Goal: Transaction & Acquisition: Purchase product/service

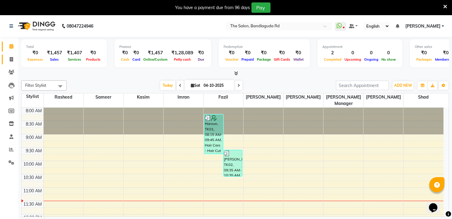
scroll to position [101, 0]
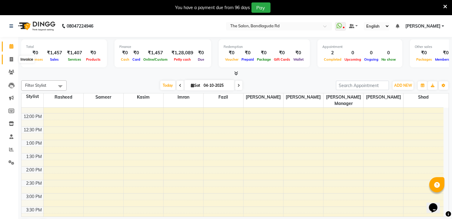
click at [13, 56] on span at bounding box center [11, 59] width 11 height 7
select select "service"
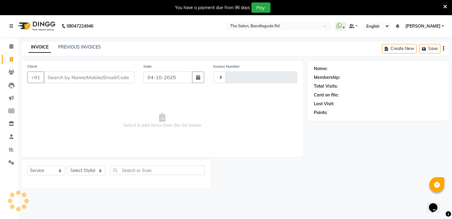
type input "14645"
select select "5198"
drag, startPoint x: 78, startPoint y: 170, endPoint x: 78, endPoint y: 164, distance: 5.8
click at [78, 170] on select "Select Stylist [PERSON_NAME] [PERSON_NAME] [PERSON_NAME] [PERSON_NAME] manager …" at bounding box center [86, 170] width 38 height 9
select select "65399"
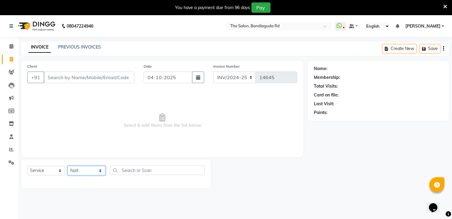
click at [67, 166] on select "Select Stylist [PERSON_NAME] [PERSON_NAME] [PERSON_NAME] [PERSON_NAME] manager …" at bounding box center [86, 170] width 38 height 9
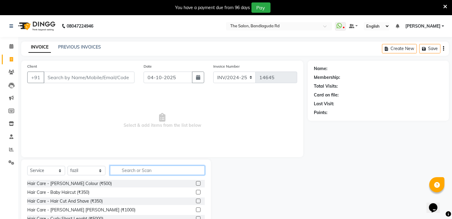
click at [134, 169] on input "text" at bounding box center [157, 169] width 95 height 9
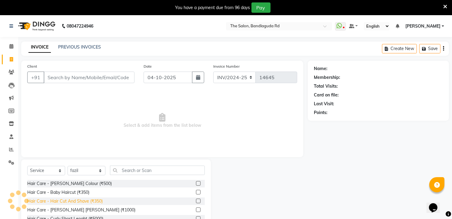
click at [98, 200] on div "Hair Care - Hair Cut And Shave (₹350)" at bounding box center [64, 201] width 75 height 6
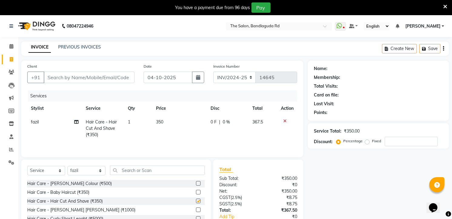
checkbox input "false"
click at [130, 123] on span "1" at bounding box center [129, 121] width 2 height 5
select select "65399"
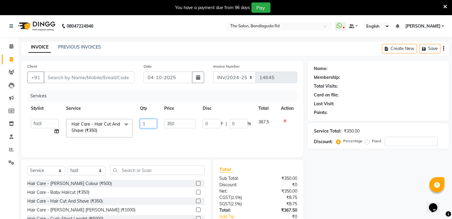
click at [147, 123] on input "1" at bounding box center [148, 123] width 17 height 9
type input "2"
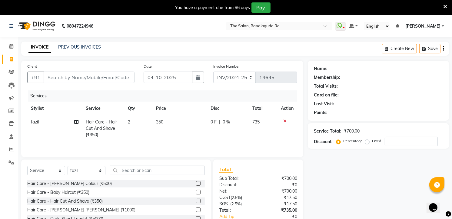
click at [177, 138] on td "350" at bounding box center [179, 128] width 54 height 26
select select "65399"
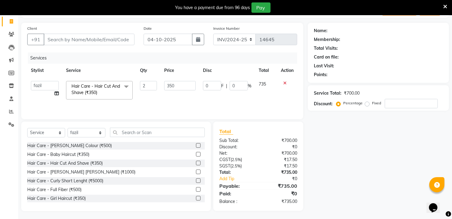
scroll to position [39, 0]
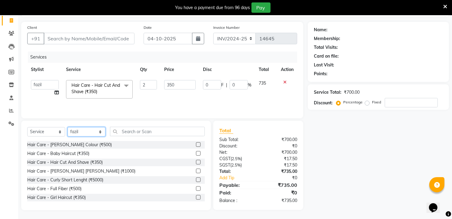
click at [81, 129] on select "Select Stylist [PERSON_NAME] [PERSON_NAME] [PERSON_NAME] [PERSON_NAME] manager …" at bounding box center [86, 131] width 38 height 9
select select "93197"
click at [67, 127] on select "Select Stylist [PERSON_NAME] [PERSON_NAME] [PERSON_NAME] [PERSON_NAME] manager …" at bounding box center [86, 131] width 38 height 9
click at [137, 133] on input "text" at bounding box center [157, 131] width 95 height 9
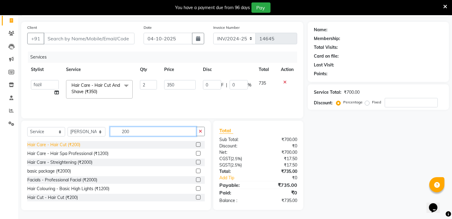
type input "200"
click at [73, 141] on div "Hair Care - Hair Cut (₹200)" at bounding box center [53, 144] width 53 height 6
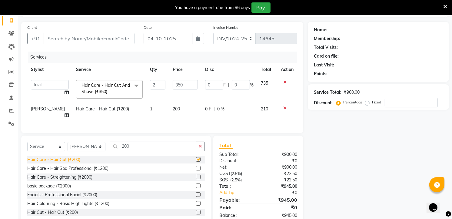
checkbox input "false"
click at [89, 147] on select "Select Stylist [PERSON_NAME] [PERSON_NAME] [PERSON_NAME] [PERSON_NAME] manager …" at bounding box center [86, 146] width 38 height 9
click at [67, 142] on select "Select Stylist [PERSON_NAME] [PERSON_NAME] [PERSON_NAME] [PERSON_NAME] manager …" at bounding box center [86, 146] width 38 height 9
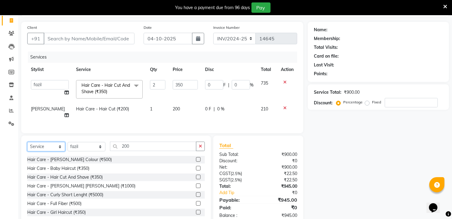
click at [49, 142] on select "Select Service Product Membership Package Voucher Prepaid Gift Card" at bounding box center [46, 146] width 38 height 9
click at [84, 145] on select "Select Stylist [PERSON_NAME] [PERSON_NAME] [PERSON_NAME] [PERSON_NAME] manager …" at bounding box center [86, 146] width 38 height 9
select select "91765"
click at [67, 142] on select "Select Stylist [PERSON_NAME] [PERSON_NAME] [PERSON_NAME] [PERSON_NAME] manager …" at bounding box center [86, 146] width 38 height 9
click at [38, 144] on select "Select Service Product Membership Package Voucher Prepaid Gift Card" at bounding box center [46, 146] width 38 height 9
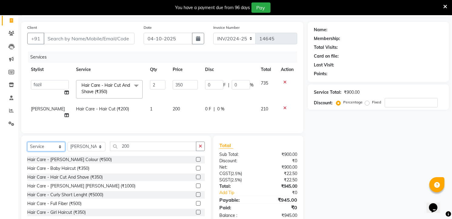
select select "product"
click at [27, 142] on select "Select Service Product Membership Package Voucher Prepaid Gift Card" at bounding box center [46, 146] width 38 height 9
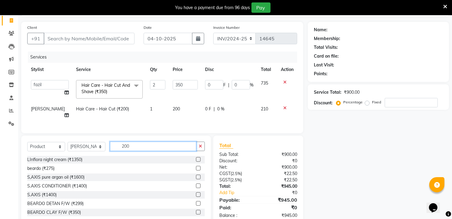
click at [131, 144] on input "200" at bounding box center [153, 145] width 86 height 9
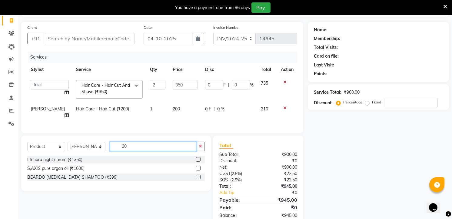
type input "2"
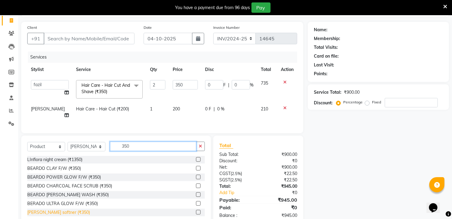
type input "350"
click at [53, 211] on div "[PERSON_NAME] softner (₹350)" at bounding box center [58, 212] width 63 height 6
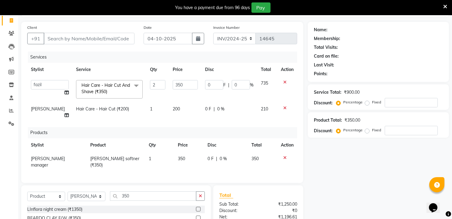
checkbox input "false"
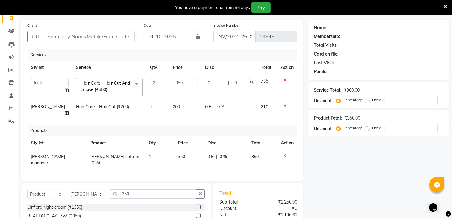
scroll to position [108, 0]
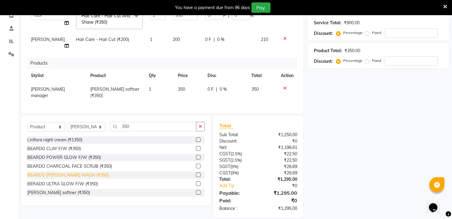
click at [82, 172] on div "BEARDO [PERSON_NAME] WASH (₹350)" at bounding box center [67, 175] width 81 height 6
checkbox input "false"
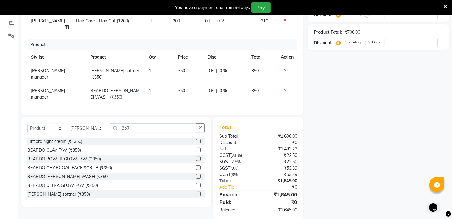
scroll to position [0, 0]
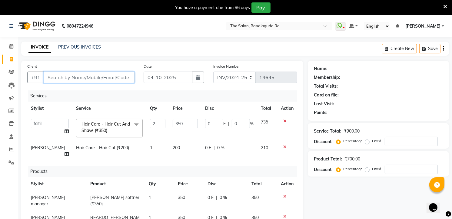
click at [109, 78] on input "Client" at bounding box center [89, 77] width 91 height 12
type input "7"
type input "0"
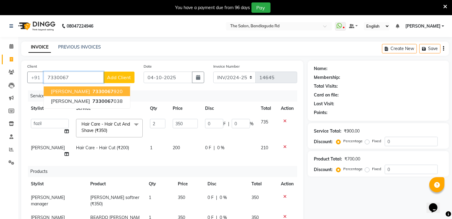
click at [99, 93] on button "[PERSON_NAME] 7330067 920" at bounding box center [87, 91] width 86 height 10
type input "7330067920"
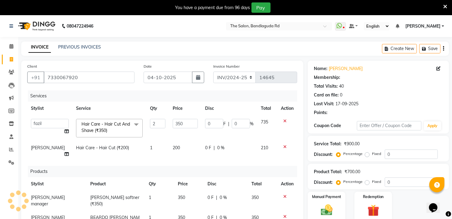
select select "1: Object"
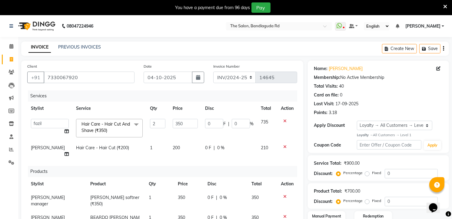
scroll to position [128, 0]
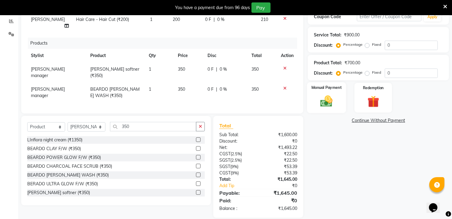
click at [325, 104] on img at bounding box center [327, 101] width 20 height 14
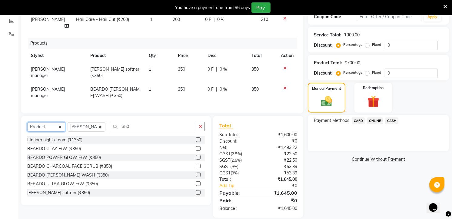
click at [58, 122] on select "Select Service Product Membership Package Voucher Prepaid Gift Card" at bounding box center [46, 126] width 38 height 9
select select "membership"
click at [27, 122] on select "Select Service Product Membership Package Voucher Prepaid Gift Card" at bounding box center [46, 126] width 38 height 9
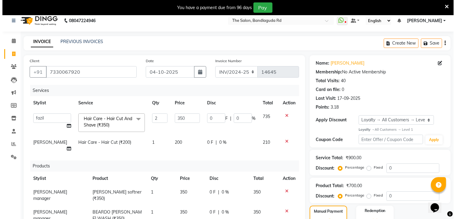
scroll to position [0, 0]
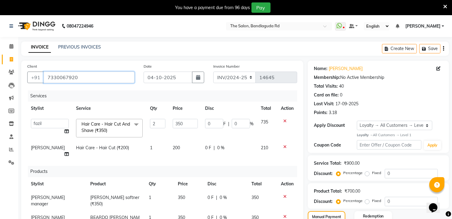
click at [91, 74] on input "7330067920" at bounding box center [89, 77] width 91 height 12
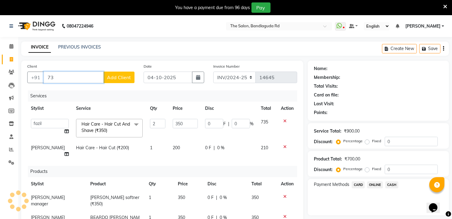
type input "7"
type input "9381013921"
click at [119, 75] on span "Add Client" at bounding box center [119, 77] width 24 height 6
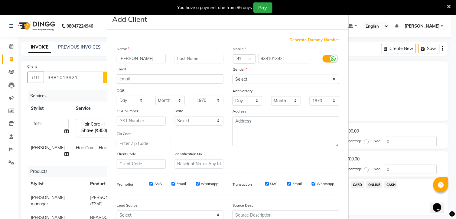
type input "[PERSON_NAME]"
click at [258, 76] on select "Select [DEMOGRAPHIC_DATA] [DEMOGRAPHIC_DATA] Other Prefer Not To Say" at bounding box center [286, 78] width 107 height 9
select select "[DEMOGRAPHIC_DATA]"
click at [233, 74] on select "Select [DEMOGRAPHIC_DATA] [DEMOGRAPHIC_DATA] Other Prefer Not To Say" at bounding box center [286, 78] width 107 height 9
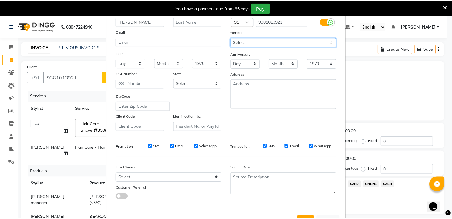
scroll to position [61, 0]
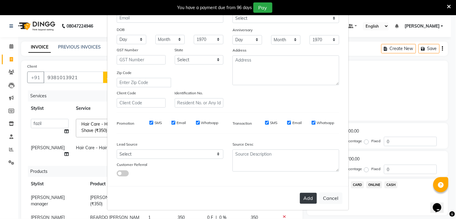
click at [301, 198] on button "Add" at bounding box center [308, 197] width 17 height 11
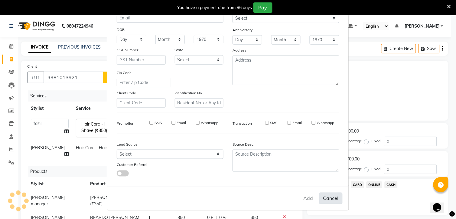
select select
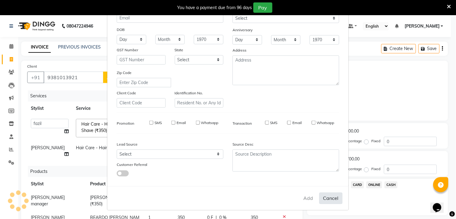
select select
checkbox input "false"
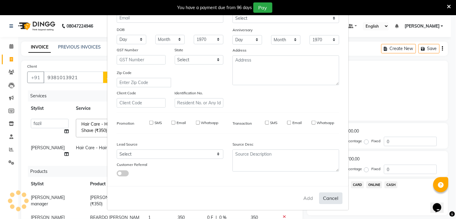
checkbox input "false"
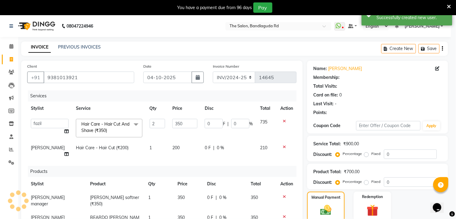
select select "1: Object"
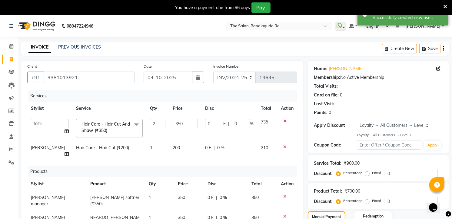
scroll to position [128, 0]
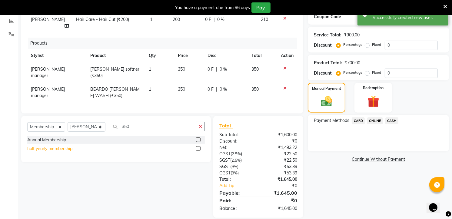
click at [70, 145] on div "half yearly membership" at bounding box center [49, 148] width 45 height 6
select select "select"
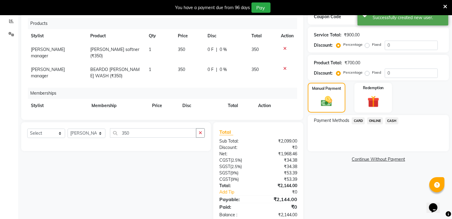
scroll to position [29, 0]
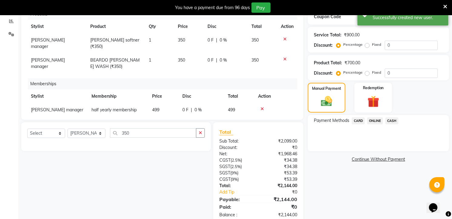
click at [164, 103] on td "499" at bounding box center [163, 110] width 30 height 14
select select "91765"
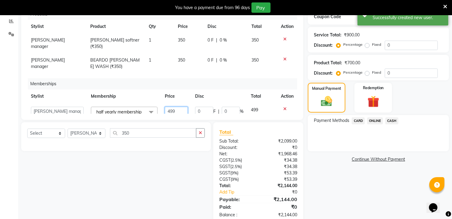
click at [165, 107] on input "499" at bounding box center [176, 111] width 23 height 9
type input "100"
click at [204, 78] on div "Memberships" at bounding box center [165, 83] width 274 height 11
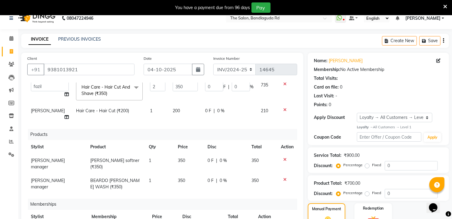
scroll to position [108, 0]
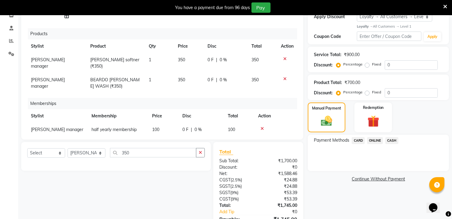
click at [60, 127] on span "[PERSON_NAME] manager" at bounding box center [57, 129] width 52 height 5
select select "91765"
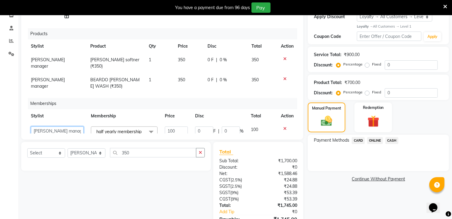
drag, startPoint x: 60, startPoint y: 114, endPoint x: 60, endPoint y: 118, distance: 3.6
click at [60, 126] on select "[PERSON_NAME] [PERSON_NAME] [PERSON_NAME] [PERSON_NAME] manager [PERSON_NAME]" at bounding box center [57, 130] width 53 height 9
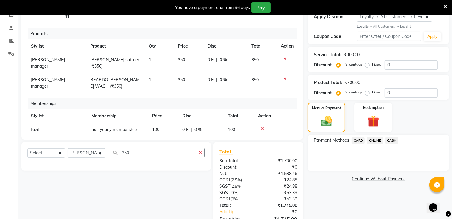
click at [386, 140] on span "CASH" at bounding box center [391, 140] width 13 height 7
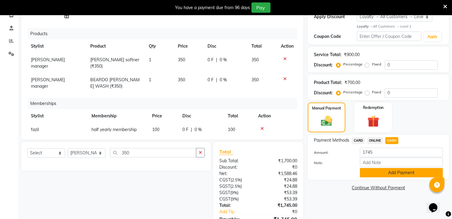
click at [376, 170] on button "Add Payment" at bounding box center [401, 172] width 83 height 9
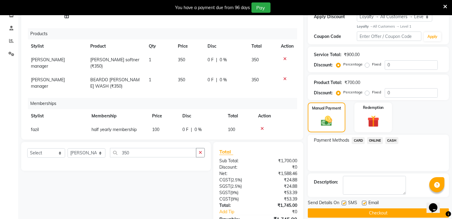
scroll to position [194, 0]
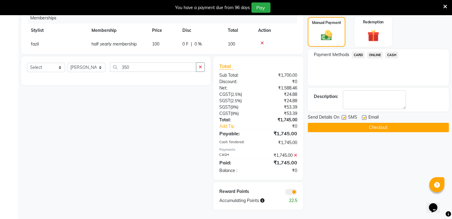
click at [379, 124] on button "Checkout" at bounding box center [377, 127] width 141 height 9
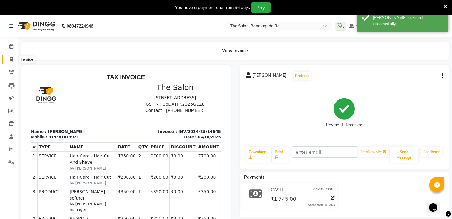
click at [15, 58] on span at bounding box center [11, 59] width 11 height 7
select select "service"
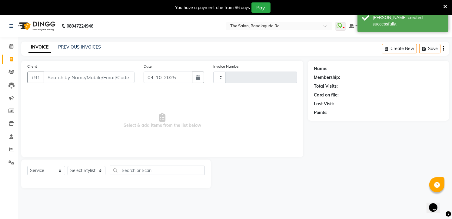
scroll to position [15, 0]
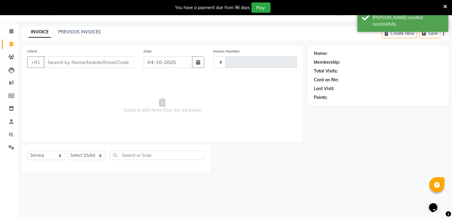
type input "14646"
select select "5198"
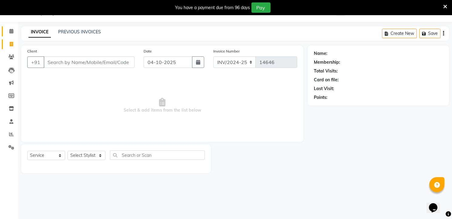
click at [5, 26] on link "Calendar" at bounding box center [9, 31] width 15 height 10
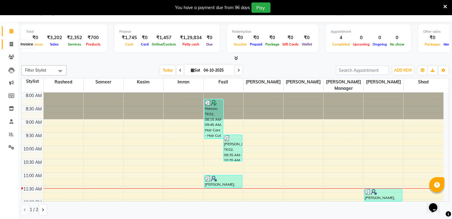
click at [10, 44] on icon at bounding box center [11, 44] width 3 height 5
select select "service"
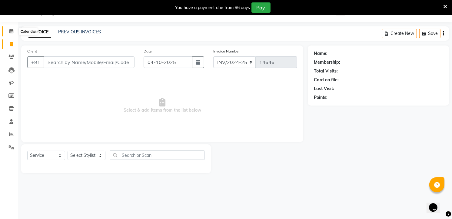
click at [9, 31] on icon at bounding box center [11, 31] width 4 height 5
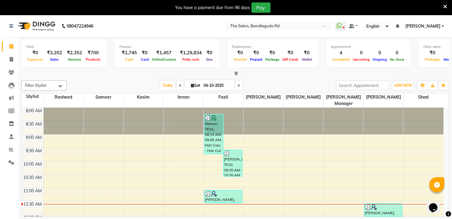
click at [445, 7] on icon at bounding box center [445, 6] width 4 height 5
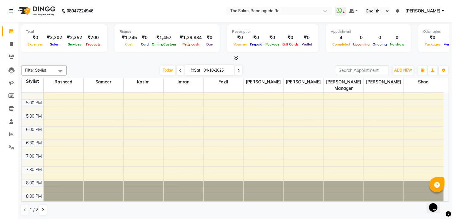
scroll to position [0, 0]
click at [14, 133] on span at bounding box center [11, 133] width 11 height 7
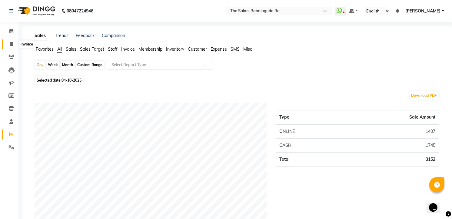
click at [10, 43] on icon at bounding box center [11, 44] width 3 height 5
select select "service"
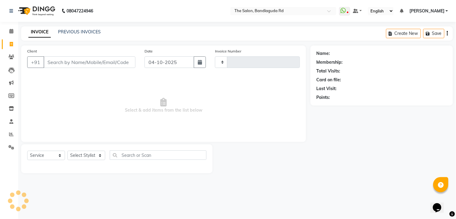
type input "14646"
select select "5198"
click at [408, 25] on div "08047224946 Select Location × The Salon, Bandlaguda Rd WhatsApp Status ✕ Status…" at bounding box center [228, 109] width 456 height 219
click at [169, 115] on span "Select & add items from the list below" at bounding box center [163, 105] width 273 height 61
click at [83, 152] on select "Select Stylist [PERSON_NAME] [PERSON_NAME] [PERSON_NAME] [PERSON_NAME] manager …" at bounding box center [86, 154] width 38 height 9
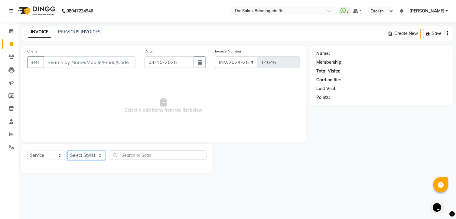
select select "93625"
click at [67, 151] on select "Select Stylist [PERSON_NAME] [PERSON_NAME] [PERSON_NAME] [PERSON_NAME] manager …" at bounding box center [86, 154] width 38 height 9
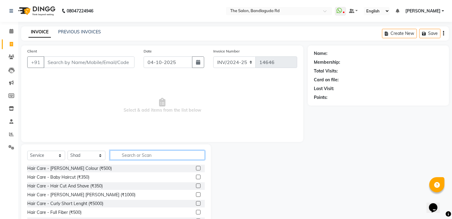
click at [132, 156] on input "text" at bounding box center [157, 154] width 95 height 9
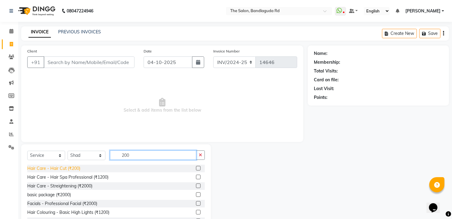
type input "200"
click at [71, 165] on div "Hair Care - Hair Cut (₹200)" at bounding box center [53, 168] width 53 height 6
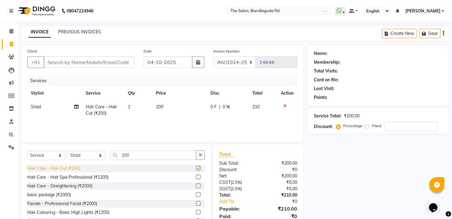
checkbox input "false"
click at [85, 157] on select "Select Stylist [PERSON_NAME] [PERSON_NAME] [PERSON_NAME] [PERSON_NAME] manager …" at bounding box center [86, 154] width 38 height 9
select select "63354"
click at [67, 151] on select "Select Stylist [PERSON_NAME] [PERSON_NAME] [PERSON_NAME] [PERSON_NAME] manager …" at bounding box center [86, 154] width 38 height 9
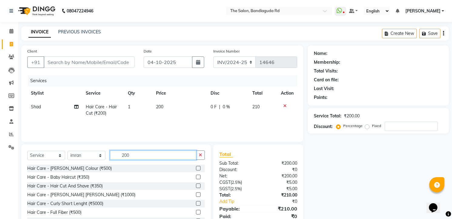
click at [149, 155] on input "200" at bounding box center [153, 154] width 86 height 9
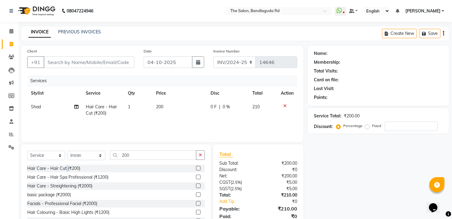
click at [67, 167] on div "Hair Care - Hair Cut (₹200)" at bounding box center [53, 168] width 53 height 6
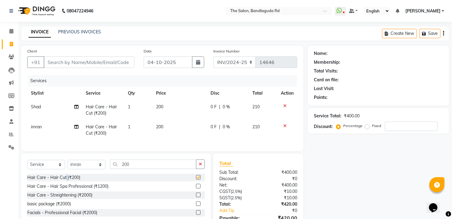
checkbox input "false"
click at [74, 64] on input "Client" at bounding box center [89, 62] width 91 height 12
type input "9"
type input "0"
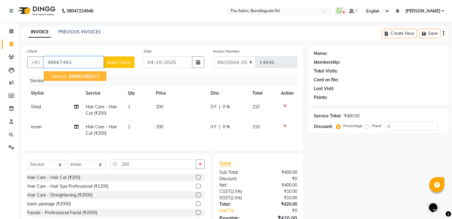
click at [79, 77] on span "98667483" at bounding box center [81, 76] width 24 height 6
type input "9866748353"
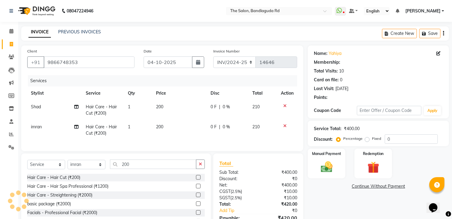
select select "2: Object"
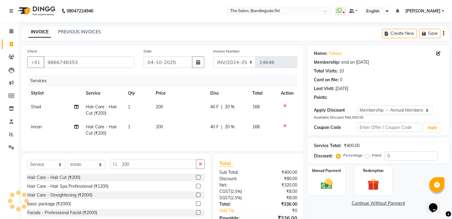
type input "20"
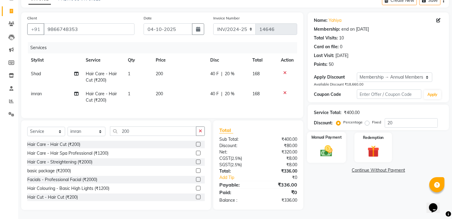
click at [327, 147] on img at bounding box center [327, 150] width 20 height 14
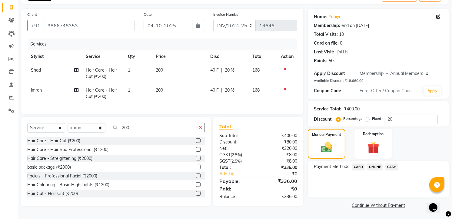
click at [392, 168] on span "CASH" at bounding box center [391, 166] width 13 height 7
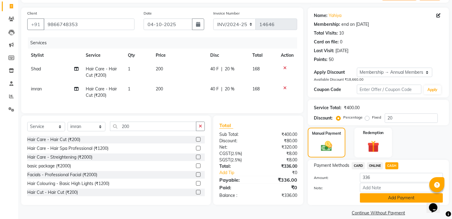
click at [375, 199] on button "Add Payment" at bounding box center [401, 197] width 83 height 9
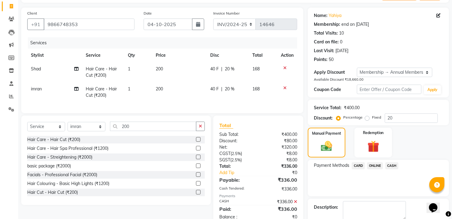
scroll to position [98, 0]
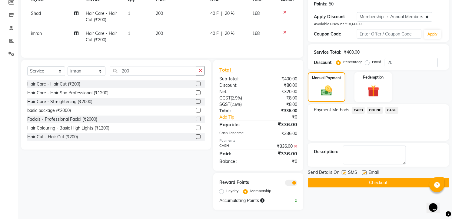
click at [374, 178] on button "Checkout" at bounding box center [377, 182] width 141 height 9
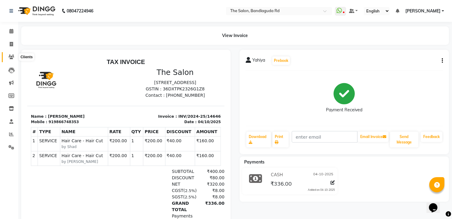
click at [13, 54] on icon at bounding box center [11, 56] width 6 height 5
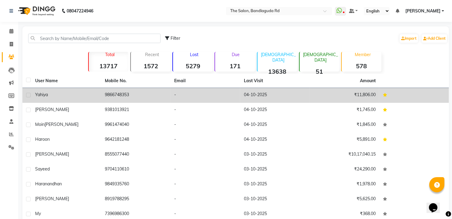
click at [113, 93] on td "9866748353" at bounding box center [136, 95] width 70 height 15
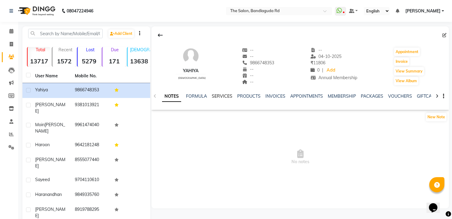
click at [219, 95] on link "SERVICES" at bounding box center [222, 95] width 21 height 5
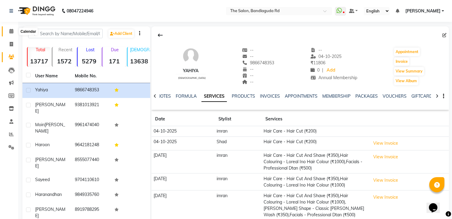
click at [12, 30] on icon at bounding box center [11, 31] width 4 height 5
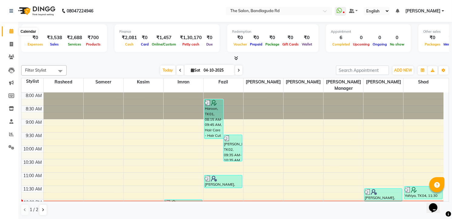
click at [8, 32] on span at bounding box center [11, 31] width 11 height 7
click at [399, 74] on button "ADD NEW Toggle Dropdown" at bounding box center [402, 70] width 21 height 8
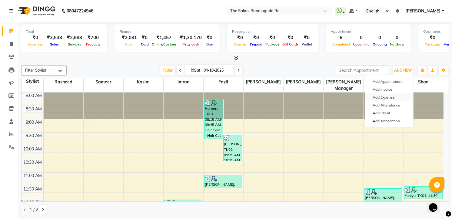
click at [389, 99] on link "Add Expense" at bounding box center [389, 97] width 48 height 8
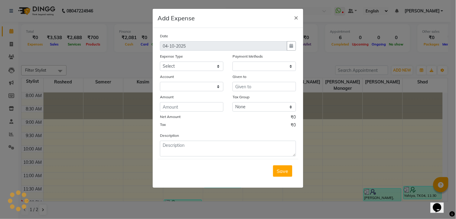
select select "1"
select select "3232"
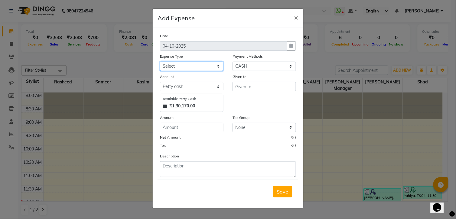
click at [199, 67] on select "Select Advance Salary [PERSON_NAME] bhai [PERSON_NAME] bhai chitti [DATE] Auto …" at bounding box center [192, 65] width 64 height 9
click at [213, 63] on select "Select Advance Salary [PERSON_NAME] bhai [PERSON_NAME] bhai chitti [DATE] Auto …" at bounding box center [192, 65] width 64 height 9
select select "5649"
click at [160, 61] on select "Select Advance Salary [PERSON_NAME] bhai [PERSON_NAME] bhai chitti [DATE] Auto …" at bounding box center [192, 65] width 64 height 9
click at [263, 85] on input "text" at bounding box center [265, 86] width 64 height 9
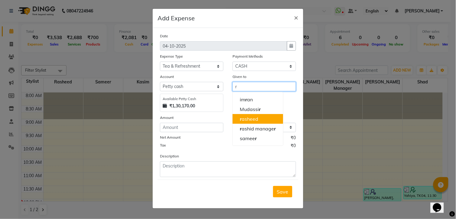
click at [255, 120] on ngb-highlight "r asheed" at bounding box center [249, 119] width 18 height 6
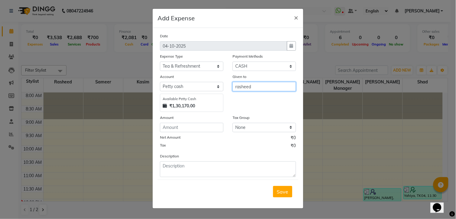
type input "rasheed"
click at [197, 123] on input "number" at bounding box center [192, 127] width 64 height 9
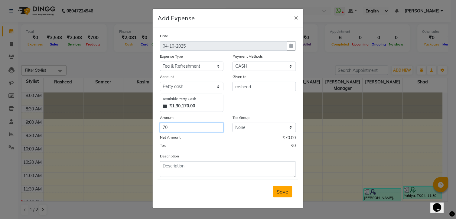
type input "70"
click at [280, 194] on span "Save" at bounding box center [283, 191] width 12 height 6
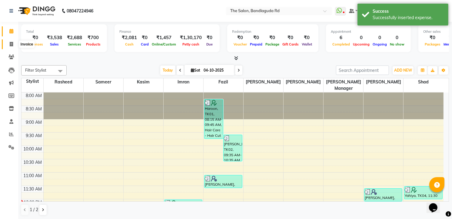
click at [11, 44] on icon at bounding box center [11, 44] width 3 height 5
select select "service"
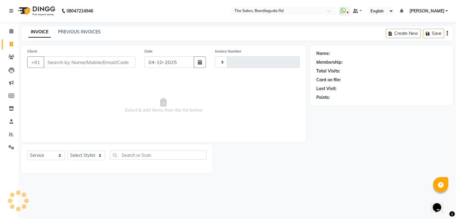
type input "14647"
select select "5198"
click at [46, 156] on select "Select Service Product Membership Package Voucher Prepaid Gift Card" at bounding box center [46, 154] width 38 height 9
click at [27, 151] on select "Select Service Product Membership Package Voucher Prepaid Gift Card" at bounding box center [46, 154] width 38 height 9
drag, startPoint x: 87, startPoint y: 161, endPoint x: 87, endPoint y: 154, distance: 7.6
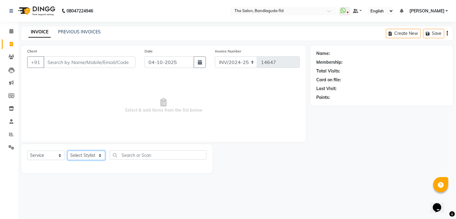
click at [87, 159] on select "Select Stylist [PERSON_NAME] [PERSON_NAME] [PERSON_NAME] [PERSON_NAME] manager …" at bounding box center [86, 154] width 38 height 9
click at [87, 151] on select "Select Stylist [PERSON_NAME] [PERSON_NAME] [PERSON_NAME] [PERSON_NAME] manager …" at bounding box center [86, 154] width 38 height 9
click at [84, 153] on select "Select Stylist [PERSON_NAME] [PERSON_NAME] [PERSON_NAME] [PERSON_NAME] manager …" at bounding box center [86, 154] width 38 height 9
select select "63353"
click at [67, 151] on select "Select Stylist [PERSON_NAME] [PERSON_NAME] [PERSON_NAME] [PERSON_NAME] manager …" at bounding box center [86, 154] width 38 height 9
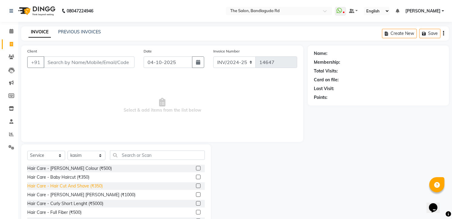
click at [100, 186] on div "Hair Care - Hair Cut And Shave (₹350)" at bounding box center [64, 185] width 75 height 6
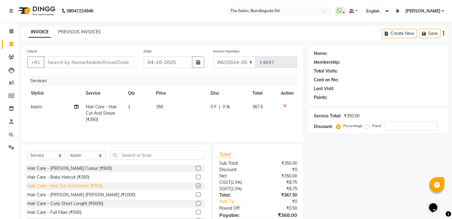
checkbox input "false"
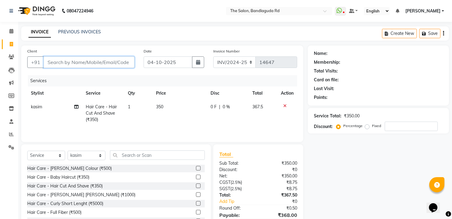
click at [67, 64] on input "Client" at bounding box center [89, 62] width 91 height 12
type input "7"
type input "0"
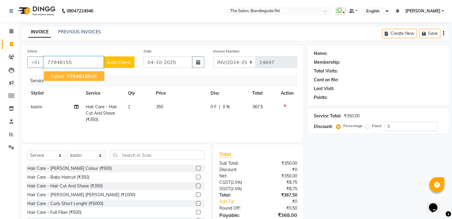
click at [66, 78] on ngb-highlight "77948155 45" at bounding box center [80, 76] width 31 height 6
type input "7794815545"
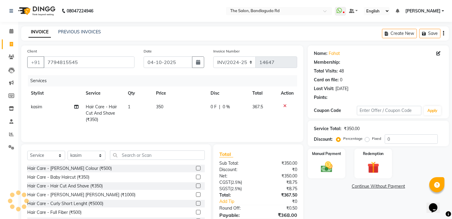
select select "1: Object"
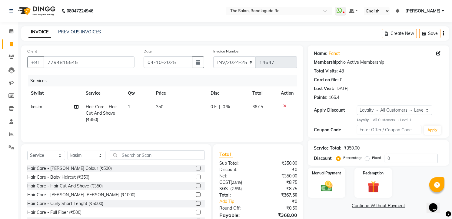
scroll to position [31, 0]
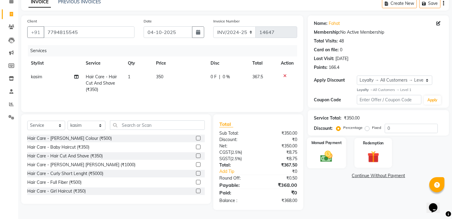
click at [329, 153] on img at bounding box center [327, 156] width 20 height 14
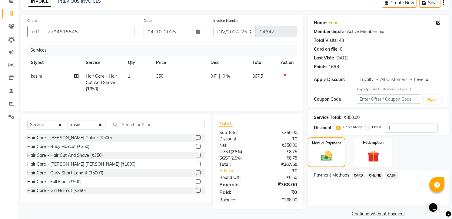
click at [375, 173] on span "ONLINE" at bounding box center [375, 175] width 16 height 7
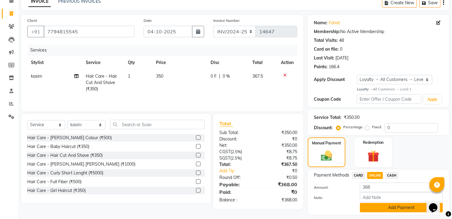
click at [383, 207] on button "Add Payment" at bounding box center [401, 206] width 83 height 9
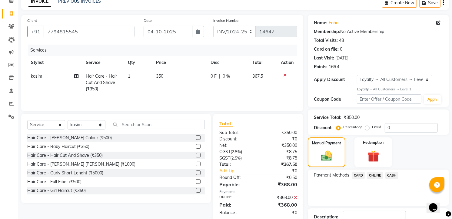
scroll to position [73, 0]
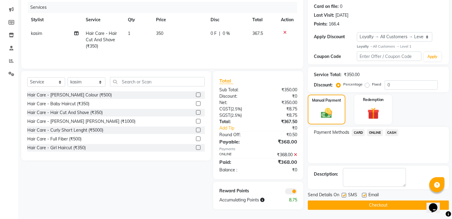
click at [383, 206] on button "Checkout" at bounding box center [377, 204] width 141 height 9
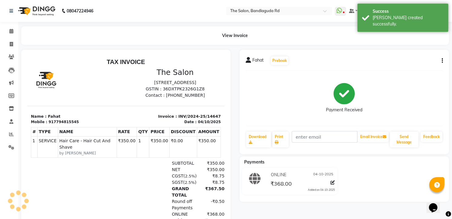
click at [42, 5] on img at bounding box center [35, 10] width 41 height 17
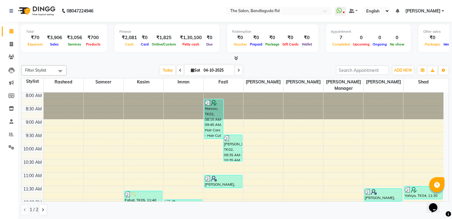
click at [17, 43] on li "Invoice" at bounding box center [9, 44] width 18 height 13
click at [11, 44] on icon at bounding box center [11, 44] width 3 height 5
select select "service"
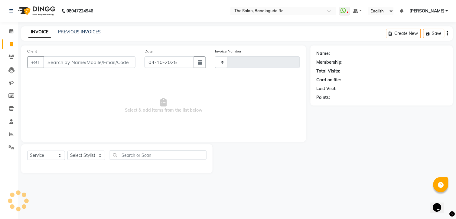
type input "14648"
select select "5198"
click at [90, 158] on select "Select Stylist" at bounding box center [86, 154] width 38 height 9
select select "65399"
click at [67, 151] on select "Select Stylist [PERSON_NAME] [PERSON_NAME] [PERSON_NAME] [PERSON_NAME] manager …" at bounding box center [86, 154] width 38 height 9
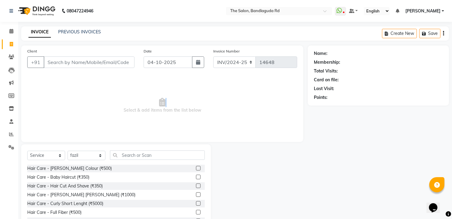
click at [128, 141] on div "Client +91 Date [DATE] Invoice Number INV/2024-25 V/2025 V/[PHONE_NUMBER] Selec…" at bounding box center [162, 93] width 282 height 96
click at [137, 152] on input "text" at bounding box center [157, 154] width 95 height 9
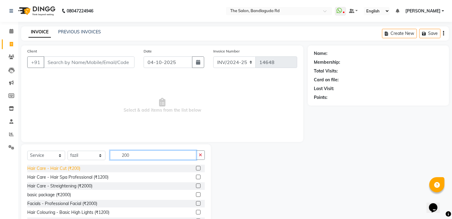
type input "200"
click at [61, 168] on div "Hair Care - Hair Cut (₹200)" at bounding box center [53, 168] width 53 height 6
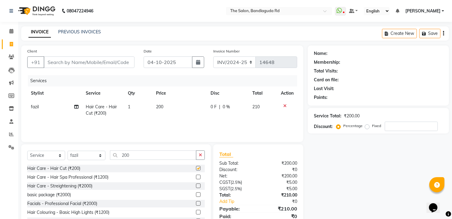
checkbox input "false"
click at [56, 64] on input "Client" at bounding box center [89, 62] width 91 height 12
type input "9"
type input "0"
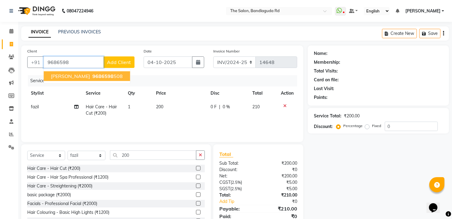
click at [73, 81] on button "[PERSON_NAME] 9686598 508" at bounding box center [87, 76] width 86 height 10
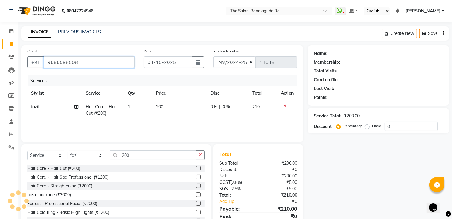
type input "9686598508"
select select "2: Object"
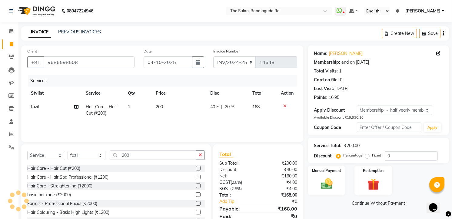
type input "20"
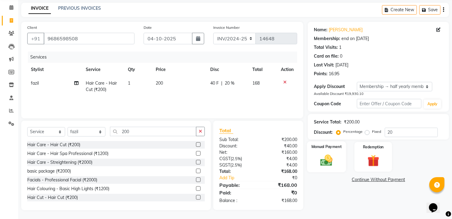
click at [334, 165] on img at bounding box center [327, 160] width 20 height 14
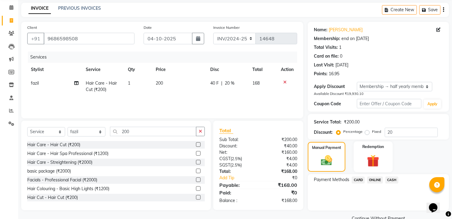
scroll to position [36, 0]
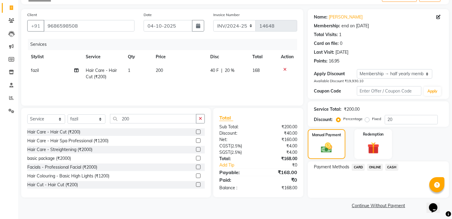
click at [370, 164] on span "ONLINE" at bounding box center [375, 166] width 16 height 7
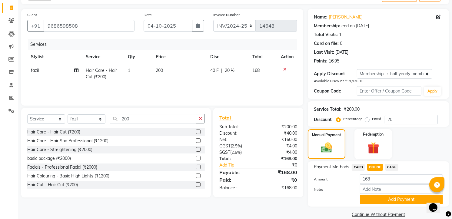
scroll to position [45, 0]
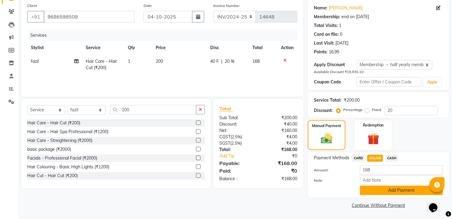
click at [390, 187] on button "Add Payment" at bounding box center [401, 189] width 83 height 9
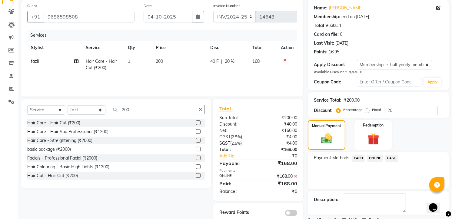
scroll to position [71, 0]
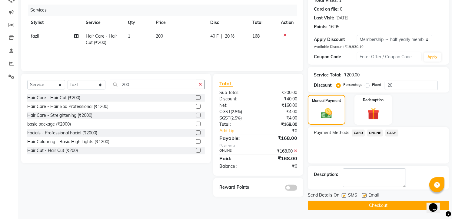
click at [384, 212] on main "INVOICE PREVIOUS INVOICES Create New Save Client [PHONE_NUMBER] Date [DATE] Inv…" at bounding box center [234, 87] width 433 height 263
click at [386, 205] on button "Checkout" at bounding box center [377, 204] width 141 height 9
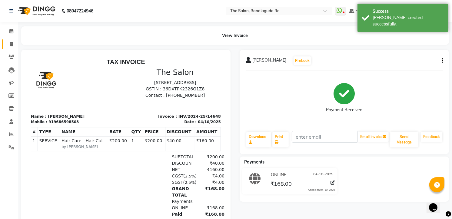
click at [7, 41] on span at bounding box center [11, 44] width 11 height 7
select select "service"
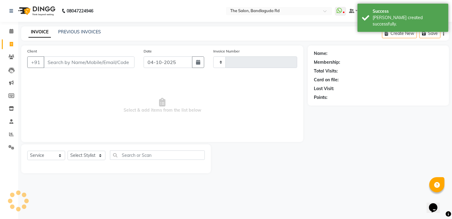
type input "14649"
select select "5198"
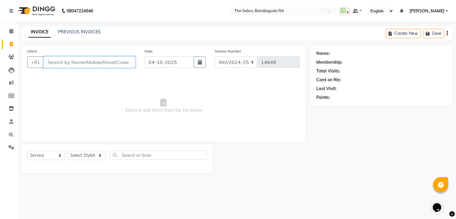
click at [80, 61] on input "Client" at bounding box center [90, 62] width 92 height 12
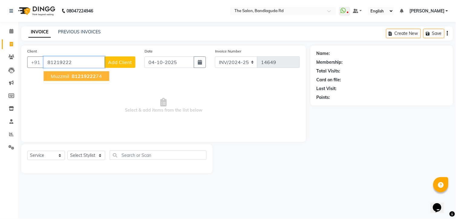
click at [81, 76] on span "81219222" at bounding box center [84, 76] width 24 height 6
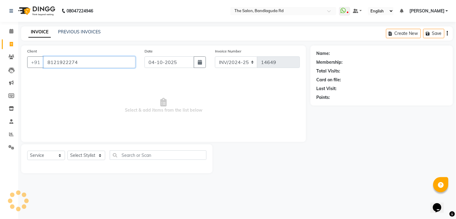
type input "8121922274"
select select "2: Object"
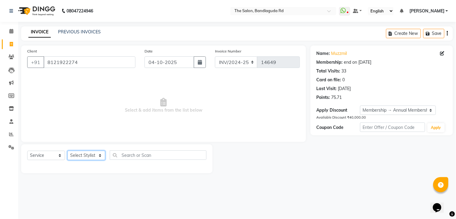
click at [84, 154] on select "Select Stylist [PERSON_NAME] [PERSON_NAME] [PERSON_NAME] [PERSON_NAME] manager …" at bounding box center [86, 154] width 38 height 9
select select "49762"
click at [67, 151] on select "Select Stylist [PERSON_NAME] [PERSON_NAME] [PERSON_NAME] [PERSON_NAME] manager …" at bounding box center [86, 154] width 38 height 9
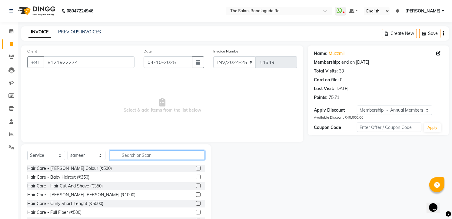
click at [130, 155] on input "text" at bounding box center [157, 154] width 95 height 9
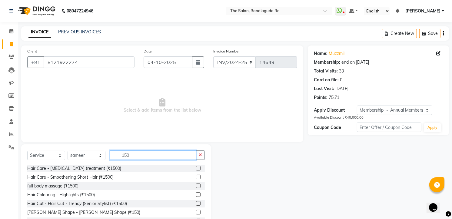
scroll to position [24, 0]
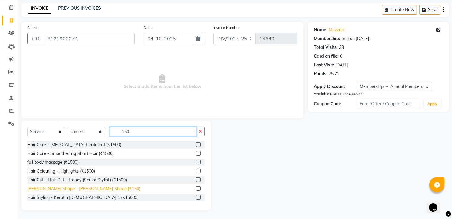
type input "150"
click at [95, 188] on div "[PERSON_NAME] Shape - [PERSON_NAME] Shape (₹150)" at bounding box center [83, 188] width 113 height 6
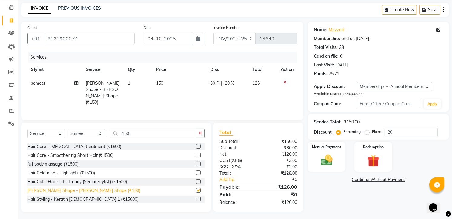
checkbox input "false"
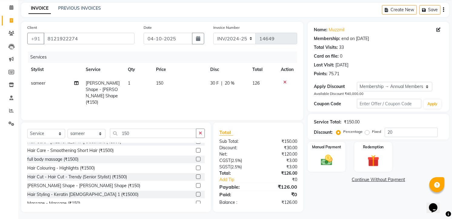
scroll to position [10, 0]
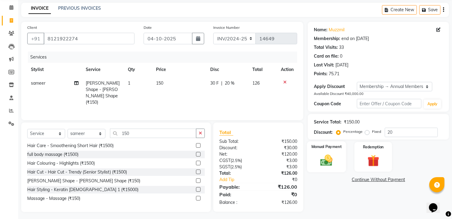
click at [334, 164] on img at bounding box center [327, 160] width 20 height 14
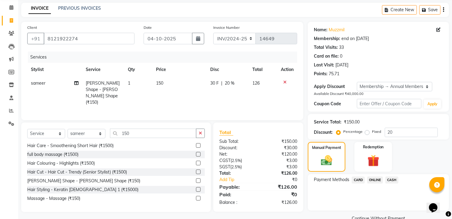
click at [371, 180] on span "ONLINE" at bounding box center [375, 179] width 16 height 7
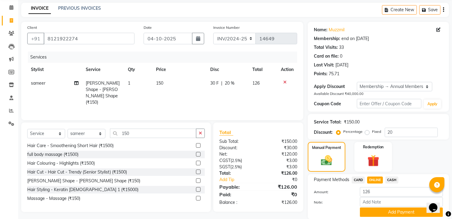
scroll to position [45, 0]
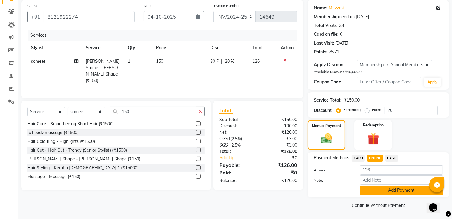
click at [379, 194] on button "Add Payment" at bounding box center [401, 189] width 83 height 9
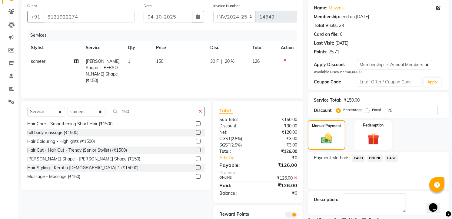
scroll to position [75, 0]
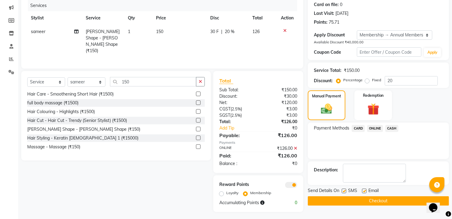
click at [372, 199] on button "Checkout" at bounding box center [377, 200] width 141 height 9
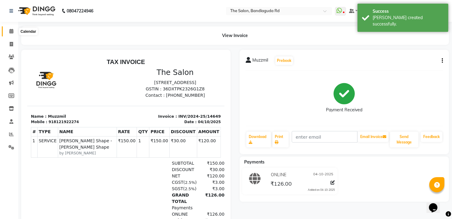
click at [10, 32] on icon at bounding box center [11, 31] width 4 height 5
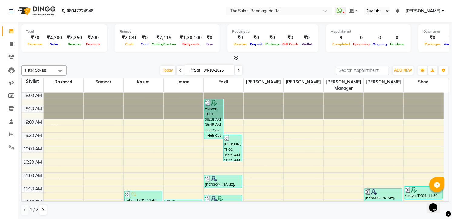
click at [156, 2] on nav "08047224946 Select Location × The Salon, Bandlaguda Rd WhatsApp Status ✕ Status…" at bounding box center [226, 11] width 452 height 22
drag, startPoint x: 183, startPoint y: 1, endPoint x: 102, endPoint y: 67, distance: 104.5
click at [102, 67] on div "[DATE] [DATE]" at bounding box center [201, 70] width 263 height 9
click at [7, 42] on span at bounding box center [11, 44] width 11 height 7
select select "service"
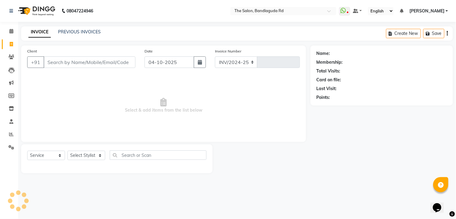
select select "5198"
type input "14650"
click at [57, 63] on input "Client" at bounding box center [90, 62] width 92 height 12
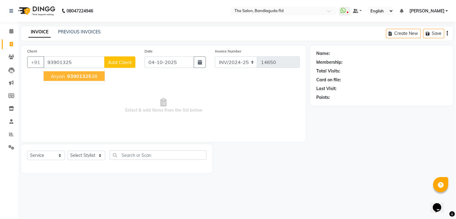
click at [73, 76] on span "93901325" at bounding box center [79, 76] width 24 height 6
type input "9390132538"
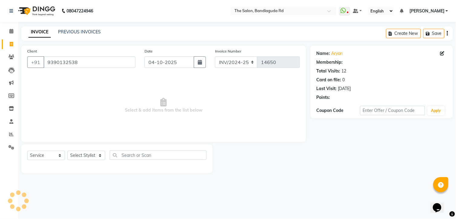
select select "1: Object"
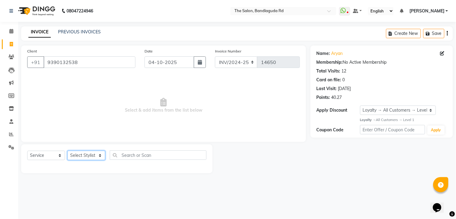
click at [82, 156] on select "Select Stylist [PERSON_NAME] [PERSON_NAME] [PERSON_NAME] [PERSON_NAME] manager …" at bounding box center [86, 154] width 38 height 9
select select "43772"
click at [67, 151] on select "Select Stylist [PERSON_NAME] [PERSON_NAME] [PERSON_NAME] [PERSON_NAME] manager …" at bounding box center [86, 154] width 38 height 9
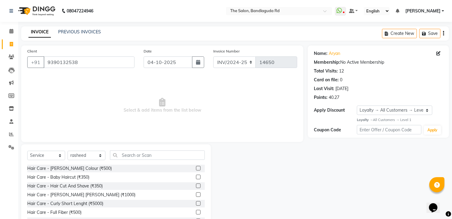
click at [92, 189] on div "Hair Care - [PERSON_NAME] Colour (₹500) Hair Care - Baby Haircut (₹350) Hair Ca…" at bounding box center [115, 194] width 177 height 61
click at [92, 184] on div "Hair Care - Hair Cut And Shave (₹350)" at bounding box center [64, 185] width 75 height 6
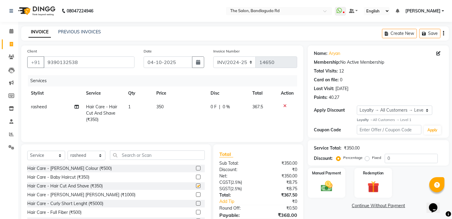
checkbox input "false"
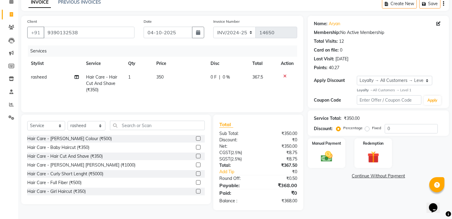
scroll to position [31, 0]
click at [339, 148] on div "Manual Payment" at bounding box center [326, 152] width 39 height 31
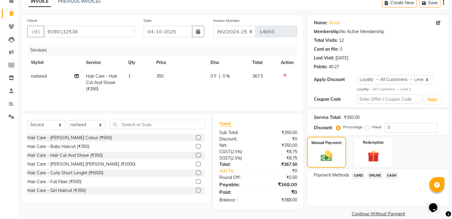
scroll to position [38, 0]
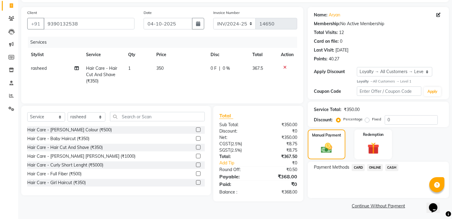
click at [392, 167] on span "CASH" at bounding box center [391, 167] width 13 height 7
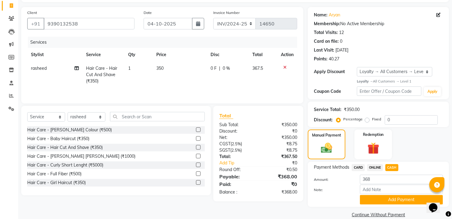
scroll to position [48, 0]
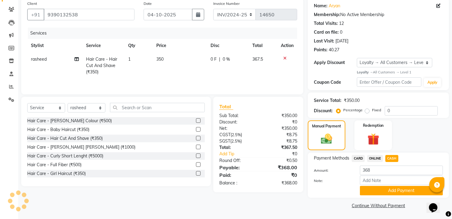
click at [392, 196] on div "Payment Methods CARD ONLINE CASH Amount: 368 Note: Add Payment" at bounding box center [377, 174] width 141 height 45
click at [393, 189] on button "Add Payment" at bounding box center [401, 190] width 83 height 9
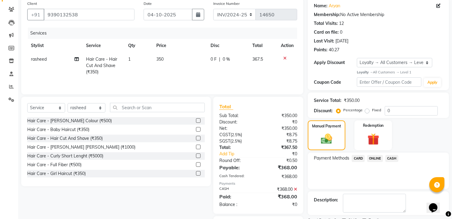
scroll to position [82, 0]
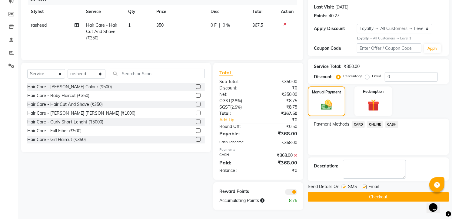
click at [393, 194] on button "Checkout" at bounding box center [377, 196] width 141 height 9
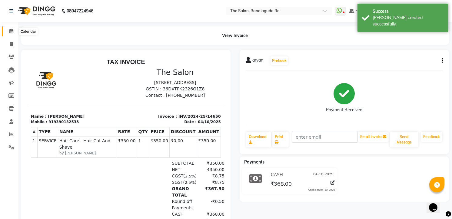
click at [11, 33] on icon at bounding box center [11, 31] width 4 height 5
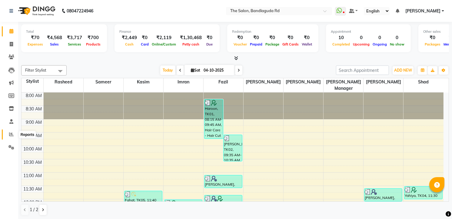
click at [10, 132] on icon at bounding box center [11, 134] width 5 height 5
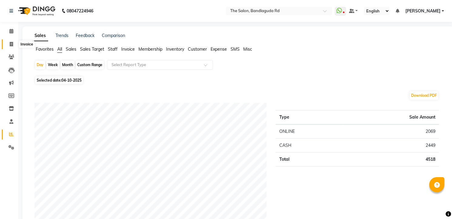
click at [7, 42] on span at bounding box center [11, 44] width 11 height 7
select select "service"
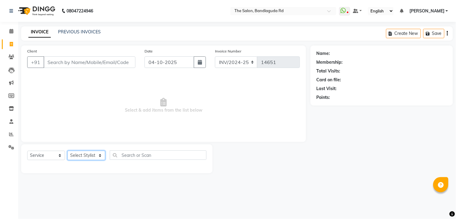
click at [86, 153] on select "Select Stylist [PERSON_NAME] [PERSON_NAME] [PERSON_NAME] [PERSON_NAME] manager …" at bounding box center [86, 154] width 38 height 9
select select "49762"
click at [67, 151] on select "Select Stylist [PERSON_NAME] [PERSON_NAME] [PERSON_NAME] [PERSON_NAME] manager …" at bounding box center [86, 154] width 38 height 9
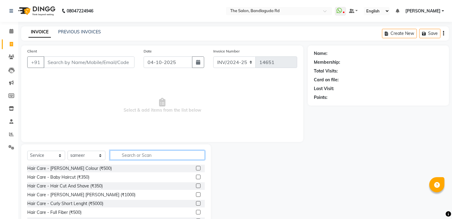
click at [135, 155] on input "text" at bounding box center [157, 154] width 95 height 9
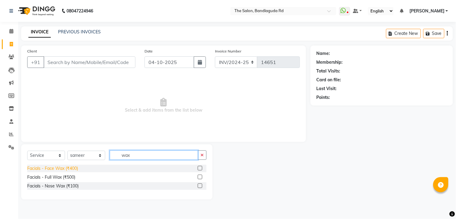
type input "wax"
click at [58, 170] on div "Facials - Face Wax (₹400)" at bounding box center [52, 168] width 51 height 6
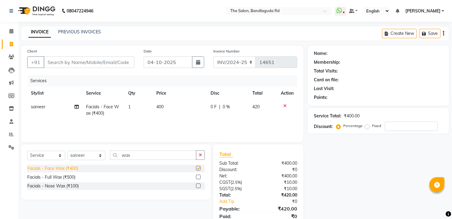
checkbox input "false"
click at [169, 106] on td "400" at bounding box center [180, 110] width 54 height 20
select select "49762"
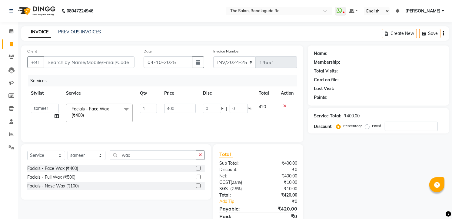
click at [169, 106] on input "400" at bounding box center [179, 108] width 31 height 9
type input "250"
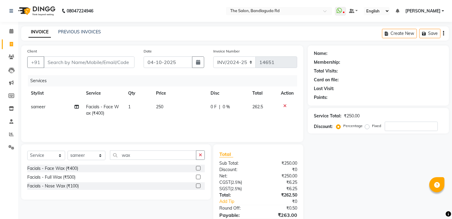
click at [185, 120] on div "Services Stylist Service Qty Price Disc Total Action sameer Facials - Face Wax …" at bounding box center [162, 105] width 270 height 61
click at [86, 57] on div "Client +91" at bounding box center [81, 60] width 116 height 25
click at [86, 58] on input "Client" at bounding box center [89, 62] width 91 height 12
type input "7"
type input "0"
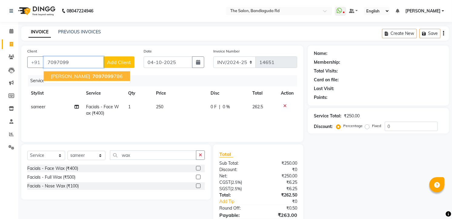
click at [77, 71] on button "[PERSON_NAME] 7097099 786" at bounding box center [87, 76] width 86 height 10
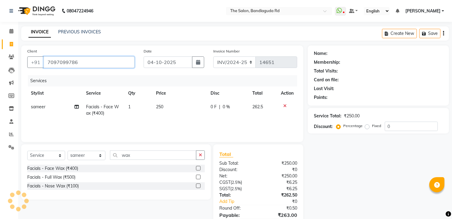
type input "7097099786"
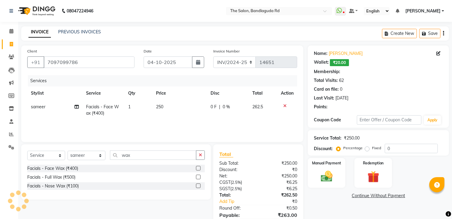
select select "2: Object"
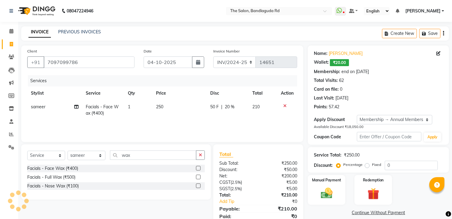
type input "20"
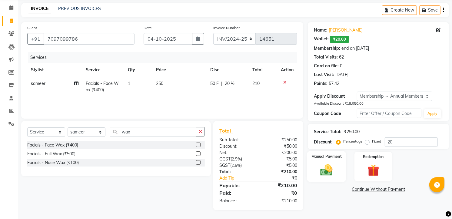
click at [337, 170] on div "Manual Payment" at bounding box center [326, 166] width 39 height 31
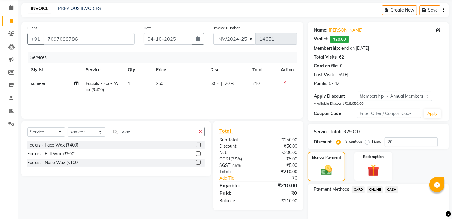
click at [376, 192] on span "ONLINE" at bounding box center [375, 189] width 16 height 7
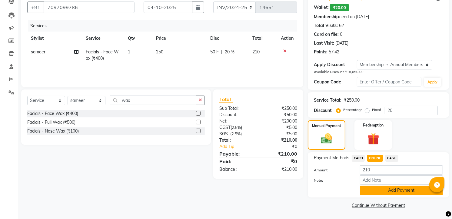
click at [399, 191] on button "Add Payment" at bounding box center [401, 189] width 83 height 9
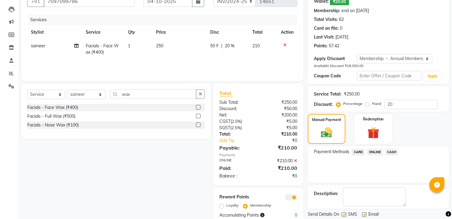
scroll to position [80, 0]
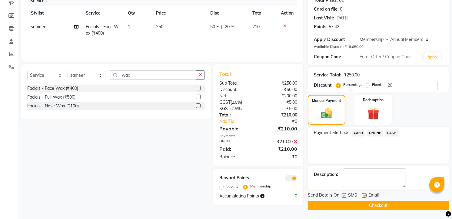
click at [386, 204] on button "Checkout" at bounding box center [377, 204] width 141 height 9
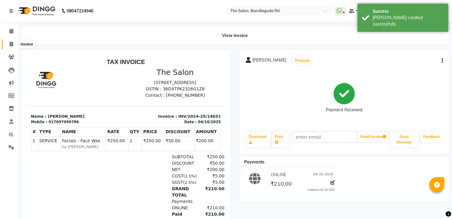
click at [10, 45] on icon at bounding box center [11, 44] width 3 height 5
select select "service"
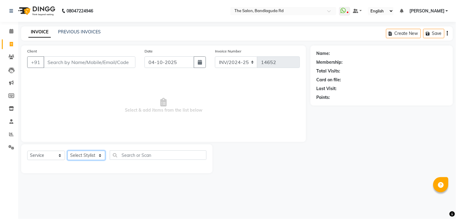
click at [76, 157] on select "Select Stylist [PERSON_NAME] [PERSON_NAME] [PERSON_NAME] [PERSON_NAME] manager …" at bounding box center [86, 154] width 38 height 9
select select "63354"
click at [67, 151] on select "Select Stylist [PERSON_NAME] [PERSON_NAME] [PERSON_NAME] [PERSON_NAME] manager …" at bounding box center [86, 154] width 38 height 9
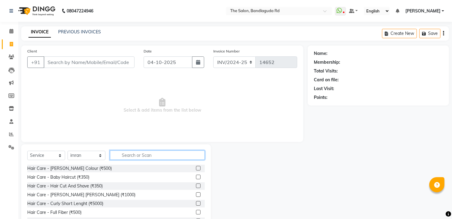
click at [125, 152] on input "text" at bounding box center [157, 154] width 95 height 9
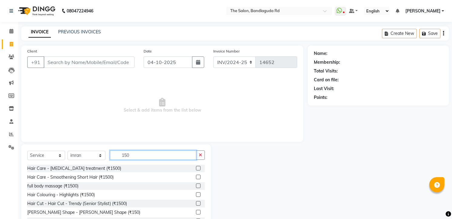
scroll to position [24, 0]
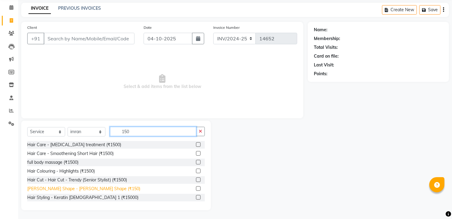
type input "150"
click at [69, 189] on div "[PERSON_NAME] Shape - [PERSON_NAME] Shape (₹150)" at bounding box center [83, 188] width 113 height 6
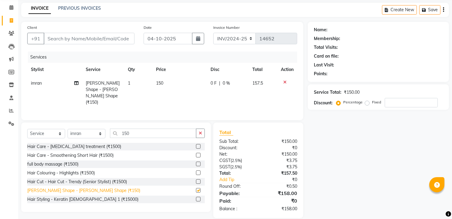
checkbox input "false"
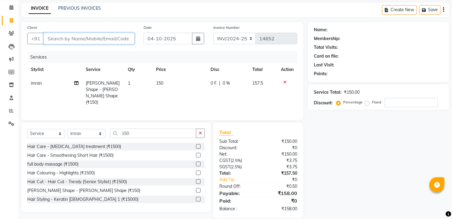
click at [87, 41] on input "Client" at bounding box center [89, 39] width 91 height 12
type input "9"
type input "0"
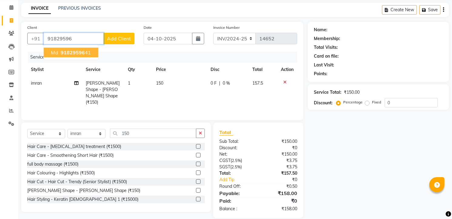
click at [78, 54] on span "91829596" at bounding box center [73, 52] width 24 height 6
type input "9182959641"
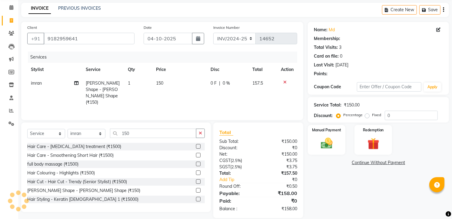
select select "1: Object"
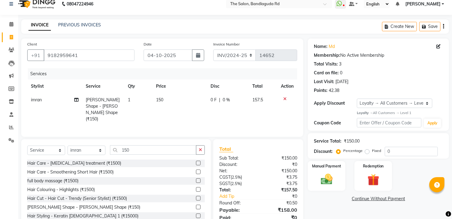
scroll to position [30, 0]
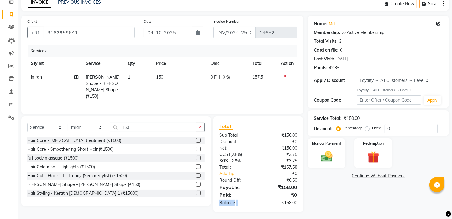
drag, startPoint x: 256, startPoint y: 233, endPoint x: 264, endPoint y: 233, distance: 8.2
click at [264, 189] on html "08047224946 Select Location × The Salon, Bandlaguda Rd WhatsApp Status ✕ Status…" at bounding box center [226, 79] width 452 height 219
drag, startPoint x: 264, startPoint y: 233, endPoint x: 261, endPoint y: 147, distance: 86.3
click at [261, 147] on div "₹150.00" at bounding box center [280, 148] width 44 height 6
click at [325, 149] on img at bounding box center [327, 156] width 20 height 14
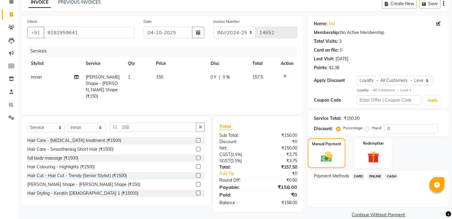
click at [371, 173] on span "ONLINE" at bounding box center [375, 176] width 16 height 7
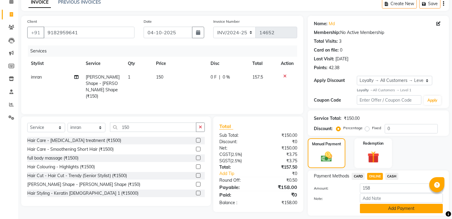
click at [386, 212] on button "Add Payment" at bounding box center [401, 207] width 83 height 9
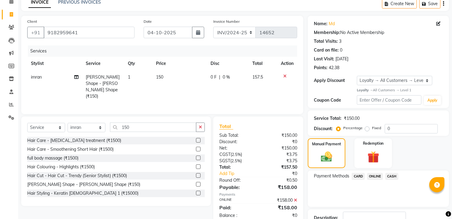
click at [294, 198] on icon at bounding box center [295, 200] width 3 height 4
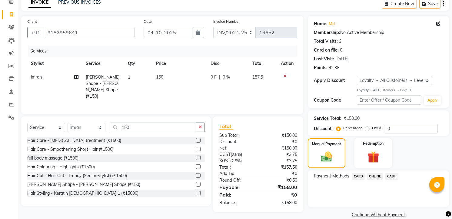
click at [221, 170] on link "Add Tip" at bounding box center [240, 173] width 51 height 6
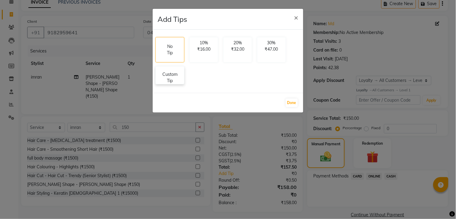
click at [163, 80] on p "Custom Tip" at bounding box center [169, 77] width 21 height 13
select select "63354"
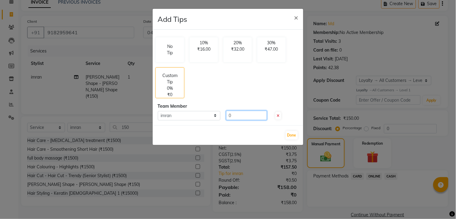
click at [238, 118] on input "0" at bounding box center [246, 114] width 41 height 9
type input "40"
click at [296, 135] on button "Done" at bounding box center [292, 135] width 12 height 8
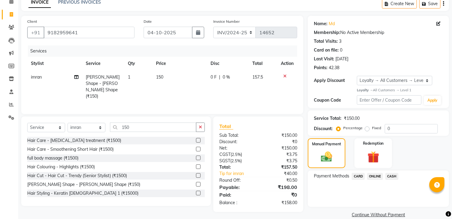
click at [370, 174] on span "ONLINE" at bounding box center [375, 176] width 16 height 7
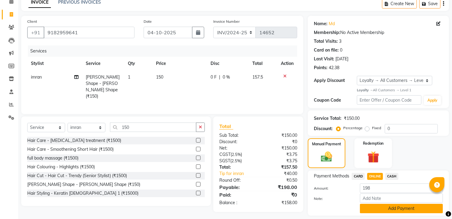
click at [372, 206] on button "Add Payment" at bounding box center [401, 207] width 83 height 9
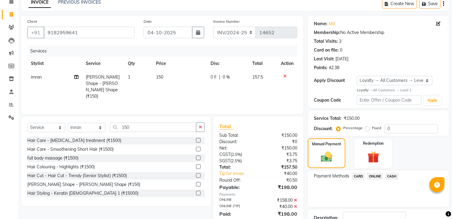
scroll to position [79, 0]
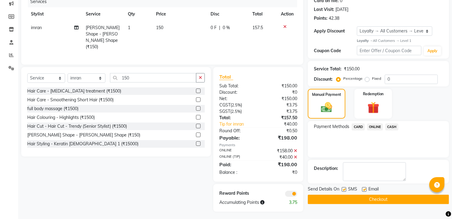
click at [368, 201] on button "Checkout" at bounding box center [377, 198] width 141 height 9
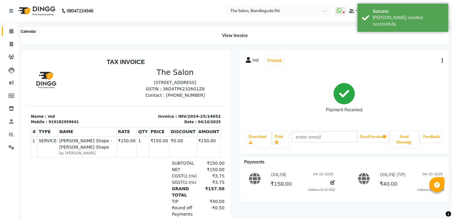
click at [14, 34] on span at bounding box center [11, 31] width 11 height 7
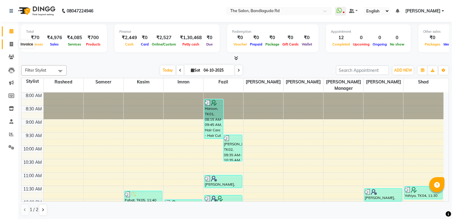
click at [6, 42] on span at bounding box center [11, 44] width 11 height 7
select select "service"
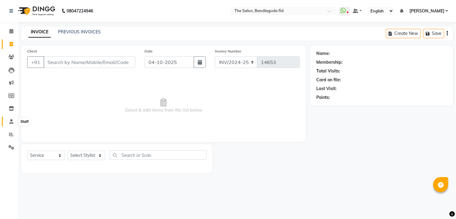
click at [12, 122] on icon at bounding box center [11, 121] width 4 height 5
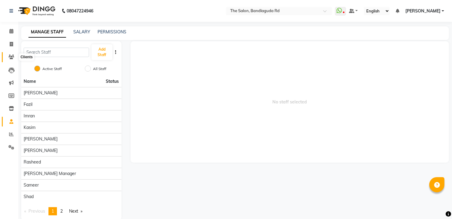
click at [13, 58] on icon at bounding box center [11, 56] width 6 height 5
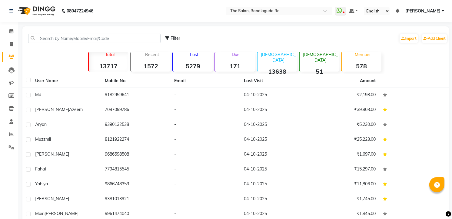
click at [238, 61] on div "Due 171" at bounding box center [234, 62] width 40 height 20
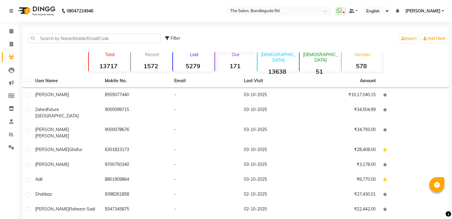
click at [356, 63] on strong "578" at bounding box center [361, 66] width 40 height 8
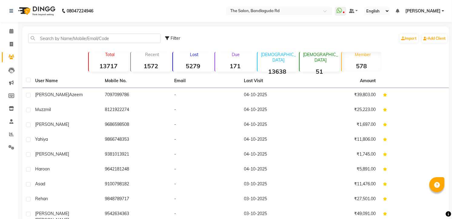
click at [104, 52] on p "Total" at bounding box center [109, 54] width 37 height 5
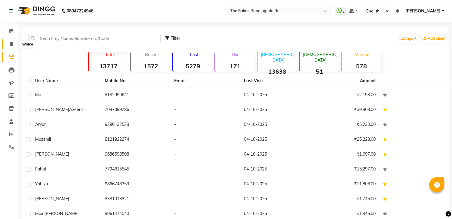
click at [11, 44] on icon at bounding box center [11, 44] width 3 height 5
select select "service"
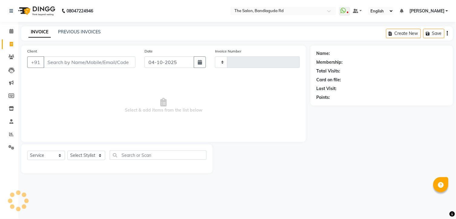
type input "14653"
select select "5198"
click at [11, 135] on icon at bounding box center [11, 134] width 5 height 5
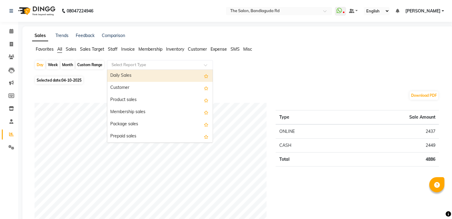
click at [128, 67] on input "text" at bounding box center [153, 65] width 87 height 6
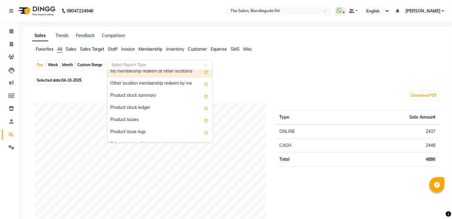
scroll to position [605, 0]
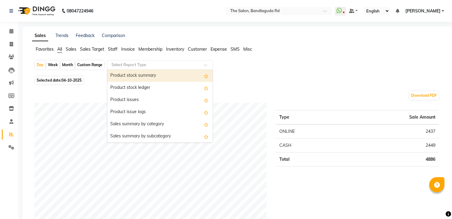
click at [151, 76] on div "Product stock summary" at bounding box center [159, 76] width 105 height 12
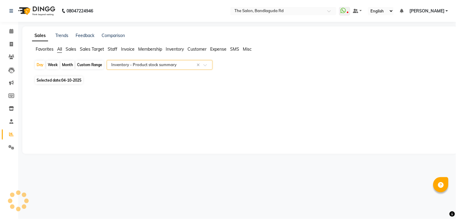
select select "full_report"
select select "csv"
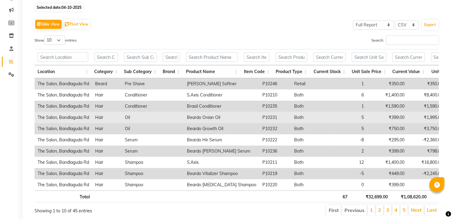
scroll to position [33, 0]
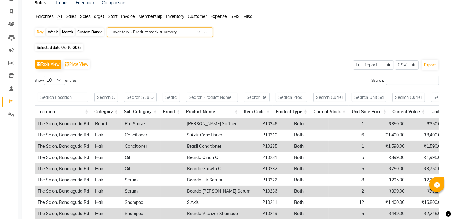
click at [172, 28] on div "Select Report Type × Inventory - Product stock summary ×" at bounding box center [160, 32] width 106 height 10
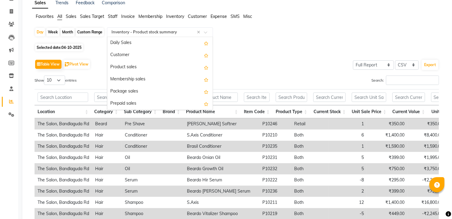
scroll to position [605, 0]
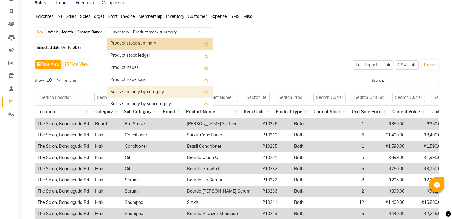
click at [144, 92] on div "Sales summary by category" at bounding box center [159, 92] width 105 height 12
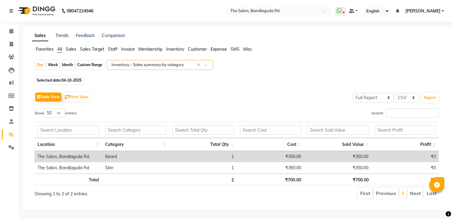
scroll to position [5, 0]
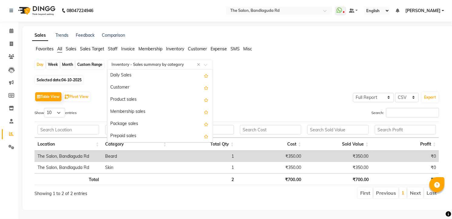
click at [163, 61] on input "text" at bounding box center [153, 64] width 87 height 6
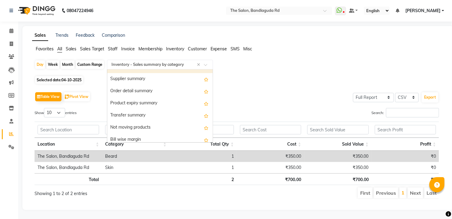
scroll to position [687, 0]
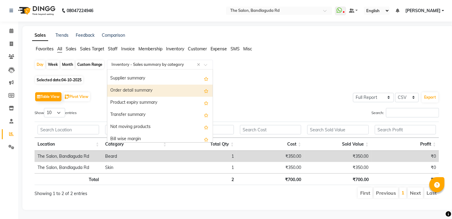
click at [145, 90] on div "Order detail summary" at bounding box center [159, 90] width 105 height 12
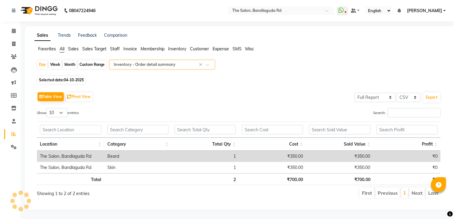
scroll to position [0, 0]
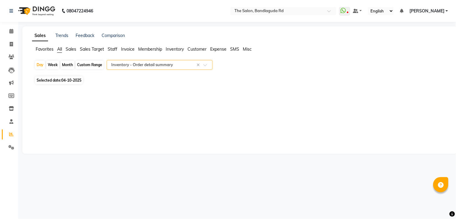
click at [155, 64] on input "text" at bounding box center [153, 65] width 87 height 6
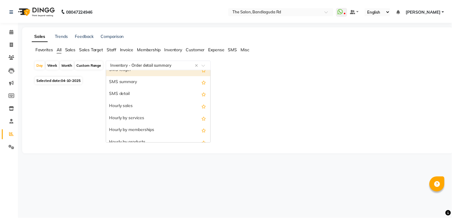
scroll to position [1016, 0]
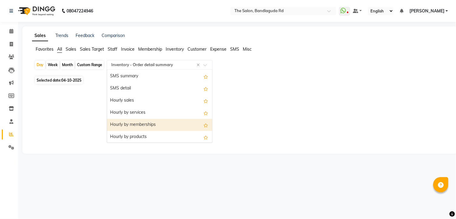
click at [151, 124] on div "Hourly by memberships" at bounding box center [159, 125] width 105 height 12
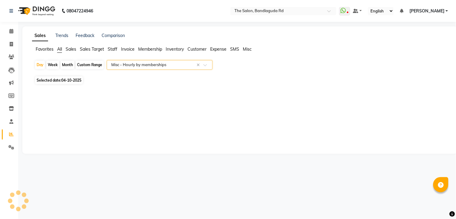
select select "full_report"
select select "csv"
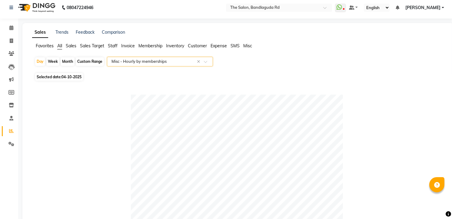
scroll to position [0, 0]
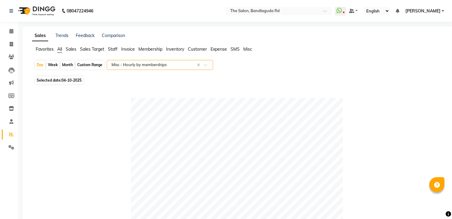
click at [158, 65] on input "text" at bounding box center [153, 65] width 87 height 6
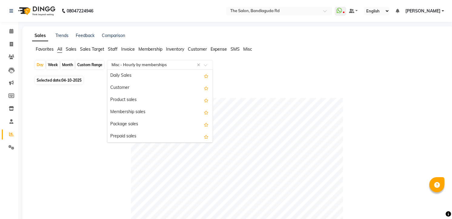
scroll to position [1016, 0]
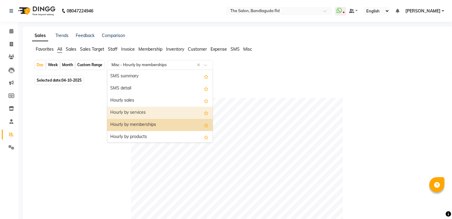
click at [138, 116] on div "Hourly by services" at bounding box center [159, 113] width 105 height 12
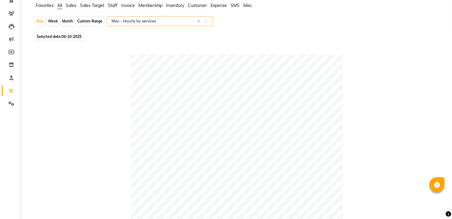
scroll to position [0, 0]
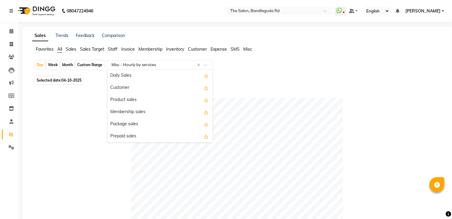
click at [152, 69] on div "Select Report Type × Misc - Hourly by services ×" at bounding box center [160, 65] width 106 height 10
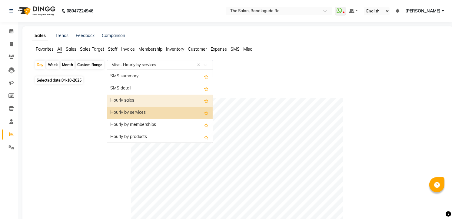
click at [163, 102] on div "Hourly sales" at bounding box center [159, 100] width 105 height 12
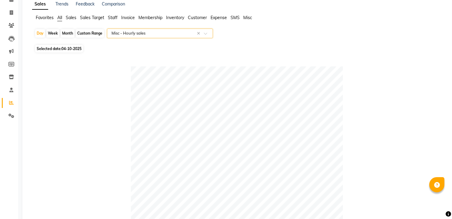
scroll to position [0, 0]
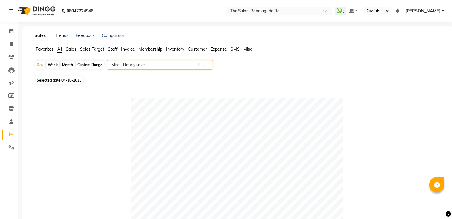
click at [170, 61] on div "Select Report Type × Misc - Hourly sales ×" at bounding box center [160, 65] width 106 height 10
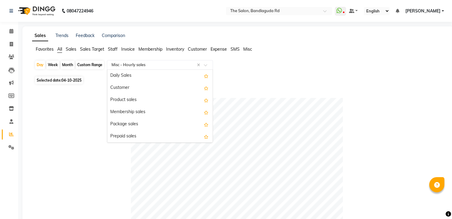
scroll to position [1016, 0]
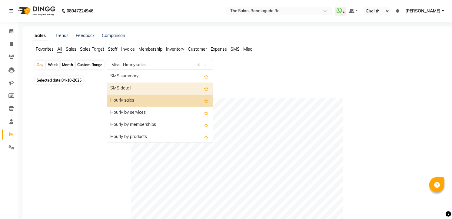
click at [145, 82] on div "SMS detail" at bounding box center [159, 88] width 105 height 12
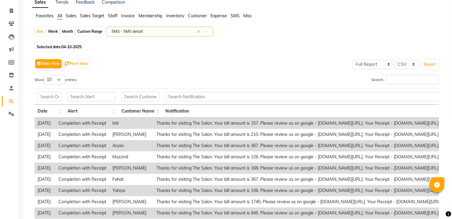
scroll to position [33, 0]
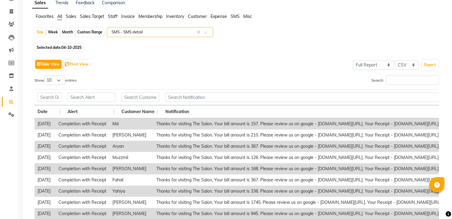
click at [114, 29] on input "text" at bounding box center [153, 32] width 87 height 6
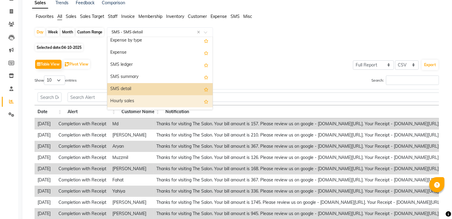
scroll to position [983, 0]
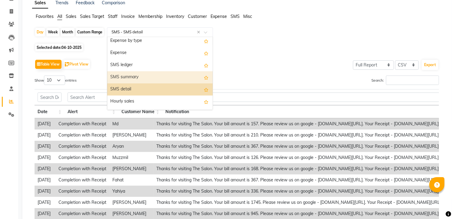
click at [121, 73] on div "SMS summary" at bounding box center [159, 77] width 105 height 12
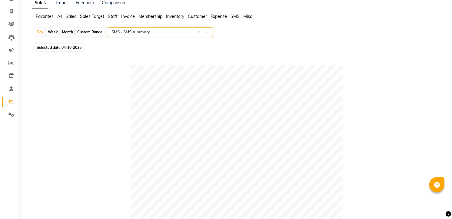
scroll to position [0, 0]
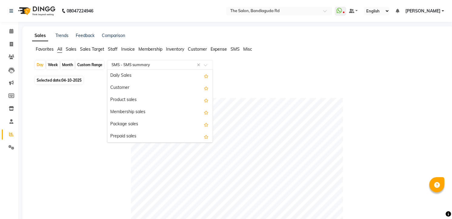
click at [123, 65] on input "text" at bounding box center [153, 65] width 87 height 6
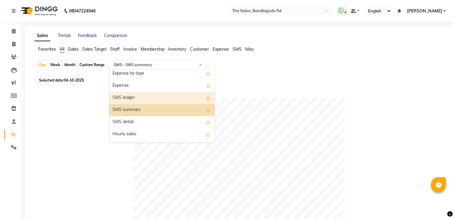
scroll to position [949, 0]
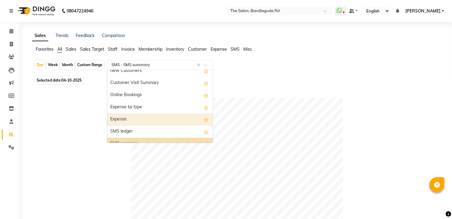
click at [119, 117] on div "Expense" at bounding box center [159, 119] width 105 height 12
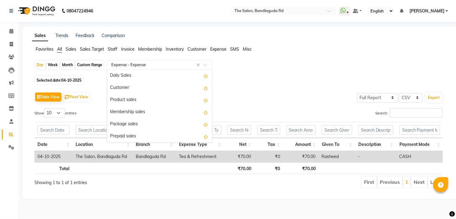
click at [140, 62] on input "text" at bounding box center [153, 65] width 87 height 6
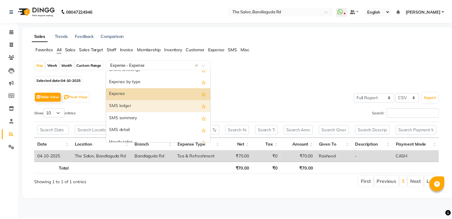
scroll to position [958, 0]
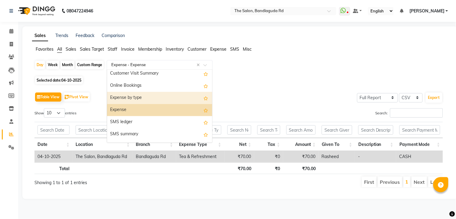
click at [128, 96] on div "Expense by type" at bounding box center [159, 98] width 105 height 12
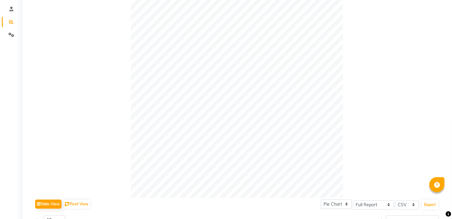
scroll to position [0, 0]
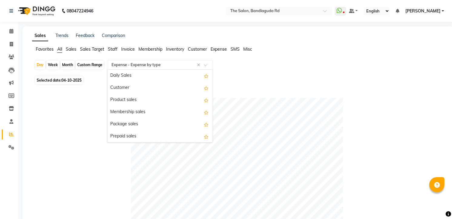
click at [162, 67] on input "text" at bounding box center [153, 65] width 87 height 6
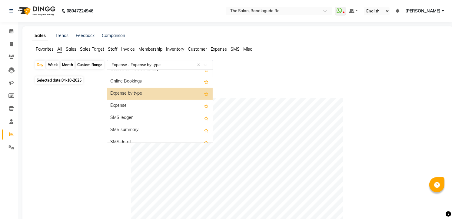
scroll to position [946, 0]
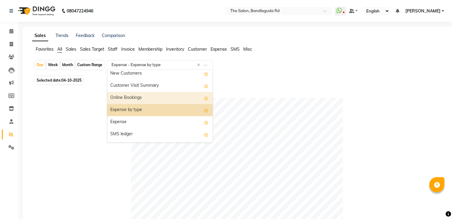
click at [149, 99] on div "Online Bookings" at bounding box center [159, 98] width 105 height 12
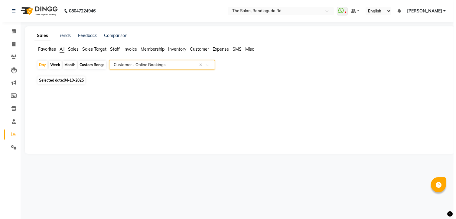
scroll to position [0, 0]
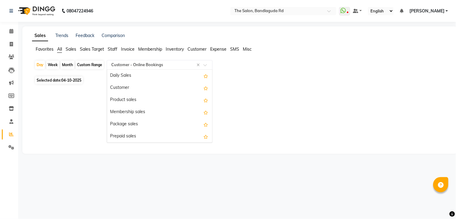
click at [155, 61] on div "Select Report Type × Customer - Online Bookings ×" at bounding box center [160, 65] width 106 height 10
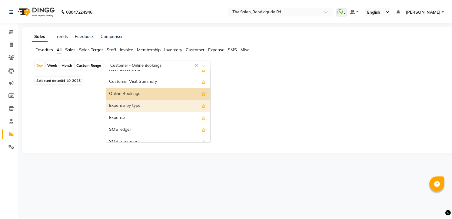
scroll to position [934, 0]
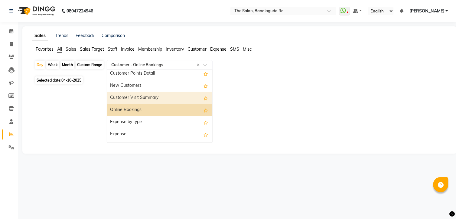
click at [141, 98] on div "Customer Visit Summary" at bounding box center [159, 98] width 105 height 12
select select "full_report"
select select "csv"
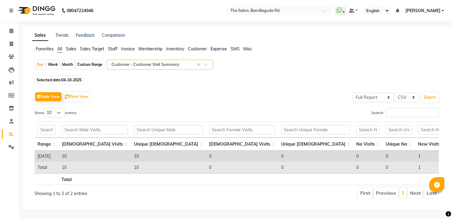
scroll to position [0, 0]
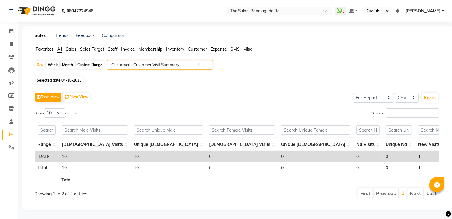
click at [173, 62] on input "text" at bounding box center [153, 65] width 87 height 6
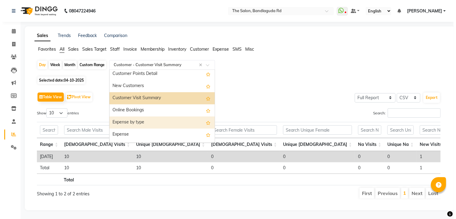
scroll to position [922, 0]
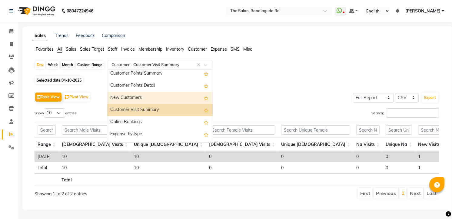
click at [143, 95] on div "New Customers" at bounding box center [159, 98] width 105 height 12
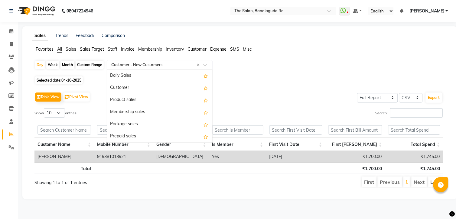
click at [162, 62] on input "text" at bounding box center [153, 65] width 87 height 6
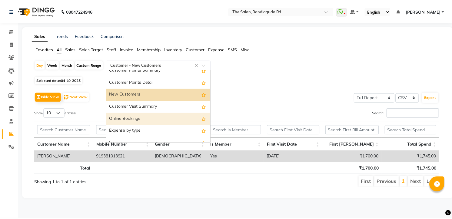
scroll to position [910, 0]
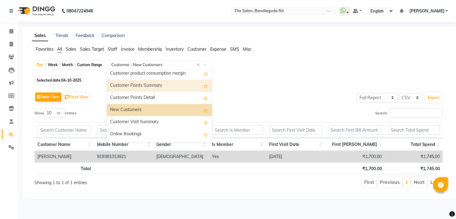
click at [150, 90] on div "Customer Points Summary" at bounding box center [159, 86] width 105 height 12
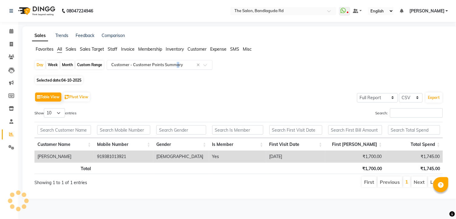
drag, startPoint x: 177, startPoint y: 59, endPoint x: 176, endPoint y: 64, distance: 5.1
click at [177, 61] on app-reports "Favorites All Sales Sales Target Staff Invoice Membership Inventory Customer Ex…" at bounding box center [239, 119] width 423 height 146
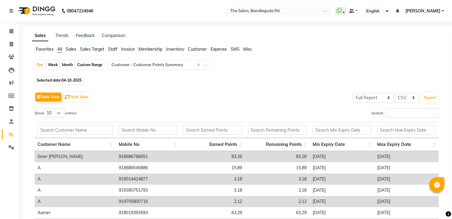
drag, startPoint x: 176, startPoint y: 64, endPoint x: 154, endPoint y: 63, distance: 22.1
click at [154, 63] on input "text" at bounding box center [153, 65] width 87 height 6
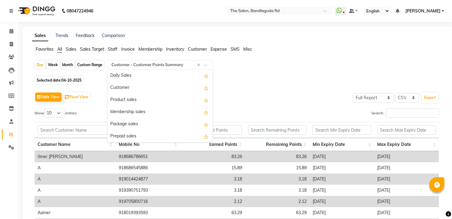
scroll to position [919, 0]
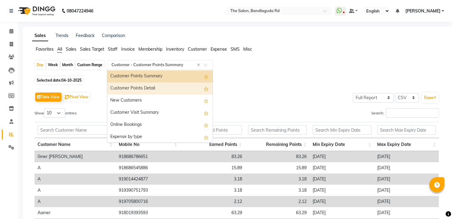
click at [151, 90] on div "Customer Points Detail" at bounding box center [159, 88] width 105 height 12
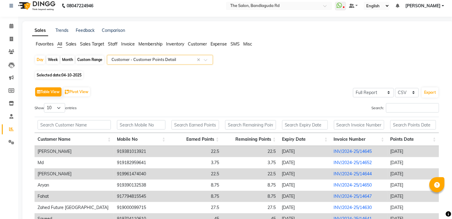
scroll to position [0, 0]
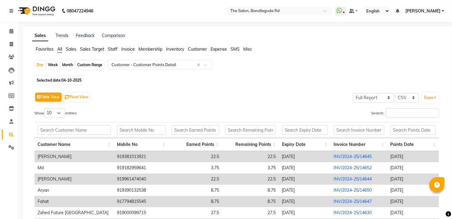
click at [135, 59] on app-reports "Favorites All Sales Sales Target Staff Invoice Membership Inventory Customer Ex…" at bounding box center [237, 169] width 419 height 247
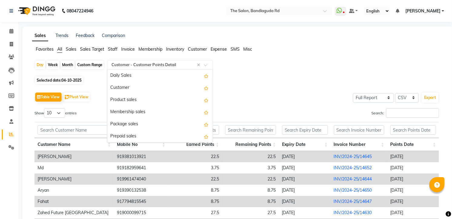
click at [131, 67] on input "text" at bounding box center [153, 65] width 87 height 6
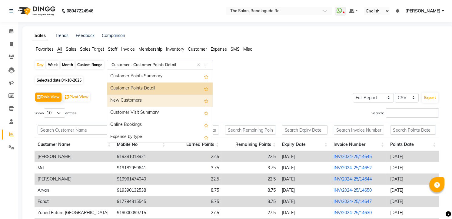
scroll to position [898, 0]
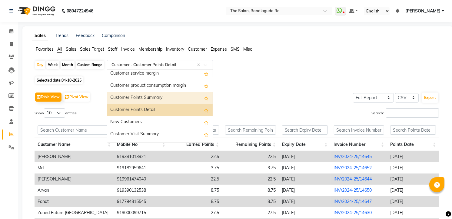
click at [130, 101] on div "Customer Points Summary" at bounding box center [159, 98] width 105 height 12
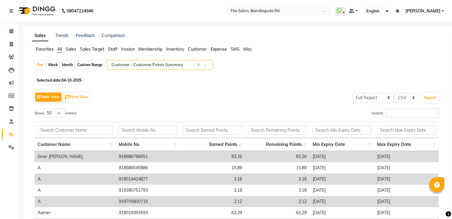
click at [161, 67] on input "text" at bounding box center [153, 65] width 87 height 6
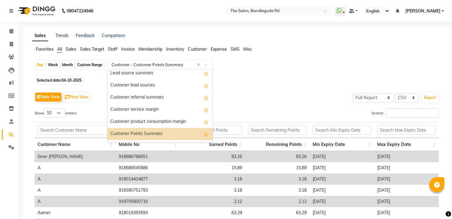
scroll to position [852, 0]
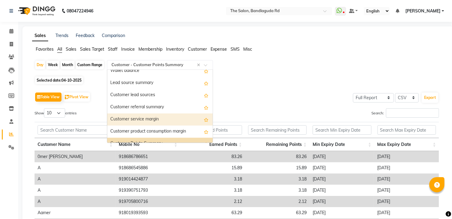
click at [145, 123] on div "Customer service margin" at bounding box center [159, 119] width 105 height 12
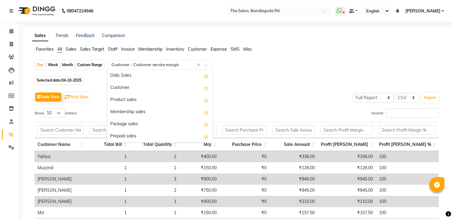
click at [186, 62] on input "text" at bounding box center [153, 65] width 87 height 6
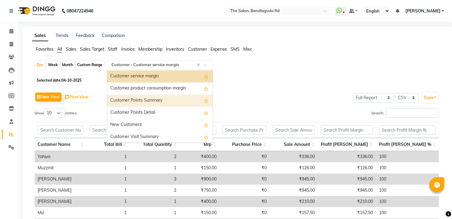
scroll to position [828, 0]
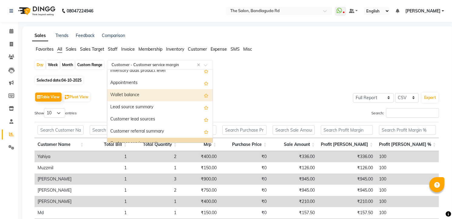
click at [132, 97] on div "Wallet balance" at bounding box center [159, 95] width 105 height 12
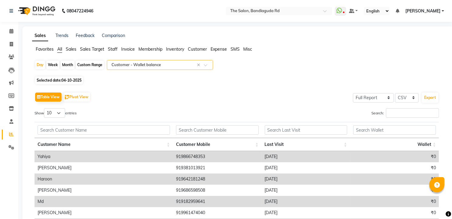
click at [145, 65] on input "text" at bounding box center [153, 65] width 87 height 6
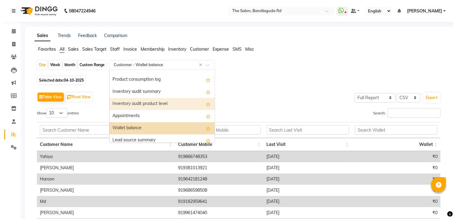
scroll to position [780, 0]
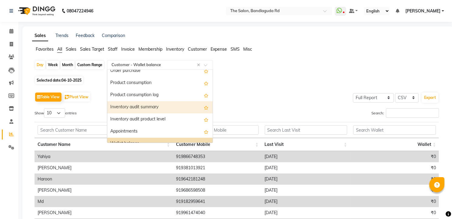
click at [137, 109] on div "Inventory audit summary" at bounding box center [159, 107] width 105 height 12
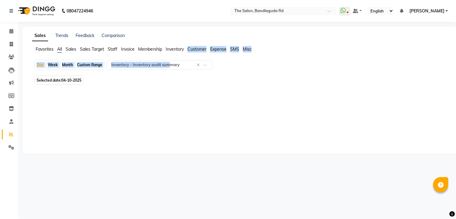
click at [168, 58] on app-reports "Favorites All Sales Sales Target Staff Invoice Membership Inventory Customer Ex…" at bounding box center [239, 70] width 423 height 49
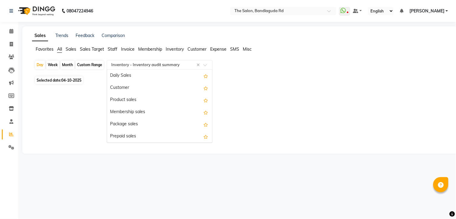
drag, startPoint x: 168, startPoint y: 58, endPoint x: 180, endPoint y: 66, distance: 14.1
click at [180, 66] on input "text" at bounding box center [153, 65] width 87 height 6
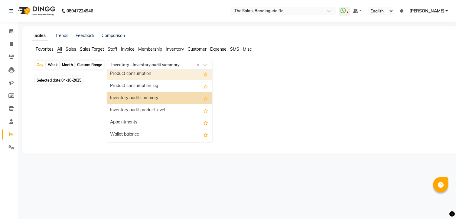
scroll to position [777, 0]
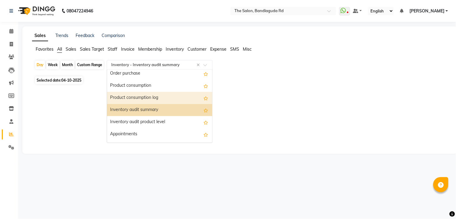
click at [149, 95] on div "Product consumption log" at bounding box center [159, 98] width 105 height 12
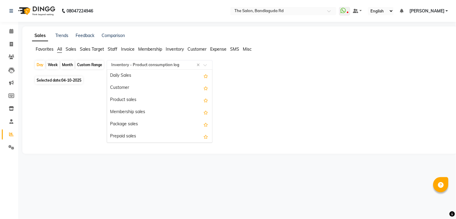
click at [174, 64] on input "text" at bounding box center [153, 65] width 87 height 6
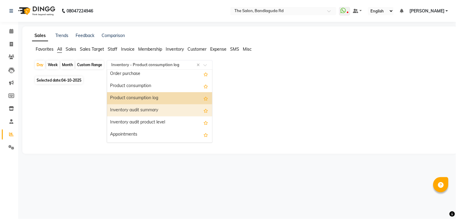
scroll to position [765, 0]
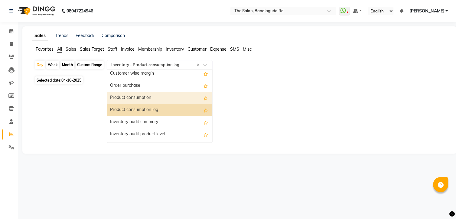
drag, startPoint x: 162, startPoint y: 92, endPoint x: 165, endPoint y: 90, distance: 3.7
click at [156, 99] on div "Product consumption" at bounding box center [159, 98] width 105 height 12
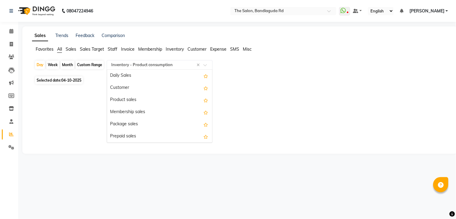
click at [164, 61] on div "Select Report Type × Inventory - Product consumption ×" at bounding box center [160, 65] width 106 height 10
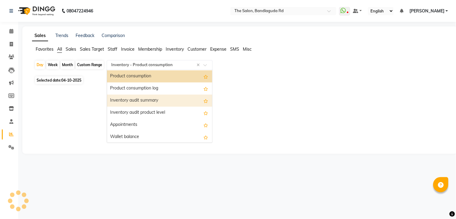
scroll to position [753, 0]
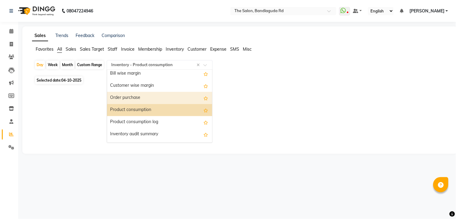
click at [135, 100] on div "Order purchase" at bounding box center [159, 98] width 105 height 12
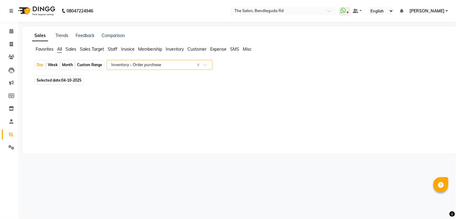
click at [155, 64] on input "text" at bounding box center [153, 65] width 87 height 6
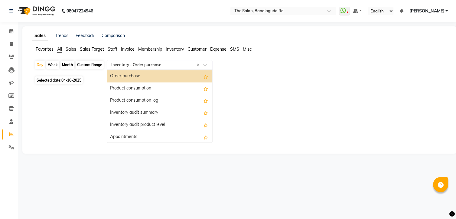
scroll to position [741, 0]
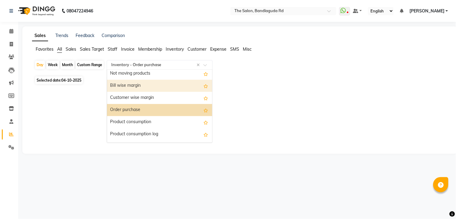
click at [134, 89] on div "Bill wise margin" at bounding box center [159, 86] width 105 height 12
select select "full_report"
select select "csv"
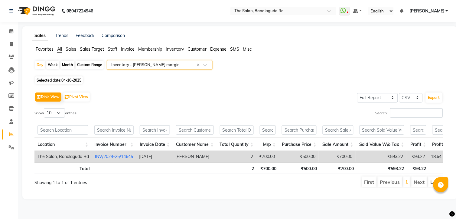
click at [152, 63] on input "text" at bounding box center [153, 65] width 87 height 6
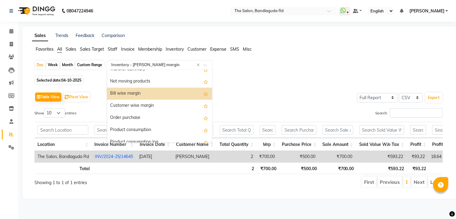
scroll to position [716, 0]
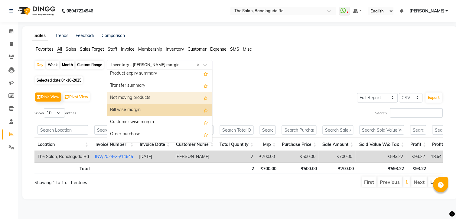
click at [146, 97] on div "Not moving products" at bounding box center [159, 98] width 105 height 12
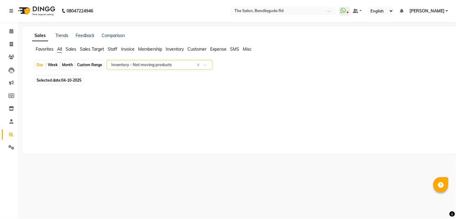
click at [154, 65] on input "text" at bounding box center [153, 65] width 87 height 6
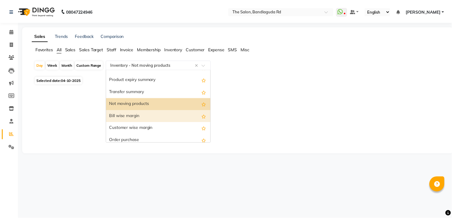
scroll to position [671, 0]
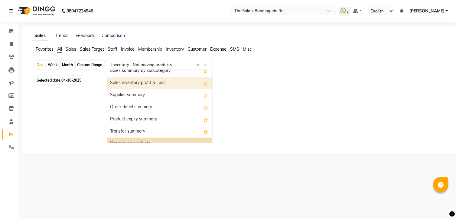
click at [159, 83] on div "Sales inventory profit & Loss" at bounding box center [159, 83] width 105 height 12
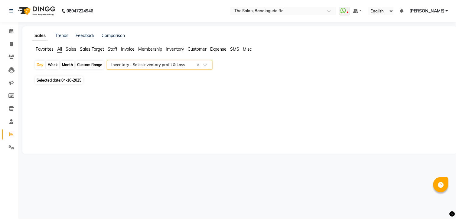
select select "full_report"
select select "csv"
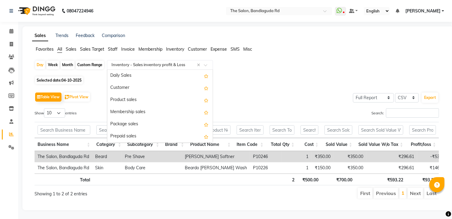
click at [169, 63] on input "text" at bounding box center [153, 65] width 87 height 6
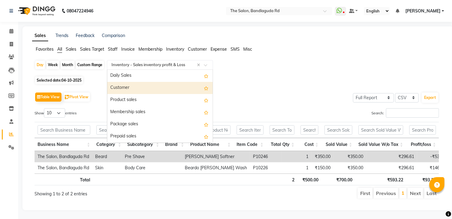
click at [305, 61] on div "Day Week Month Custom Range Select Report Type × Inventory - Sales inventory pr…" at bounding box center [238, 67] width 406 height 15
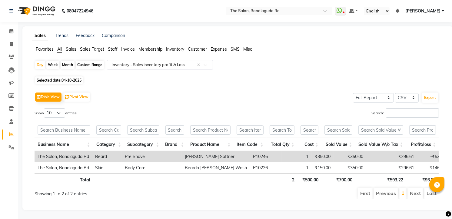
click at [61, 50] on span "All" at bounding box center [59, 48] width 5 height 5
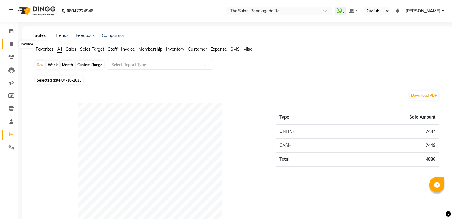
click at [8, 42] on span at bounding box center [11, 44] width 11 height 7
select select "service"
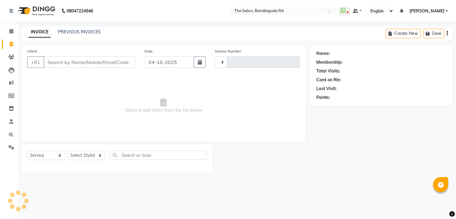
type input "14653"
select select "5198"
click at [13, 34] on span at bounding box center [11, 31] width 11 height 7
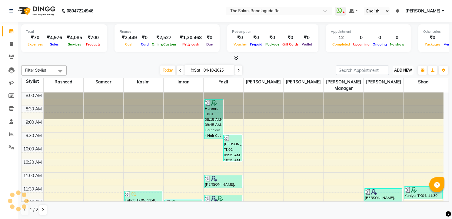
click at [400, 72] on span "ADD NEW" at bounding box center [403, 70] width 18 height 5
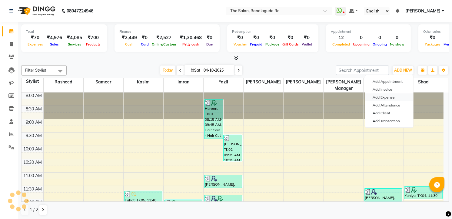
click at [383, 94] on link "Add Expense" at bounding box center [389, 97] width 48 height 8
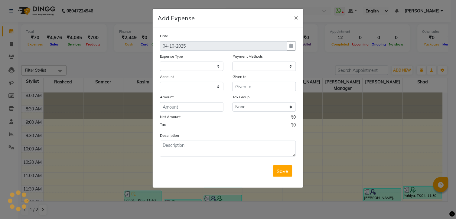
select select "1"
select select "3232"
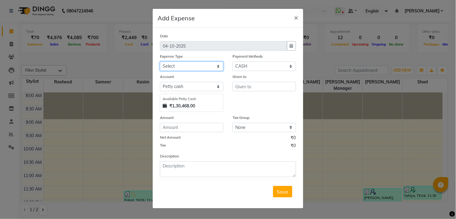
click at [203, 62] on select "Select Advance Salary [PERSON_NAME] bhai [PERSON_NAME] bhai chitti [DATE] Auto …" at bounding box center [192, 65] width 64 height 9
select select "15404"
click at [160, 61] on select "Select Advance Salary [PERSON_NAME] bhai [PERSON_NAME] bhai chitti [DATE] Auto …" at bounding box center [192, 65] width 64 height 9
click at [237, 90] on input "text" at bounding box center [265, 86] width 64 height 9
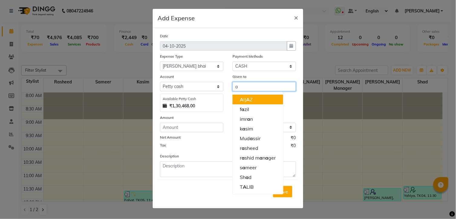
click at [248, 101] on span "A" at bounding box center [248, 99] width 4 height 6
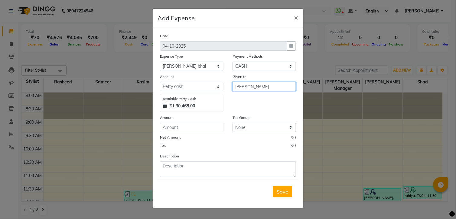
type input "[PERSON_NAME]"
click at [205, 128] on input "number" at bounding box center [192, 127] width 64 height 9
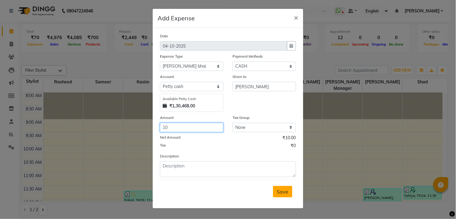
type input "10"
click at [278, 192] on span "Save" at bounding box center [283, 191] width 12 height 6
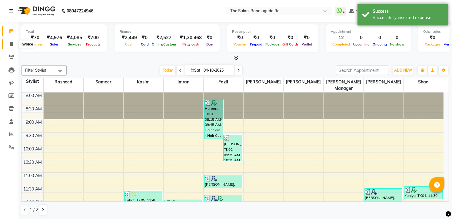
click at [6, 42] on span at bounding box center [11, 44] width 11 height 7
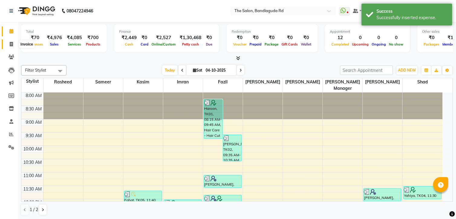
select select "service"
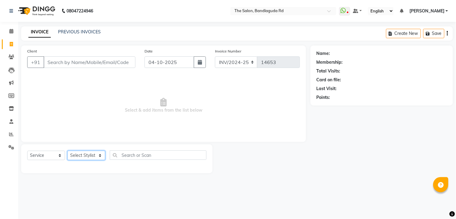
click at [86, 156] on select "Select Stylist [PERSON_NAME] [PERSON_NAME] [PERSON_NAME] [PERSON_NAME] manager …" at bounding box center [86, 154] width 38 height 9
select select "93197"
click at [67, 151] on select "Select Stylist [PERSON_NAME] [PERSON_NAME] [PERSON_NAME] [PERSON_NAME] manager …" at bounding box center [86, 154] width 38 height 9
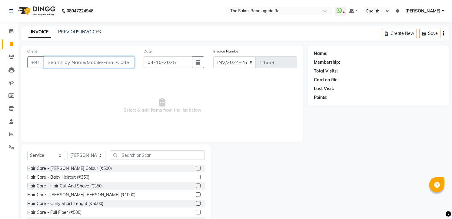
click at [105, 67] on input "Client" at bounding box center [89, 62] width 91 height 12
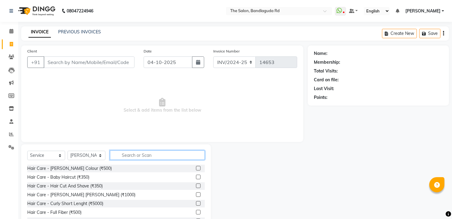
click at [136, 153] on input "text" at bounding box center [157, 154] width 95 height 9
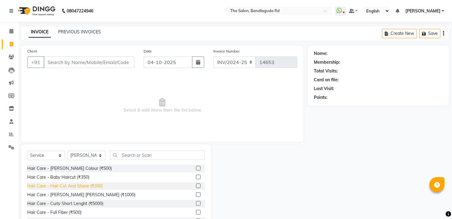
click at [100, 184] on div "Hair Care - Hair Cut And Shave (₹350)" at bounding box center [64, 185] width 75 height 6
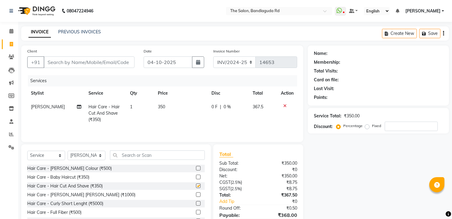
checkbox input "false"
click at [133, 156] on input "text" at bounding box center [157, 154] width 95 height 9
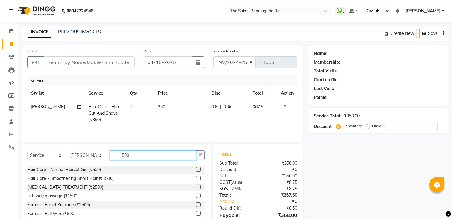
scroll to position [67, 0]
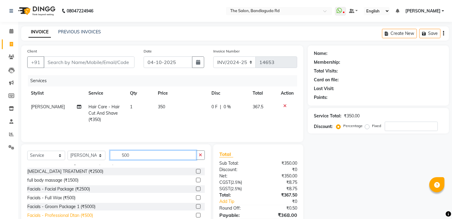
type input "500"
click at [80, 214] on div "Facials - Professional Dtan (₹500)" at bounding box center [60, 215] width 66 height 6
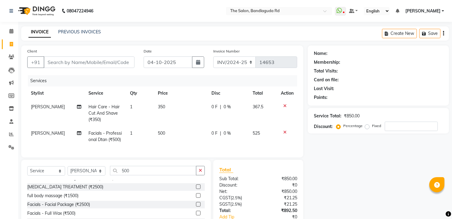
checkbox input "false"
click at [85, 64] on input "Client" at bounding box center [89, 62] width 91 height 12
type input "8"
type input "0"
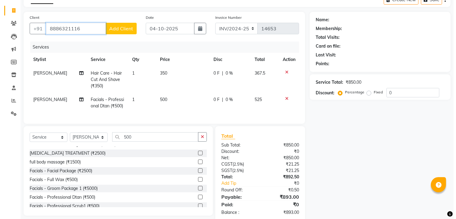
scroll to position [0, 0]
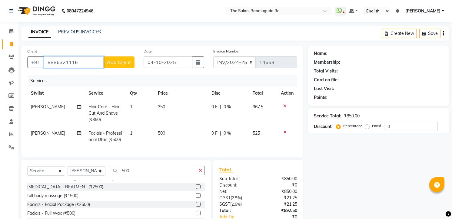
type input "8886321116"
click at [117, 62] on span "Add Client" at bounding box center [119, 62] width 24 height 6
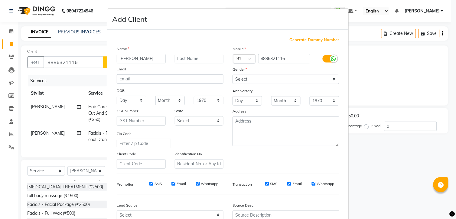
type input "[PERSON_NAME]"
drag, startPoint x: 261, startPoint y: 78, endPoint x: 257, endPoint y: 84, distance: 7.2
click at [261, 78] on select "Select [DEMOGRAPHIC_DATA] [DEMOGRAPHIC_DATA] Other Prefer Not To Say" at bounding box center [286, 78] width 107 height 9
select select "[DEMOGRAPHIC_DATA]"
click at [233, 74] on select "Select [DEMOGRAPHIC_DATA] [DEMOGRAPHIC_DATA] Other Prefer Not To Say" at bounding box center [286, 78] width 107 height 9
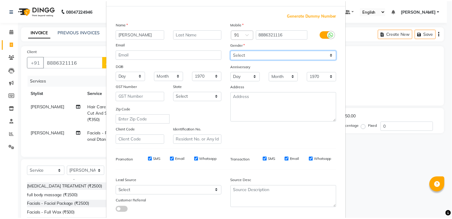
scroll to position [61, 0]
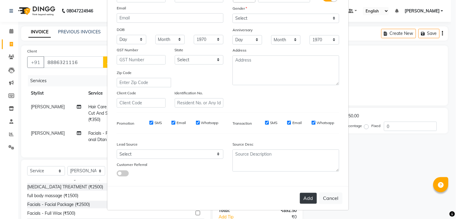
click at [312, 199] on button "Add" at bounding box center [308, 197] width 17 height 11
select select
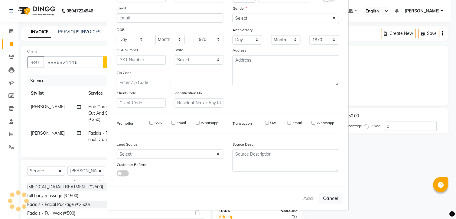
select select
checkbox input "false"
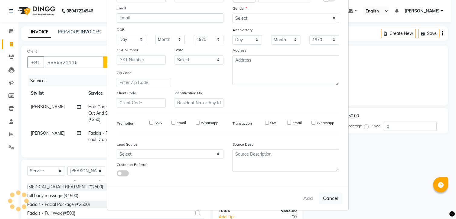
checkbox input "false"
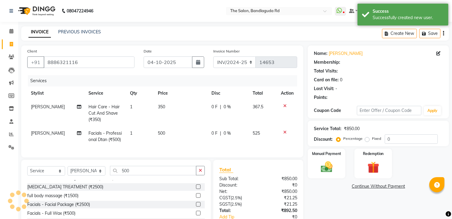
select select "1: Object"
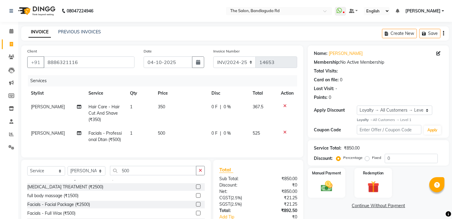
scroll to position [34, 0]
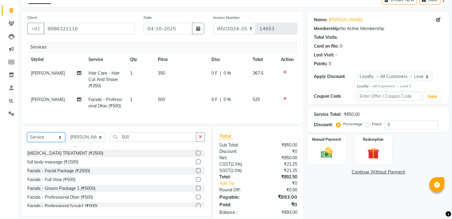
click at [49, 142] on select "Select Service Product Membership Package Voucher Prepaid Gift Card" at bounding box center [46, 136] width 38 height 9
click at [27, 137] on select "Select Service Product Membership Package Voucher Prepaid Gift Card" at bounding box center [46, 136] width 38 height 9
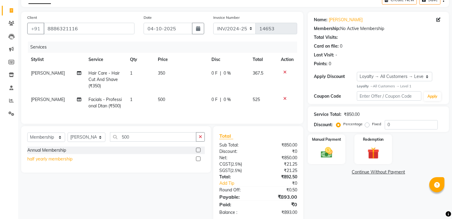
click at [65, 162] on div "half yearly membership" at bounding box center [49, 159] width 45 height 6
select select "select"
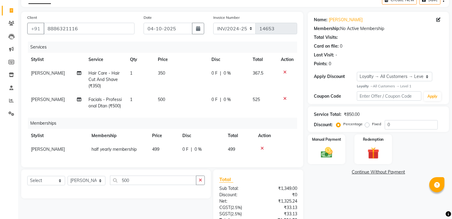
click at [164, 150] on td "499" at bounding box center [163, 149] width 30 height 14
select select "93197"
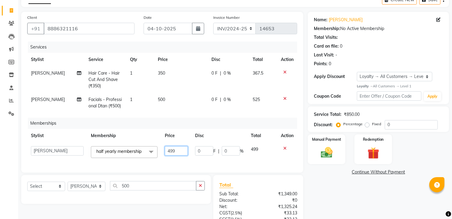
click at [165, 150] on input "499" at bounding box center [176, 150] width 23 height 9
type input "4"
click at [171, 152] on input "number" at bounding box center [176, 150] width 23 height 9
type input "100"
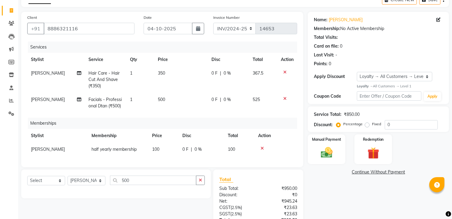
drag, startPoint x: 192, startPoint y: 161, endPoint x: 185, endPoint y: 163, distance: 6.8
click at [191, 161] on div "Services Stylist Service Qty Price Disc Total Action [PERSON_NAME] Hair Care - …" at bounding box center [162, 100] width 270 height 119
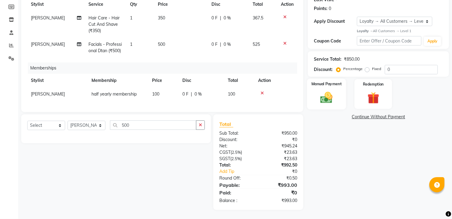
click at [331, 96] on img at bounding box center [327, 97] width 20 height 14
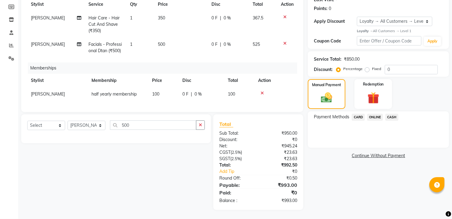
click at [376, 113] on span "ONLINE" at bounding box center [375, 116] width 16 height 7
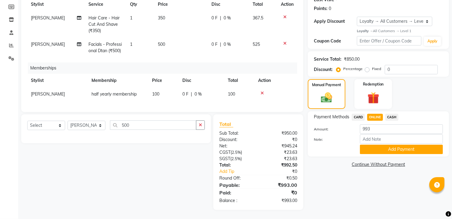
click at [41, 91] on span "[PERSON_NAME]" at bounding box center [48, 93] width 34 height 5
select select "93197"
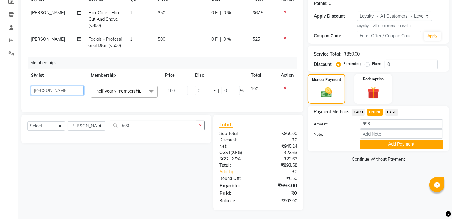
click at [46, 88] on select "[PERSON_NAME] [PERSON_NAME] [PERSON_NAME] [PERSON_NAME] manager [PERSON_NAME]" at bounding box center [57, 90] width 53 height 9
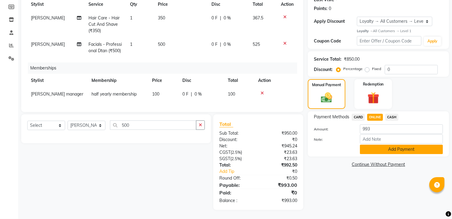
click at [375, 144] on button "Add Payment" at bounding box center [401, 148] width 83 height 9
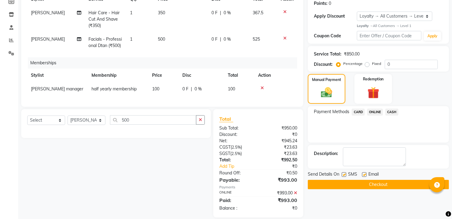
scroll to position [136, 0]
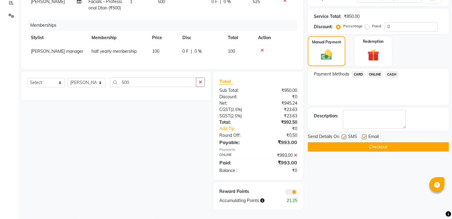
click at [374, 145] on button "Checkout" at bounding box center [377, 146] width 141 height 9
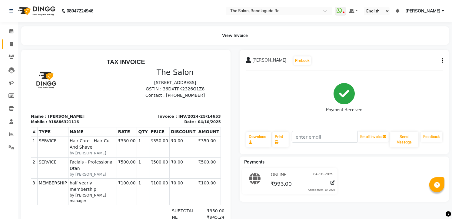
click at [10, 40] on link "Invoice" at bounding box center [9, 44] width 15 height 10
select select "service"
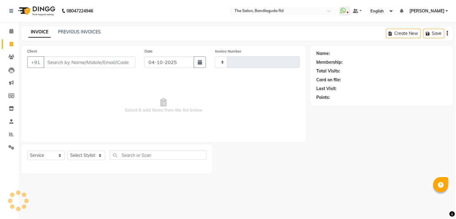
type input "14654"
select select "5198"
click at [79, 156] on select "Select Stylist [PERSON_NAME] [PERSON_NAME] [PERSON_NAME] [PERSON_NAME] manager …" at bounding box center [86, 154] width 38 height 9
select select "49762"
click at [67, 151] on select "Select Stylist [PERSON_NAME] [PERSON_NAME] [PERSON_NAME] [PERSON_NAME] manager …" at bounding box center [86, 154] width 38 height 9
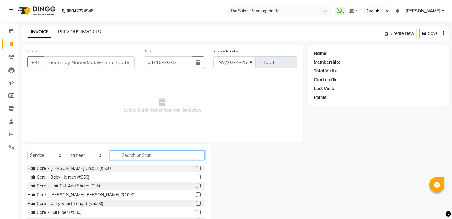
click at [139, 152] on input "text" at bounding box center [157, 154] width 95 height 9
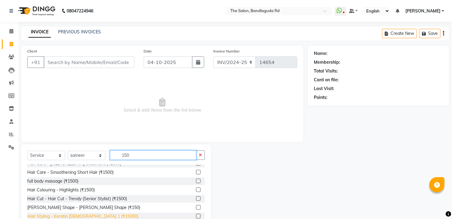
scroll to position [10, 0]
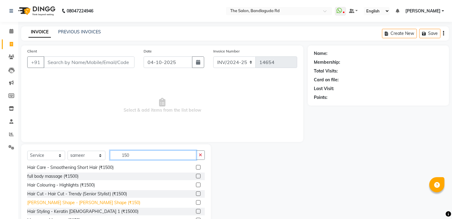
type input "150"
click at [84, 202] on div "[PERSON_NAME] Shape - [PERSON_NAME] Shape (₹150)" at bounding box center [83, 202] width 113 height 6
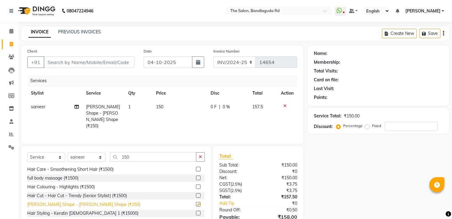
checkbox input "false"
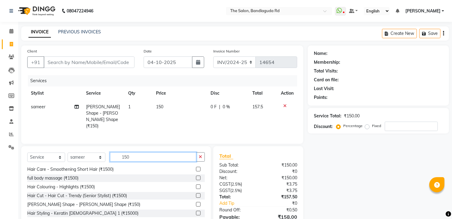
click at [136, 152] on input "150" at bounding box center [153, 156] width 86 height 9
type input "1"
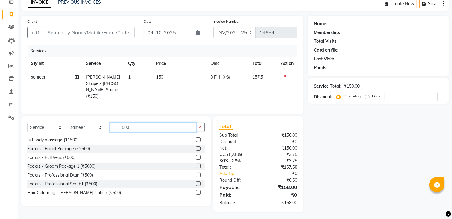
scroll to position [96, 0]
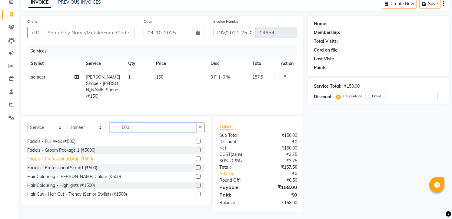
type input "500"
click at [77, 159] on div "Facials - Professional Dtan (₹500)" at bounding box center [60, 159] width 66 height 6
checkbox input "false"
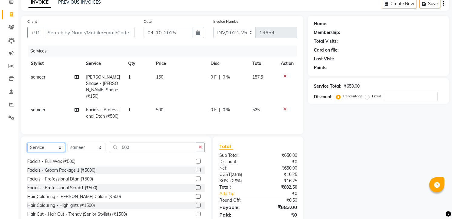
click at [56, 143] on select "Select Service Product Membership Package Voucher Prepaid Gift Card" at bounding box center [46, 147] width 38 height 9
select select "product"
click at [27, 143] on select "Select Service Product Membership Package Voucher Prepaid Gift Card" at bounding box center [46, 147] width 38 height 9
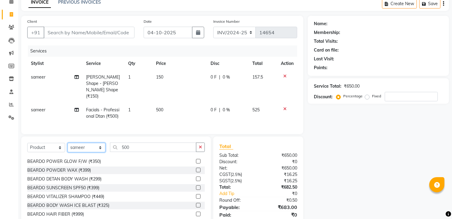
click at [92, 143] on select "Select Stylist [PERSON_NAME] [PERSON_NAME] [PERSON_NAME] [PERSON_NAME] manager …" at bounding box center [86, 147] width 38 height 9
select select "91765"
click at [67, 143] on select "Select Stylist [PERSON_NAME] [PERSON_NAME] [PERSON_NAME] [PERSON_NAME] manager …" at bounding box center [86, 147] width 38 height 9
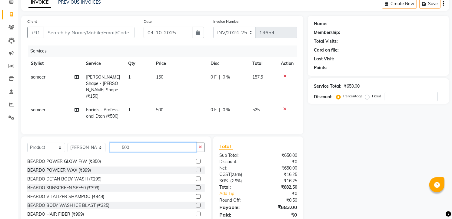
click at [133, 142] on input "500" at bounding box center [153, 146] width 86 height 9
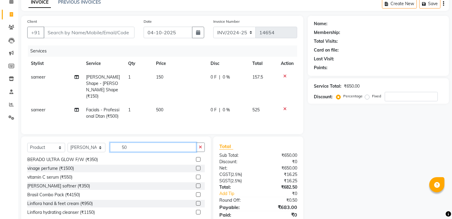
type input "5"
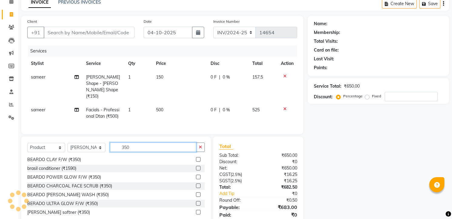
scroll to position [1, 0]
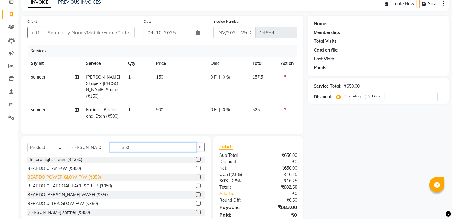
type input "350"
click at [87, 174] on div "BEARDO POWER GLOW F/W (₹350)" at bounding box center [64, 177] width 74 height 6
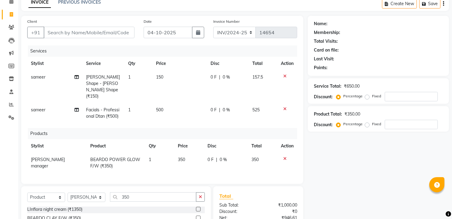
checkbox input "false"
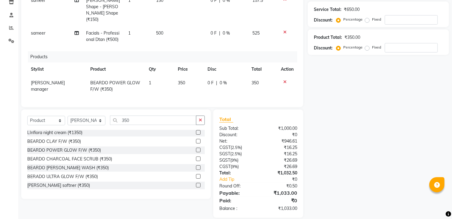
scroll to position [0, 0]
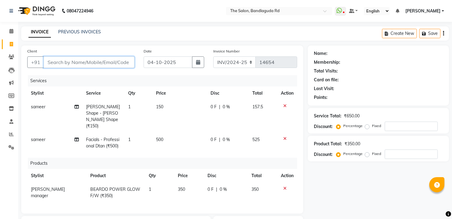
click at [97, 65] on input "Client" at bounding box center [89, 62] width 91 height 12
type input "8"
type input "0"
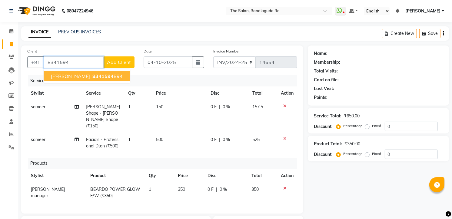
click at [97, 75] on ngb-highlight "8341594 894" at bounding box center [106, 76] width 31 height 6
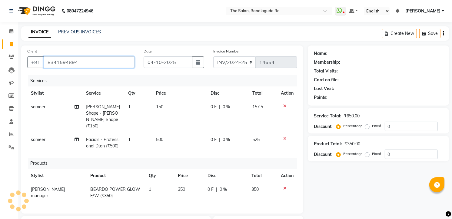
type input "8341594894"
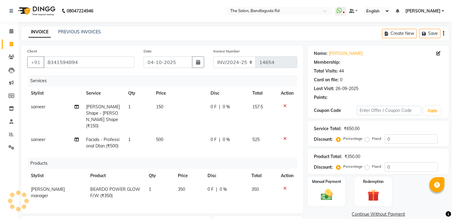
select select "2: Object"
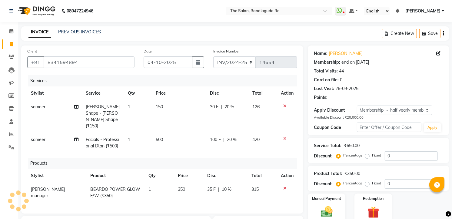
type input "20"
type input "10"
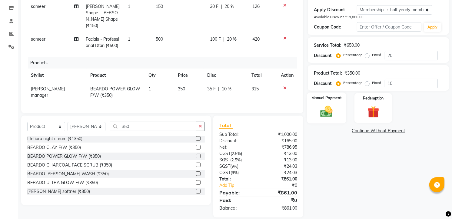
click at [340, 108] on div "Manual Payment" at bounding box center [326, 107] width 39 height 31
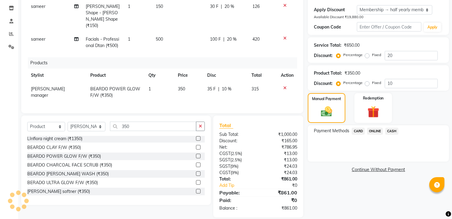
click at [375, 133] on span "ONLINE" at bounding box center [375, 130] width 16 height 7
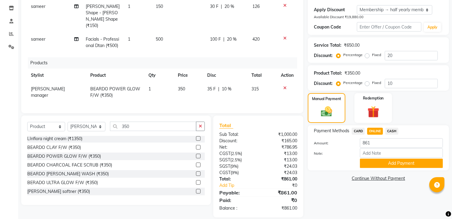
drag, startPoint x: 405, startPoint y: 165, endPoint x: 402, endPoint y: 163, distance: 3.7
click at [405, 164] on button "Add Payment" at bounding box center [401, 162] width 83 height 9
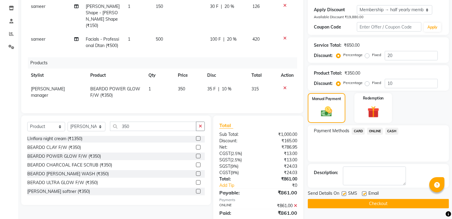
scroll to position [134, 0]
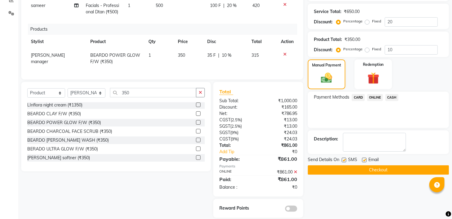
click at [402, 167] on button "Checkout" at bounding box center [377, 169] width 141 height 9
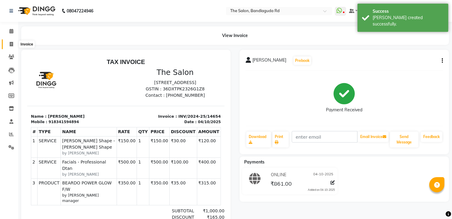
click at [13, 42] on icon at bounding box center [11, 44] width 3 height 5
select select "service"
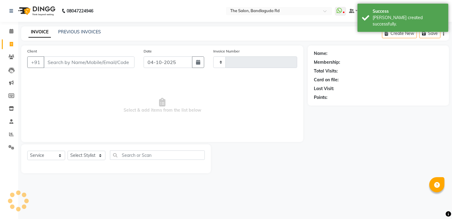
type input "14655"
select select "5198"
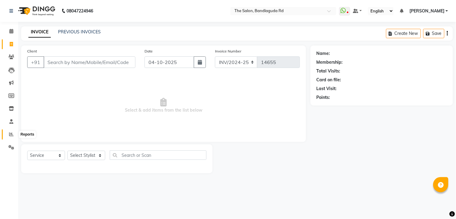
click at [10, 135] on icon at bounding box center [11, 134] width 5 height 5
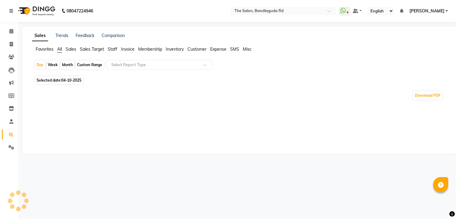
click at [64, 64] on div "Month" at bounding box center [68, 65] width 14 height 8
select select "10"
select select "2025"
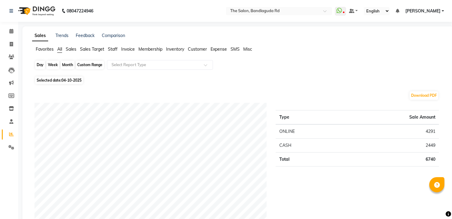
click at [67, 65] on div "Month" at bounding box center [68, 65] width 14 height 8
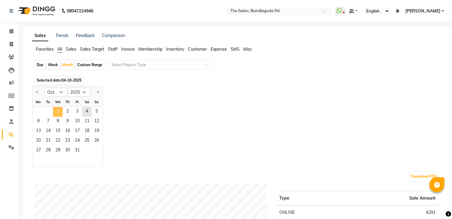
click at [54, 108] on span "1" at bounding box center [58, 112] width 10 height 10
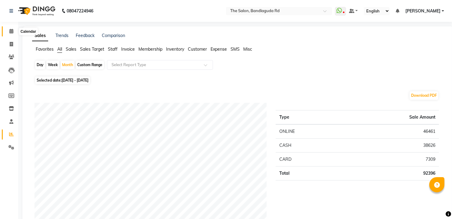
click at [11, 30] on icon at bounding box center [11, 31] width 4 height 5
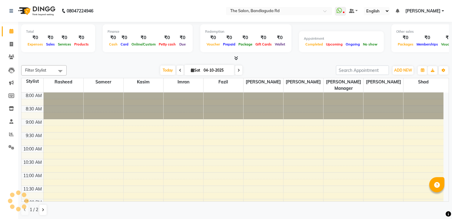
scroll to position [188, 0]
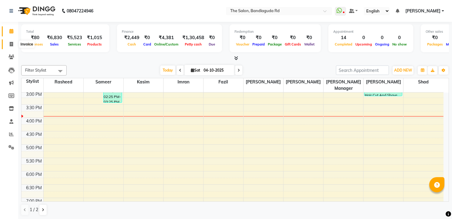
click at [12, 46] on icon at bounding box center [11, 44] width 3 height 5
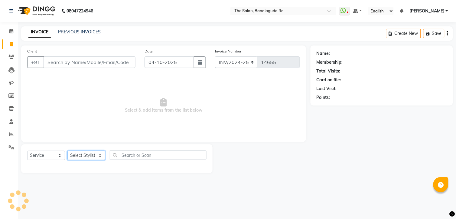
click at [86, 159] on select "Select Stylist" at bounding box center [86, 154] width 38 height 9
click at [86, 155] on select "Select Stylist [PERSON_NAME] [PERSON_NAME] [PERSON_NAME] [PERSON_NAME] manager …" at bounding box center [86, 154] width 38 height 9
click at [67, 151] on select "Select Stylist [PERSON_NAME] [PERSON_NAME] [PERSON_NAME] [PERSON_NAME] manager …" at bounding box center [86, 154] width 38 height 9
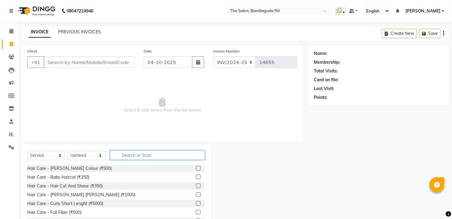
click at [136, 157] on input "text" at bounding box center [157, 154] width 95 height 9
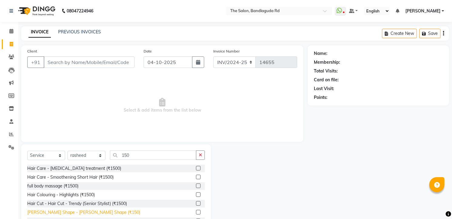
click at [54, 212] on div "[PERSON_NAME] Shape - [PERSON_NAME] Shape (₹150)" at bounding box center [83, 212] width 113 height 6
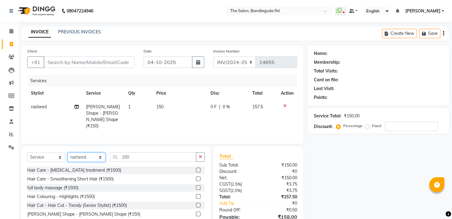
click at [93, 157] on select "Select Stylist [PERSON_NAME] [PERSON_NAME] [PERSON_NAME] [PERSON_NAME] manager …" at bounding box center [86, 156] width 38 height 9
click at [67, 152] on select "Select Stylist [PERSON_NAME] [PERSON_NAME] [PERSON_NAME] [PERSON_NAME] manager …" at bounding box center [86, 156] width 38 height 9
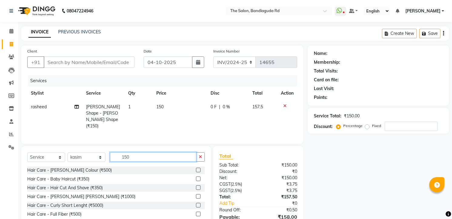
click at [137, 153] on input "150" at bounding box center [153, 156] width 86 height 9
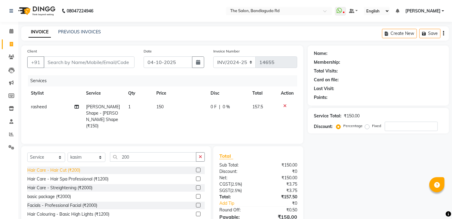
click at [74, 167] on div "Hair Care - Hair Cut (₹200)" at bounding box center [53, 170] width 53 height 6
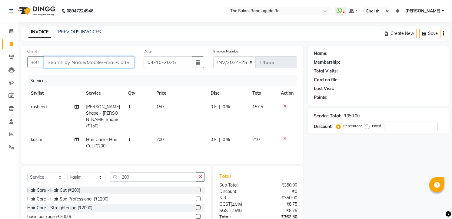
click at [90, 64] on input "Client" at bounding box center [89, 62] width 91 height 12
click at [110, 57] on input "Client" at bounding box center [89, 62] width 91 height 12
click at [93, 73] on div "Client +91 Date [DATE] Invoice Number INV/2024-25 V/2025 V/[PHONE_NUMBER] Servi…" at bounding box center [162, 104] width 282 height 118
click at [94, 64] on input "Client" at bounding box center [89, 62] width 91 height 12
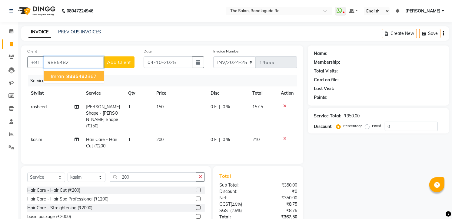
click at [74, 74] on span "9885482" at bounding box center [76, 76] width 21 height 6
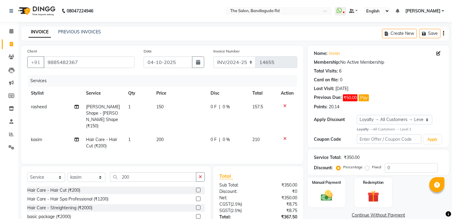
scroll to position [44, 0]
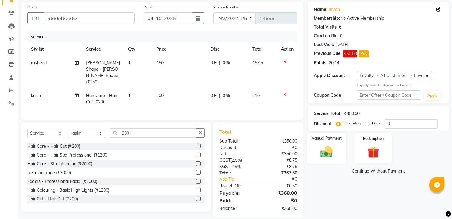
click at [319, 159] on div "Manual Payment" at bounding box center [326, 148] width 39 height 31
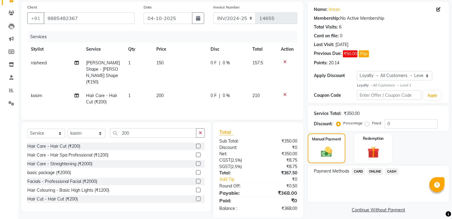
click at [390, 174] on span "CASH" at bounding box center [391, 171] width 13 height 7
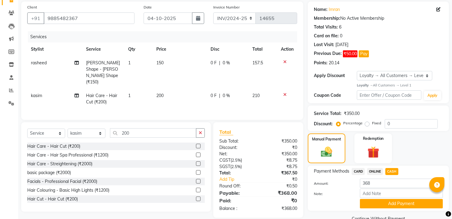
scroll to position [57, 0]
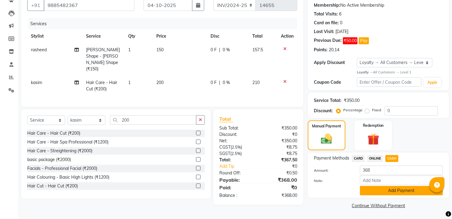
click at [385, 188] on button "Add Payment" at bounding box center [401, 190] width 83 height 9
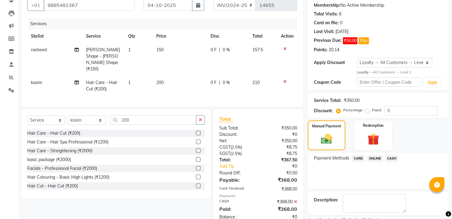
scroll to position [95, 0]
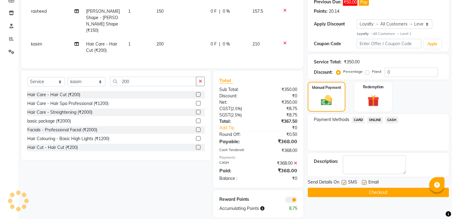
click at [385, 192] on button "Checkout" at bounding box center [377, 191] width 141 height 9
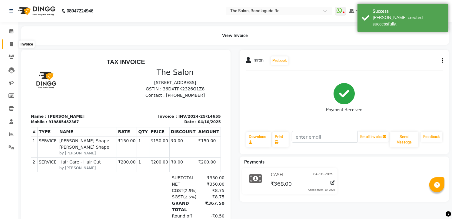
click at [6, 41] on span at bounding box center [11, 44] width 11 height 7
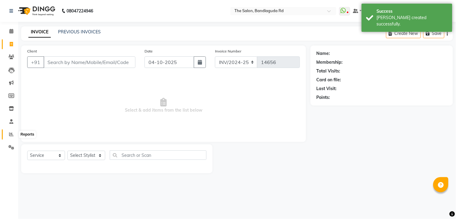
click at [14, 134] on span at bounding box center [11, 134] width 11 height 7
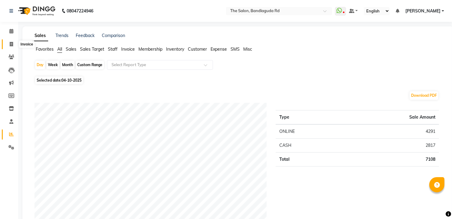
click at [12, 44] on icon at bounding box center [11, 44] width 3 height 5
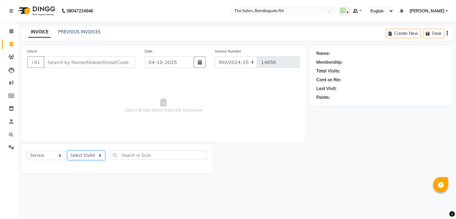
click at [88, 151] on select "Select Stylist [PERSON_NAME] [PERSON_NAME] [PERSON_NAME] [PERSON_NAME] manager …" at bounding box center [86, 154] width 38 height 9
click at [67, 151] on select "Select Stylist [PERSON_NAME] [PERSON_NAME] [PERSON_NAME] [PERSON_NAME] manager …" at bounding box center [86, 154] width 38 height 9
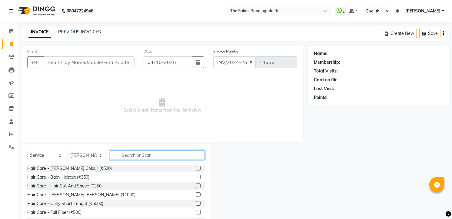
click at [128, 156] on input "text" at bounding box center [157, 154] width 95 height 9
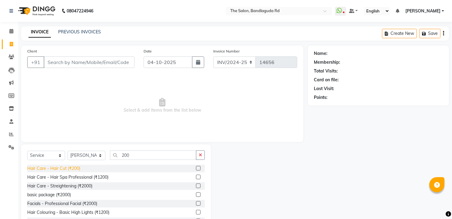
click at [71, 165] on div "Hair Care - Hair Cut (₹200)" at bounding box center [53, 168] width 53 height 6
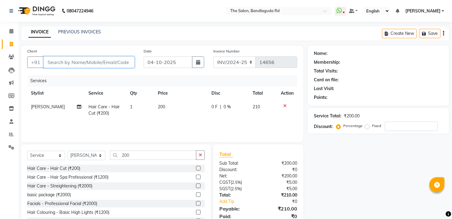
click at [99, 60] on input "Client" at bounding box center [89, 62] width 91 height 12
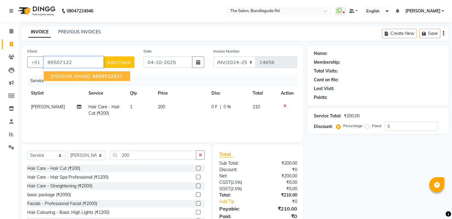
click at [98, 73] on button "[PERSON_NAME] 95507122 57" at bounding box center [87, 76] width 86 height 10
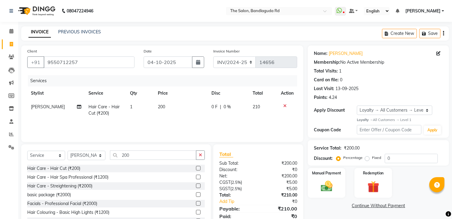
scroll to position [24, 0]
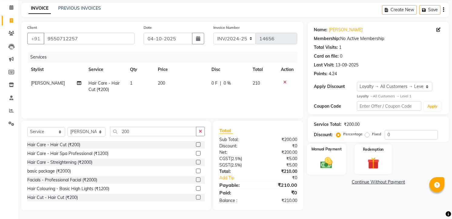
click at [335, 155] on img at bounding box center [327, 162] width 20 height 14
click at [372, 184] on span "ONLINE" at bounding box center [375, 182] width 16 height 7
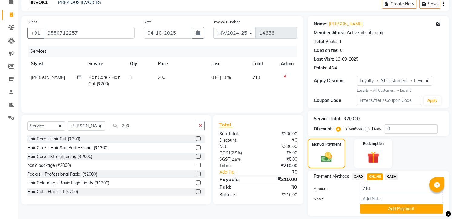
scroll to position [48, 0]
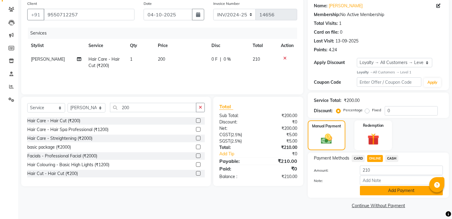
click at [373, 189] on button "Add Payment" at bounding box center [401, 190] width 83 height 9
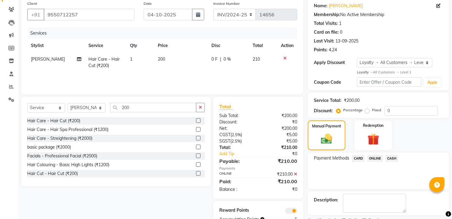
scroll to position [73, 0]
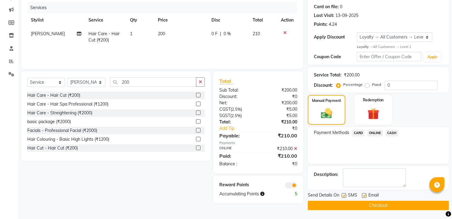
click at [373, 207] on button "Checkout" at bounding box center [377, 204] width 141 height 9
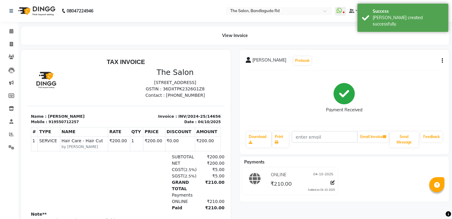
click at [8, 49] on li "Invoice" at bounding box center [9, 44] width 18 height 13
click at [10, 46] on icon at bounding box center [11, 44] width 3 height 5
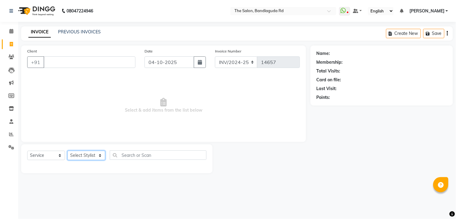
drag, startPoint x: 82, startPoint y: 157, endPoint x: 82, endPoint y: 152, distance: 5.2
click at [82, 156] on select "Select Stylist [PERSON_NAME] [PERSON_NAME] [PERSON_NAME] [PERSON_NAME] manager …" at bounding box center [86, 154] width 38 height 9
click at [67, 151] on select "Select Stylist [PERSON_NAME] [PERSON_NAME] [PERSON_NAME] [PERSON_NAME] manager …" at bounding box center [86, 154] width 38 height 9
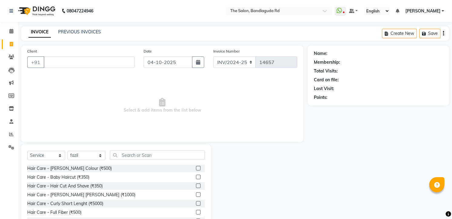
click at [134, 161] on div "Select Service Product Membership Package Voucher Prepaid Gift Card Select Styl…" at bounding box center [115, 157] width 177 height 14
click at [134, 156] on input "text" at bounding box center [157, 154] width 95 height 9
click at [98, 182] on div "Hair Care - Hair Cut And Shave (₹350)" at bounding box center [115, 186] width 177 height 8
click at [94, 189] on div "Hair Care - Hair Cut And Shave (₹350)" at bounding box center [64, 185] width 75 height 6
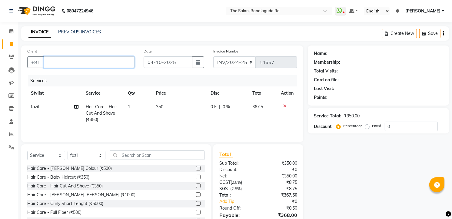
click at [115, 57] on input "Client" at bounding box center [89, 62] width 91 height 12
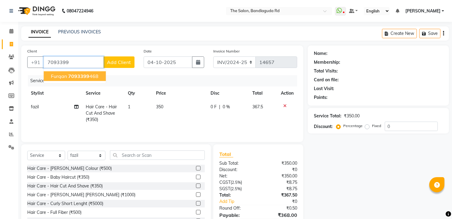
click at [88, 76] on span "7093399" at bounding box center [78, 76] width 21 height 6
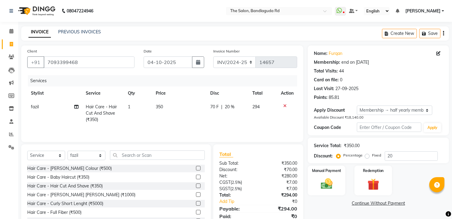
scroll to position [25, 0]
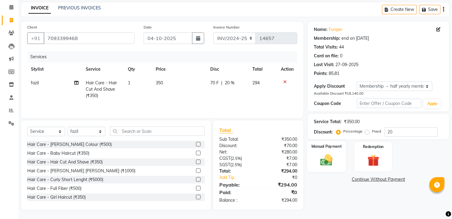
click at [321, 160] on img at bounding box center [327, 160] width 20 height 14
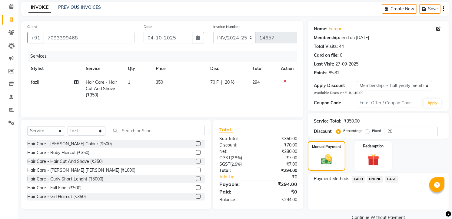
click at [379, 179] on span "ONLINE" at bounding box center [375, 178] width 16 height 7
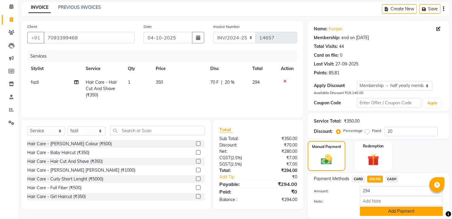
click at [387, 209] on button "Add Payment" at bounding box center [401, 210] width 83 height 9
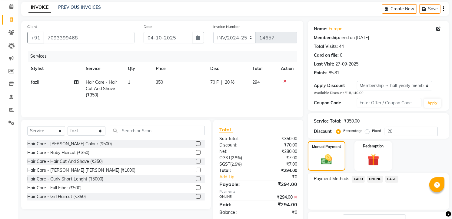
scroll to position [71, 0]
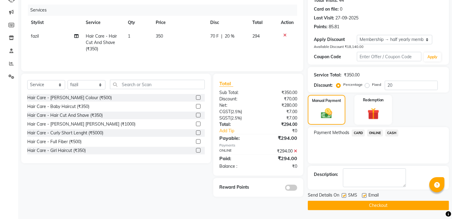
click at [384, 200] on button "Checkout" at bounding box center [377, 204] width 141 height 9
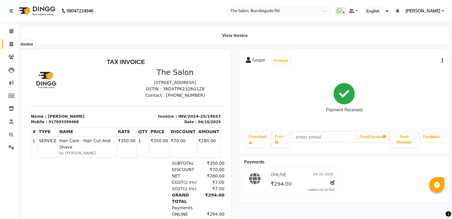
click at [15, 42] on span at bounding box center [11, 44] width 11 height 7
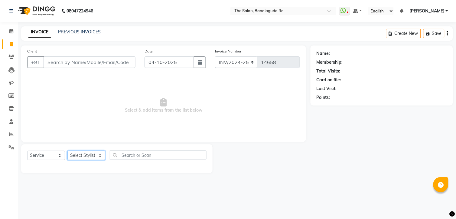
click at [82, 152] on select "Select Stylist [PERSON_NAME] [PERSON_NAME] [PERSON_NAME] [PERSON_NAME] manager …" at bounding box center [86, 154] width 38 height 9
click at [67, 151] on select "Select Stylist [PERSON_NAME] [PERSON_NAME] [PERSON_NAME] [PERSON_NAME] manager …" at bounding box center [86, 154] width 38 height 9
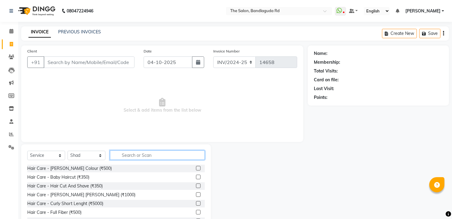
click at [127, 151] on input "text" at bounding box center [157, 154] width 95 height 9
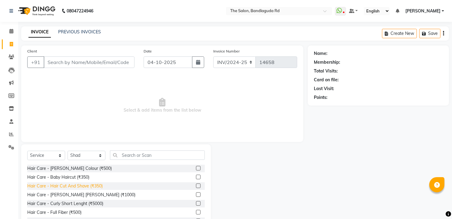
click at [97, 185] on div "Hair Care - Hair Cut And Shave (₹350)" at bounding box center [64, 185] width 75 height 6
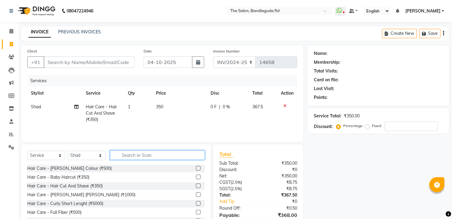
click at [141, 157] on input "text" at bounding box center [157, 154] width 95 height 9
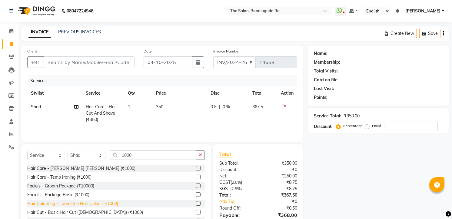
click at [102, 202] on div "Hair Colouring - Loreal Ino Hair Colour (₹1000)" at bounding box center [72, 203] width 91 height 6
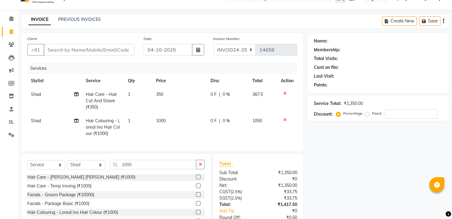
scroll to position [34, 0]
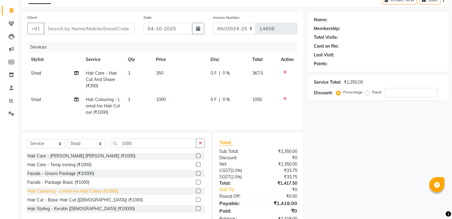
click at [111, 192] on div "Hair Colouring - Loreal Ino Hair Colour (₹1000)" at bounding box center [72, 191] width 91 height 6
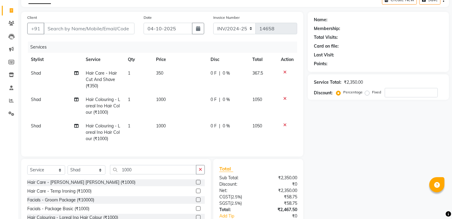
drag, startPoint x: 173, startPoint y: 121, endPoint x: 166, endPoint y: 124, distance: 6.9
click at [171, 122] on td "1000" at bounding box center [179, 132] width 54 height 26
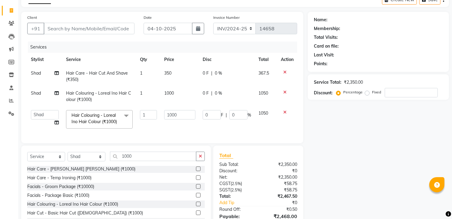
drag, startPoint x: 166, startPoint y: 124, endPoint x: 168, endPoint y: 127, distance: 3.5
click at [166, 125] on td "1000" at bounding box center [179, 119] width 38 height 26
click at [186, 118] on input "1000" at bounding box center [179, 114] width 31 height 9
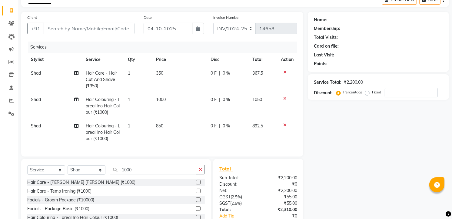
click at [188, 123] on td "850" at bounding box center [179, 132] width 54 height 26
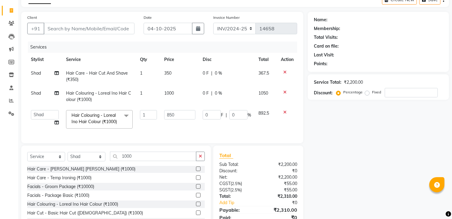
scroll to position [64, 0]
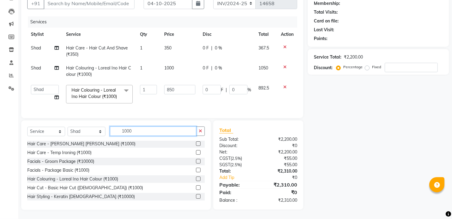
click at [166, 132] on input "1000" at bounding box center [153, 130] width 86 height 9
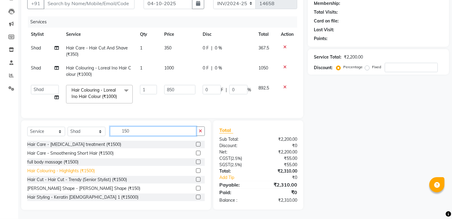
scroll to position [10, 0]
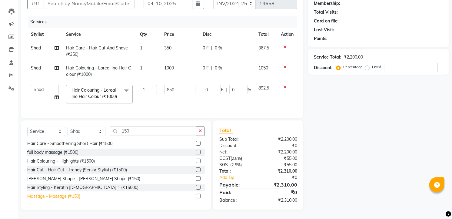
click at [66, 199] on div "Massage - Massage (₹150)" at bounding box center [53, 196] width 53 height 6
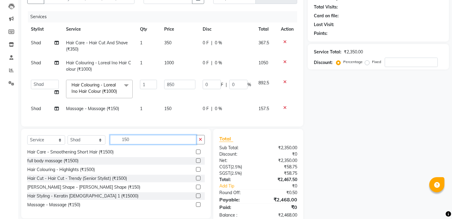
click at [134, 142] on input "150" at bounding box center [153, 139] width 86 height 9
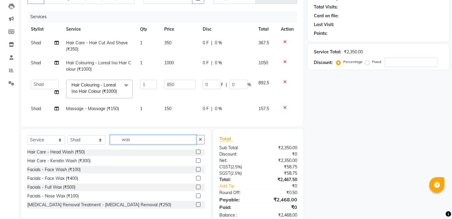
scroll to position [0, 0]
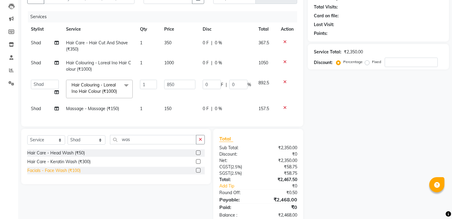
click at [64, 173] on div "Facials - Face Wash (₹100)" at bounding box center [53, 170] width 53 height 6
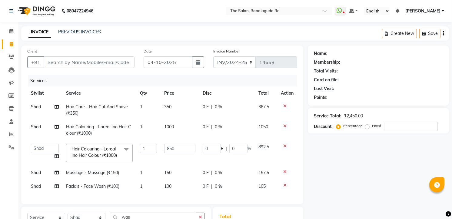
scroll to position [97, 0]
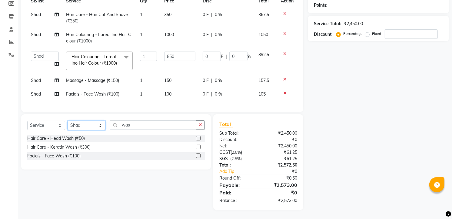
click at [84, 126] on select "Select Stylist [PERSON_NAME] [PERSON_NAME] [PERSON_NAME] [PERSON_NAME] manager …" at bounding box center [86, 124] width 38 height 9
click at [67, 120] on select "Select Stylist [PERSON_NAME] [PERSON_NAME] [PERSON_NAME] [PERSON_NAME] manager …" at bounding box center [86, 124] width 38 height 9
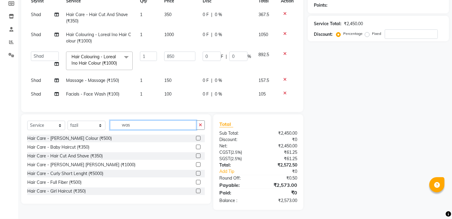
click at [135, 128] on input "was" at bounding box center [153, 124] width 86 height 9
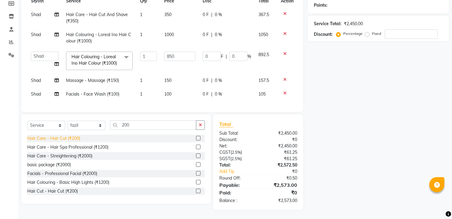
click at [70, 137] on div "Hair Care - Hair Cut (₹200)" at bounding box center [53, 138] width 53 height 6
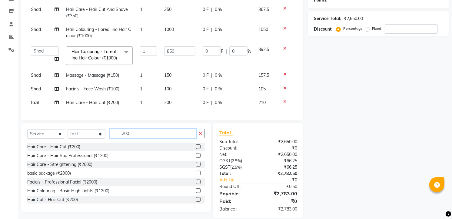
click at [145, 138] on input "200" at bounding box center [153, 133] width 86 height 9
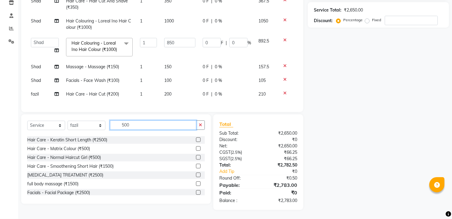
scroll to position [67, 0]
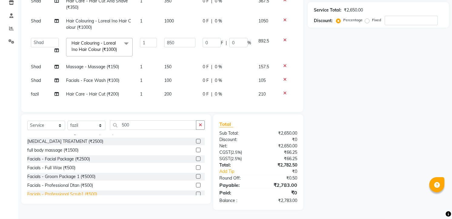
click at [81, 192] on div "Facials - Professional Scrub1 (₹500)" at bounding box center [62, 194] width 70 height 6
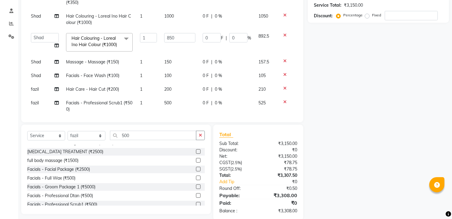
scroll to position [0, 0]
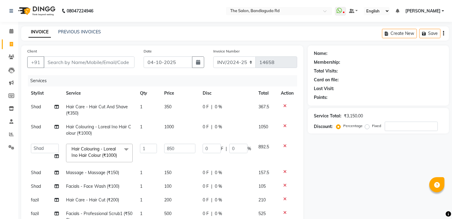
click at [91, 53] on div "Client +91" at bounding box center [81, 60] width 116 height 25
click at [90, 58] on input "Client" at bounding box center [89, 62] width 91 height 12
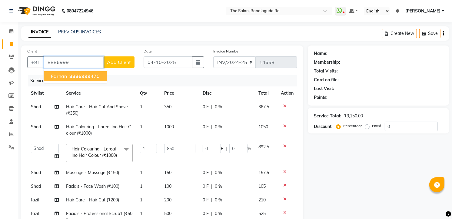
click at [87, 76] on span "8886999" at bounding box center [79, 76] width 21 height 6
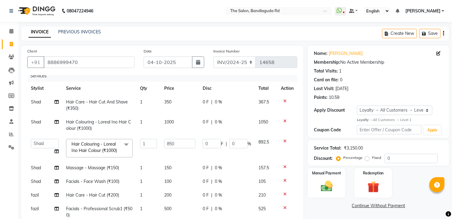
scroll to position [120, 0]
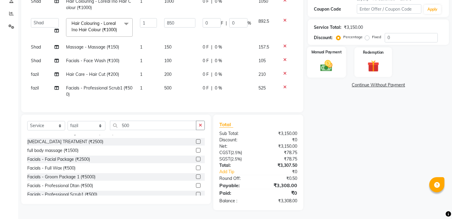
click at [326, 66] on img at bounding box center [327, 65] width 20 height 14
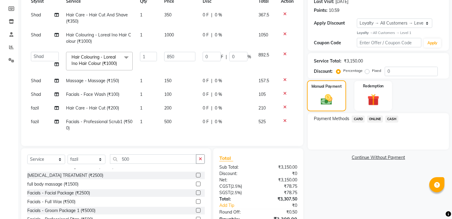
scroll to position [53, 0]
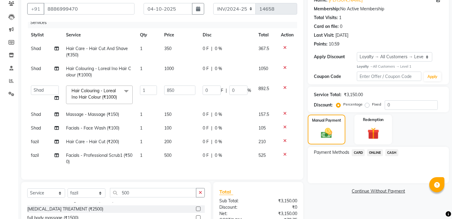
click at [283, 125] on icon at bounding box center [284, 127] width 3 height 4
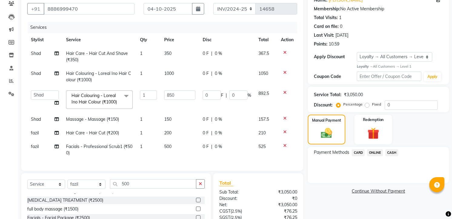
scroll to position [112, 0]
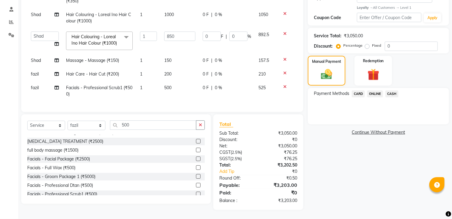
click at [372, 95] on span "ONLINE" at bounding box center [375, 93] width 16 height 7
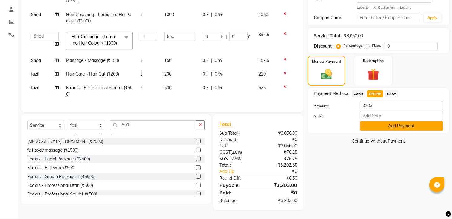
click at [380, 123] on button "Add Payment" at bounding box center [401, 125] width 83 height 9
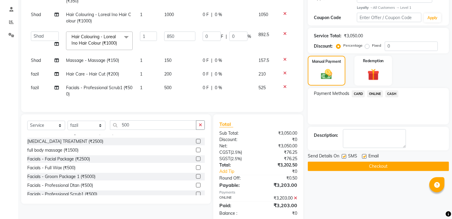
scroll to position [155, 0]
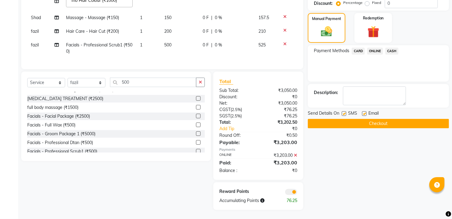
click at [382, 123] on button "Checkout" at bounding box center [377, 123] width 141 height 9
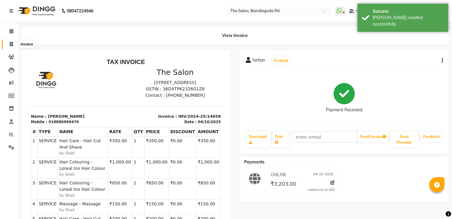
click at [10, 43] on icon at bounding box center [11, 44] width 3 height 5
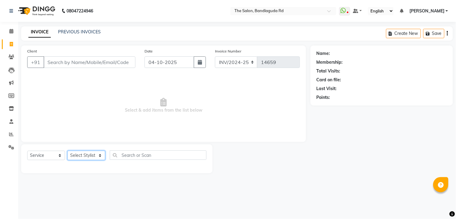
click at [82, 156] on select "Select Stylist [PERSON_NAME] [PERSON_NAME] [PERSON_NAME] [PERSON_NAME] manager …" at bounding box center [86, 154] width 38 height 9
click at [67, 151] on select "Select Stylist [PERSON_NAME] [PERSON_NAME] [PERSON_NAME] [PERSON_NAME] manager …" at bounding box center [86, 154] width 38 height 9
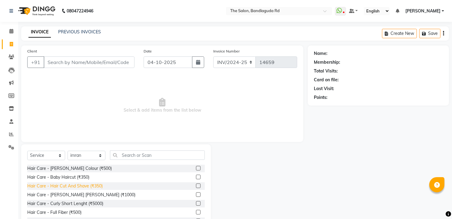
click at [98, 186] on div "Hair Care - Hair Cut And Shave (₹350)" at bounding box center [64, 185] width 75 height 6
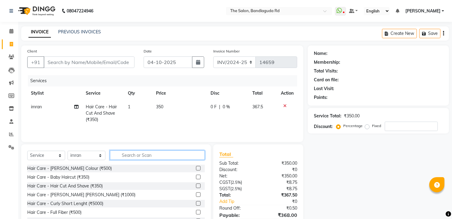
click at [133, 155] on input "text" at bounding box center [157, 154] width 95 height 9
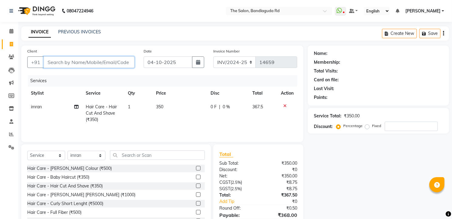
click at [76, 60] on input "Client" at bounding box center [89, 62] width 91 height 12
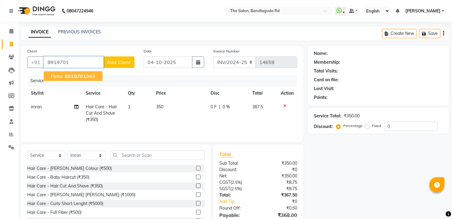
click at [73, 76] on span "8919701" at bounding box center [75, 76] width 21 height 6
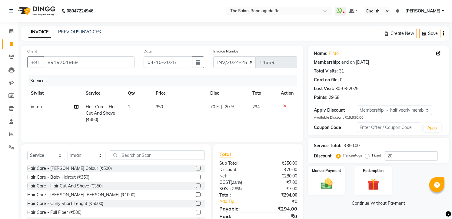
scroll to position [25, 0]
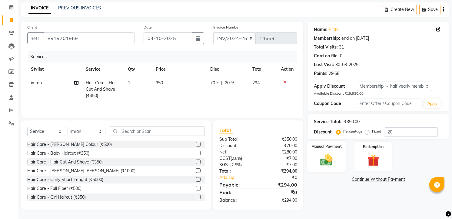
click at [323, 157] on img at bounding box center [327, 160] width 20 height 14
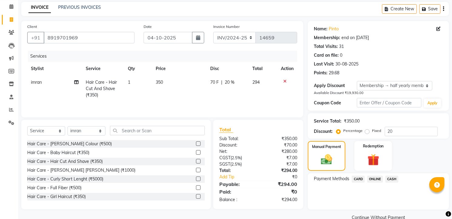
click at [375, 179] on span "ONLINE" at bounding box center [375, 178] width 16 height 7
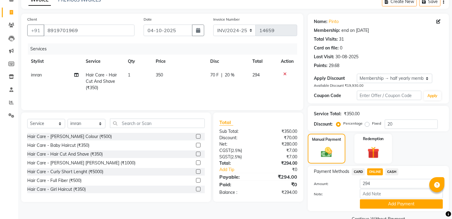
scroll to position [45, 0]
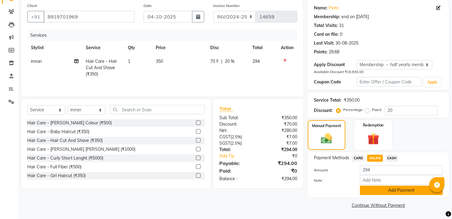
click at [379, 185] on button "Add Payment" at bounding box center [401, 189] width 83 height 9
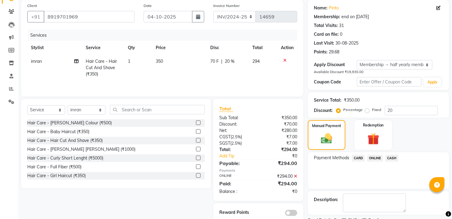
scroll to position [71, 0]
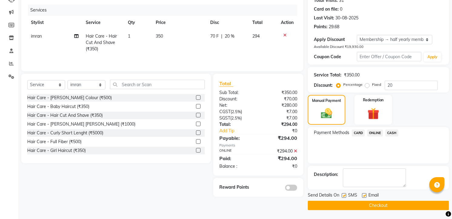
click at [385, 202] on button "Checkout" at bounding box center [377, 204] width 141 height 9
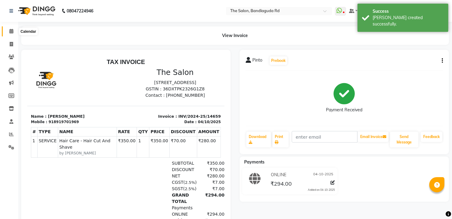
click at [10, 31] on icon at bounding box center [11, 31] width 4 height 5
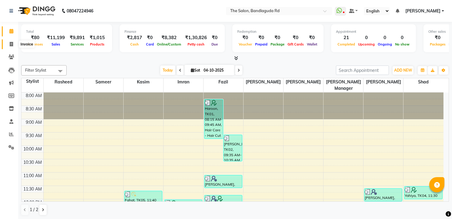
click at [12, 41] on span at bounding box center [11, 44] width 11 height 7
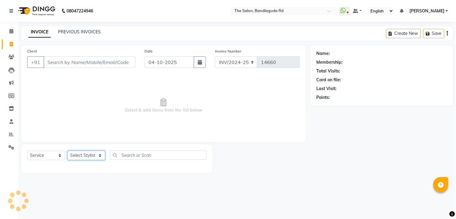
drag, startPoint x: 100, startPoint y: 155, endPoint x: 96, endPoint y: 151, distance: 5.4
click at [99, 155] on select "Select Stylist [PERSON_NAME] [PERSON_NAME] [PERSON_NAME] [PERSON_NAME] manager …" at bounding box center [86, 154] width 38 height 9
click at [67, 151] on select "Select Stylist [PERSON_NAME] [PERSON_NAME] [PERSON_NAME] [PERSON_NAME] manager …" at bounding box center [86, 154] width 38 height 9
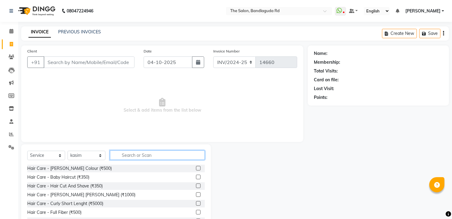
click at [120, 156] on input "text" at bounding box center [157, 154] width 95 height 9
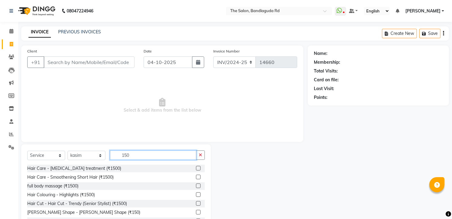
scroll to position [24, 0]
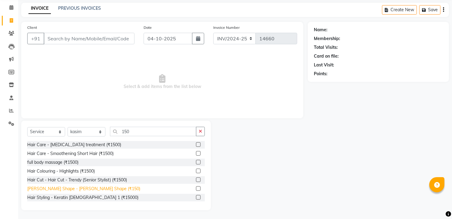
click at [94, 188] on div "[PERSON_NAME] Shape - [PERSON_NAME] Shape (₹150)" at bounding box center [83, 188] width 113 height 6
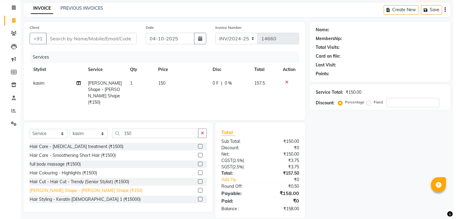
scroll to position [0, 0]
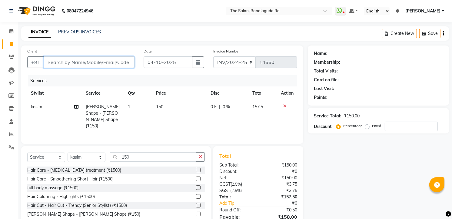
click at [113, 61] on input "Client" at bounding box center [89, 62] width 91 height 12
click at [113, 61] on span "Add Client" at bounding box center [119, 62] width 24 height 6
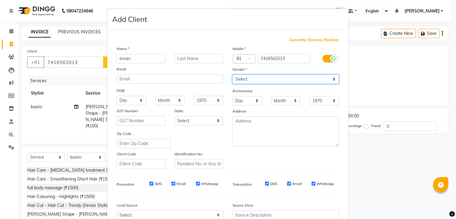
click at [255, 76] on select "Select [DEMOGRAPHIC_DATA] [DEMOGRAPHIC_DATA] Other Prefer Not To Say" at bounding box center [286, 78] width 107 height 9
click at [233, 74] on select "Select [DEMOGRAPHIC_DATA] [DEMOGRAPHIC_DATA] Other Prefer Not To Say" at bounding box center [286, 78] width 107 height 9
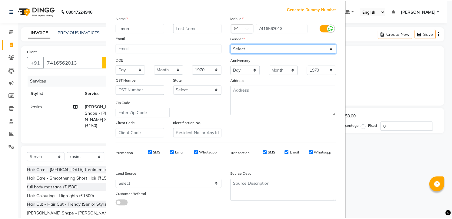
scroll to position [61, 0]
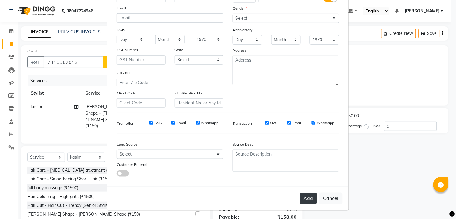
click at [301, 197] on button "Add" at bounding box center [308, 197] width 17 height 11
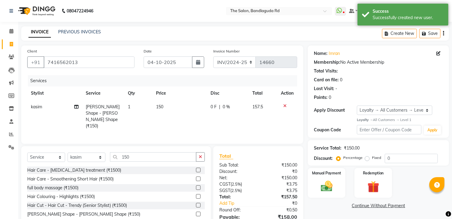
scroll to position [30, 0]
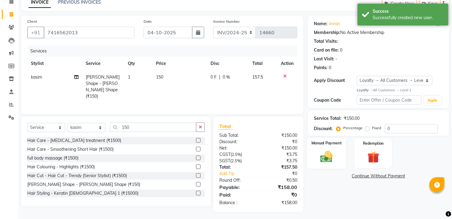
click at [332, 161] on img at bounding box center [327, 156] width 20 height 14
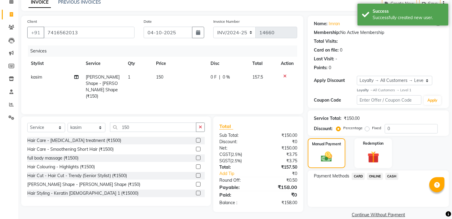
click at [371, 175] on span "ONLINE" at bounding box center [375, 176] width 16 height 7
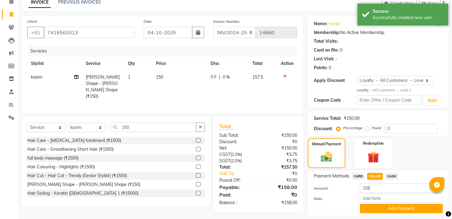
scroll to position [48, 0]
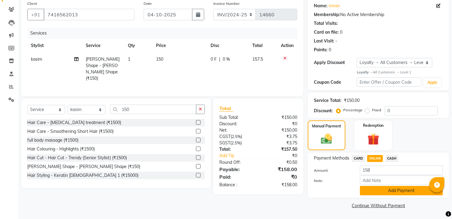
click at [399, 188] on button "Add Payment" at bounding box center [401, 190] width 83 height 9
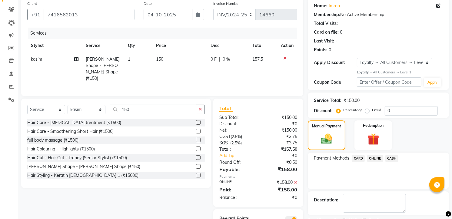
scroll to position [73, 0]
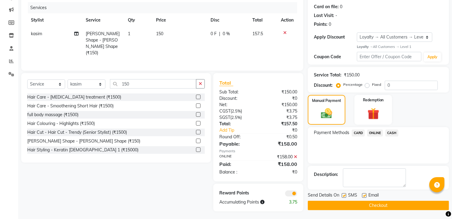
click at [296, 154] on icon at bounding box center [295, 156] width 3 height 4
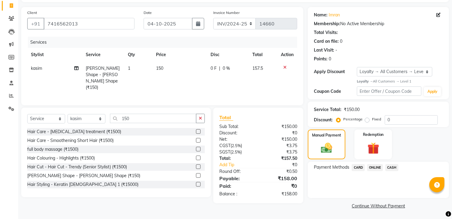
click at [373, 168] on span "ONLINE" at bounding box center [375, 167] width 16 height 7
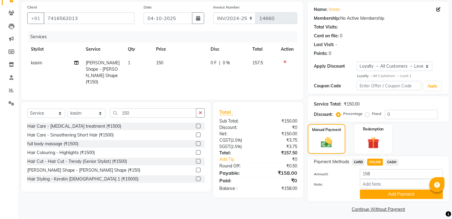
scroll to position [48, 0]
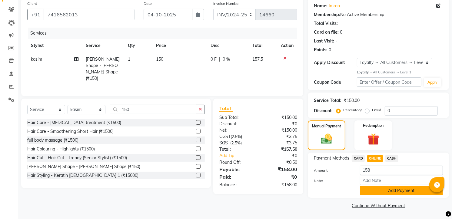
click at [394, 191] on button "Add Payment" at bounding box center [401, 190] width 83 height 9
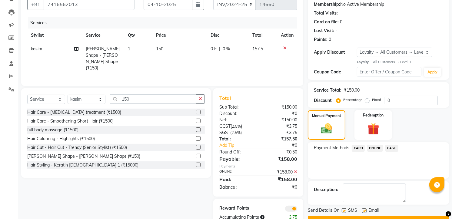
scroll to position [73, 0]
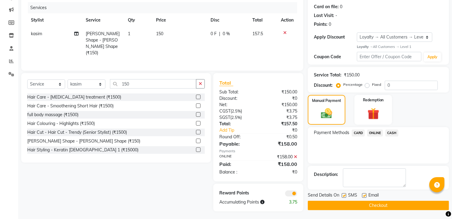
click at [393, 204] on button "Checkout" at bounding box center [377, 204] width 141 height 9
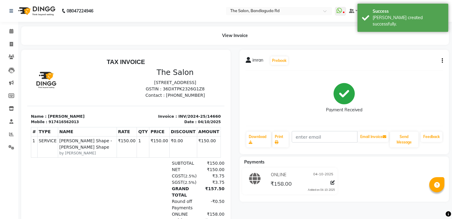
click at [46, 10] on img at bounding box center [35, 10] width 41 height 17
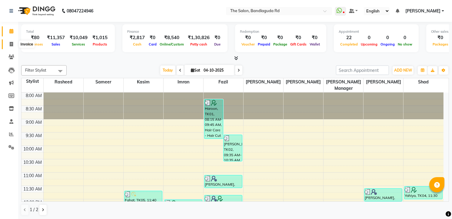
click at [12, 41] on span at bounding box center [11, 44] width 11 height 7
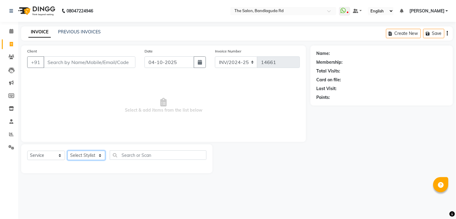
click at [91, 152] on select "Select Stylist [PERSON_NAME] [PERSON_NAME] [PERSON_NAME] [PERSON_NAME] manager …" at bounding box center [86, 154] width 38 height 9
click at [67, 151] on select "Select Stylist [PERSON_NAME] [PERSON_NAME] [PERSON_NAME] [PERSON_NAME] manager …" at bounding box center [86, 154] width 38 height 9
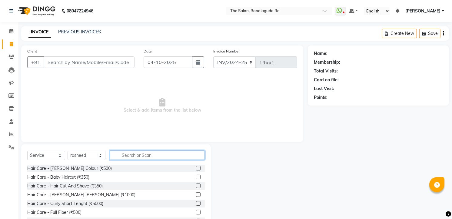
drag, startPoint x: 124, startPoint y: 153, endPoint x: 132, endPoint y: 140, distance: 14.6
click at [125, 153] on input "text" at bounding box center [157, 154] width 95 height 9
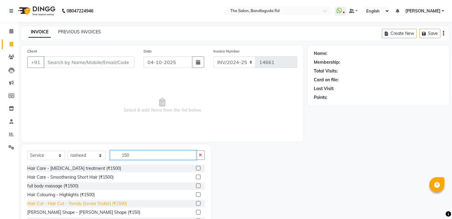
scroll to position [24, 0]
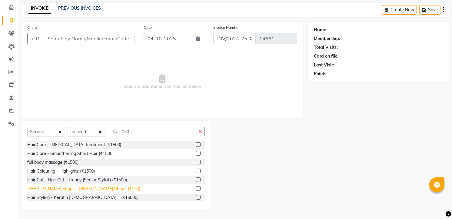
click at [83, 186] on div "[PERSON_NAME] Shape - [PERSON_NAME] Shape (₹150)" at bounding box center [83, 188] width 113 height 6
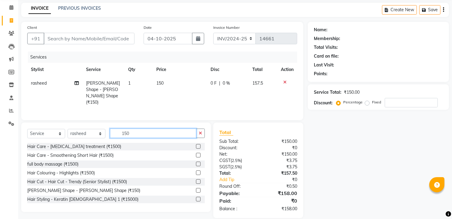
click at [143, 128] on input "150" at bounding box center [153, 132] width 86 height 9
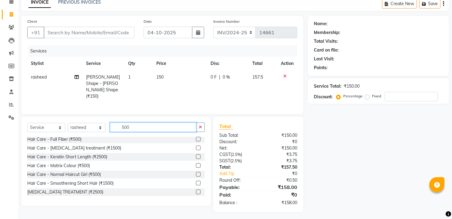
scroll to position [67, 0]
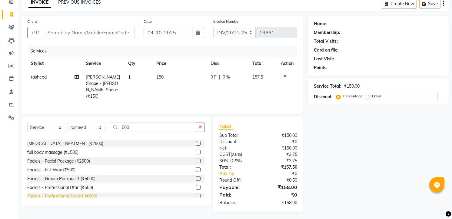
click at [83, 195] on div "Facials - Professional Scrub1 (₹500)" at bounding box center [62, 196] width 70 height 6
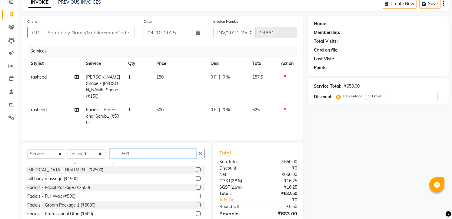
click at [139, 149] on input "500" at bounding box center [153, 153] width 86 height 9
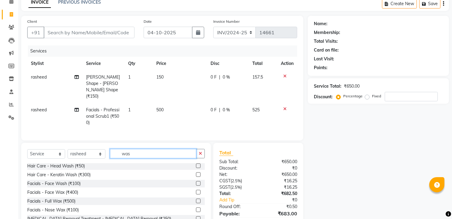
scroll to position [0, 0]
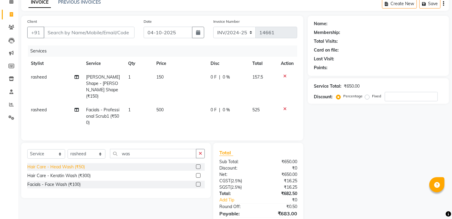
click at [84, 163] on div "Hair Care - Head Wash (₹50)" at bounding box center [56, 166] width 58 height 6
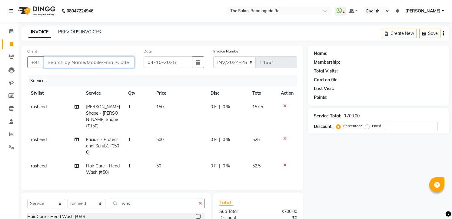
click at [88, 58] on input "Client" at bounding box center [89, 62] width 91 height 12
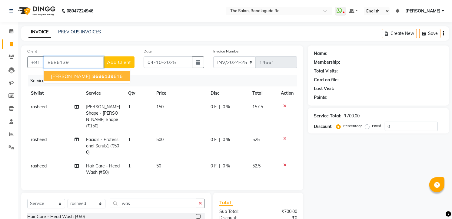
drag, startPoint x: 90, startPoint y: 76, endPoint x: 92, endPoint y: 79, distance: 3.8
click at [92, 79] on button "[PERSON_NAME] lahaji 8686139 616" at bounding box center [87, 76] width 86 height 10
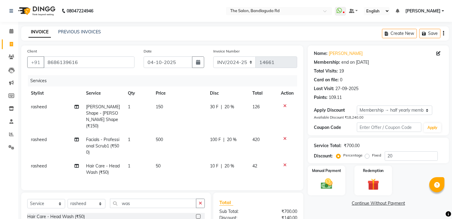
scroll to position [64, 0]
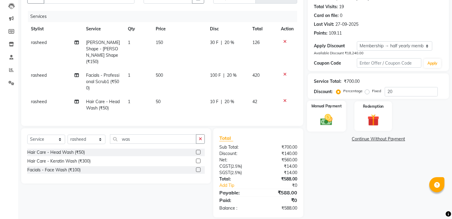
click at [321, 112] on img at bounding box center [327, 119] width 20 height 14
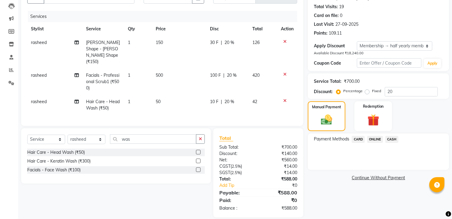
click at [390, 140] on span "CASH" at bounding box center [391, 139] width 13 height 7
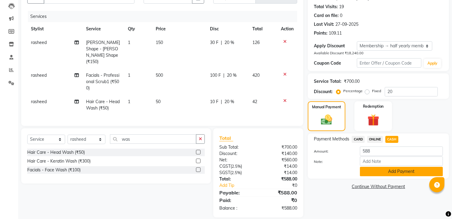
click at [387, 170] on button "Add Payment" at bounding box center [401, 170] width 83 height 9
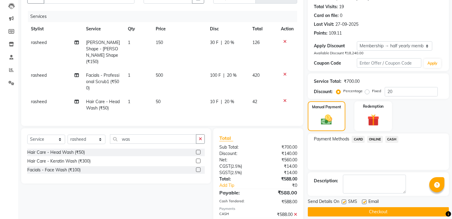
click at [379, 207] on button "Checkout" at bounding box center [377, 211] width 141 height 9
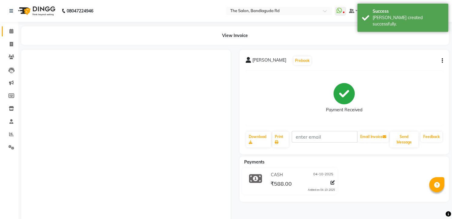
click at [2, 28] on link "Calendar" at bounding box center [9, 31] width 15 height 10
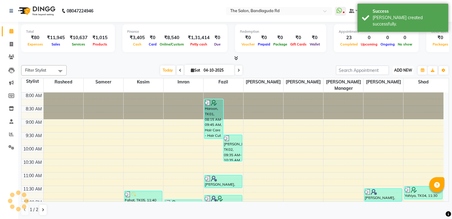
click at [406, 72] on span "ADD NEW" at bounding box center [403, 70] width 18 height 5
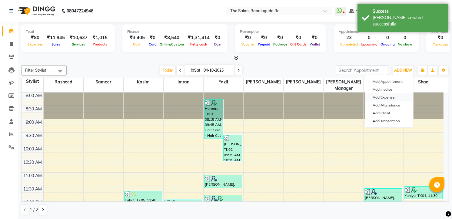
click at [389, 99] on link "Add Expense" at bounding box center [389, 97] width 48 height 8
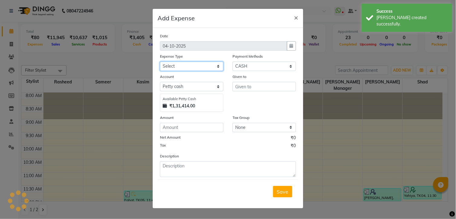
click at [207, 66] on select "Select Advance Salary [PERSON_NAME] bhai [PERSON_NAME] bhai chitti [DATE] Auto …" at bounding box center [192, 65] width 64 height 9
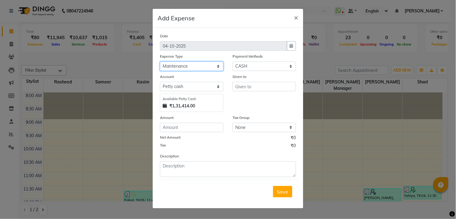
click at [160, 61] on select "Select Advance Salary [PERSON_NAME] bhai [PERSON_NAME] bhai chitti [DATE] Auto …" at bounding box center [192, 65] width 64 height 9
click at [257, 89] on input "text" at bounding box center [265, 86] width 64 height 9
click at [162, 127] on input "number" at bounding box center [192, 127] width 64 height 9
click at [286, 196] on button "Save" at bounding box center [282, 192] width 19 height 12
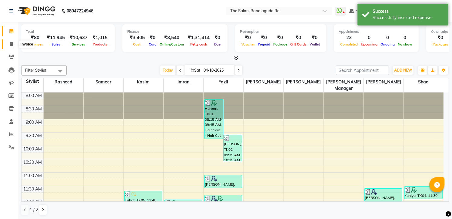
click at [12, 47] on span at bounding box center [11, 44] width 11 height 7
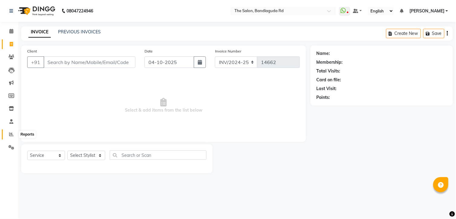
click at [16, 136] on span at bounding box center [11, 134] width 11 height 7
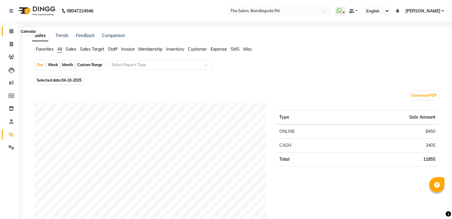
click at [13, 30] on span at bounding box center [11, 31] width 11 height 7
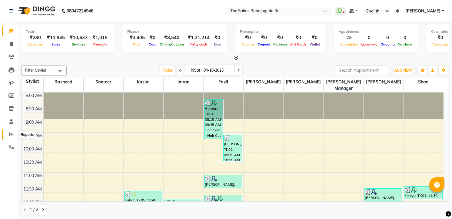
click at [12, 136] on icon at bounding box center [11, 134] width 5 height 5
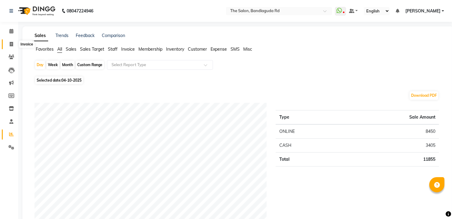
click at [14, 42] on span at bounding box center [11, 44] width 11 height 7
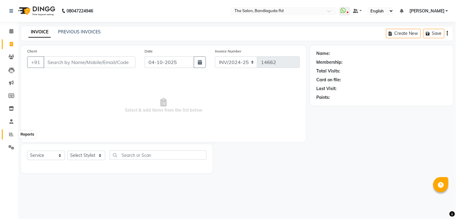
click at [7, 131] on span at bounding box center [11, 134] width 11 height 7
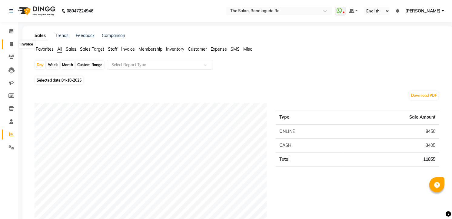
click at [11, 46] on icon at bounding box center [11, 44] width 3 height 5
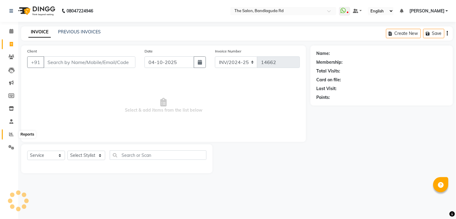
click at [10, 131] on span at bounding box center [11, 134] width 11 height 7
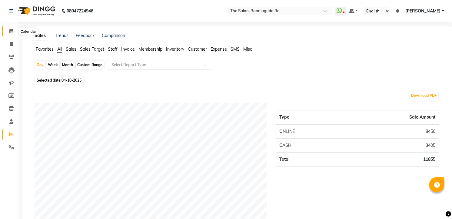
click at [16, 31] on span at bounding box center [11, 31] width 11 height 7
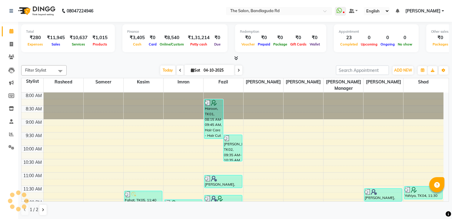
scroll to position [221, 0]
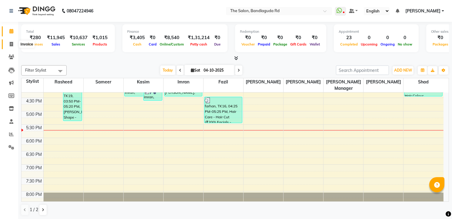
click at [13, 44] on icon at bounding box center [11, 44] width 3 height 5
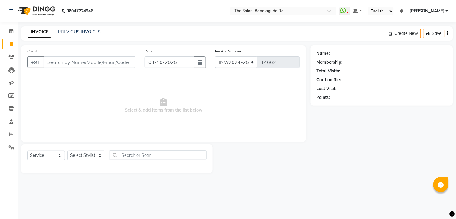
click at [90, 161] on div "Select Service Product Membership Package Voucher Prepaid Gift Card Select Styl…" at bounding box center [116, 157] width 179 height 14
click at [92, 156] on select "Select Stylist [PERSON_NAME] [PERSON_NAME] [PERSON_NAME] [PERSON_NAME] manager …" at bounding box center [86, 154] width 38 height 9
click at [67, 151] on select "Select Stylist [PERSON_NAME] [PERSON_NAME] [PERSON_NAME] [PERSON_NAME] manager …" at bounding box center [86, 154] width 38 height 9
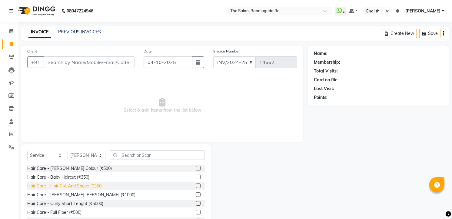
click at [88, 187] on div "Hair Care - Hair Cut And Shave (₹350)" at bounding box center [64, 185] width 75 height 6
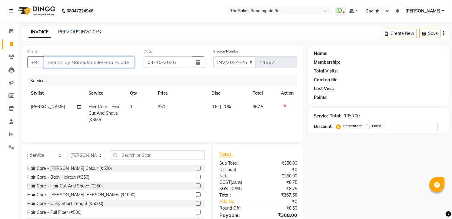
click at [125, 65] on input "Client" at bounding box center [89, 62] width 91 height 12
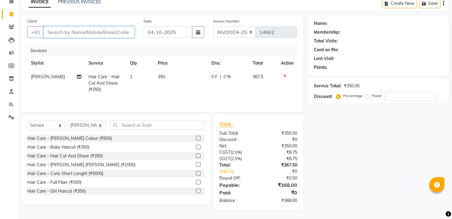
click at [94, 26] on input "Client" at bounding box center [89, 32] width 91 height 12
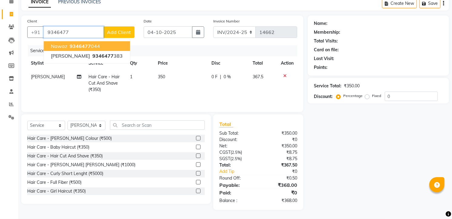
click at [87, 45] on span "9346477" at bounding box center [80, 46] width 21 height 6
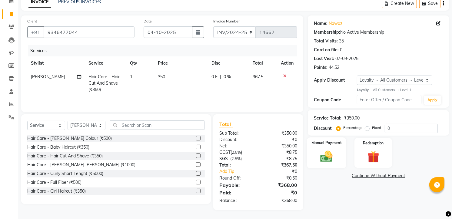
click at [326, 151] on img at bounding box center [327, 156] width 20 height 14
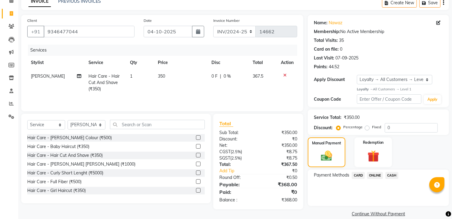
scroll to position [38, 0]
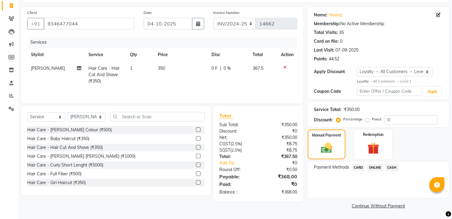
click at [374, 167] on span "ONLINE" at bounding box center [375, 167] width 16 height 7
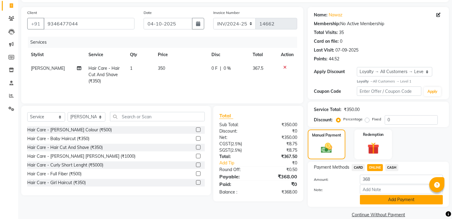
click at [385, 195] on button "Add Payment" at bounding box center [401, 199] width 83 height 9
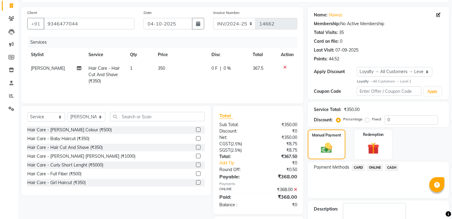
scroll to position [73, 0]
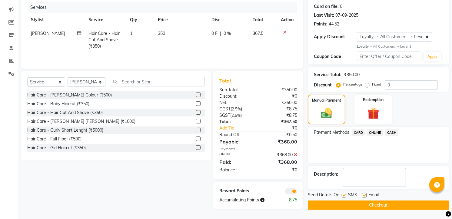
click at [385, 201] on button "Checkout" at bounding box center [377, 204] width 141 height 9
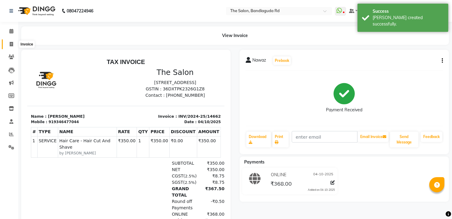
click at [10, 47] on span at bounding box center [11, 44] width 11 height 7
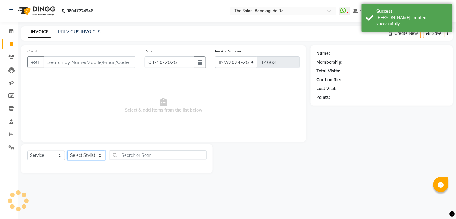
click at [86, 156] on select "Select Stylist" at bounding box center [86, 154] width 38 height 9
click at [67, 151] on select "Select Stylist [PERSON_NAME] [PERSON_NAME] [PERSON_NAME] [PERSON_NAME] manager …" at bounding box center [86, 154] width 38 height 9
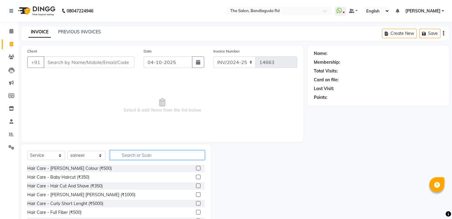
click at [142, 151] on input "text" at bounding box center [157, 154] width 95 height 9
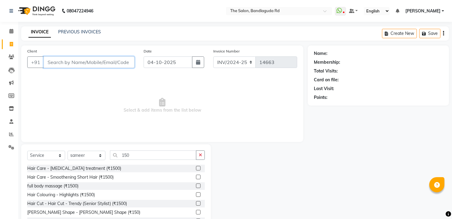
click at [79, 60] on input "Client" at bounding box center [89, 62] width 91 height 12
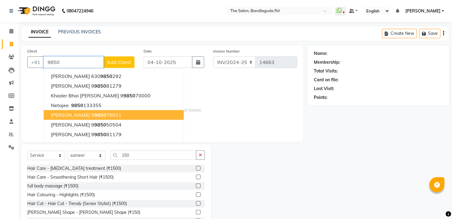
scroll to position [10, 0]
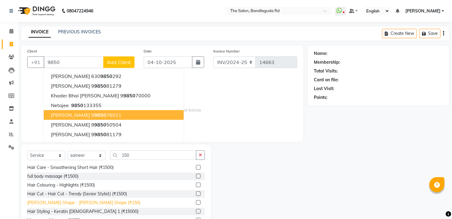
click at [88, 201] on div "[PERSON_NAME] Shape - [PERSON_NAME] Shape (₹150)" at bounding box center [83, 202] width 113 height 6
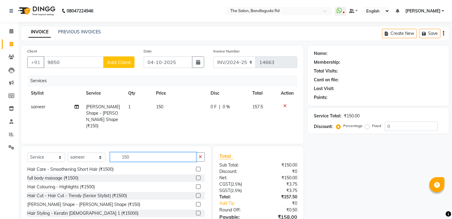
click at [172, 156] on input "150" at bounding box center [153, 156] width 86 height 9
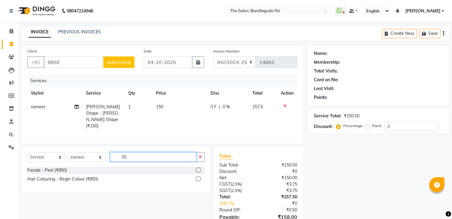
scroll to position [0, 0]
click at [71, 179] on div "Hair Colouring - Begin Colour (₹850)" at bounding box center [62, 179] width 71 height 6
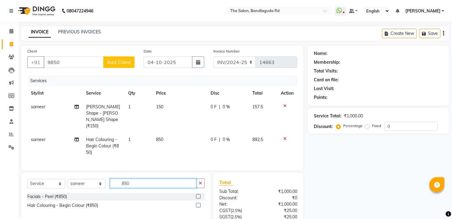
click at [144, 178] on input "850" at bounding box center [153, 182] width 86 height 9
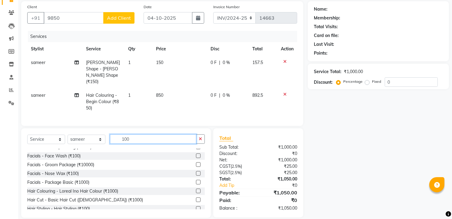
scroll to position [27, 0]
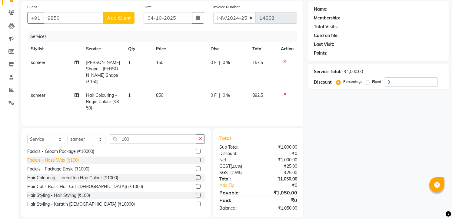
click at [64, 157] on div "Facials - Nose Wax (₹100)" at bounding box center [52, 160] width 51 height 6
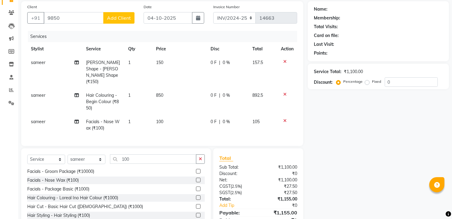
scroll to position [0, 0]
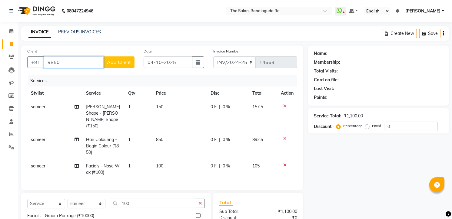
click at [62, 64] on input "9850" at bounding box center [74, 62] width 60 height 12
click at [89, 63] on input "9850" at bounding box center [74, 62] width 60 height 12
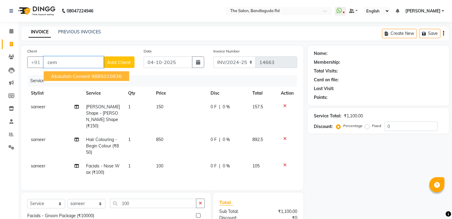
click at [77, 71] on button "[PERSON_NAME] cement 9885010836" at bounding box center [86, 76] width 85 height 10
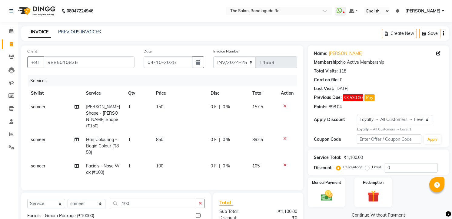
scroll to position [64, 0]
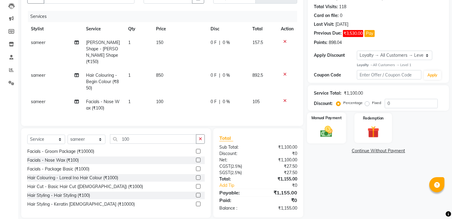
click at [340, 126] on div "Manual Payment" at bounding box center [326, 127] width 39 height 31
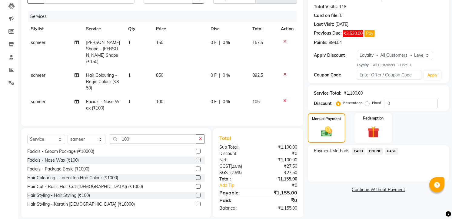
click at [371, 153] on span "ONLINE" at bounding box center [375, 150] width 16 height 7
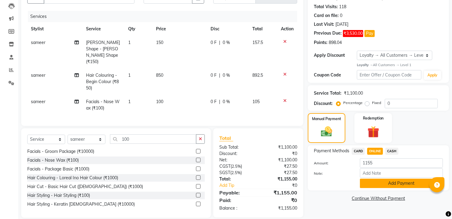
click at [387, 186] on button "Add Payment" at bounding box center [401, 182] width 83 height 9
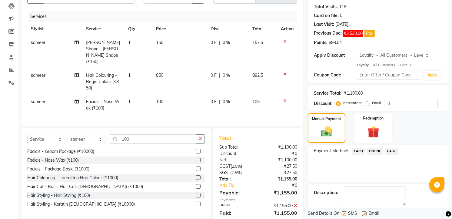
scroll to position [107, 0]
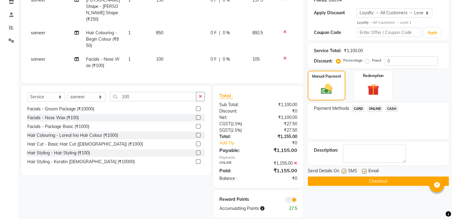
click at [374, 179] on button "Checkout" at bounding box center [377, 180] width 141 height 9
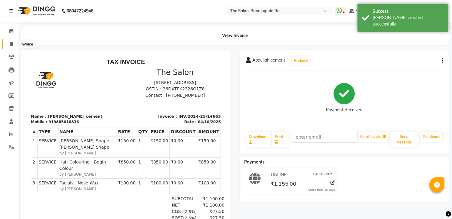
click at [16, 42] on span at bounding box center [11, 44] width 11 height 7
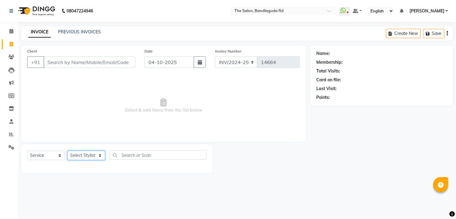
click at [93, 153] on select "Select Stylist [PERSON_NAME] [PERSON_NAME] [PERSON_NAME] [PERSON_NAME] manager …" at bounding box center [86, 154] width 38 height 9
click at [67, 151] on select "Select Stylist [PERSON_NAME] [PERSON_NAME] [PERSON_NAME] [PERSON_NAME] manager …" at bounding box center [86, 154] width 38 height 9
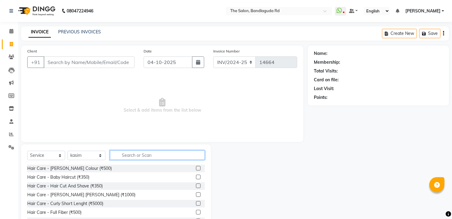
click at [125, 153] on input "text" at bounding box center [157, 154] width 95 height 9
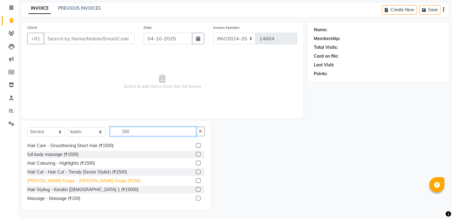
scroll to position [10, 0]
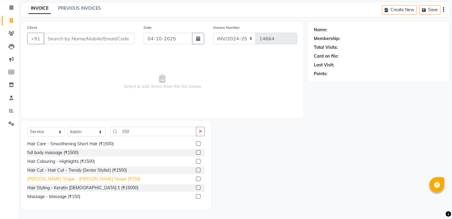
click at [81, 180] on div "[PERSON_NAME] Shape - [PERSON_NAME] Shape (₹150)" at bounding box center [83, 179] width 113 height 6
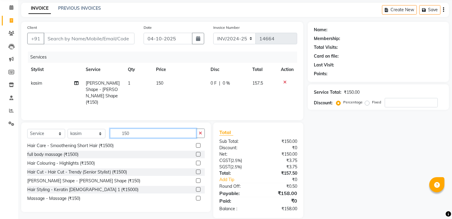
click at [139, 129] on input "150" at bounding box center [153, 132] width 86 height 9
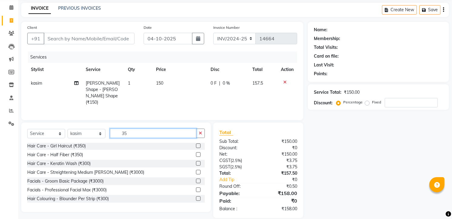
scroll to position [1, 0]
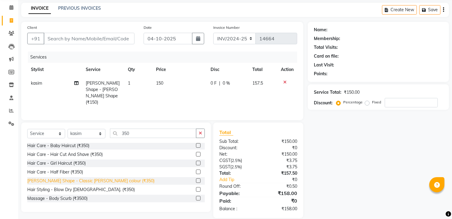
click at [102, 177] on div "[PERSON_NAME] Shape - Classic [PERSON_NAME] colour (₹350)" at bounding box center [90, 180] width 127 height 6
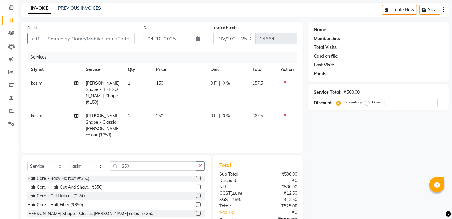
scroll to position [0, 0]
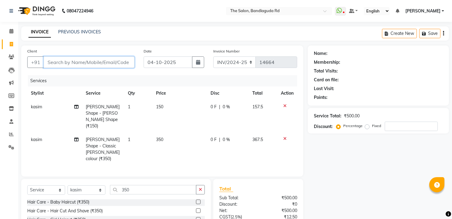
click at [93, 57] on input "Client" at bounding box center [89, 62] width 91 height 12
click at [92, 65] on input "Client" at bounding box center [89, 62] width 91 height 12
click at [102, 61] on input "Client" at bounding box center [89, 62] width 91 height 12
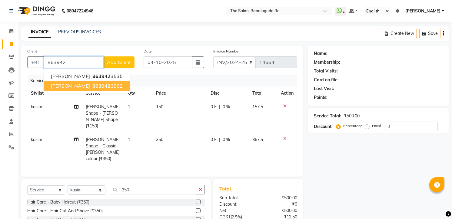
click at [96, 83] on ngb-highlight "863942 3962" at bounding box center [106, 86] width 31 height 6
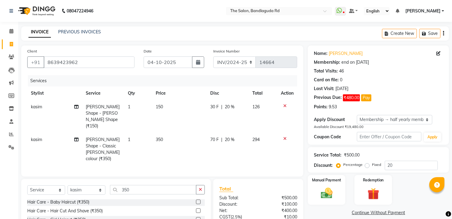
scroll to position [34, 0]
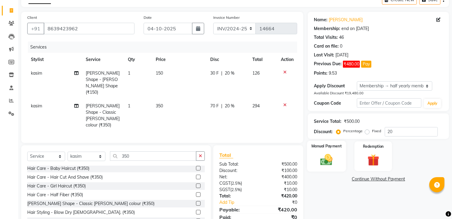
click at [337, 165] on div "Manual Payment" at bounding box center [326, 155] width 39 height 31
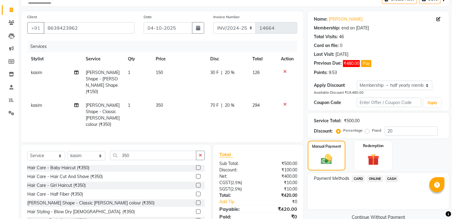
scroll to position [46, 0]
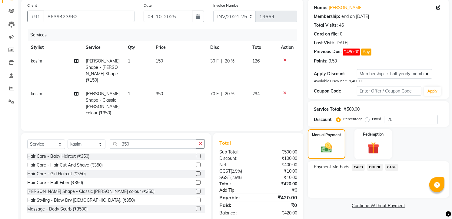
click at [230, 187] on link "Add Tip" at bounding box center [240, 190] width 51 height 6
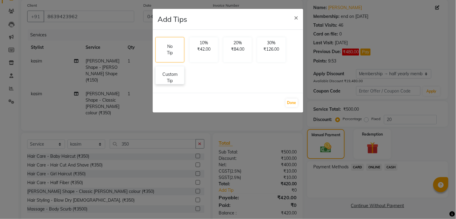
click at [179, 74] on p "Custom Tip" at bounding box center [169, 77] width 21 height 13
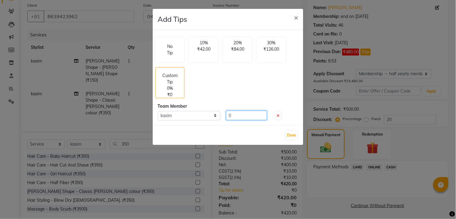
click at [247, 118] on input "0" at bounding box center [246, 114] width 41 height 9
click at [290, 132] on button "Done" at bounding box center [292, 135] width 12 height 8
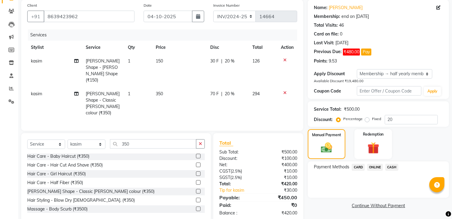
click at [373, 167] on span "ONLINE" at bounding box center [375, 166] width 16 height 7
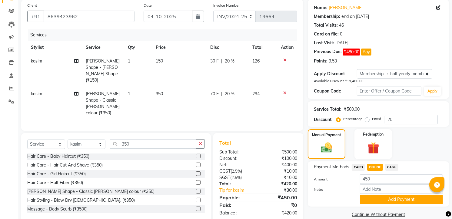
scroll to position [55, 0]
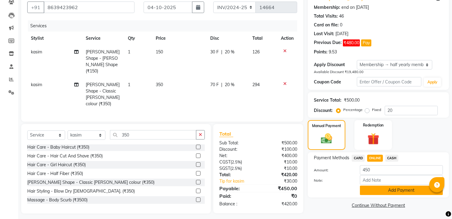
click at [378, 191] on button "Add Payment" at bounding box center [401, 189] width 83 height 9
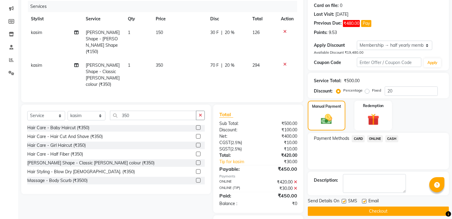
scroll to position [84, 0]
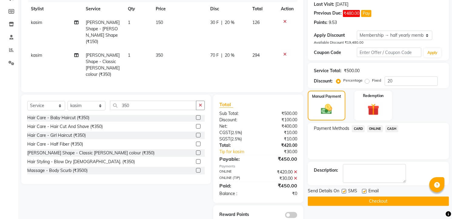
click at [377, 199] on button "Checkout" at bounding box center [377, 200] width 141 height 9
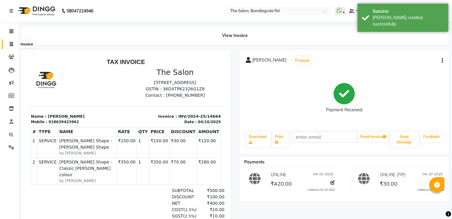
click at [15, 44] on span at bounding box center [11, 44] width 11 height 7
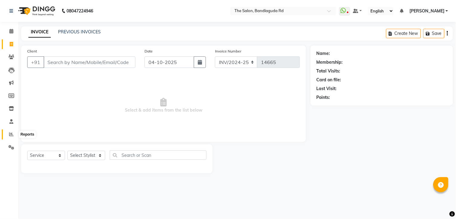
click at [8, 132] on span at bounding box center [11, 134] width 11 height 7
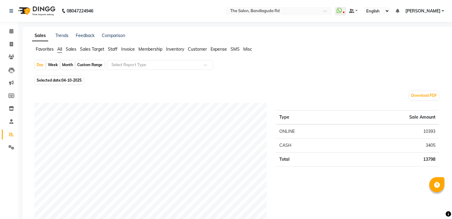
click at [7, 25] on li "Calendar" at bounding box center [9, 31] width 18 height 13
click at [12, 31] on icon at bounding box center [11, 31] width 4 height 5
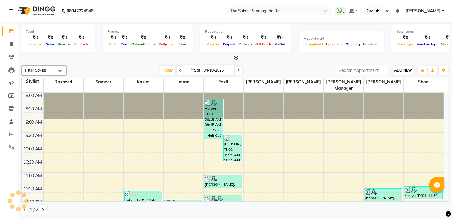
scroll to position [232, 0]
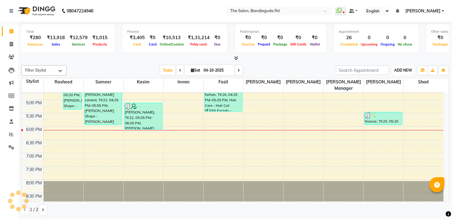
click at [399, 70] on span "ADD NEW" at bounding box center [403, 70] width 18 height 5
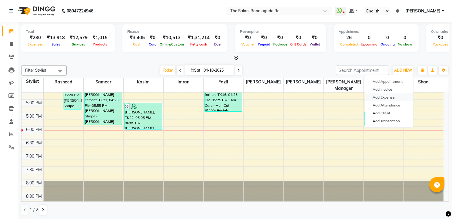
click at [392, 98] on link "Add Expense" at bounding box center [389, 97] width 48 height 8
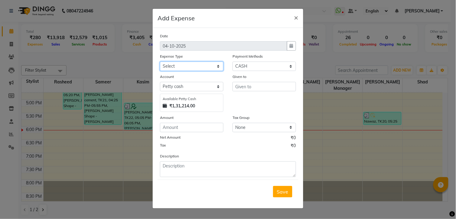
click at [196, 69] on select "Select Advance Salary [PERSON_NAME] bhai [PERSON_NAME] bhai chitti [DATE] Auto …" at bounding box center [192, 65] width 64 height 9
click at [160, 61] on select "Select Advance Salary [PERSON_NAME] bhai [PERSON_NAME] bhai chitti [DATE] Auto …" at bounding box center [192, 65] width 64 height 9
click at [246, 84] on input "text" at bounding box center [265, 86] width 64 height 9
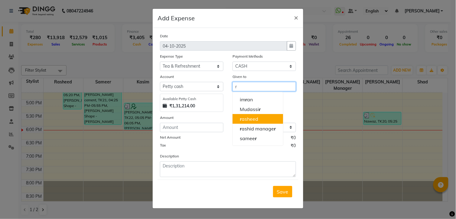
click at [251, 121] on ngb-highlight "r asheed" at bounding box center [249, 119] width 18 height 6
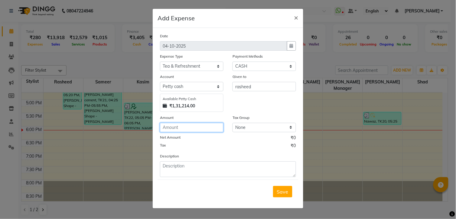
click at [178, 124] on input "number" at bounding box center [192, 127] width 64 height 9
click at [288, 193] on span "Save" at bounding box center [283, 191] width 12 height 6
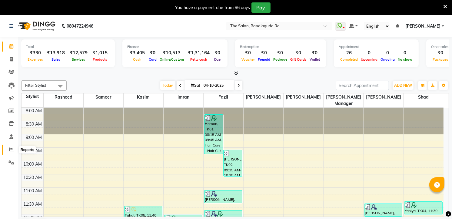
click at [12, 148] on icon at bounding box center [11, 149] width 5 height 5
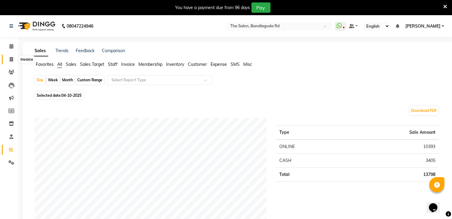
click at [16, 61] on span at bounding box center [11, 59] width 11 height 7
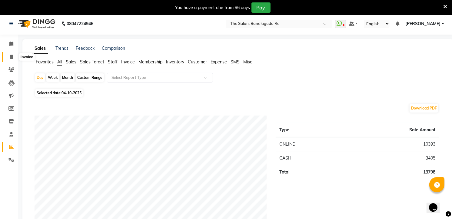
select select "service"
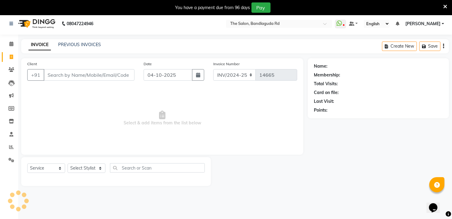
scroll to position [15, 0]
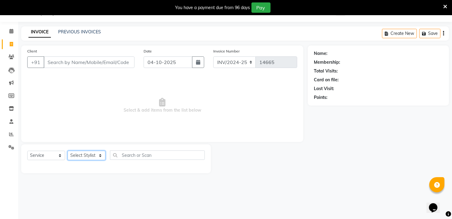
click at [76, 156] on select "Select Stylist [PERSON_NAME] [PERSON_NAME] [PERSON_NAME] [PERSON_NAME] manager …" at bounding box center [86, 154] width 38 height 9
select select "93625"
click at [67, 151] on select "Select Stylist [PERSON_NAME] [PERSON_NAME] [PERSON_NAME] [PERSON_NAME] manager …" at bounding box center [86, 154] width 38 height 9
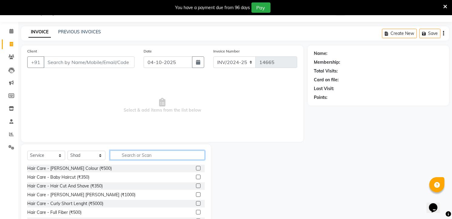
click at [144, 155] on input "text" at bounding box center [157, 154] width 95 height 9
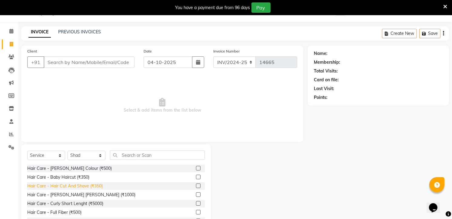
click at [91, 186] on div "Hair Care - Hair Cut And Shave (₹350)" at bounding box center [64, 185] width 75 height 6
checkbox input "false"
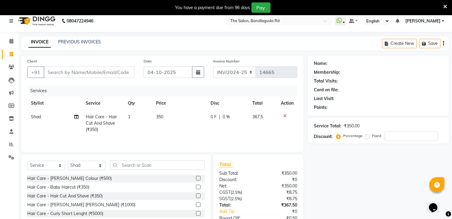
scroll to position [0, 0]
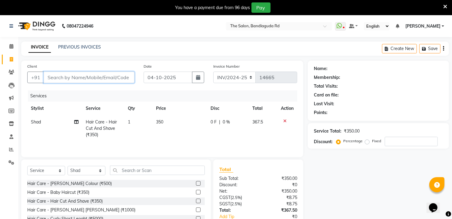
click at [105, 76] on input "Client" at bounding box center [89, 77] width 91 height 12
type input "8"
type input "0"
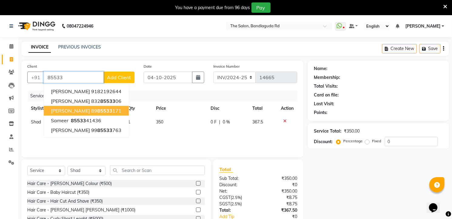
click at [62, 114] on button "SHAIK ISMAIL 89 85533 171" at bounding box center [86, 111] width 85 height 10
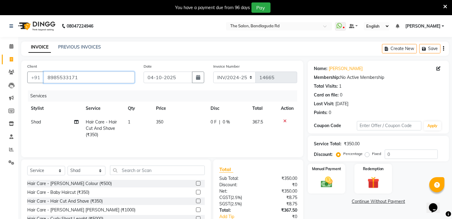
click at [87, 77] on input "8985533171" at bounding box center [89, 77] width 91 height 12
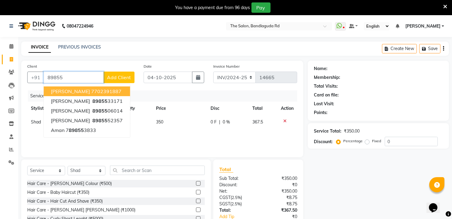
click at [77, 75] on input "89855" at bounding box center [74, 77] width 60 height 12
type input "8"
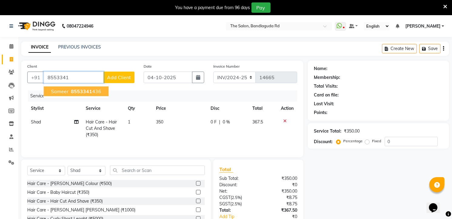
click at [83, 93] on span "8553341" at bounding box center [81, 91] width 21 height 6
type input "8553341436"
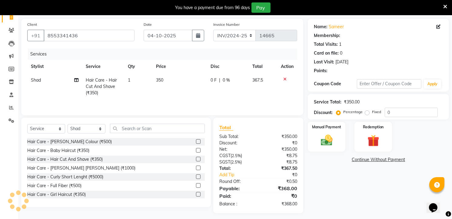
scroll to position [46, 0]
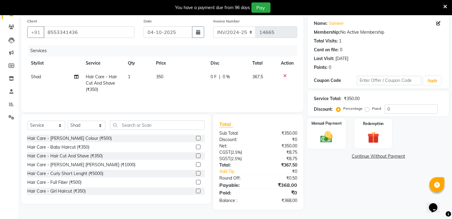
click at [327, 133] on img at bounding box center [327, 137] width 20 height 14
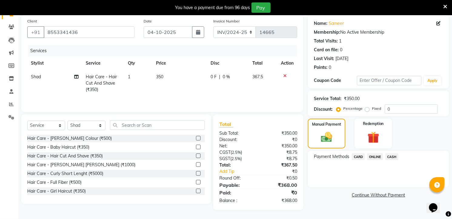
click at [373, 157] on span "ONLINE" at bounding box center [375, 156] width 16 height 7
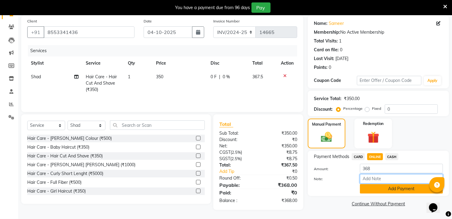
drag, startPoint x: 394, startPoint y: 182, endPoint x: 391, endPoint y: 188, distance: 7.4
click at [394, 183] on div "Amount: 368 Note: Add Payment" at bounding box center [378, 178] width 129 height 30
click at [387, 193] on div "Payment Methods CARD ONLINE CASH Amount: 368 Note: Add Payment" at bounding box center [377, 172] width 141 height 45
click at [394, 185] on button "Add Payment" at bounding box center [401, 188] width 83 height 9
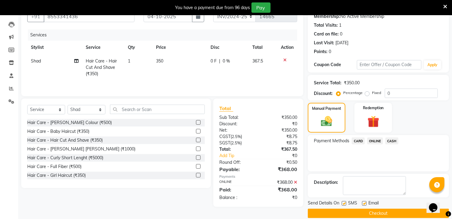
scroll to position [69, 0]
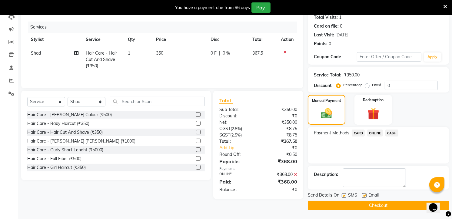
click at [375, 204] on button "Checkout" at bounding box center [377, 204] width 141 height 9
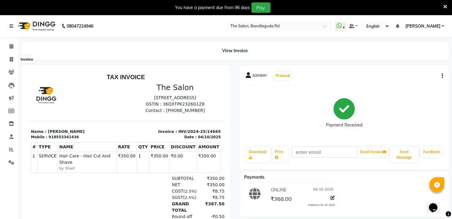
click at [11, 54] on li "Invoice" at bounding box center [9, 59] width 18 height 13
click at [11, 58] on icon at bounding box center [11, 59] width 3 height 5
select select "service"
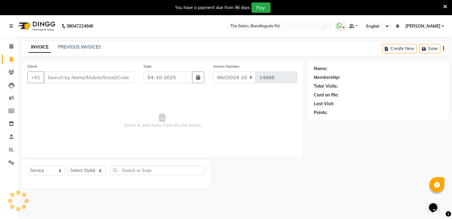
scroll to position [15, 0]
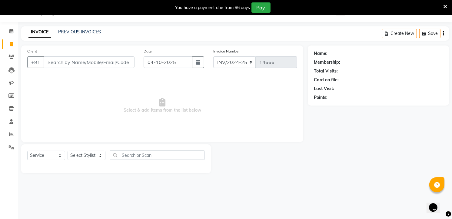
click at [443, 4] on icon at bounding box center [445, 6] width 4 height 5
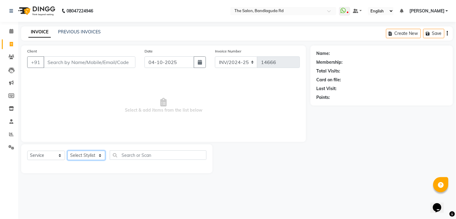
click at [94, 156] on select "Select Stylist [PERSON_NAME] [PERSON_NAME] [PERSON_NAME] [PERSON_NAME] manager …" at bounding box center [86, 154] width 38 height 9
select select "63353"
click at [67, 151] on select "Select Stylist [PERSON_NAME] [PERSON_NAME] [PERSON_NAME] [PERSON_NAME] manager …" at bounding box center [86, 154] width 38 height 9
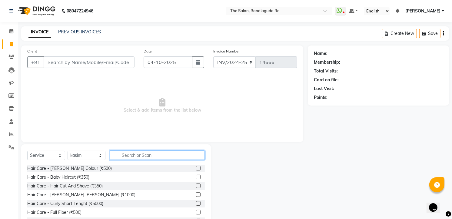
drag, startPoint x: 155, startPoint y: 154, endPoint x: 152, endPoint y: 155, distance: 3.5
click at [152, 155] on input "text" at bounding box center [157, 154] width 95 height 9
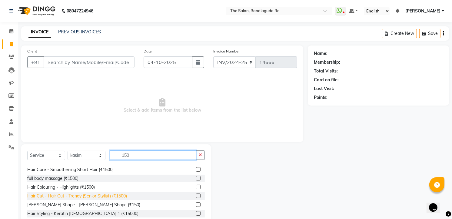
scroll to position [10, 0]
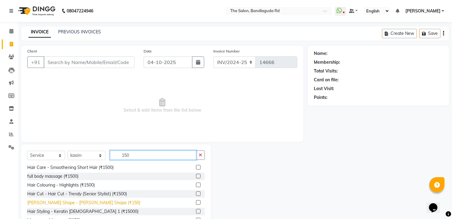
type input "150"
click at [52, 204] on div "[PERSON_NAME] Shape - [PERSON_NAME] Shape (₹150)" at bounding box center [83, 202] width 113 height 6
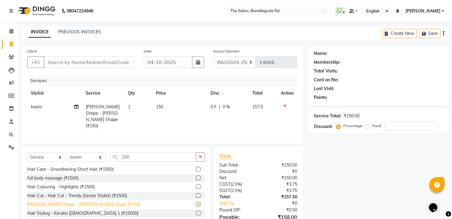
checkbox input "false"
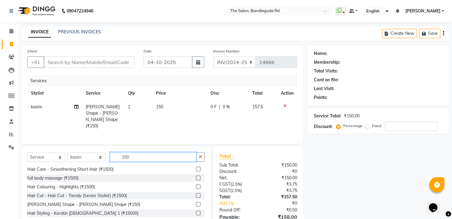
click at [141, 157] on input "150" at bounding box center [153, 156] width 86 height 9
type input "1"
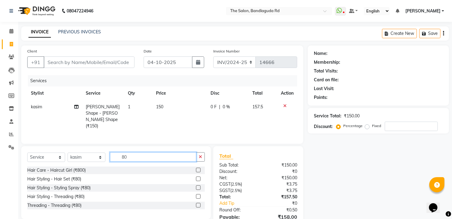
scroll to position [0, 0]
type input "80"
click at [65, 206] on div "Threading - Threading (₹80)" at bounding box center [54, 205] width 54 height 6
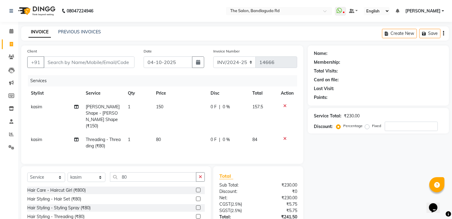
checkbox input "false"
click at [74, 63] on input "Client" at bounding box center [89, 62] width 91 height 12
type input "9"
type input "0"
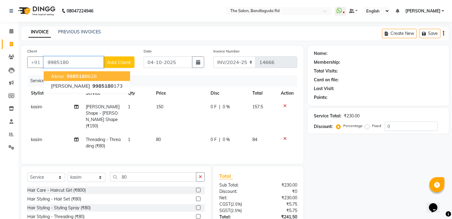
click at [87, 74] on ngb-highlight "9985180 626" at bounding box center [80, 76] width 31 height 6
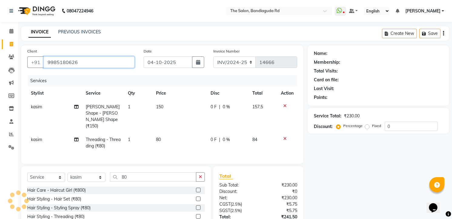
type input "9985180626"
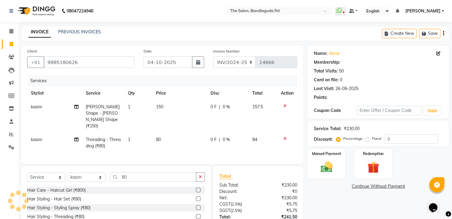
type input "20"
select select "2: Object"
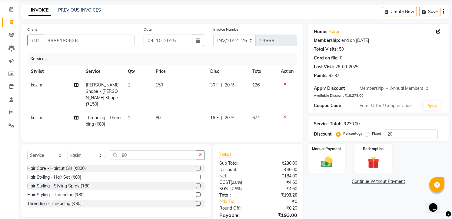
scroll to position [44, 0]
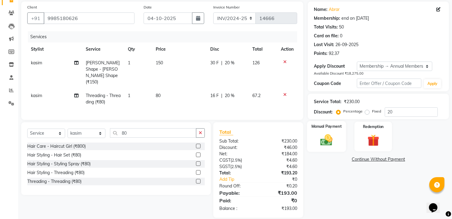
click at [328, 131] on div "Manual Payment" at bounding box center [326, 136] width 39 height 31
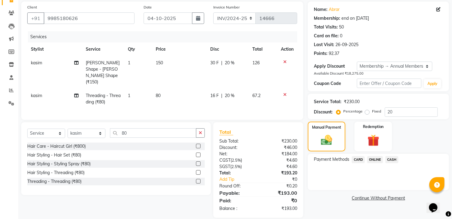
click at [374, 159] on span "ONLINE" at bounding box center [375, 159] width 16 height 7
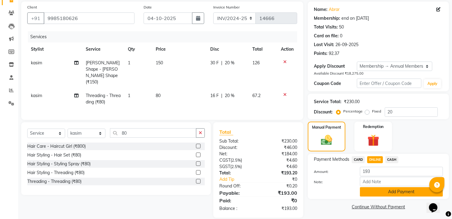
scroll to position [45, 0]
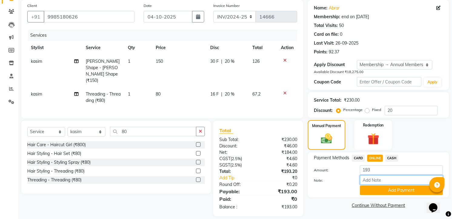
click at [391, 181] on input "Note:" at bounding box center [401, 179] width 83 height 9
click at [388, 189] on button "Add Payment" at bounding box center [401, 189] width 83 height 9
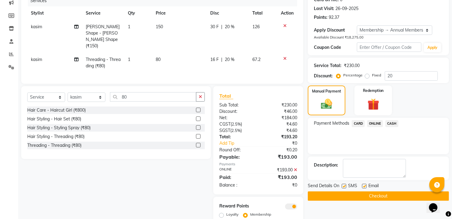
scroll to position [96, 0]
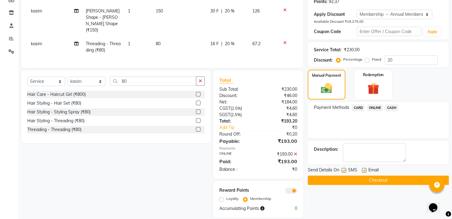
click at [385, 172] on div "Send Details On SMS Email" at bounding box center [377, 170] width 141 height 8
click at [382, 179] on button "Checkout" at bounding box center [377, 179] width 141 height 9
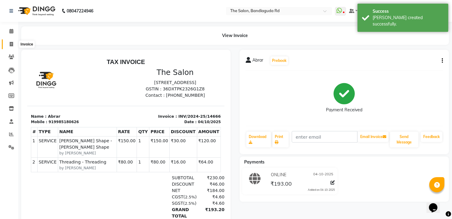
click at [12, 45] on icon at bounding box center [11, 44] width 3 height 5
select select "service"
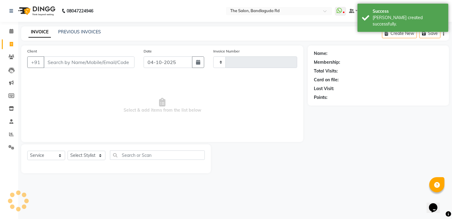
type input "14667"
select select "5198"
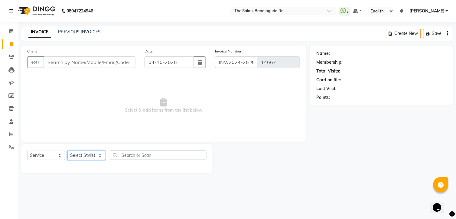
click at [84, 155] on select "Select Stylist [PERSON_NAME] [PERSON_NAME] [PERSON_NAME] [PERSON_NAME] manager …" at bounding box center [86, 154] width 38 height 9
click at [15, 132] on span at bounding box center [11, 134] width 11 height 7
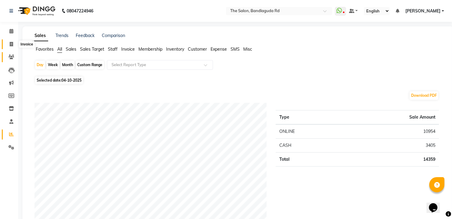
drag, startPoint x: 6, startPoint y: 41, endPoint x: 13, endPoint y: 55, distance: 15.2
click at [6, 41] on span at bounding box center [11, 44] width 11 height 7
select select "service"
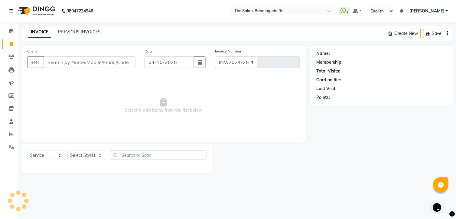
select select "5198"
type input "14667"
click at [86, 152] on select "Select Stylist" at bounding box center [86, 154] width 38 height 9
click at [82, 158] on select "Select Stylist [PERSON_NAME] [PERSON_NAME] [PERSON_NAME] [PERSON_NAME] manager …" at bounding box center [86, 154] width 38 height 9
click at [83, 158] on select "Select Stylist [PERSON_NAME] [PERSON_NAME] [PERSON_NAME] [PERSON_NAME] manager …" at bounding box center [86, 154] width 38 height 9
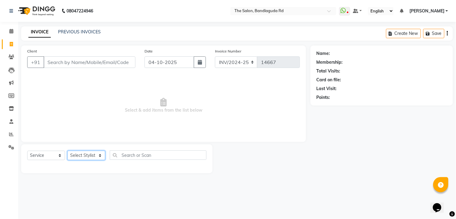
select select "63353"
click at [67, 151] on select "Select Stylist [PERSON_NAME] [PERSON_NAME] [PERSON_NAME] [PERSON_NAME] manager …" at bounding box center [86, 154] width 38 height 9
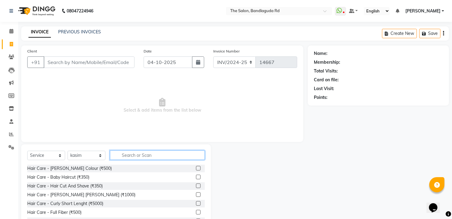
click at [119, 153] on input "text" at bounding box center [157, 154] width 95 height 9
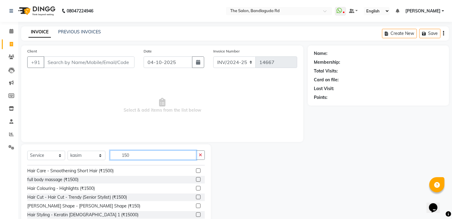
scroll to position [10, 0]
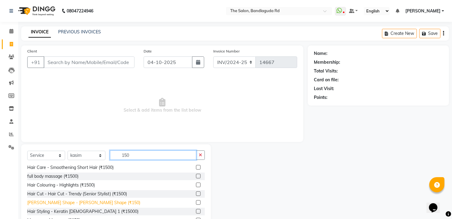
type input "150"
click at [87, 200] on div "[PERSON_NAME] Shape - [PERSON_NAME] Shape (₹150)" at bounding box center [83, 202] width 113 height 6
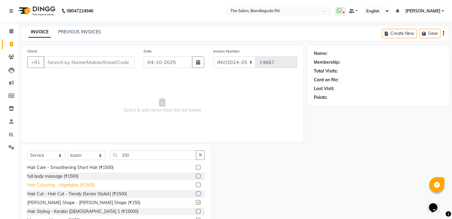
checkbox input "false"
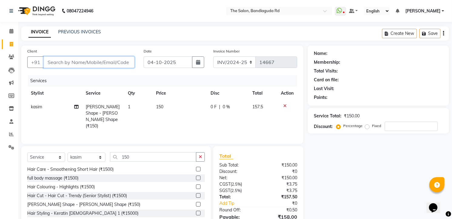
click at [105, 58] on input "Client" at bounding box center [89, 62] width 91 height 12
type input "6"
type input "0"
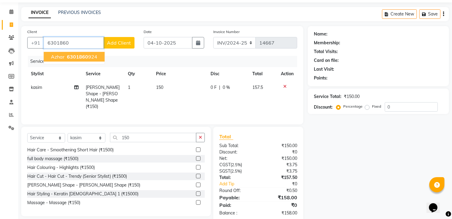
scroll to position [30, 0]
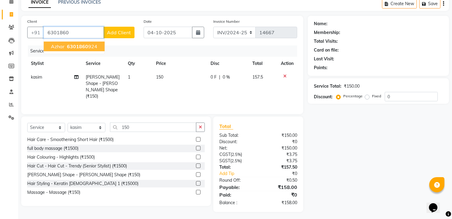
click at [80, 49] on span "6301860" at bounding box center [77, 46] width 21 height 6
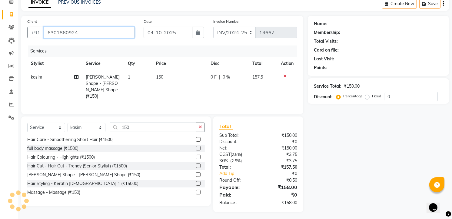
type input "6301860924"
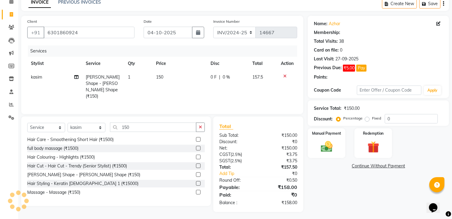
select select "1: Object"
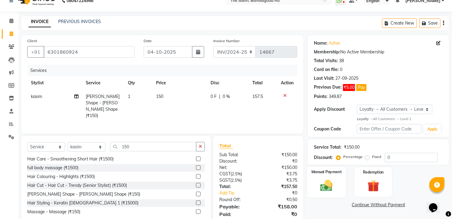
scroll to position [0, 0]
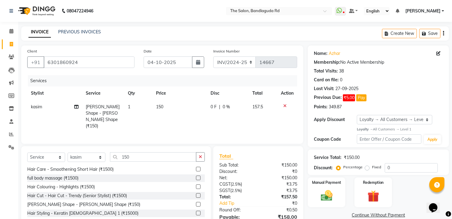
click at [164, 101] on td "150" at bounding box center [179, 116] width 54 height 33
select select "63353"
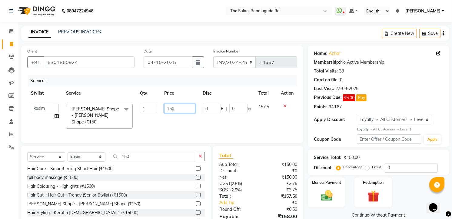
click at [182, 110] on input "150" at bounding box center [179, 108] width 31 height 9
type input "1"
type input "100"
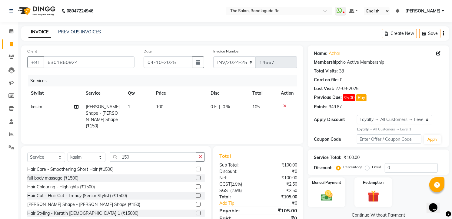
click at [206, 126] on div "Services Stylist Service Qty Price Disc Total Action kasim Beard Shape - Beard …" at bounding box center [162, 106] width 270 height 62
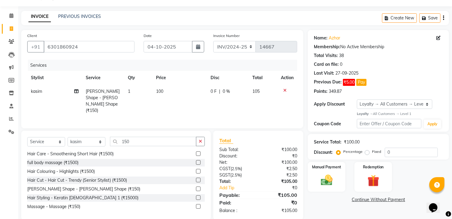
scroll to position [24, 0]
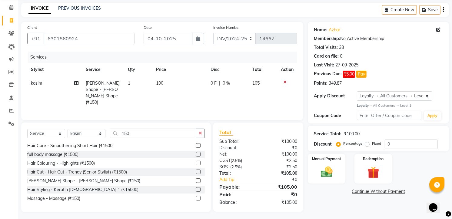
click at [369, 143] on div "Fixed" at bounding box center [373, 143] width 15 height 7
click at [398, 143] on input "0" at bounding box center [410, 143] width 53 height 9
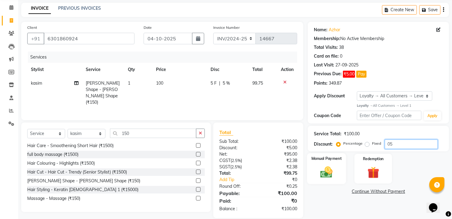
type input "05"
click at [307, 171] on div "Manual Payment" at bounding box center [326, 168] width 39 height 31
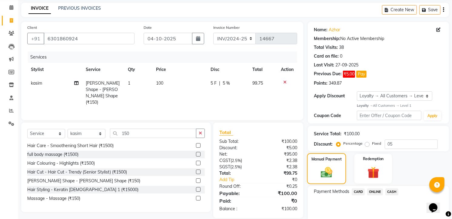
scroll to position [48, 0]
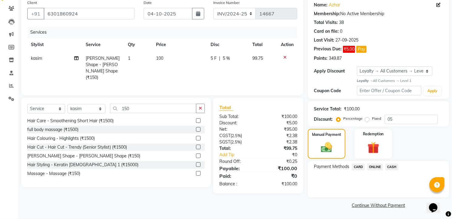
click at [390, 168] on span "CASH" at bounding box center [391, 166] width 13 height 7
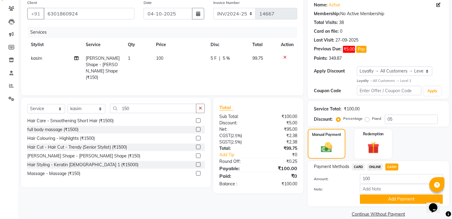
scroll to position [57, 0]
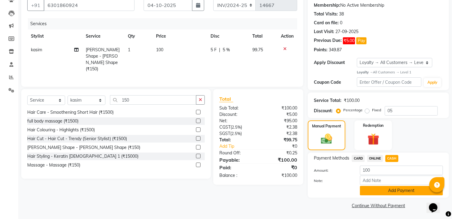
click at [383, 186] on button "Add Payment" at bounding box center [401, 190] width 83 height 9
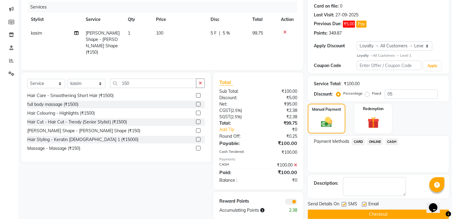
scroll to position [83, 0]
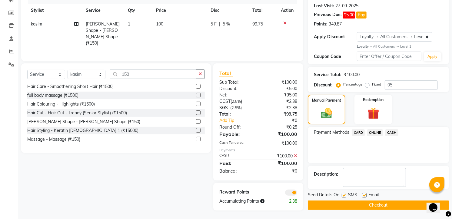
click at [375, 203] on button "Checkout" at bounding box center [377, 204] width 141 height 9
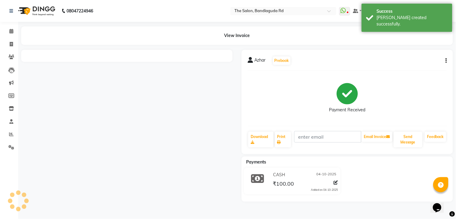
click at [29, 8] on img at bounding box center [35, 10] width 41 height 17
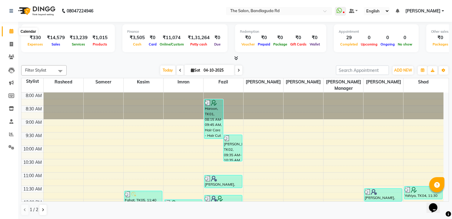
click at [14, 31] on span at bounding box center [11, 31] width 11 height 7
click at [11, 43] on icon at bounding box center [11, 44] width 3 height 5
select select "service"
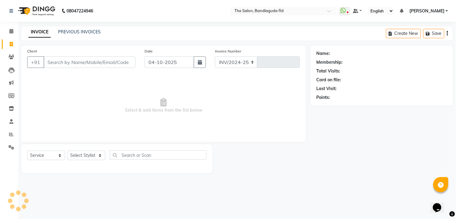
select select "5198"
type input "14668"
click at [10, 31] on icon at bounding box center [11, 31] width 4 height 5
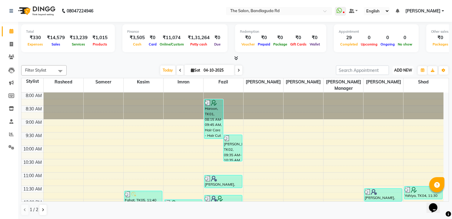
click at [397, 68] on span "ADD NEW" at bounding box center [403, 70] width 18 height 5
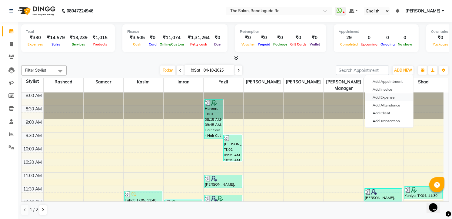
click at [390, 95] on link "Add Expense" at bounding box center [389, 97] width 48 height 8
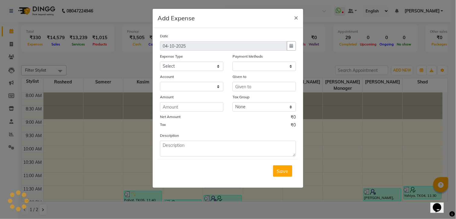
select select "1"
select select "3232"
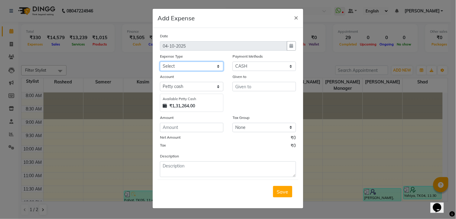
click at [186, 69] on select "Select Advance Salary [PERSON_NAME] bhai [PERSON_NAME] bhai chitti [DATE] Auto …" at bounding box center [192, 65] width 64 height 9
select select "5636"
click at [160, 61] on select "Select Advance Salary [PERSON_NAME] bhai [PERSON_NAME] bhai chitti [DATE] Auto …" at bounding box center [192, 65] width 64 height 9
click at [251, 78] on div "Given to" at bounding box center [265, 77] width 64 height 8
click at [252, 85] on input "text" at bounding box center [265, 86] width 64 height 9
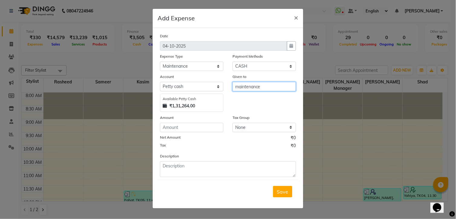
type input "maintenance"
click at [189, 126] on input "number" at bounding box center [192, 127] width 64 height 9
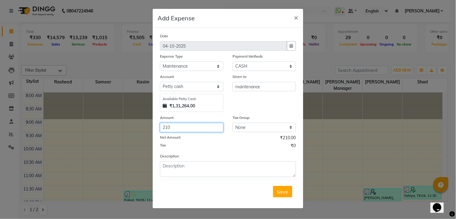
type input "210"
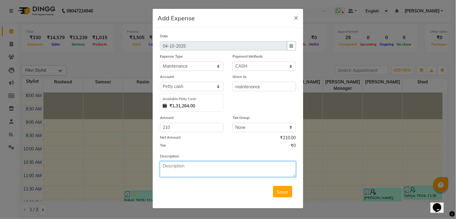
click at [174, 168] on textarea at bounding box center [228, 169] width 136 height 16
type textarea "rapido payment 210"
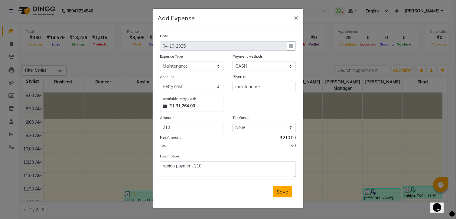
click at [281, 191] on span "Save" at bounding box center [283, 191] width 12 height 6
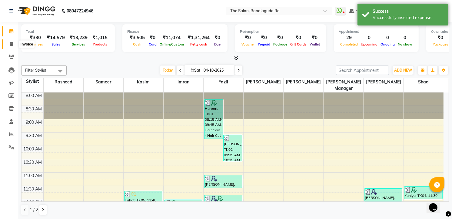
click at [10, 46] on icon at bounding box center [11, 44] width 3 height 5
select select "service"
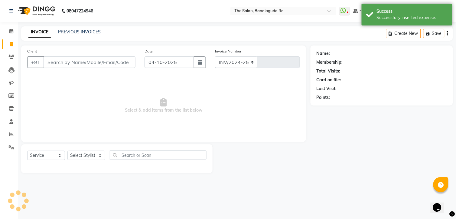
select select "5198"
type input "14668"
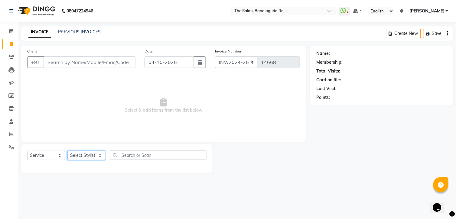
click at [84, 153] on select "Select Stylist [PERSON_NAME] [PERSON_NAME] [PERSON_NAME] [PERSON_NAME] manager …" at bounding box center [86, 154] width 38 height 9
select select "63354"
click at [67, 151] on select "Select Stylist [PERSON_NAME] [PERSON_NAME] [PERSON_NAME] [PERSON_NAME] manager …" at bounding box center [86, 154] width 38 height 9
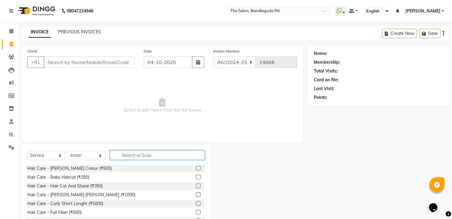
click at [134, 154] on input "text" at bounding box center [157, 154] width 95 height 9
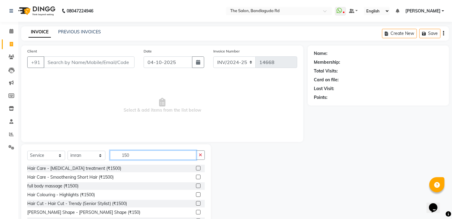
scroll to position [24, 0]
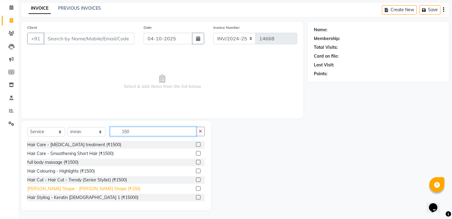
type input "150"
click at [81, 188] on div "[PERSON_NAME] Shape - [PERSON_NAME] Shape (₹150)" at bounding box center [83, 188] width 113 height 6
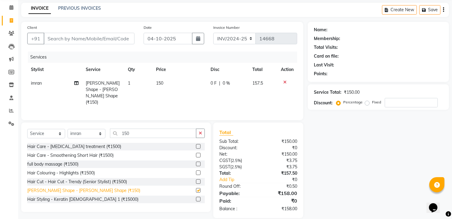
checkbox input "false"
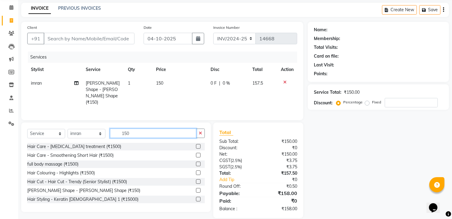
click at [168, 131] on input "150" at bounding box center [153, 132] width 86 height 9
type input "1"
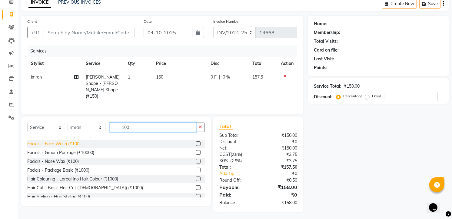
scroll to position [27, 0]
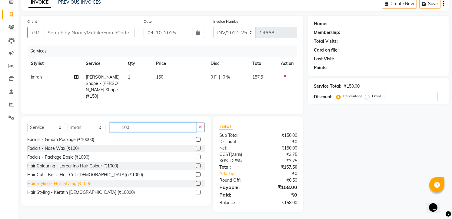
type input "100"
click at [64, 182] on div "Hair Styling - Hair Styling (₹100)" at bounding box center [58, 183] width 63 height 6
checkbox input "false"
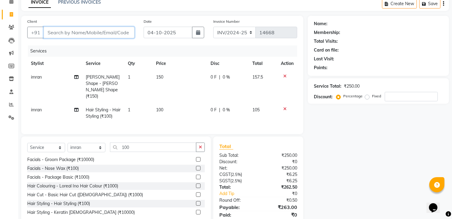
click at [73, 31] on input "Client" at bounding box center [89, 33] width 91 height 12
type input "9"
type input "0"
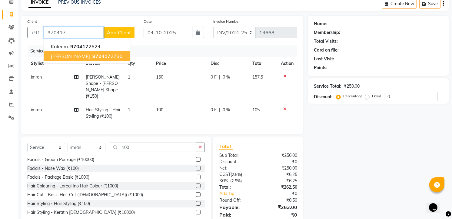
click at [92, 57] on span "970417" at bounding box center [101, 56] width 18 height 6
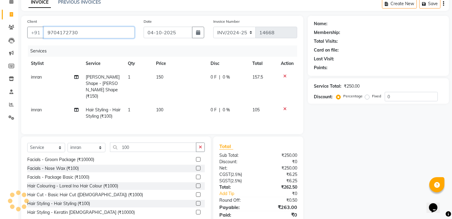
type input "9704172730"
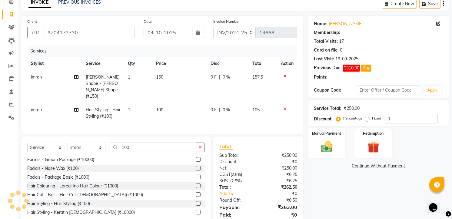
select select "2: Object"
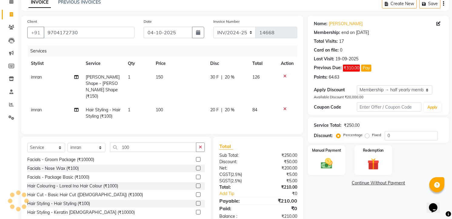
type input "20"
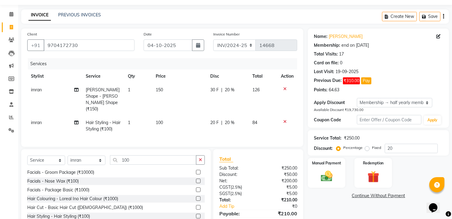
scroll to position [38, 0]
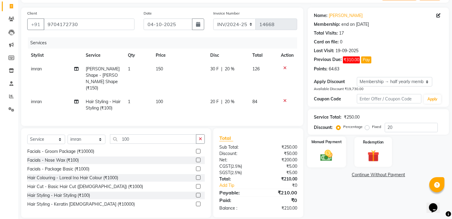
click at [330, 153] on img at bounding box center [327, 155] width 20 height 14
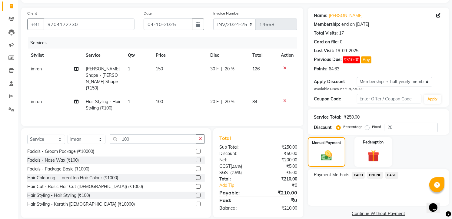
click at [388, 176] on span "CASH" at bounding box center [391, 174] width 13 height 7
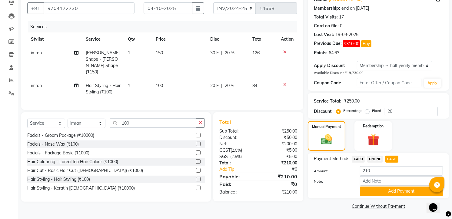
scroll to position [55, 0]
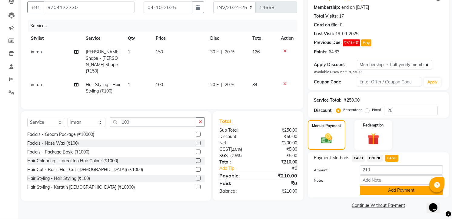
click at [401, 191] on button "Add Payment" at bounding box center [401, 189] width 83 height 9
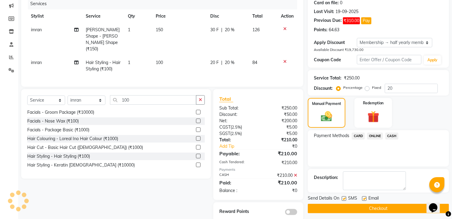
scroll to position [80, 0]
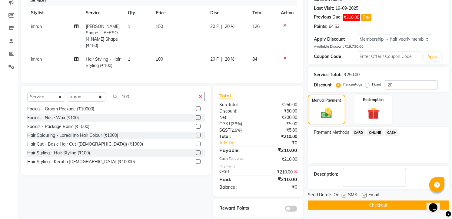
click at [401, 205] on button "Checkout" at bounding box center [377, 204] width 141 height 9
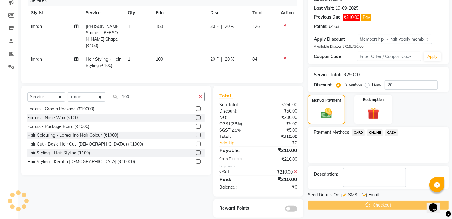
scroll to position [0, 0]
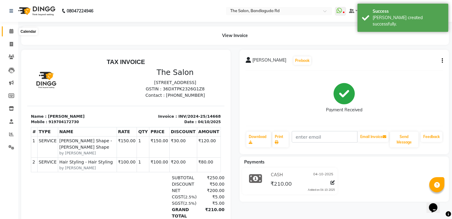
click at [8, 31] on span at bounding box center [11, 31] width 11 height 7
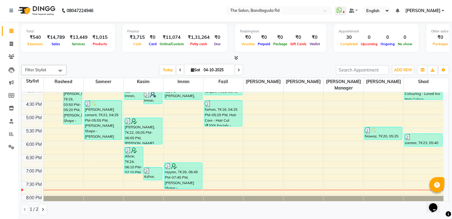
scroll to position [232, 0]
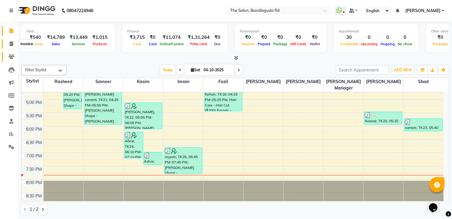
drag, startPoint x: 12, startPoint y: 45, endPoint x: 14, endPoint y: 52, distance: 7.1
click at [12, 45] on icon at bounding box center [11, 43] width 3 height 5
select select "service"
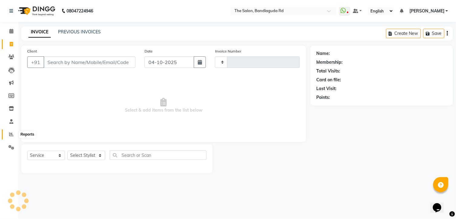
type input "14669"
click at [12, 135] on icon at bounding box center [11, 134] width 5 height 5
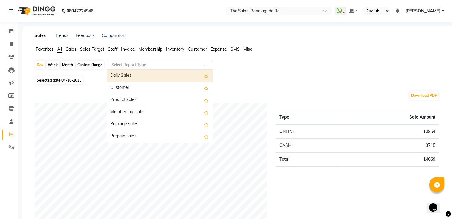
click at [164, 65] on input "text" at bounding box center [153, 65] width 87 height 6
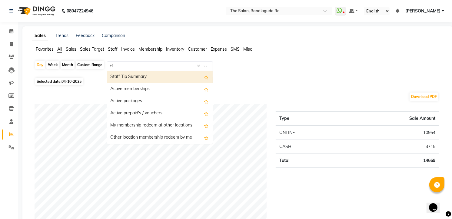
type input "tip"
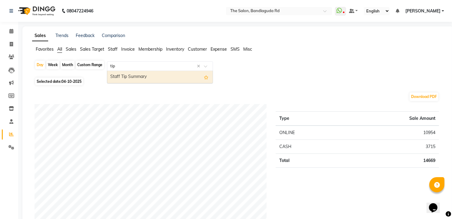
click at [141, 74] on div "Staff Tip Summary" at bounding box center [159, 77] width 105 height 12
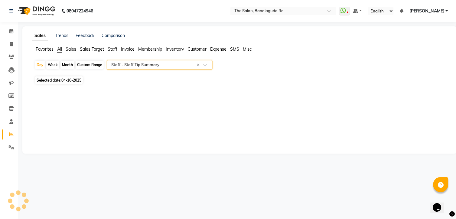
select select "full_report"
select select "csv"
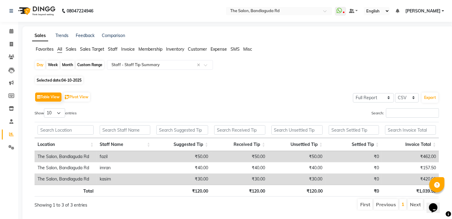
click at [69, 79] on span "04-10-2025" at bounding box center [71, 80] width 20 height 5
select select "10"
select select "2025"
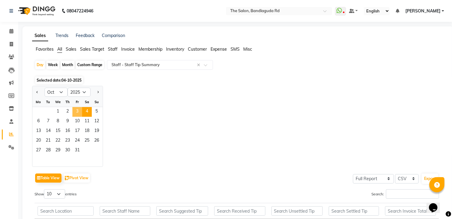
click at [77, 112] on span "3" at bounding box center [77, 112] width 10 height 10
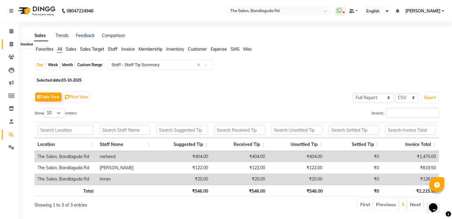
click at [14, 41] on span at bounding box center [11, 44] width 11 height 7
select select "service"
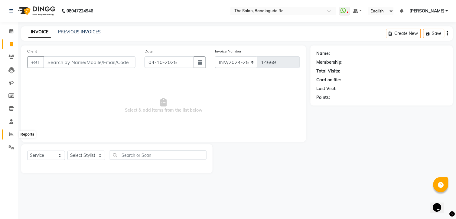
click at [8, 137] on span at bounding box center [11, 134] width 11 height 7
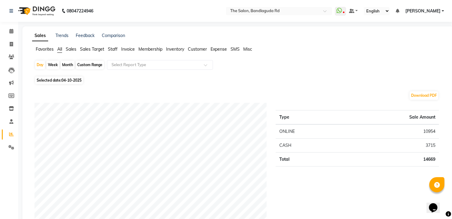
click at [131, 73] on div "Day Week Month Custom Range Select Report Type" at bounding box center [238, 67] width 406 height 15
click at [132, 67] on input "text" at bounding box center [153, 65] width 87 height 6
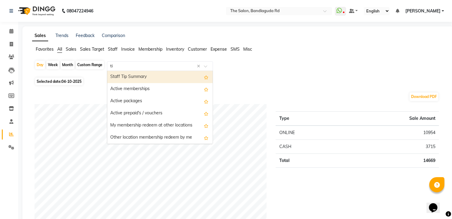
type input "tip"
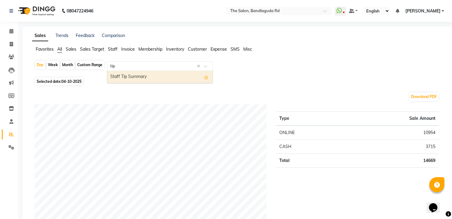
click at [131, 75] on div "Staff Tip Summary" at bounding box center [159, 77] width 105 height 12
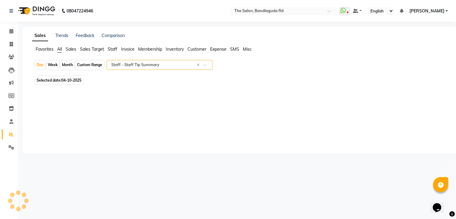
select select "full_report"
select select "csv"
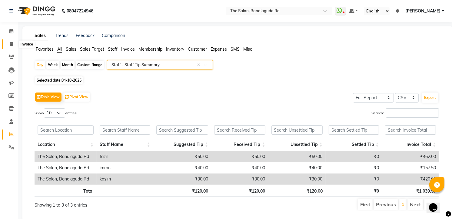
click at [14, 44] on span at bounding box center [11, 44] width 11 height 7
select select "service"
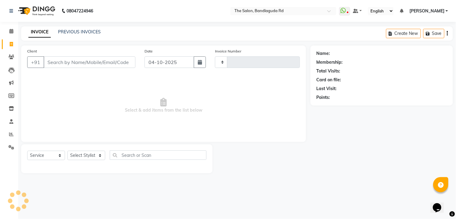
type input "14669"
select select "5198"
click at [10, 44] on icon at bounding box center [11, 44] width 3 height 5
select select "service"
type input "14669"
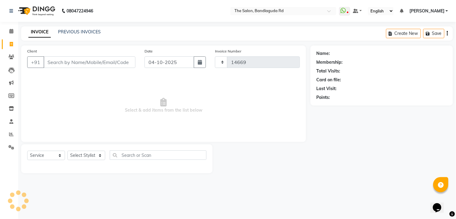
select select "5198"
click at [11, 42] on icon at bounding box center [11, 44] width 3 height 5
select select "service"
type input "14669"
select select "5198"
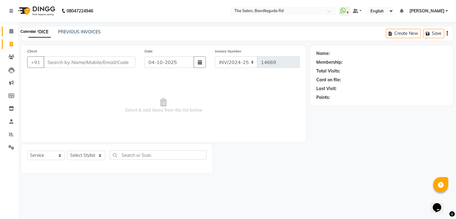
click at [13, 32] on icon at bounding box center [11, 31] width 4 height 5
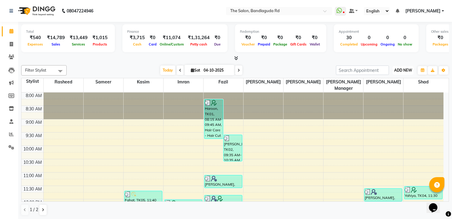
click at [398, 68] on span "ADD NEW" at bounding box center [403, 70] width 18 height 5
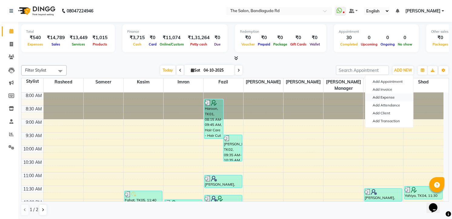
click at [379, 97] on link "Add Expense" at bounding box center [389, 97] width 48 height 8
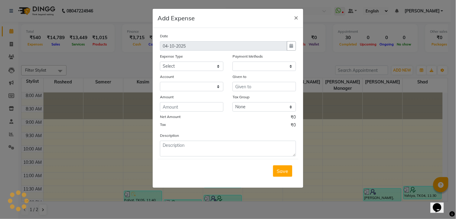
select select "1"
select select "3232"
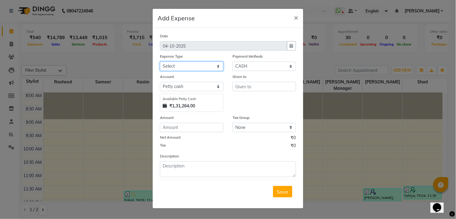
click at [177, 68] on select "Select Advance Salary [PERSON_NAME] bhai [PERSON_NAME] bhai chitti [DATE] Auto …" at bounding box center [192, 65] width 64 height 9
click at [160, 61] on select "Select Advance Salary [PERSON_NAME] bhai [PERSON_NAME] bhai chitti [DATE] Auto …" at bounding box center [192, 65] width 64 height 9
click at [209, 65] on select "Select Advance Salary [PERSON_NAME] bhai [PERSON_NAME] bhai chitti [DATE] Auto …" at bounding box center [192, 65] width 64 height 9
select select "21370"
click at [160, 61] on select "Select Advance Salary [PERSON_NAME] bhai [PERSON_NAME] bhai chitti [DATE] Auto …" at bounding box center [192, 65] width 64 height 9
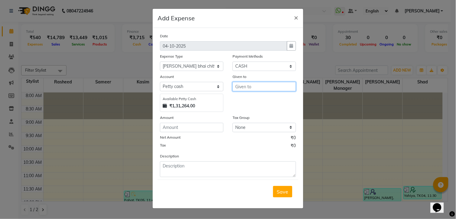
click at [242, 89] on input "text" at bounding box center [265, 86] width 64 height 9
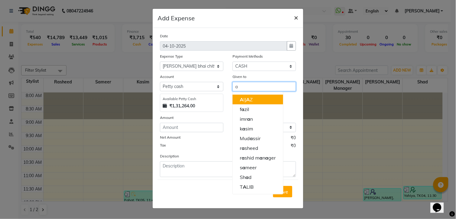
type input "a"
click at [295, 18] on span "×" at bounding box center [296, 17] width 4 height 9
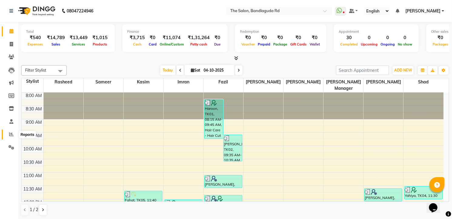
click at [11, 131] on span at bounding box center [11, 134] width 11 height 7
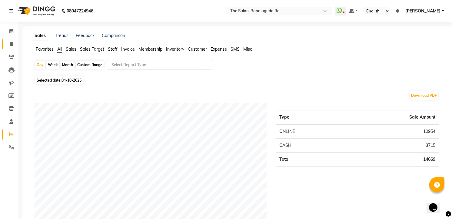
click at [10, 49] on link "Invoice" at bounding box center [9, 44] width 15 height 10
select select "service"
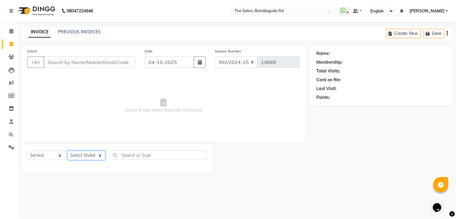
click at [70, 156] on select "Select Stylist [PERSON_NAME] [PERSON_NAME] [PERSON_NAME] [PERSON_NAME] manager …" at bounding box center [86, 154] width 38 height 9
select select "65399"
click at [67, 151] on select "Select Stylist [PERSON_NAME] [PERSON_NAME] [PERSON_NAME] [PERSON_NAME] manager …" at bounding box center [86, 154] width 38 height 9
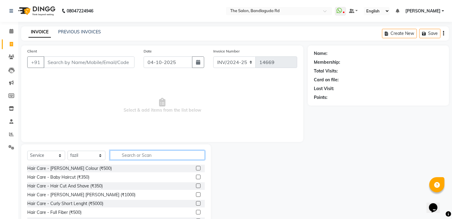
click at [135, 158] on input "text" at bounding box center [157, 154] width 95 height 9
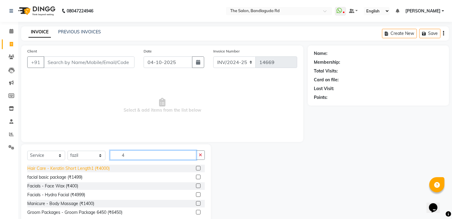
type input "4"
click at [100, 166] on div "Hair Care - Keratin Short Length1 (₹4000)" at bounding box center [68, 168] width 82 height 6
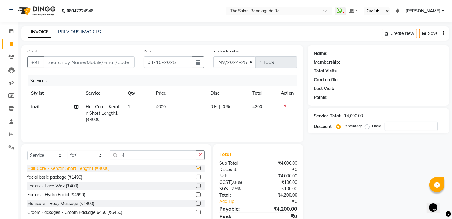
checkbox input "false"
click at [173, 105] on td "4000" at bounding box center [179, 113] width 54 height 26
select select "65399"
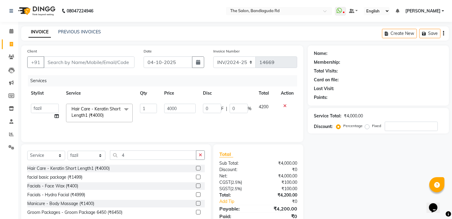
click at [173, 105] on input "4000" at bounding box center [179, 108] width 31 height 9
type input "4500"
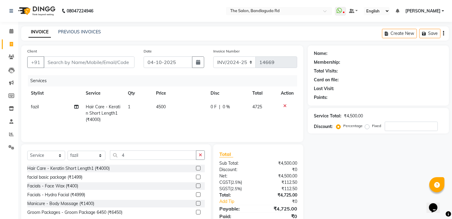
click at [178, 120] on td "4500" at bounding box center [179, 113] width 54 height 26
select select "65399"
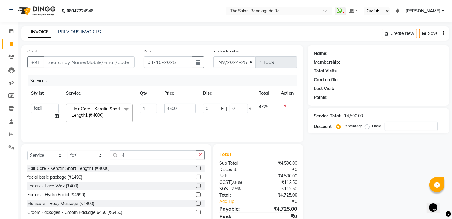
click at [136, 150] on div "Select Service Product Membership Package Voucher Prepaid Gift Card Select Styl…" at bounding box center [115, 184] width 189 height 81
click at [192, 107] on input "4500" at bounding box center [179, 108] width 31 height 9
type input "4"
type input "5000"
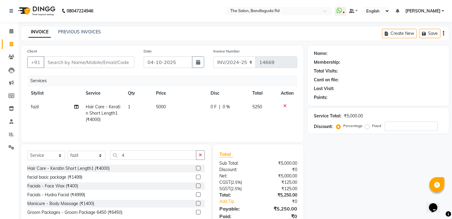
click at [171, 125] on td "5000" at bounding box center [179, 113] width 54 height 26
select select "65399"
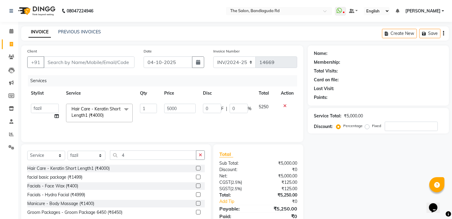
drag, startPoint x: 152, startPoint y: 147, endPoint x: 148, endPoint y: 150, distance: 5.0
click at [148, 150] on div "Select Service Product Membership Package Voucher Prepaid Gift Card Select Styl…" at bounding box center [115, 184] width 189 height 81
drag, startPoint x: 147, startPoint y: 151, endPoint x: 144, endPoint y: 152, distance: 3.3
click at [144, 152] on input "4" at bounding box center [153, 154] width 86 height 9
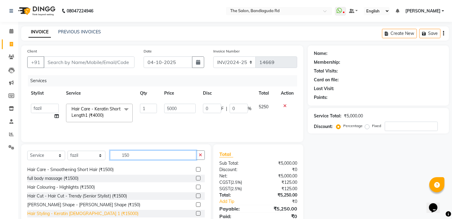
scroll to position [10, 0]
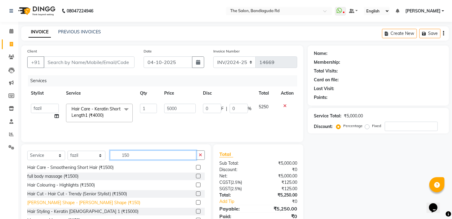
type input "150"
click at [70, 203] on div "[PERSON_NAME] Shape - [PERSON_NAME] Shape (₹150)" at bounding box center [83, 202] width 113 height 6
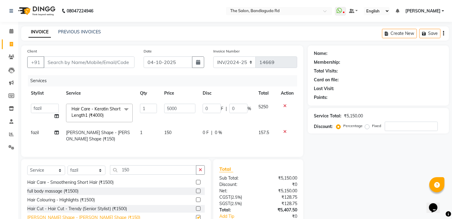
checkbox input "false"
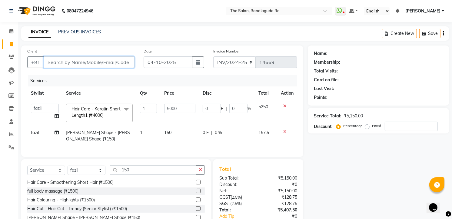
click at [111, 64] on input "Client" at bounding box center [89, 62] width 91 height 12
type input "9"
type input "0"
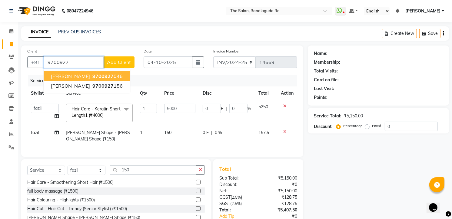
click at [93, 74] on ngb-highlight "9700927 046" at bounding box center [106, 76] width 31 height 6
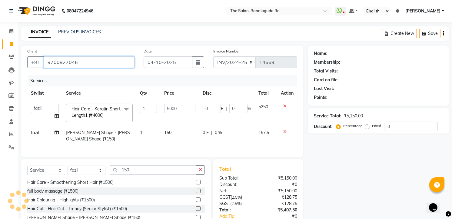
type input "9700927046"
type input "1000"
type input "20"
select select "2: Object"
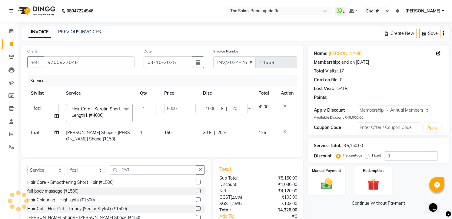
type input "20"
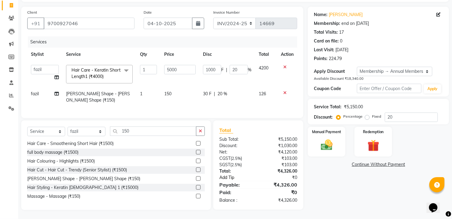
click at [231, 179] on link "Add Tip" at bounding box center [240, 177] width 51 height 6
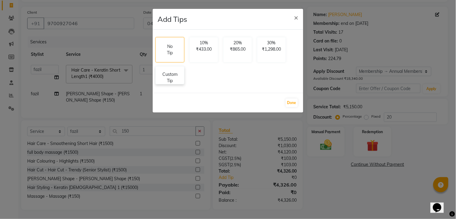
click at [174, 82] on p "Custom Tip" at bounding box center [169, 77] width 21 height 13
select select "65399"
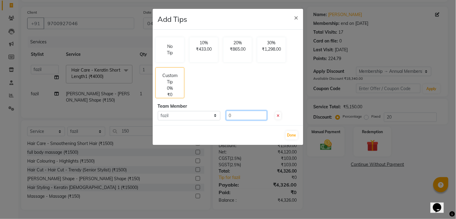
click at [237, 115] on input "0" at bounding box center [246, 114] width 41 height 9
type input "104"
click at [292, 136] on button "Done" at bounding box center [292, 135] width 12 height 8
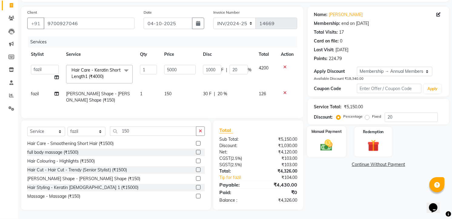
click at [331, 143] on img at bounding box center [327, 145] width 20 height 14
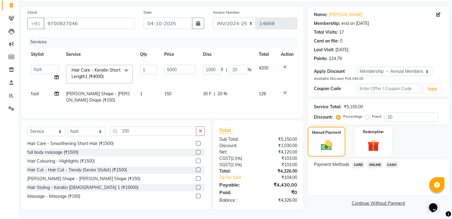
click at [370, 161] on span "ONLINE" at bounding box center [375, 164] width 16 height 7
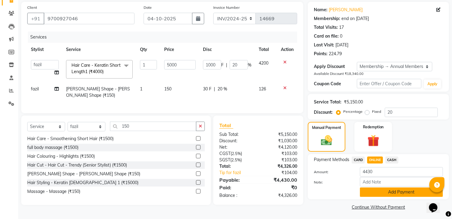
click at [382, 187] on button "Add Payment" at bounding box center [401, 191] width 83 height 9
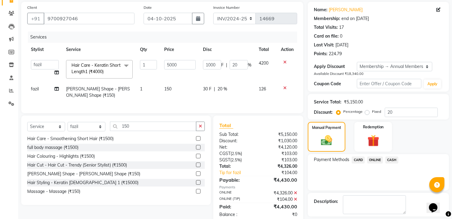
scroll to position [101, 0]
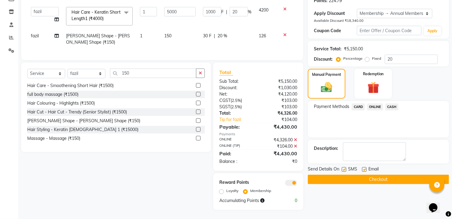
click at [365, 174] on button "Checkout" at bounding box center [377, 178] width 141 height 9
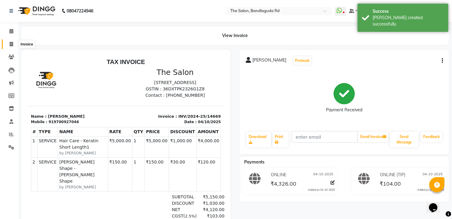
click at [12, 41] on span at bounding box center [11, 44] width 11 height 7
select select "service"
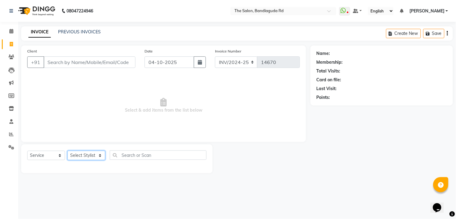
click at [83, 156] on select "Select Stylist [PERSON_NAME] [PERSON_NAME] [PERSON_NAME] [PERSON_NAME] manager …" at bounding box center [86, 154] width 38 height 9
select select "93197"
click at [67, 151] on select "Select Stylist [PERSON_NAME] [PERSON_NAME] [PERSON_NAME] [PERSON_NAME] manager …" at bounding box center [86, 154] width 38 height 9
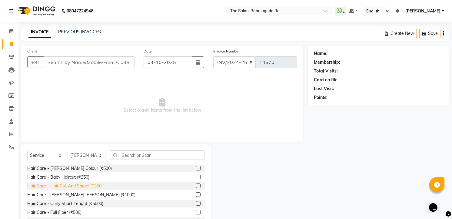
click at [99, 183] on div "Hair Care - Hair Cut And Shave (₹350)" at bounding box center [64, 185] width 75 height 6
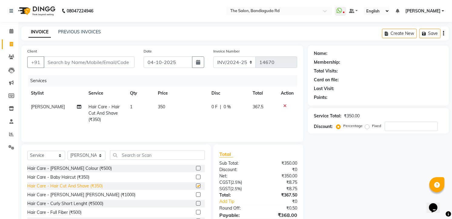
checkbox input "false"
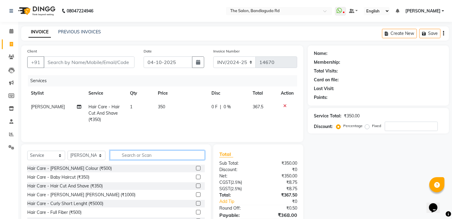
click at [126, 155] on input "text" at bounding box center [157, 154] width 95 height 9
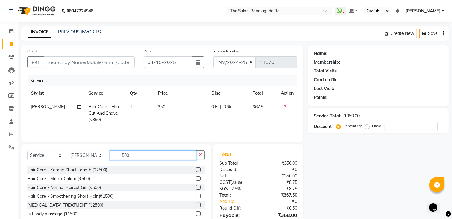
scroll to position [67, 0]
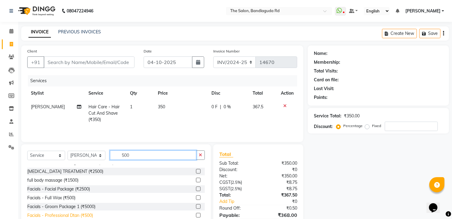
type input "500"
click at [71, 216] on div "Facials - Professional Dtan (₹500)" at bounding box center [60, 215] width 66 height 6
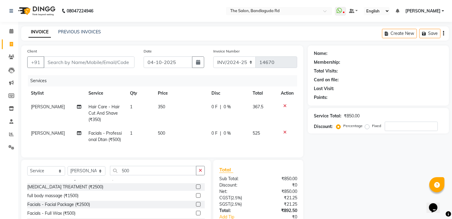
checkbox input "false"
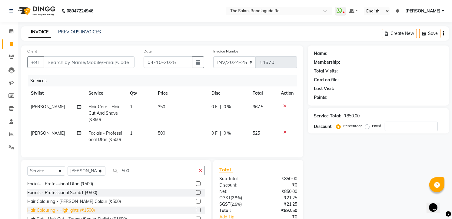
scroll to position [114, 0]
click at [78, 195] on div "Facials - Professional Scrub1 (₹500)" at bounding box center [62, 192] width 70 height 6
checkbox input "false"
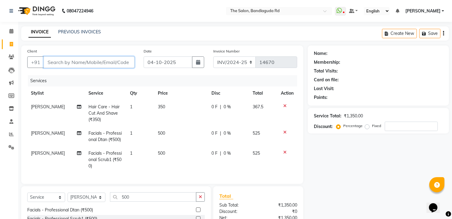
click at [78, 63] on input "Client" at bounding box center [89, 62] width 91 height 12
type input "7"
type input "0"
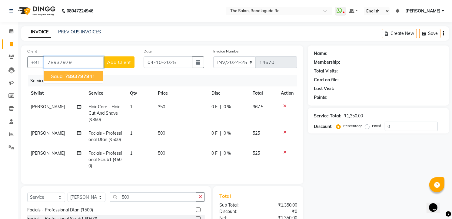
click at [87, 74] on span "78937979" at bounding box center [77, 76] width 24 height 6
type input "7893797941"
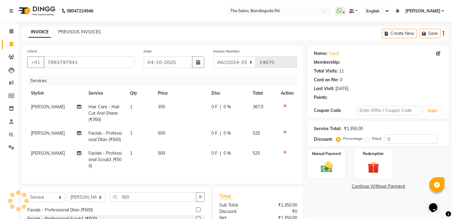
select select "1: Object"
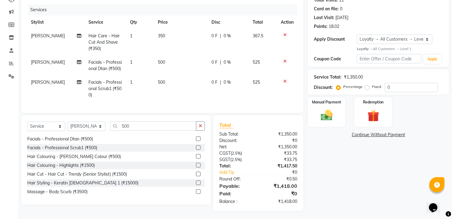
scroll to position [77, 0]
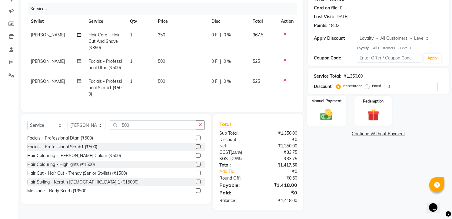
click at [323, 107] on img at bounding box center [327, 114] width 20 height 14
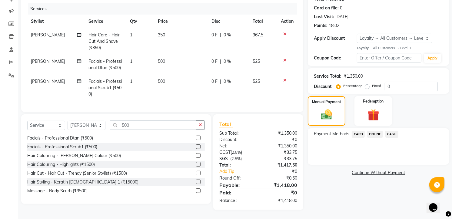
click at [377, 130] on span "ONLINE" at bounding box center [375, 133] width 16 height 7
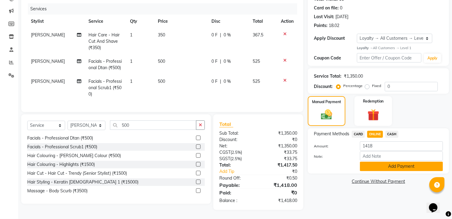
click at [379, 161] on button "Add Payment" at bounding box center [401, 165] width 83 height 9
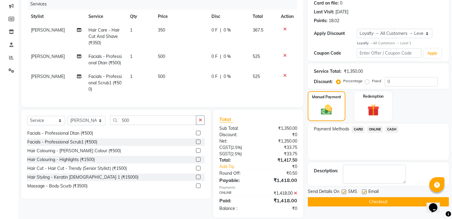
scroll to position [119, 0]
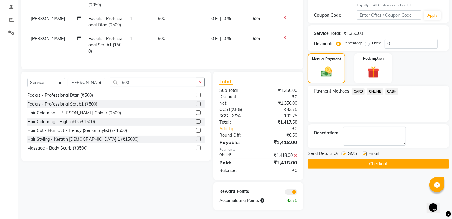
click at [377, 159] on button "Checkout" at bounding box center [377, 163] width 141 height 9
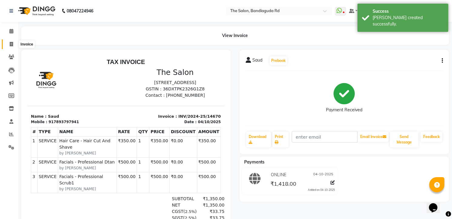
click at [10, 44] on icon at bounding box center [11, 44] width 3 height 5
select select "service"
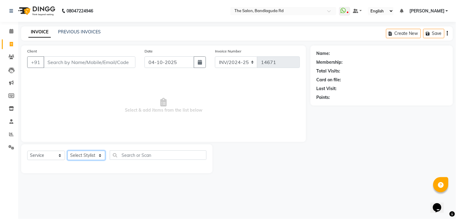
drag, startPoint x: 100, startPoint y: 159, endPoint x: 91, endPoint y: 153, distance: 11.0
click at [100, 159] on select "Select Stylist [PERSON_NAME] [PERSON_NAME] [PERSON_NAME] [PERSON_NAME] manager …" at bounding box center [86, 154] width 38 height 9
select select "49762"
click at [67, 151] on select "Select Stylist [PERSON_NAME] [PERSON_NAME] [PERSON_NAME] [PERSON_NAME] manager …" at bounding box center [86, 154] width 38 height 9
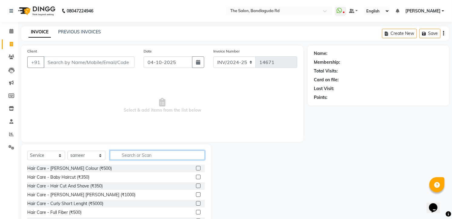
click at [159, 154] on input "text" at bounding box center [157, 154] width 95 height 9
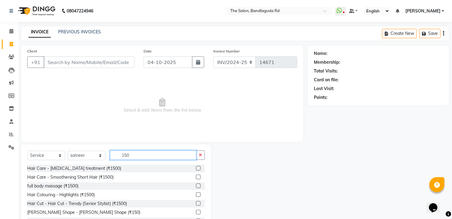
scroll to position [24, 0]
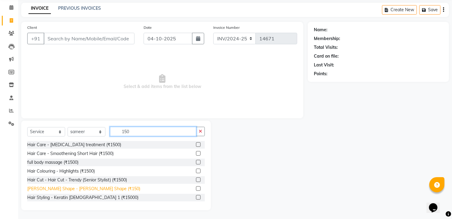
type input "150"
click at [55, 186] on div "[PERSON_NAME] Shape - [PERSON_NAME] Shape (₹150)" at bounding box center [83, 188] width 113 height 6
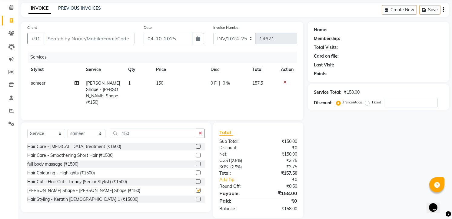
checkbox input "false"
click at [88, 43] on input "Client" at bounding box center [89, 39] width 91 height 12
type input "9"
type input "0"
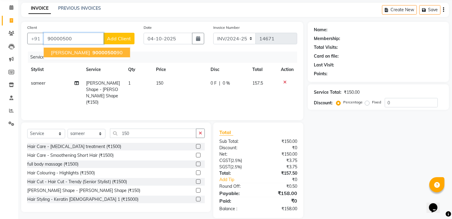
click at [92, 52] on span "90000500" at bounding box center [104, 52] width 24 height 6
type input "9000050090"
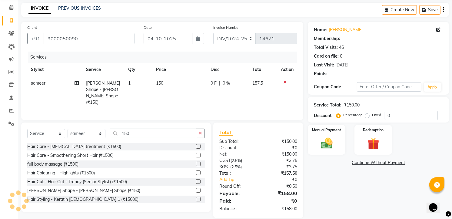
select select "2: Object"
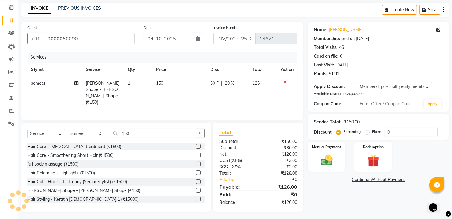
type input "20"
click at [221, 176] on link "Add Tip" at bounding box center [240, 179] width 51 height 6
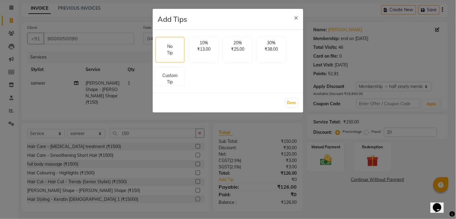
click at [162, 85] on div "No Tip 10% ₹13.00 20% ₹25.00 30% ₹38.00 Custom Tip" at bounding box center [228, 61] width 150 height 53
click at [179, 84] on p "Custom Tip" at bounding box center [169, 78] width 21 height 13
select select "49762"
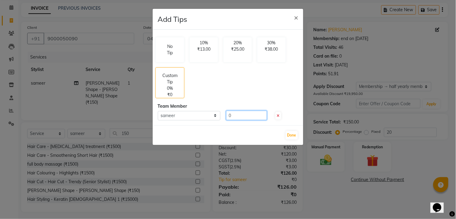
click at [237, 116] on input "0" at bounding box center [246, 114] width 41 height 9
type input "100"
click at [291, 132] on button "Done" at bounding box center [292, 135] width 12 height 8
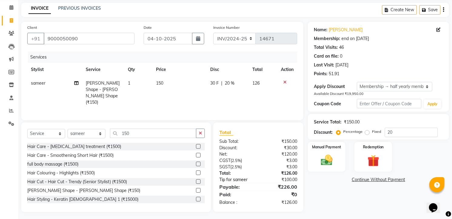
click at [261, 177] on link "Tip for sameer" at bounding box center [240, 179] width 51 height 6
select select "49762"
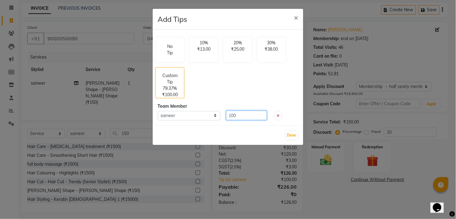
click at [242, 117] on input "100" at bounding box center [246, 114] width 41 height 9
type input "1"
type input "50"
click at [297, 135] on button "Done" at bounding box center [292, 135] width 12 height 8
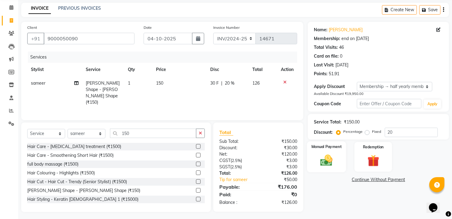
click at [328, 155] on img at bounding box center [327, 160] width 20 height 14
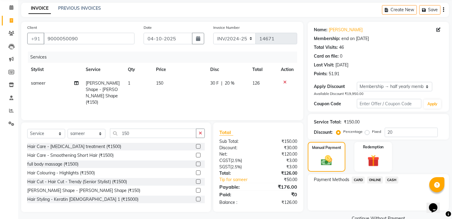
click at [388, 181] on span "CASH" at bounding box center [391, 179] width 13 height 7
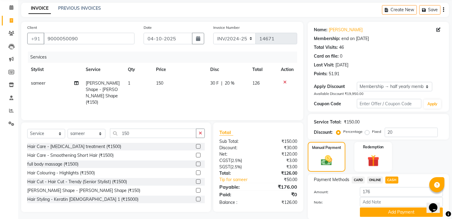
click at [370, 181] on span "ONLINE" at bounding box center [375, 179] width 16 height 7
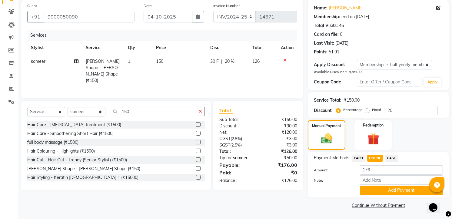
click at [251, 154] on link "Tip for sameer" at bounding box center [240, 157] width 51 height 6
select select "49762"
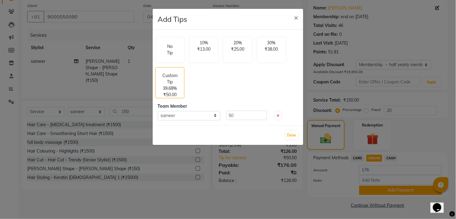
click at [371, 189] on ngb-modal-window "Add Tips × No Tip 10% ₹13.00 20% ₹25.00 30% ₹38.00 Custom Tip 39.68% ₹50.00 Tea…" at bounding box center [228, 109] width 456 height 219
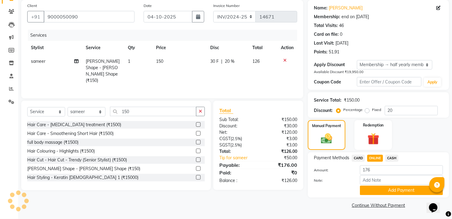
click at [371, 189] on button "Add Payment" at bounding box center [401, 189] width 83 height 9
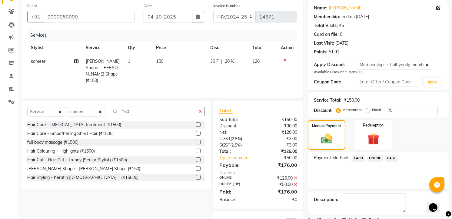
scroll to position [71, 0]
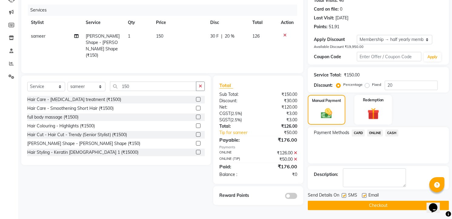
click at [363, 206] on button "Checkout" at bounding box center [377, 204] width 141 height 9
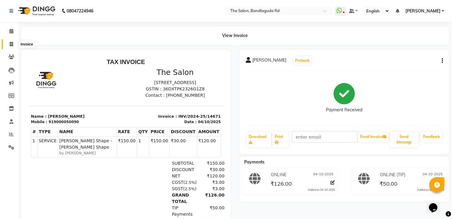
click at [8, 42] on span at bounding box center [11, 44] width 11 height 7
select select "service"
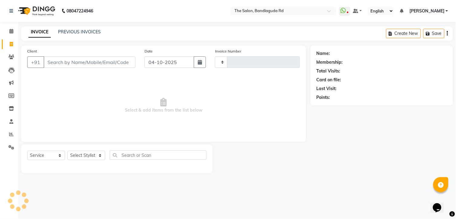
type input "14672"
select select "5198"
click at [58, 63] on input "Client" at bounding box center [90, 62] width 92 height 12
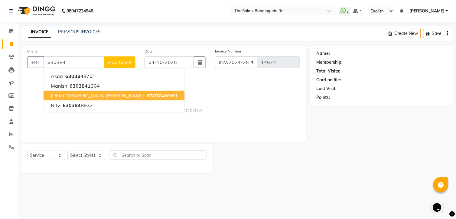
click at [66, 95] on span "mohammed afroz" at bounding box center [98, 95] width 94 height 6
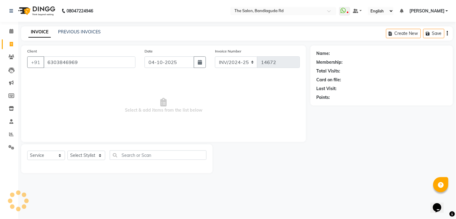
type input "6303846969"
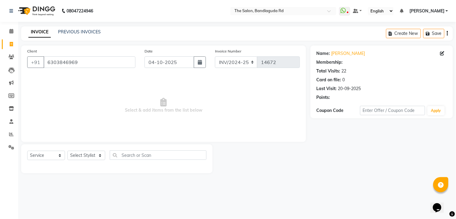
select select "1: Object"
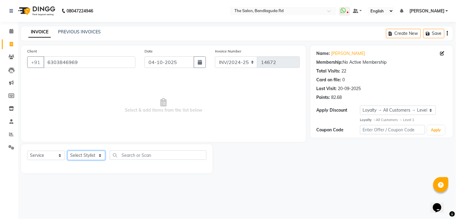
click at [81, 157] on select "Select Stylist [PERSON_NAME] [PERSON_NAME] [PERSON_NAME] [PERSON_NAME] manager …" at bounding box center [86, 154] width 38 height 9
select select "65399"
click at [67, 151] on select "Select Stylist [PERSON_NAME] [PERSON_NAME] [PERSON_NAME] [PERSON_NAME] manager …" at bounding box center [86, 154] width 38 height 9
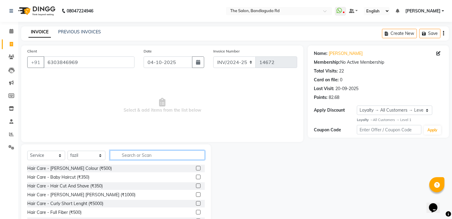
click at [123, 153] on input "text" at bounding box center [157, 154] width 95 height 9
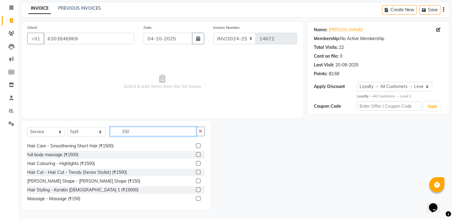
scroll to position [10, 0]
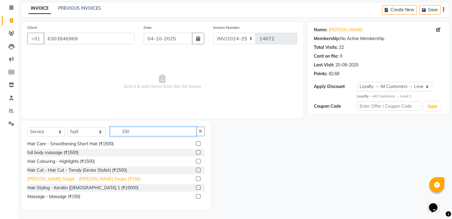
type input "150"
click at [87, 181] on div "[PERSON_NAME] Shape - [PERSON_NAME] Shape (₹150)" at bounding box center [83, 179] width 113 height 6
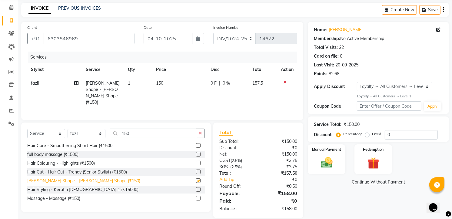
checkbox input "false"
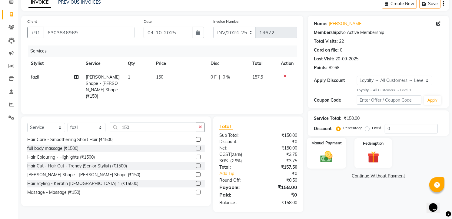
click at [327, 153] on img at bounding box center [327, 156] width 20 height 14
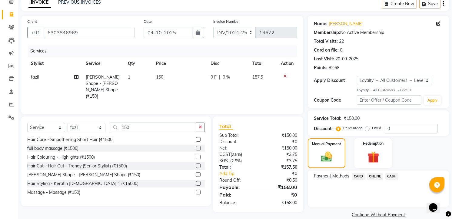
click at [379, 173] on span "ONLINE" at bounding box center [375, 176] width 16 height 7
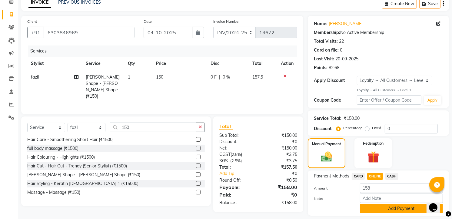
click at [376, 210] on button "Add Payment" at bounding box center [401, 207] width 83 height 9
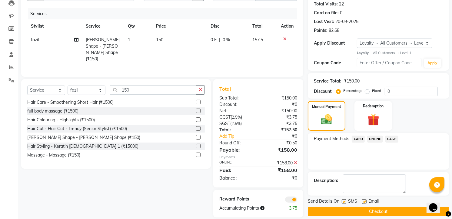
scroll to position [73, 0]
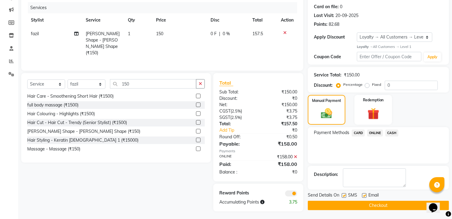
click at [380, 205] on button "Checkout" at bounding box center [377, 204] width 141 height 9
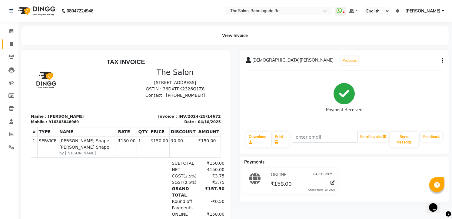
click at [13, 48] on link "Invoice" at bounding box center [9, 44] width 15 height 10
select select "service"
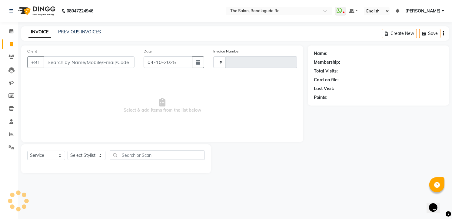
type input "14673"
select select "5198"
click at [76, 152] on select "Select Stylist [PERSON_NAME] [PERSON_NAME] [PERSON_NAME] [PERSON_NAME] manager …" at bounding box center [86, 154] width 38 height 9
select select "63353"
click at [67, 151] on select "Select Stylist [PERSON_NAME] [PERSON_NAME] [PERSON_NAME] [PERSON_NAME] manager …" at bounding box center [86, 154] width 38 height 9
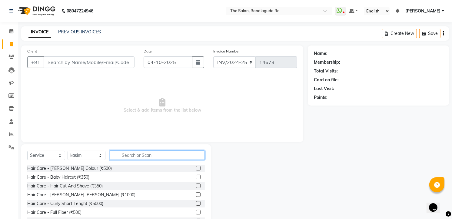
click at [134, 153] on input "text" at bounding box center [157, 154] width 95 height 9
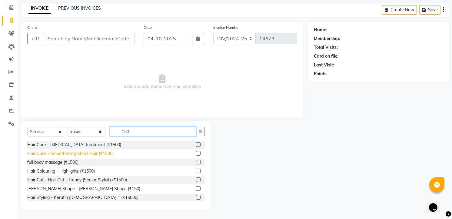
scroll to position [10, 0]
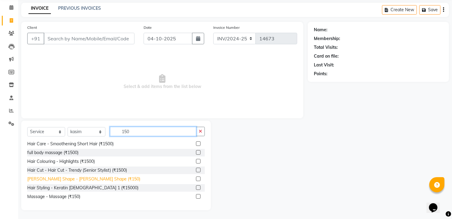
type input "150"
click at [56, 176] on div "[PERSON_NAME] Shape - [PERSON_NAME] Shape (₹150)" at bounding box center [83, 179] width 113 height 6
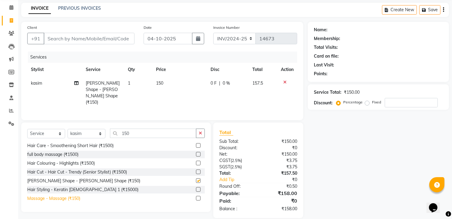
checkbox input "false"
click at [48, 194] on div "Massage - Massage (₹150)" at bounding box center [115, 198] width 177 height 8
drag, startPoint x: 49, startPoint y: 193, endPoint x: 41, endPoint y: 163, distance: 30.7
click at [49, 195] on div "Massage - Massage (₹150)" at bounding box center [53, 198] width 53 height 6
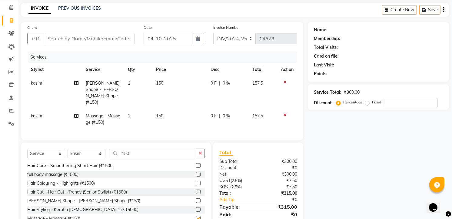
checkbox input "false"
click at [57, 41] on input "Client" at bounding box center [89, 39] width 91 height 12
type input "8"
type input "0"
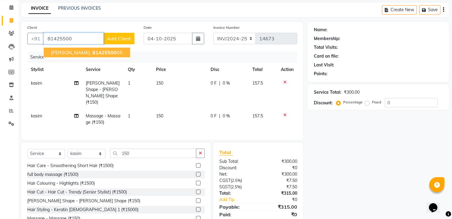
click at [92, 53] on span "81425500" at bounding box center [104, 52] width 24 height 6
type input "8142550005"
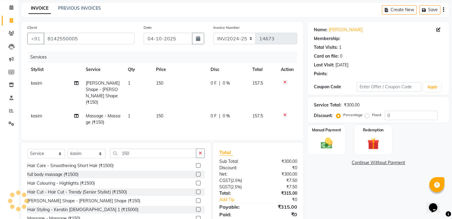
select select "1: Object"
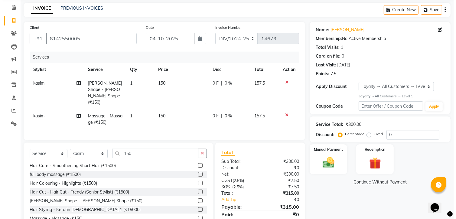
scroll to position [38, 0]
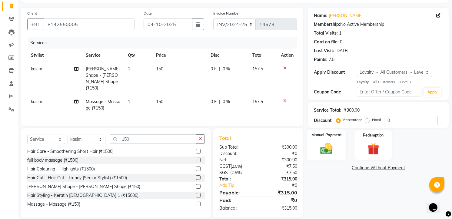
click at [324, 149] on img at bounding box center [327, 148] width 20 height 14
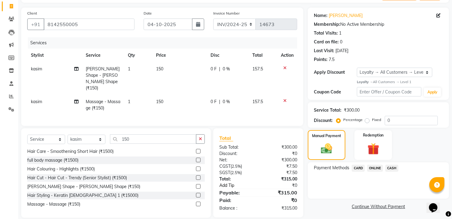
click at [228, 182] on link "Add Tip" at bounding box center [240, 185] width 51 height 6
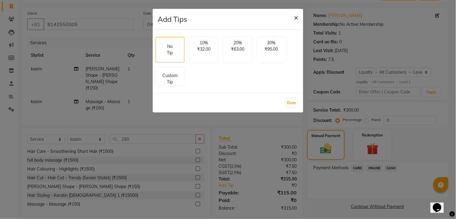
click at [295, 16] on span "×" at bounding box center [296, 17] width 4 height 9
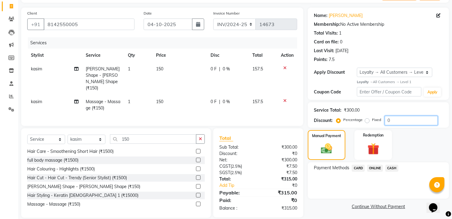
drag, startPoint x: 405, startPoint y: 117, endPoint x: 406, endPoint y: 120, distance: 4.0
click at [406, 119] on input "0" at bounding box center [410, 120] width 53 height 9
type input "05"
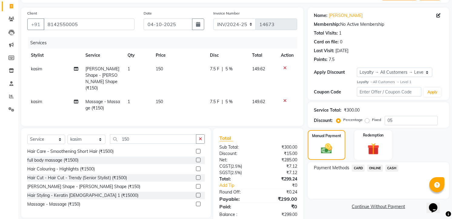
click at [365, 183] on div "Payment Methods CARD ONLINE CASH" at bounding box center [377, 180] width 141 height 36
click at [229, 182] on link "Add Tip" at bounding box center [240, 185] width 51 height 6
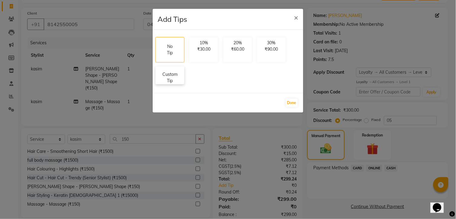
click at [164, 79] on p "Custom Tip" at bounding box center [169, 77] width 21 height 13
select select "63353"
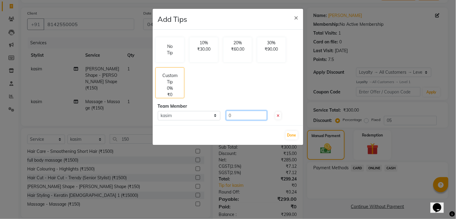
click at [247, 118] on input "0" at bounding box center [246, 114] width 41 height 9
type input "050"
click at [297, 134] on button "Done" at bounding box center [292, 135] width 12 height 8
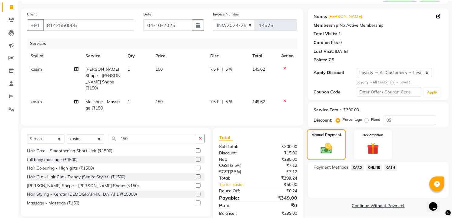
scroll to position [44, 0]
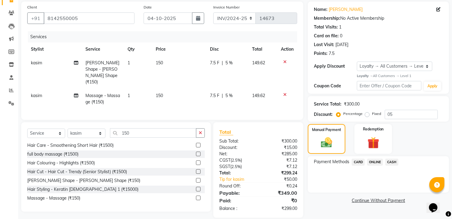
click at [373, 161] on span "ONLINE" at bounding box center [375, 161] width 16 height 7
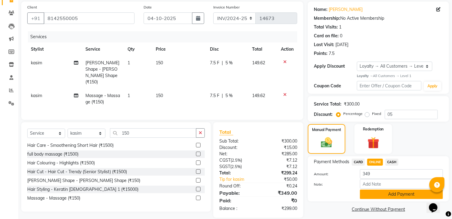
scroll to position [48, 0]
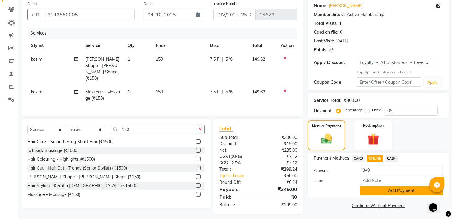
click at [389, 187] on button "Add Payment" at bounding box center [401, 190] width 83 height 9
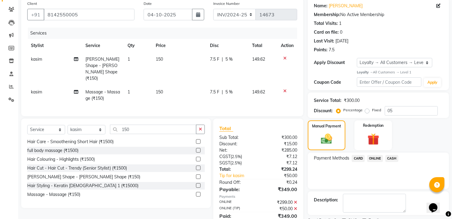
scroll to position [93, 0]
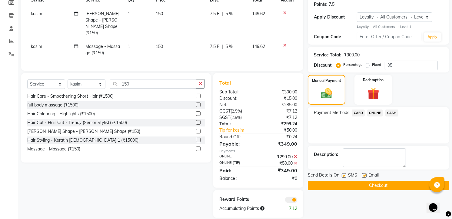
click at [389, 187] on button "Checkout" at bounding box center [377, 184] width 141 height 9
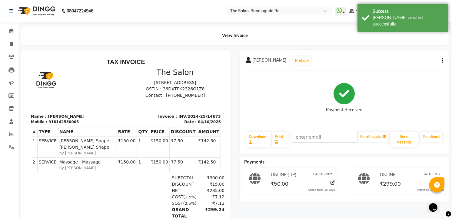
click at [30, 11] on img at bounding box center [35, 10] width 41 height 17
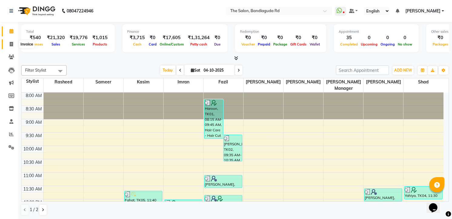
click at [10, 46] on icon at bounding box center [11, 44] width 3 height 5
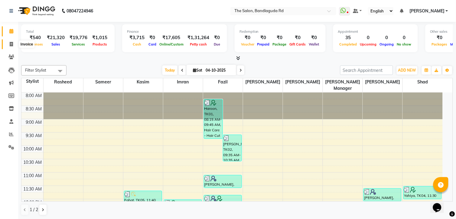
select select "service"
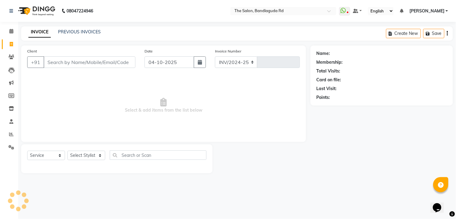
select select "5198"
type input "14674"
drag, startPoint x: 86, startPoint y: 150, endPoint x: 79, endPoint y: 153, distance: 8.0
click at [83, 153] on div "Select Service Product Membership Package Voucher Prepaid Gift Card Select Styl…" at bounding box center [117, 158] width 192 height 29
click at [79, 153] on select "Select Stylist" at bounding box center [86, 154] width 38 height 9
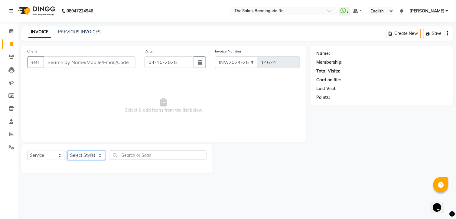
select select "49762"
click at [67, 151] on select "Select Stylist [PERSON_NAME] [PERSON_NAME] [PERSON_NAME] [PERSON_NAME] manager …" at bounding box center [86, 154] width 38 height 9
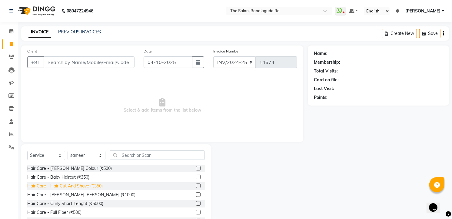
click at [97, 184] on div "Hair Care - Hair Cut And Shave (₹350)" at bounding box center [64, 185] width 75 height 6
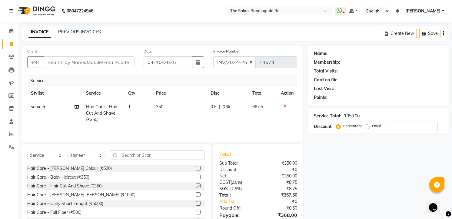
checkbox input "false"
drag, startPoint x: 130, startPoint y: 153, endPoint x: 130, endPoint y: 156, distance: 3.3
click at [130, 156] on input "text" at bounding box center [157, 154] width 95 height 9
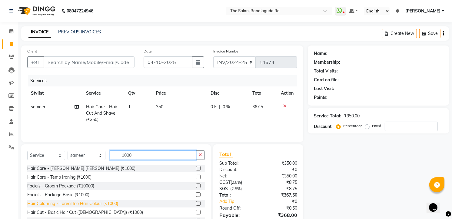
type input "1000"
click at [104, 203] on div "Hair Colouring - Loreal Ino Hair Colour (₹1000)" at bounding box center [72, 203] width 91 height 6
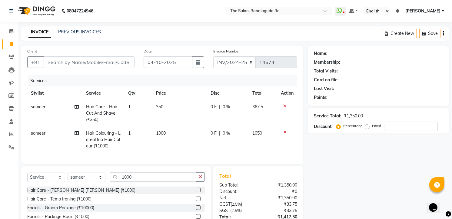
checkbox input "false"
click at [136, 180] on input "1000" at bounding box center [153, 176] width 86 height 9
type input "1"
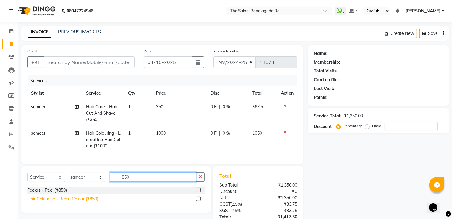
type input "850"
click at [92, 202] on div "Hair Colouring - Begin Colour (₹850)" at bounding box center [62, 199] width 71 height 6
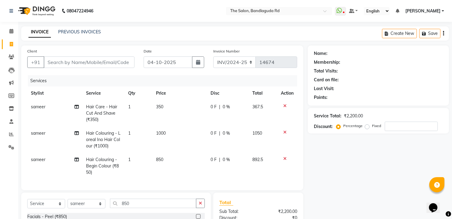
checkbox input "false"
click at [104, 64] on input "Client" at bounding box center [89, 62] width 91 height 12
type input "8"
type input "0"
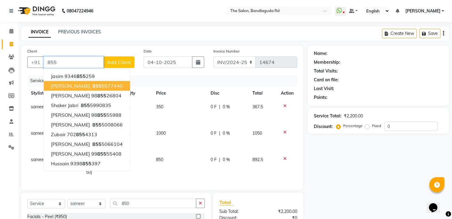
click at [92, 83] on ngb-highlight "855 5077440" at bounding box center [106, 86] width 31 height 6
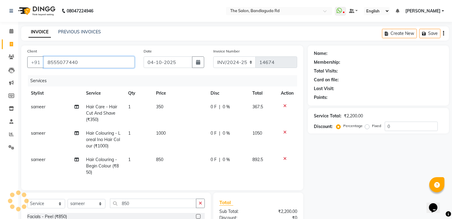
type input "8555077440"
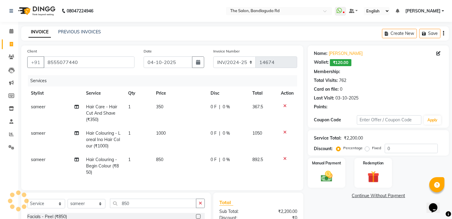
select select "1: Object"
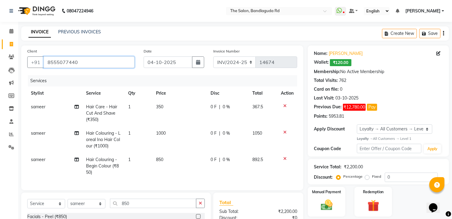
click at [104, 58] on input "8555077440" at bounding box center [89, 62] width 91 height 12
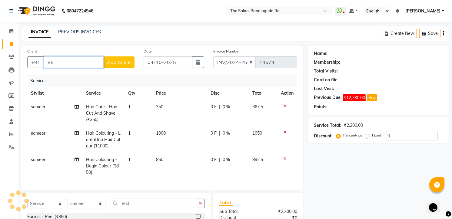
type input "8"
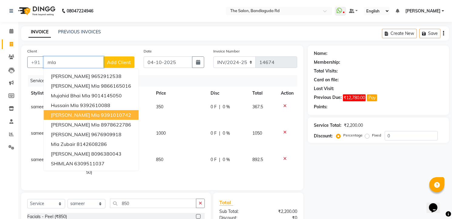
click at [88, 119] on button "Mushtaq hussain mla 9391010742" at bounding box center [91, 115] width 95 height 10
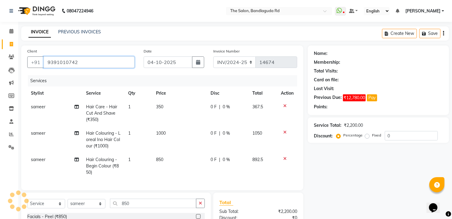
type input "9391010742"
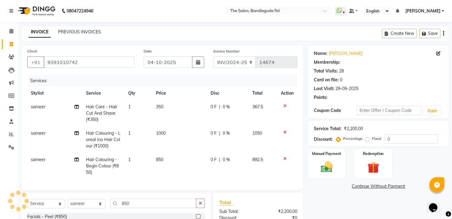
type input "20"
select select "2: Object"
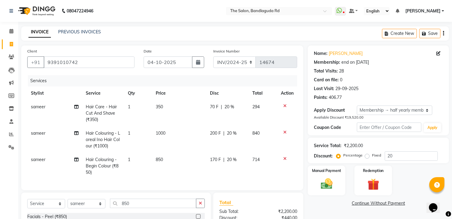
scroll to position [77, 0]
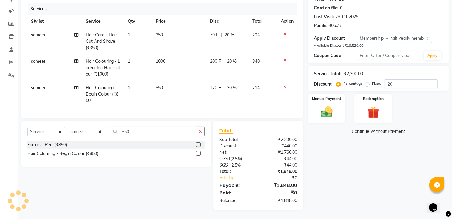
click at [304, 107] on div "Manual Payment Redemption" at bounding box center [378, 109] width 150 height 30
click at [316, 113] on div "Manual Payment" at bounding box center [326, 108] width 39 height 31
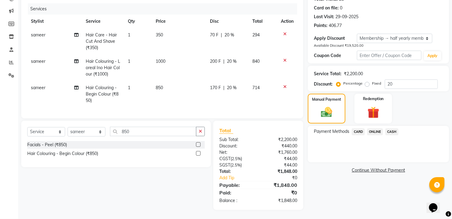
click at [391, 128] on span "CASH" at bounding box center [391, 131] width 13 height 7
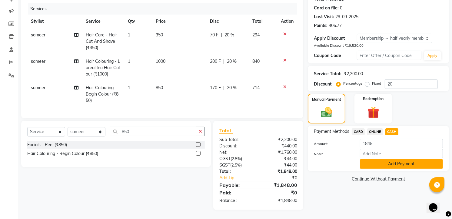
click at [401, 159] on button "Add Payment" at bounding box center [401, 163] width 83 height 9
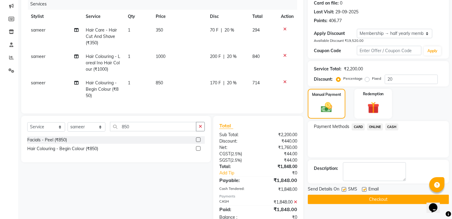
scroll to position [119, 0]
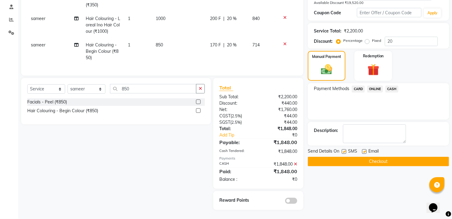
click at [386, 156] on button "Checkout" at bounding box center [377, 160] width 141 height 9
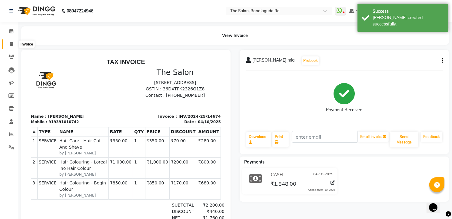
click at [14, 41] on span at bounding box center [11, 44] width 11 height 7
select select "service"
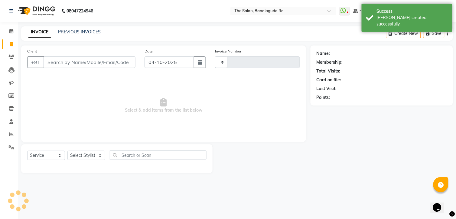
type input "14675"
select select "5198"
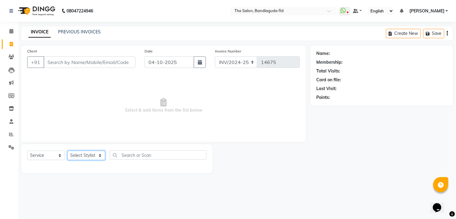
click at [87, 150] on select "Select Stylist [PERSON_NAME] [PERSON_NAME] [PERSON_NAME] [PERSON_NAME] manager …" at bounding box center [86, 154] width 38 height 9
select select "93197"
click at [67, 151] on select "Select Stylist [PERSON_NAME] [PERSON_NAME] [PERSON_NAME] [PERSON_NAME] manager …" at bounding box center [86, 154] width 38 height 9
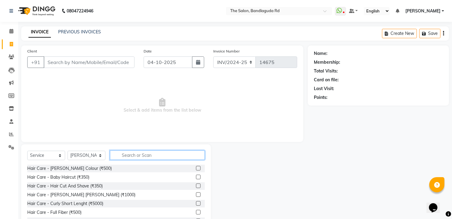
click at [126, 153] on input "text" at bounding box center [157, 154] width 95 height 9
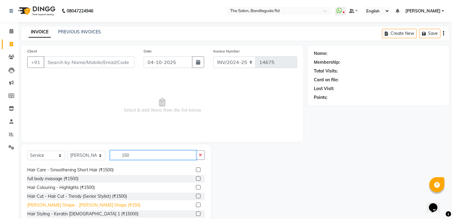
scroll to position [10, 0]
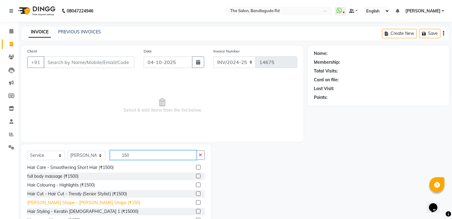
type input "150"
click at [88, 202] on div "[PERSON_NAME] Shape - [PERSON_NAME] Shape (₹150)" at bounding box center [83, 202] width 113 height 6
checkbox input "false"
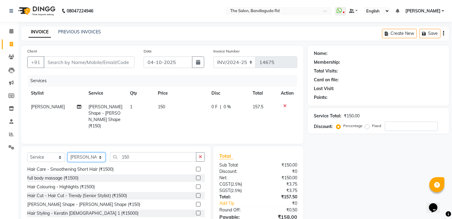
click at [86, 152] on select "Select Stylist [PERSON_NAME] [PERSON_NAME] [PERSON_NAME] [PERSON_NAME] manager …" at bounding box center [86, 156] width 38 height 9
select select "93625"
click at [67, 152] on select "Select Stylist [PERSON_NAME] [PERSON_NAME] [PERSON_NAME] [PERSON_NAME] manager …" at bounding box center [86, 156] width 38 height 9
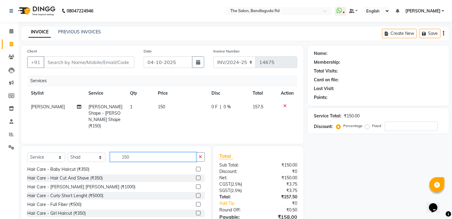
click at [133, 155] on input "150" at bounding box center [153, 156] width 86 height 9
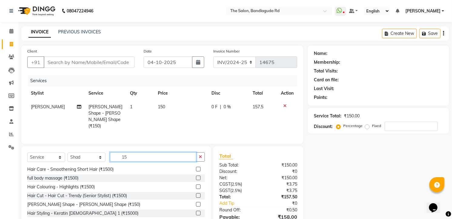
scroll to position [0, 0]
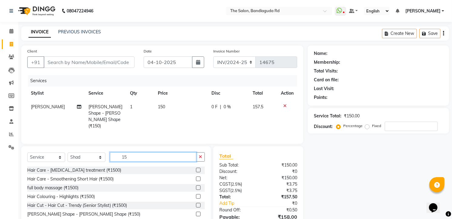
type input "1"
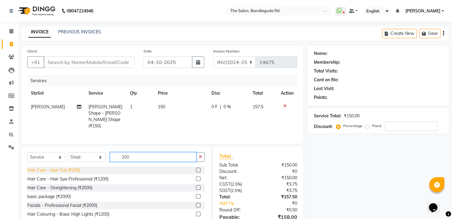
type input "200"
click at [41, 171] on div "Hair Care - Hair Cut (₹200)" at bounding box center [53, 170] width 53 height 6
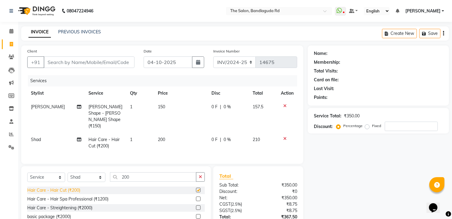
checkbox input "false"
click at [113, 63] on input "Client" at bounding box center [89, 62] width 91 height 12
type input "9"
type input "0"
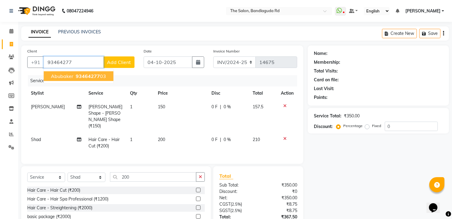
click at [89, 77] on span "93464277" at bounding box center [88, 76] width 24 height 6
type input "9346427703"
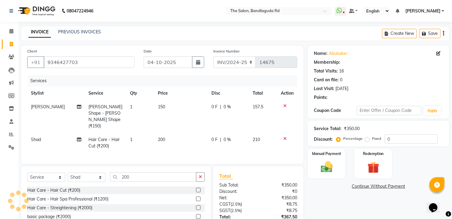
select select "1: Object"
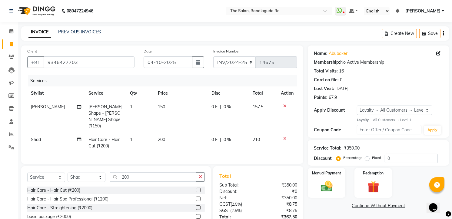
scroll to position [44, 0]
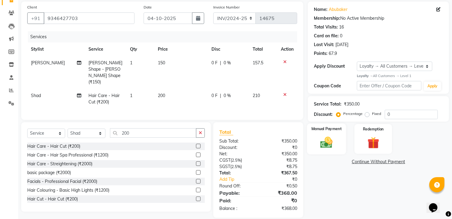
click at [323, 149] on div "Manual Payment" at bounding box center [326, 138] width 39 height 31
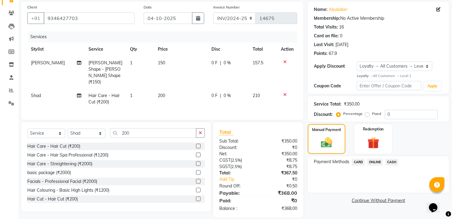
click at [376, 161] on span "ONLINE" at bounding box center [375, 161] width 16 height 7
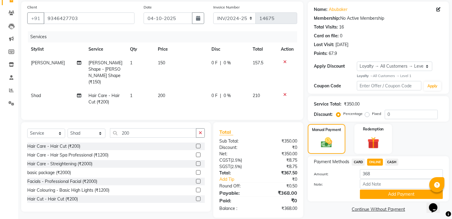
scroll to position [48, 0]
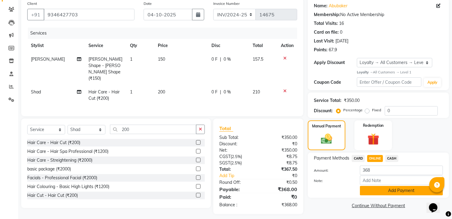
click at [385, 191] on button "Add Payment" at bounding box center [401, 190] width 83 height 9
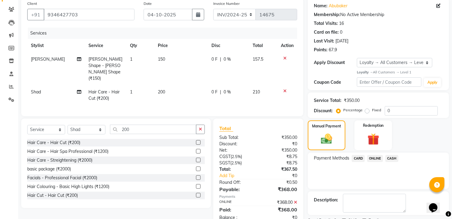
scroll to position [87, 0]
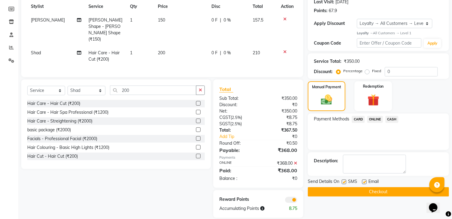
click at [388, 186] on div "Send Details On SMS Email Checkout" at bounding box center [377, 187] width 141 height 18
click at [388, 189] on button "Checkout" at bounding box center [377, 191] width 141 height 9
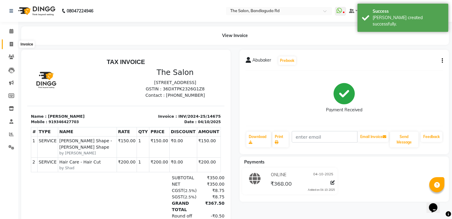
click at [6, 42] on span at bounding box center [11, 44] width 11 height 7
select select "service"
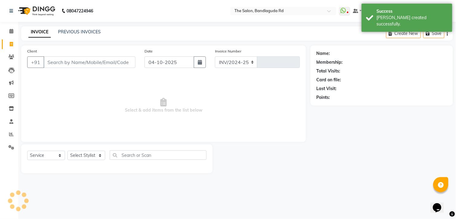
select select "5198"
type input "14676"
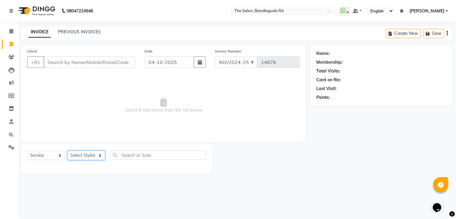
click at [83, 156] on select "Select Stylist [PERSON_NAME] [PERSON_NAME] [PERSON_NAME] [PERSON_NAME] manager …" at bounding box center [86, 154] width 38 height 9
select select "43772"
click at [67, 151] on select "Select Stylist [PERSON_NAME] [PERSON_NAME] [PERSON_NAME] [PERSON_NAME] manager …" at bounding box center [86, 154] width 38 height 9
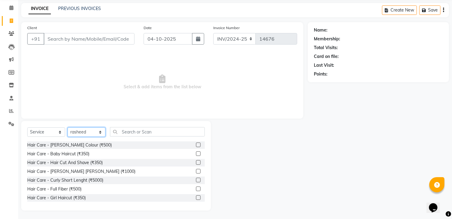
scroll to position [24, 0]
click at [143, 130] on input "text" at bounding box center [157, 131] width 95 height 9
type input "3"
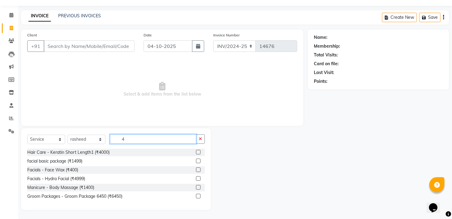
scroll to position [16, 0]
type input "4"
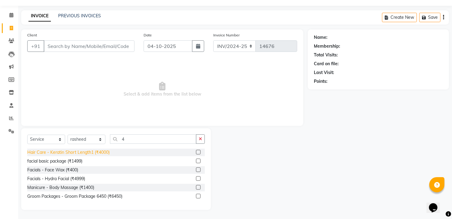
click at [105, 153] on div "Hair Care - Keratin Short Length1 (₹4000)" at bounding box center [68, 152] width 82 height 6
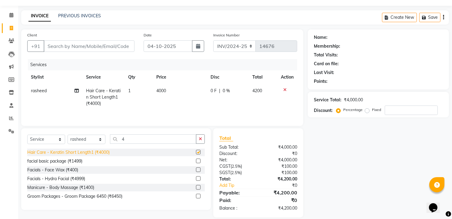
checkbox input "false"
drag, startPoint x: 173, startPoint y: 88, endPoint x: 170, endPoint y: 91, distance: 3.6
click at [170, 91] on td "4000" at bounding box center [180, 97] width 54 height 26
select select "43772"
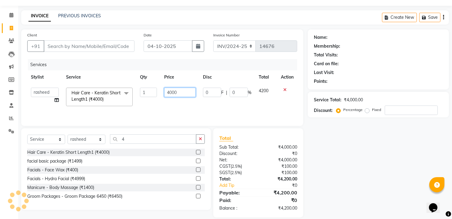
click at [182, 92] on input "4000" at bounding box center [179, 91] width 31 height 9
type input "4"
type input "8000"
click at [182, 97] on td "8000" at bounding box center [179, 97] width 38 height 26
click at [167, 104] on td "8000" at bounding box center [179, 97] width 38 height 26
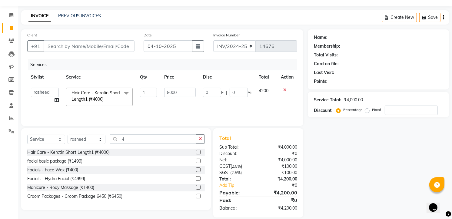
select select "43772"
click at [133, 137] on input "4" at bounding box center [153, 138] width 86 height 9
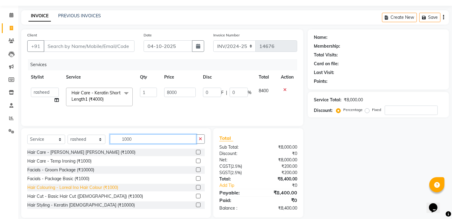
type input "1000"
click at [105, 188] on div "Hair Colouring - Loreal Ino Hair Colour (₹1000)" at bounding box center [72, 187] width 91 height 6
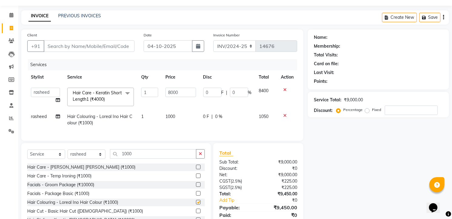
checkbox input "false"
click at [182, 114] on td "1000" at bounding box center [181, 120] width 38 height 20
select select "43772"
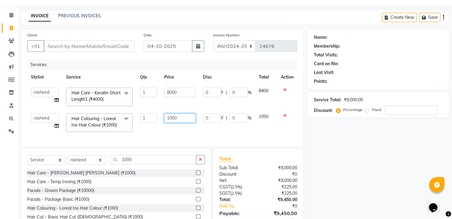
click at [182, 114] on input "1000" at bounding box center [179, 117] width 31 height 9
type input "1"
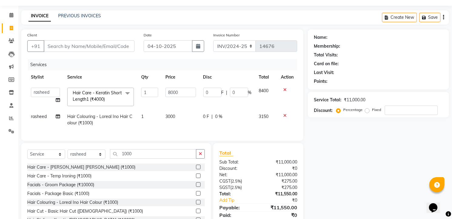
click at [194, 134] on div "Services Stylist Service Qty Price Disc Total Action AIJAZ fazil imran kasim mo…" at bounding box center [162, 96] width 270 height 75
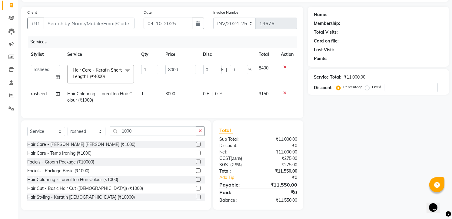
scroll to position [10, 0]
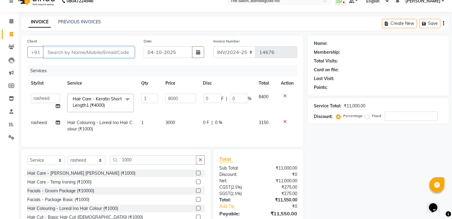
click at [62, 53] on input "Client" at bounding box center [89, 52] width 91 height 12
click at [81, 49] on input "Client" at bounding box center [89, 52] width 91 height 12
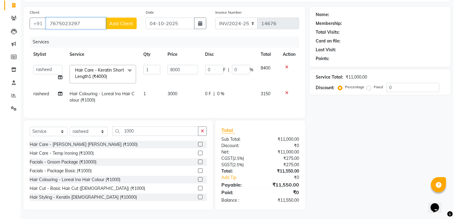
scroll to position [44, 0]
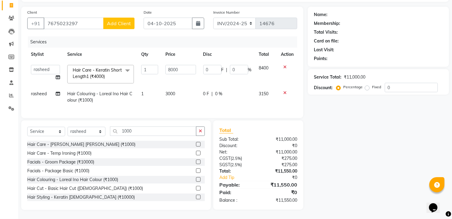
click at [123, 20] on span "Add Client" at bounding box center [119, 23] width 24 height 6
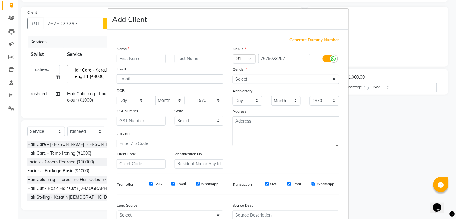
click at [135, 60] on input "text" at bounding box center [141, 58] width 49 height 9
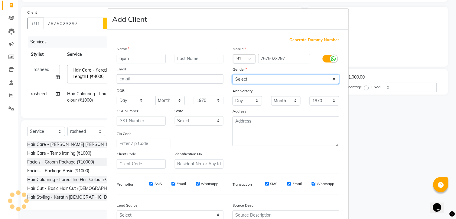
click at [249, 83] on select "Select [DEMOGRAPHIC_DATA] [DEMOGRAPHIC_DATA] Other Prefer Not To Say" at bounding box center [286, 78] width 107 height 9
click at [233, 74] on select "Select [DEMOGRAPHIC_DATA] [DEMOGRAPHIC_DATA] Other Prefer Not To Say" at bounding box center [286, 78] width 107 height 9
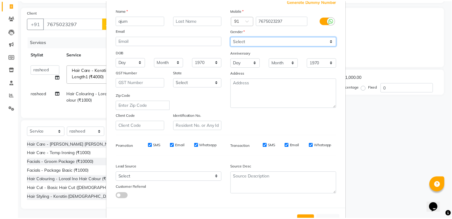
scroll to position [61, 0]
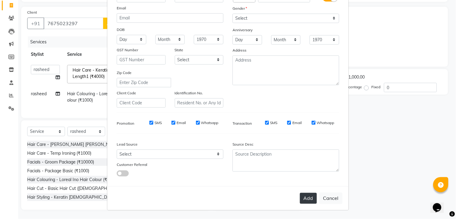
click at [307, 197] on button "Add" at bounding box center [308, 197] width 17 height 11
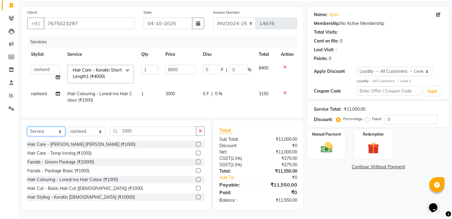
click at [54, 131] on select "Select Service Product Membership Package Voucher Prepaid Gift Card" at bounding box center [46, 131] width 38 height 9
click at [27, 127] on select "Select Service Product Membership Package Voucher Prepaid Gift Card" at bounding box center [46, 131] width 38 height 9
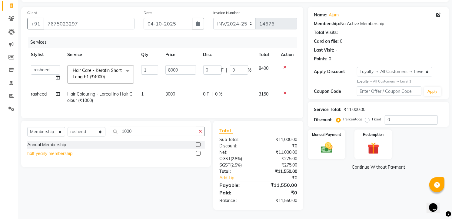
click at [71, 155] on div "half yearly membership" at bounding box center [49, 153] width 45 height 6
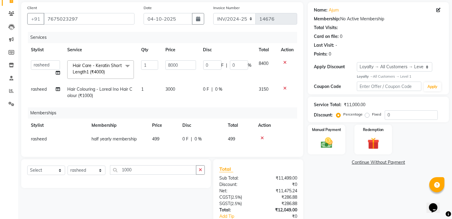
click at [165, 137] on td "499" at bounding box center [163, 139] width 30 height 14
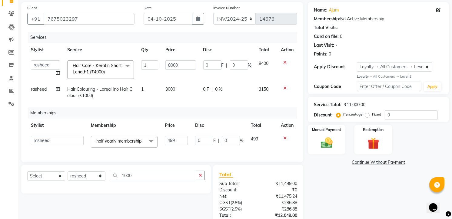
click at [165, 137] on input "499" at bounding box center [176, 140] width 23 height 9
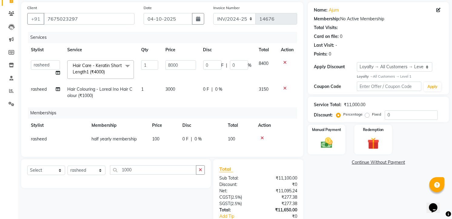
click at [327, 179] on div "Name: Ajum Membership: No Active Membership Total Visits: Card on file: 0 Last …" at bounding box center [380, 125] width 146 height 246
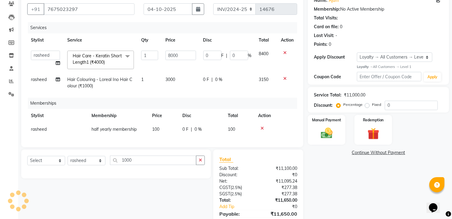
scroll to position [87, 0]
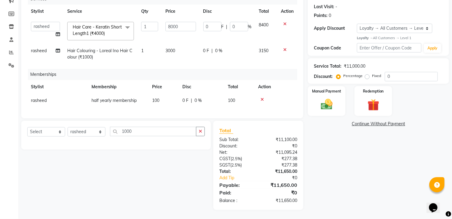
click at [163, 94] on td "100" at bounding box center [163, 101] width 30 height 14
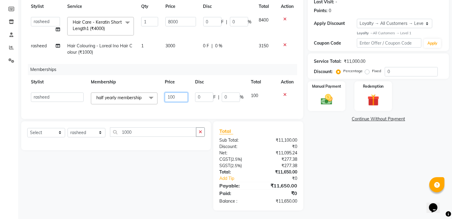
click at [182, 95] on input "100" at bounding box center [176, 96] width 23 height 9
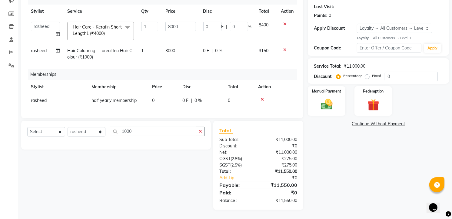
click at [182, 107] on div "Services Stylist Service Qty Price Disc Total Action AIJAZ fazil imran kasim mo…" at bounding box center [162, 52] width 270 height 119
click at [395, 74] on input "0" at bounding box center [410, 76] width 53 height 9
click at [373, 73] on label "Fixed" at bounding box center [376, 75] width 9 height 5
click at [370, 74] on input "Fixed" at bounding box center [368, 76] width 4 height 4
click at [399, 72] on input "number" at bounding box center [410, 76] width 53 height 9
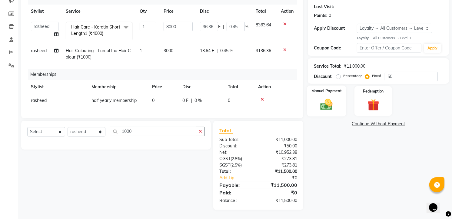
click at [340, 104] on div "Manual Payment" at bounding box center [326, 100] width 39 height 31
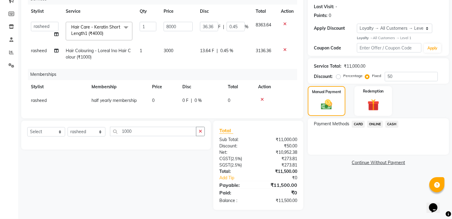
click at [392, 120] on span "CASH" at bounding box center [391, 123] width 13 height 7
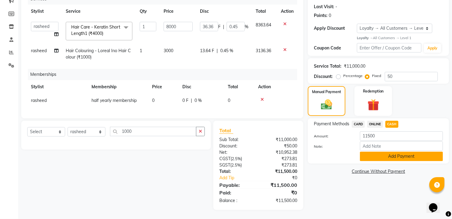
click at [391, 151] on button "Add Payment" at bounding box center [401, 155] width 83 height 9
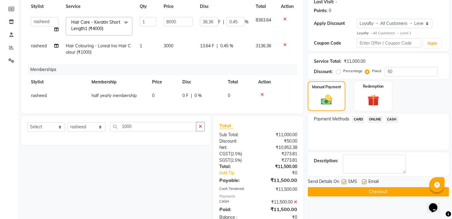
scroll to position [144, 0]
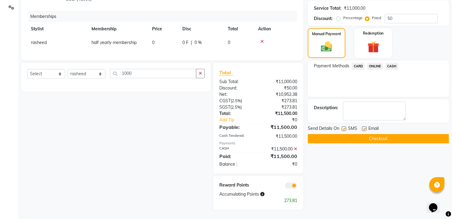
click at [394, 135] on button "Checkout" at bounding box center [377, 138] width 141 height 9
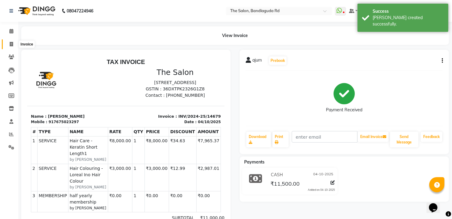
click at [8, 46] on span at bounding box center [11, 44] width 11 height 7
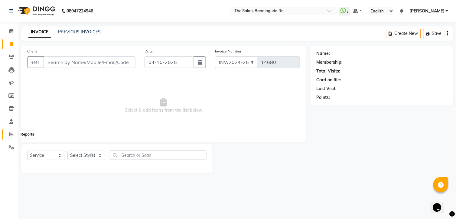
click at [8, 129] on link "Reports" at bounding box center [9, 134] width 15 height 10
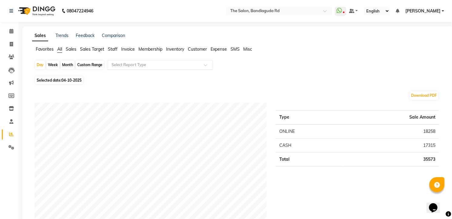
click at [129, 60] on div "Select Report Type" at bounding box center [160, 65] width 106 height 10
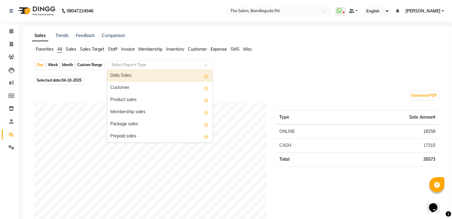
click at [140, 62] on input "text" at bounding box center [153, 65] width 87 height 6
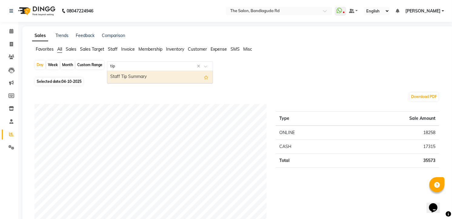
click at [143, 77] on div "Staff Tip Summary" at bounding box center [159, 77] width 105 height 12
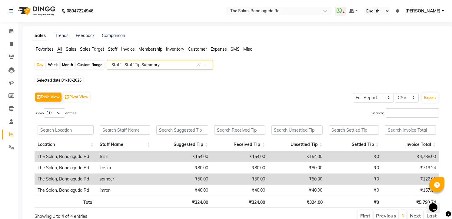
scroll to position [28, 0]
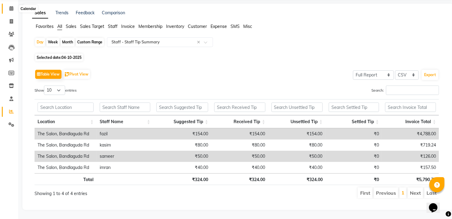
click at [13, 6] on icon at bounding box center [11, 8] width 4 height 5
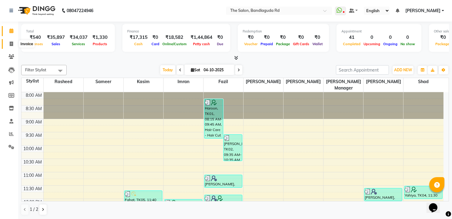
click at [12, 46] on span at bounding box center [11, 44] width 11 height 7
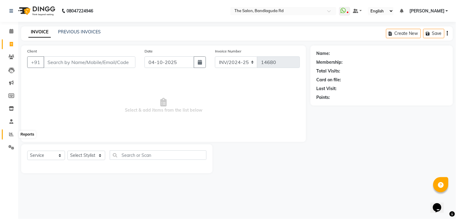
click at [13, 133] on icon at bounding box center [11, 134] width 5 height 5
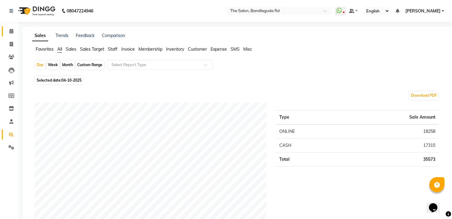
click at [11, 35] on link "Calendar" at bounding box center [9, 31] width 15 height 10
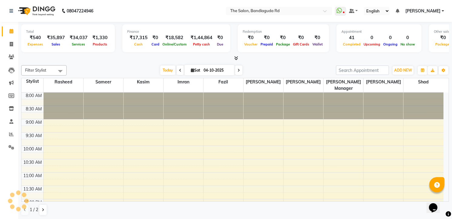
scroll to position [221, 0]
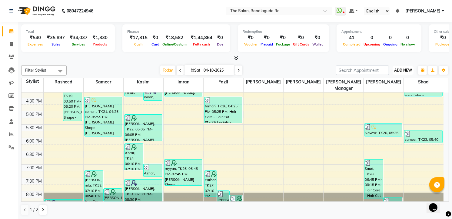
click at [406, 70] on span "ADD NEW" at bounding box center [403, 70] width 18 height 5
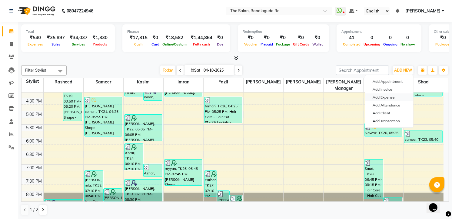
click at [390, 96] on link "Add Expense" at bounding box center [389, 97] width 48 height 8
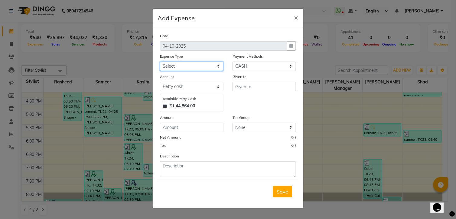
click at [163, 66] on select "Select Advance Salary [PERSON_NAME] bhai [PERSON_NAME] bhai chitti [DATE] Auto …" at bounding box center [192, 65] width 64 height 9
click at [160, 61] on select "Select Advance Salary [PERSON_NAME] bhai [PERSON_NAME] bhai chitti [DATE] Auto …" at bounding box center [192, 65] width 64 height 9
click at [257, 85] on input "text" at bounding box center [265, 86] width 64 height 9
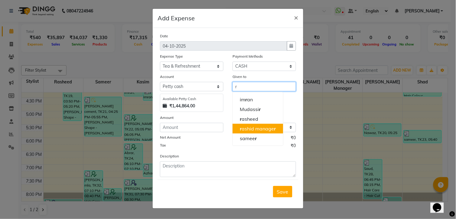
click at [249, 123] on button "r ashid manage r" at bounding box center [258, 128] width 51 height 10
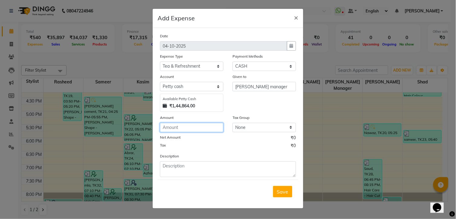
click at [189, 127] on input "number" at bounding box center [192, 127] width 64 height 9
click at [266, 86] on input "[PERSON_NAME] manager" at bounding box center [265, 86] width 64 height 9
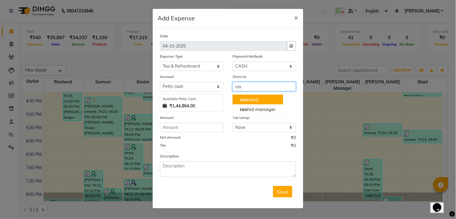
click at [276, 97] on button "ras heed" at bounding box center [258, 99] width 51 height 10
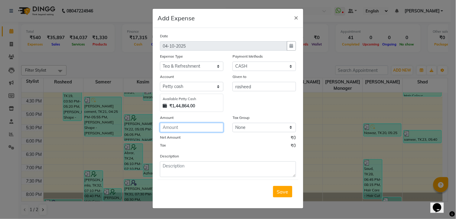
click at [172, 128] on input "number" at bounding box center [192, 127] width 64 height 9
click at [283, 192] on span "Save" at bounding box center [283, 191] width 12 height 6
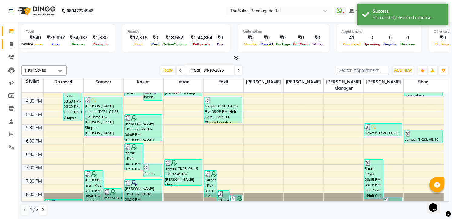
click at [13, 42] on icon at bounding box center [11, 44] width 3 height 5
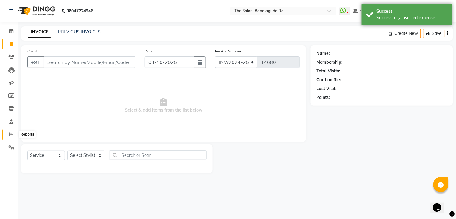
click at [8, 133] on span at bounding box center [11, 134] width 11 height 7
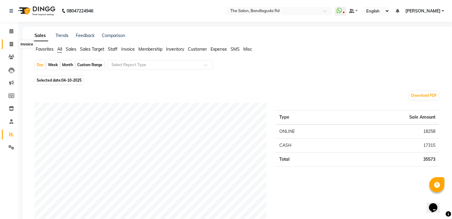
click at [10, 47] on span at bounding box center [11, 44] width 11 height 7
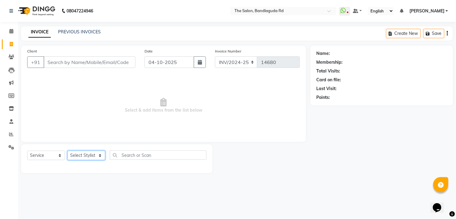
click at [85, 156] on select "Select Stylist [PERSON_NAME] [PERSON_NAME] [PERSON_NAME] [PERSON_NAME] manager …" at bounding box center [86, 154] width 38 height 9
click at [67, 151] on select "Select Stylist [PERSON_NAME] [PERSON_NAME] [PERSON_NAME] [PERSON_NAME] manager …" at bounding box center [86, 154] width 38 height 9
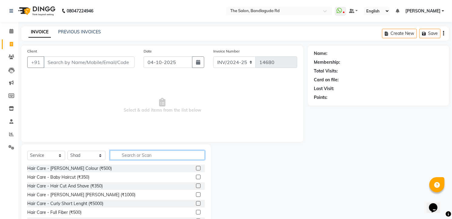
click at [131, 158] on input "text" at bounding box center [157, 154] width 95 height 9
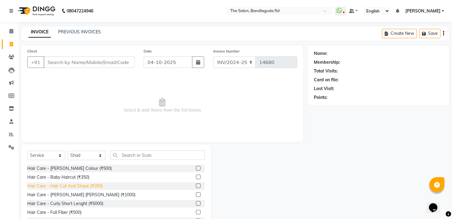
click at [92, 182] on div "Hair Care - Hair Cut And Shave (₹350)" at bounding box center [64, 185] width 75 height 6
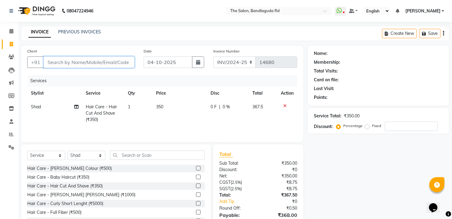
click at [100, 67] on input "Client" at bounding box center [89, 62] width 91 height 12
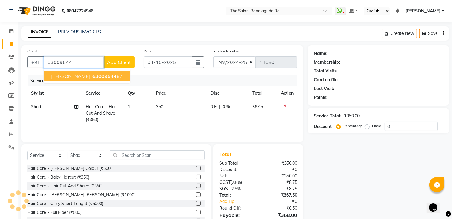
click at [92, 74] on span "63009644" at bounding box center [104, 76] width 24 height 6
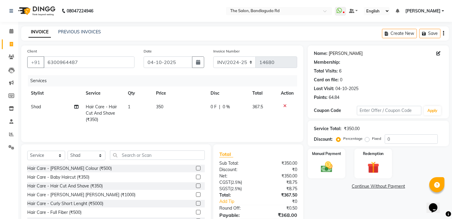
click at [331, 51] on link "Tabraz" at bounding box center [345, 53] width 34 height 6
click at [98, 62] on input "6300964487" at bounding box center [89, 62] width 91 height 12
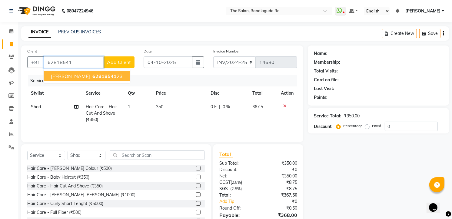
click at [92, 76] on span "62818541" at bounding box center [104, 76] width 24 height 6
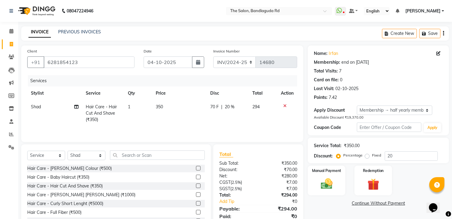
scroll to position [25, 0]
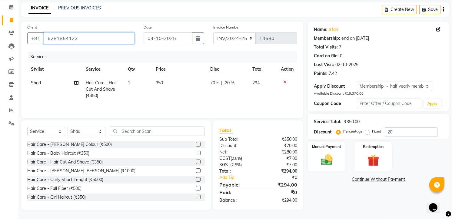
click at [90, 43] on input "6281854123" at bounding box center [89, 38] width 91 height 12
drag, startPoint x: 79, startPoint y: 38, endPoint x: 48, endPoint y: 38, distance: 31.8
click at [48, 38] on input "6281854123" at bounding box center [89, 38] width 91 height 12
click at [85, 41] on input "6281854123" at bounding box center [89, 38] width 91 height 12
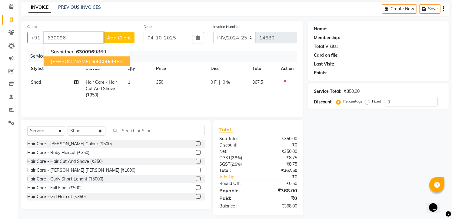
click at [92, 61] on span "630096" at bounding box center [101, 61] width 18 height 6
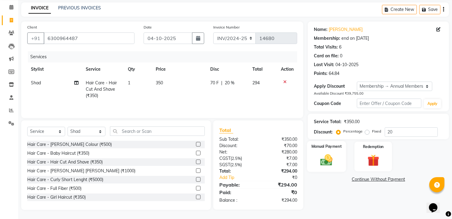
click at [322, 158] on img at bounding box center [327, 160] width 20 height 14
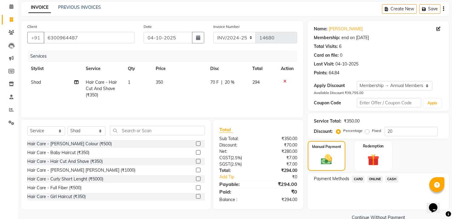
click at [373, 178] on span "ONLINE" at bounding box center [375, 178] width 16 height 7
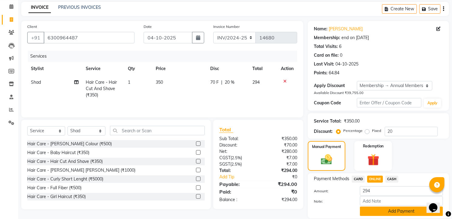
click at [391, 210] on button "Add Payment" at bounding box center [401, 210] width 83 height 9
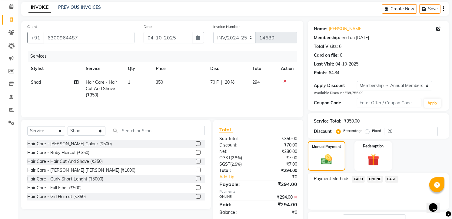
scroll to position [76, 0]
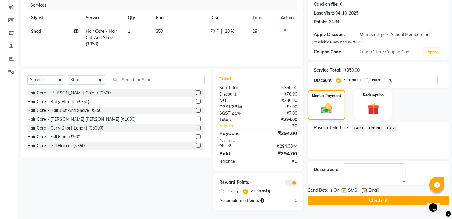
click at [382, 196] on button "Checkout" at bounding box center [377, 200] width 141 height 9
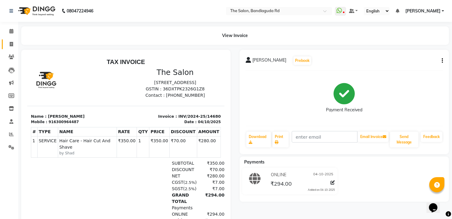
click at [10, 39] on link "Invoice" at bounding box center [9, 44] width 15 height 10
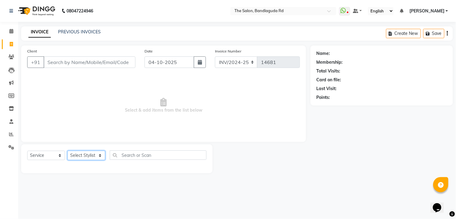
click at [78, 159] on select "Select Stylist [PERSON_NAME] [PERSON_NAME] [PERSON_NAME] [PERSON_NAME] manager …" at bounding box center [86, 154] width 38 height 9
click at [67, 151] on select "Select Stylist [PERSON_NAME] [PERSON_NAME] [PERSON_NAME] [PERSON_NAME] manager …" at bounding box center [86, 154] width 38 height 9
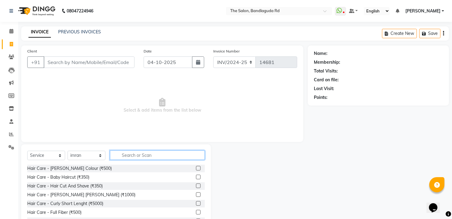
click at [141, 155] on input "text" at bounding box center [157, 154] width 95 height 9
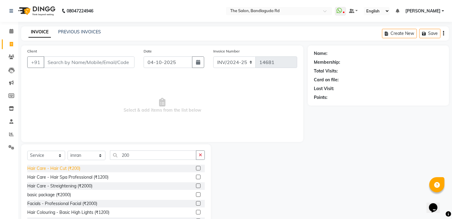
click at [58, 165] on div "Hair Care - Hair Cut (₹200)" at bounding box center [53, 168] width 53 height 6
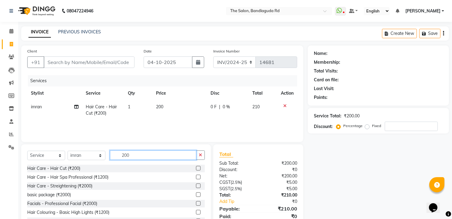
click at [178, 155] on input "200" at bounding box center [153, 154] width 86 height 9
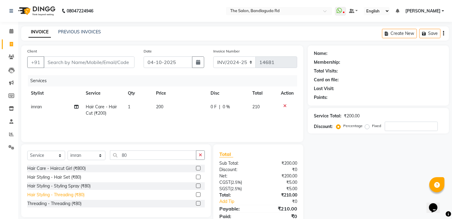
click at [70, 192] on div "Hair Styling - Threading (₹80)" at bounding box center [55, 194] width 57 height 6
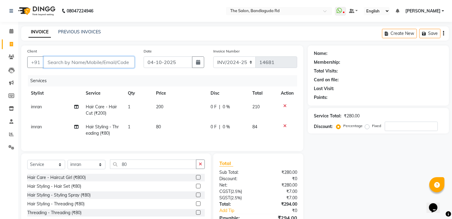
click at [93, 61] on input "Client" at bounding box center [89, 62] width 91 height 12
click at [115, 63] on span "Add Client" at bounding box center [119, 62] width 24 height 6
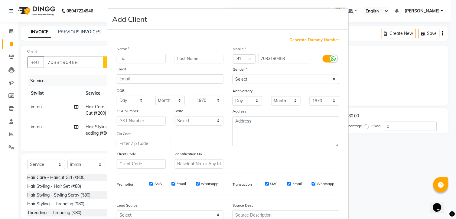
click at [120, 59] on input "iric" at bounding box center [141, 58] width 49 height 9
click at [255, 73] on div "Gender" at bounding box center [286, 70] width 116 height 8
click at [255, 77] on select "Select [DEMOGRAPHIC_DATA] [DEMOGRAPHIC_DATA] Other Prefer Not To Say" at bounding box center [286, 78] width 107 height 9
click at [233, 74] on select "Select [DEMOGRAPHIC_DATA] [DEMOGRAPHIC_DATA] Other Prefer Not To Say" at bounding box center [286, 78] width 107 height 9
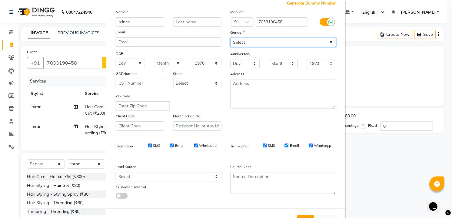
scroll to position [61, 0]
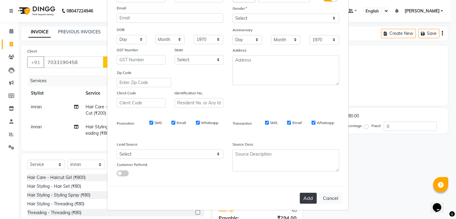
click at [304, 200] on button "Add" at bounding box center [308, 197] width 17 height 11
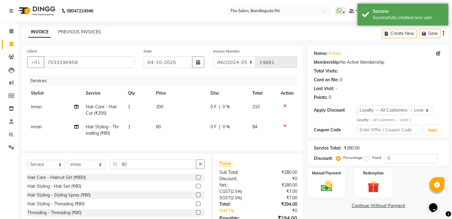
scroll to position [38, 0]
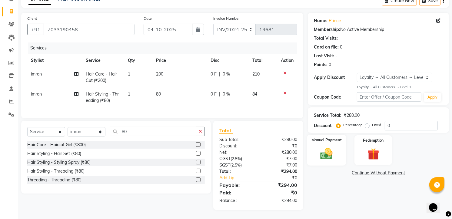
click at [317, 140] on div "Manual Payment" at bounding box center [326, 149] width 39 height 31
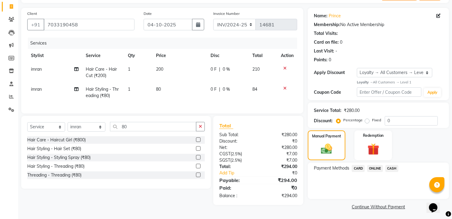
drag, startPoint x: 391, startPoint y: 162, endPoint x: 390, endPoint y: 165, distance: 3.3
click at [391, 162] on div "Payment Methods CARD ONLINE CASH" at bounding box center [377, 180] width 141 height 36
click at [390, 165] on span "CASH" at bounding box center [391, 168] width 13 height 7
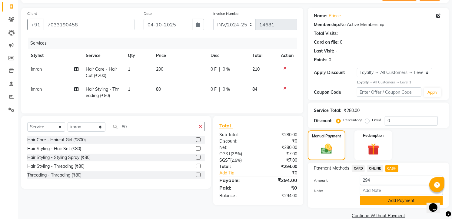
click at [382, 205] on button "Add Payment" at bounding box center [401, 200] width 83 height 9
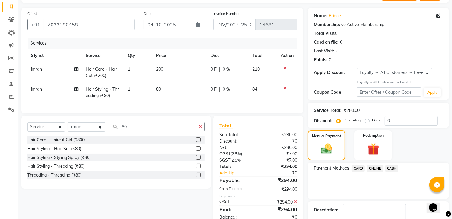
scroll to position [89, 0]
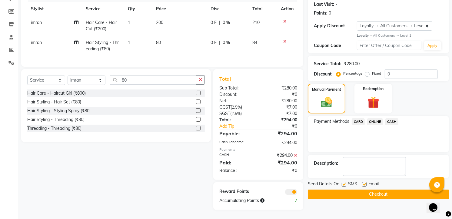
click at [379, 189] on button "Checkout" at bounding box center [377, 193] width 141 height 9
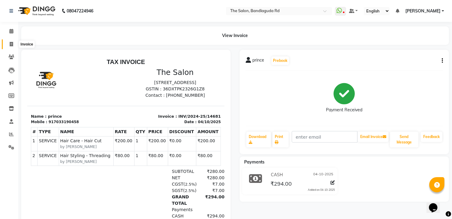
click at [7, 46] on span at bounding box center [11, 44] width 11 height 7
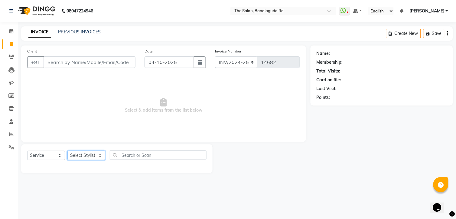
click at [90, 156] on select "Select Stylist [PERSON_NAME] [PERSON_NAME] [PERSON_NAME] [PERSON_NAME] manager …" at bounding box center [86, 154] width 38 height 9
click at [67, 151] on select "Select Stylist [PERSON_NAME] [PERSON_NAME] [PERSON_NAME] [PERSON_NAME] manager …" at bounding box center [86, 154] width 38 height 9
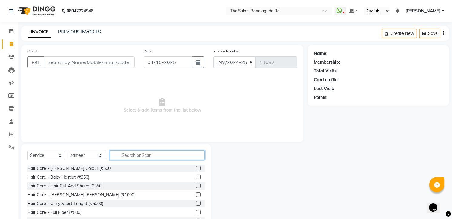
click at [132, 156] on input "text" at bounding box center [157, 154] width 95 height 9
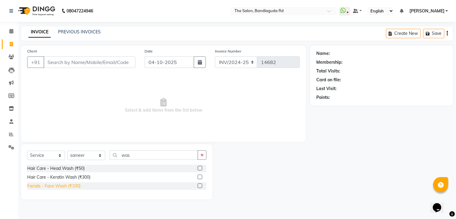
click at [75, 188] on div "Facials - Face Wash (₹100)" at bounding box center [53, 185] width 53 height 6
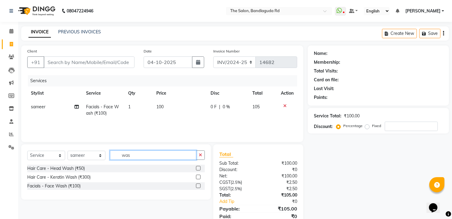
click at [150, 156] on input "was" at bounding box center [153, 154] width 86 height 9
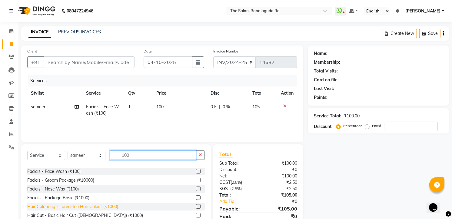
scroll to position [27, 0]
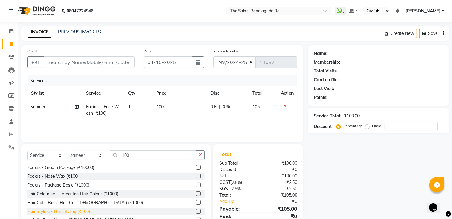
click at [74, 209] on div "Hair Styling - Hair Styling (₹100)" at bounding box center [58, 211] width 63 height 6
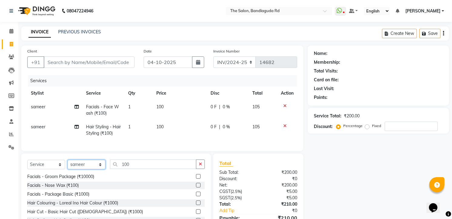
click at [90, 169] on select "Select Stylist [PERSON_NAME] [PERSON_NAME] [PERSON_NAME] [PERSON_NAME] manager …" at bounding box center [86, 163] width 38 height 9
click at [67, 165] on select "Select Stylist [PERSON_NAME] [PERSON_NAME] [PERSON_NAME] [PERSON_NAME] manager …" at bounding box center [86, 163] width 38 height 9
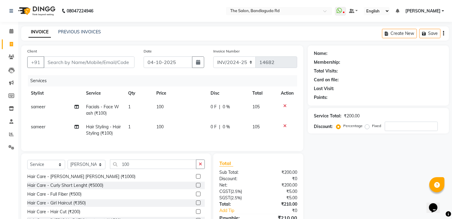
click at [136, 164] on div "Select Service Product Membership Package Voucher Prepaid Gift Card Select Styl…" at bounding box center [115, 197] width 189 height 89
click at [135, 169] on input "100" at bounding box center [153, 163] width 86 height 9
click at [54, 169] on select "Select Service Product Membership Package Voucher Prepaid Gift Card" at bounding box center [46, 163] width 38 height 9
click at [27, 165] on select "Select Service Product Membership Package Voucher Prepaid Gift Card" at bounding box center [46, 163] width 38 height 9
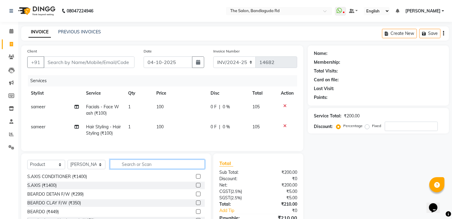
click at [131, 169] on input "text" at bounding box center [157, 163] width 95 height 9
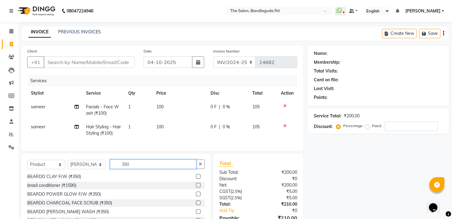
scroll to position [1, 0]
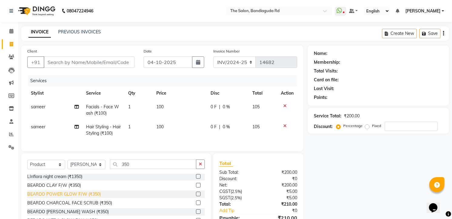
click at [86, 195] on div "BEARDO POWER GLOW F/W (₹350)" at bounding box center [64, 194] width 74 height 6
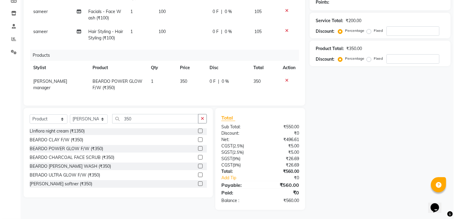
scroll to position [0, 0]
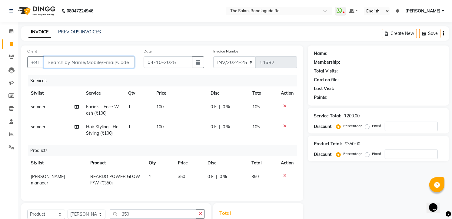
click at [71, 62] on input "Client" at bounding box center [89, 62] width 91 height 12
click at [110, 60] on input "Client" at bounding box center [89, 62] width 91 height 12
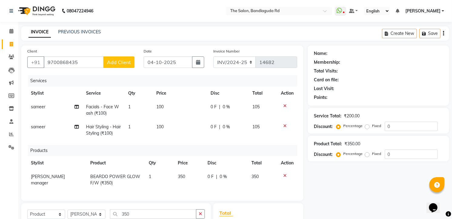
click at [134, 59] on button "Add Client" at bounding box center [118, 62] width 31 height 12
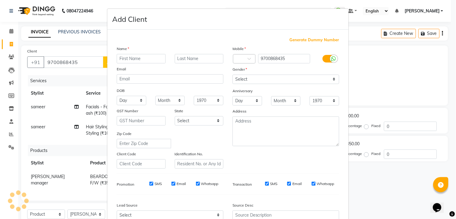
click at [131, 60] on input "text" at bounding box center [141, 58] width 49 height 9
click at [132, 55] on input "text" at bounding box center [141, 58] width 49 height 9
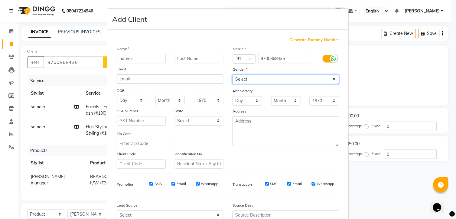
click at [244, 78] on select "Select [DEMOGRAPHIC_DATA] [DEMOGRAPHIC_DATA] Other Prefer Not To Say" at bounding box center [286, 78] width 107 height 9
click at [233, 74] on select "Select [DEMOGRAPHIC_DATA] [DEMOGRAPHIC_DATA] Other Prefer Not To Say" at bounding box center [286, 78] width 107 height 9
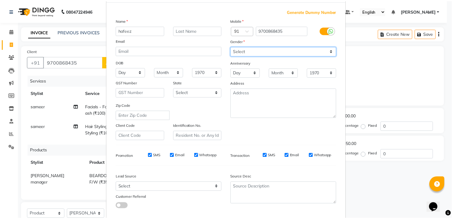
scroll to position [61, 0]
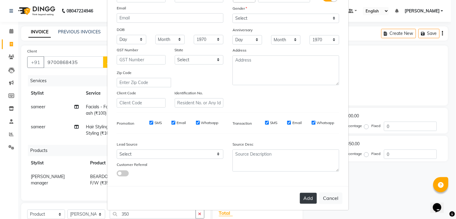
click at [308, 197] on button "Add" at bounding box center [308, 197] width 17 height 11
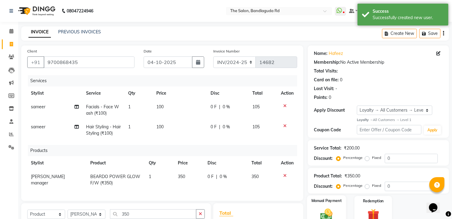
scroll to position [100, 0]
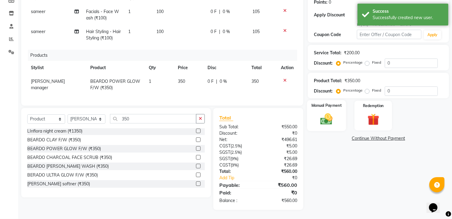
click at [330, 117] on img at bounding box center [327, 119] width 20 height 14
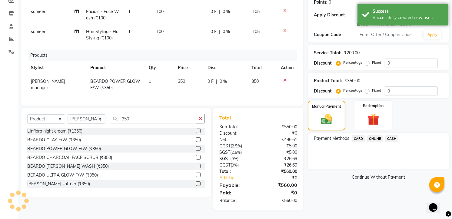
click at [375, 135] on span "ONLINE" at bounding box center [375, 138] width 16 height 7
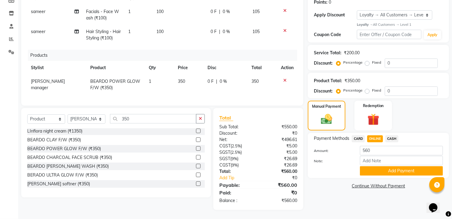
click at [395, 160] on div "Note:" at bounding box center [378, 161] width 138 height 10
click at [394, 166] on button "Add Payment" at bounding box center [401, 170] width 83 height 9
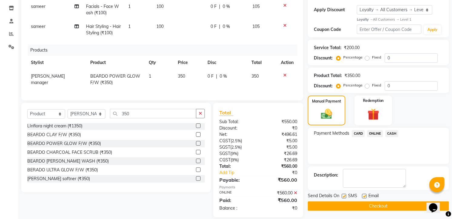
scroll to position [143, 0]
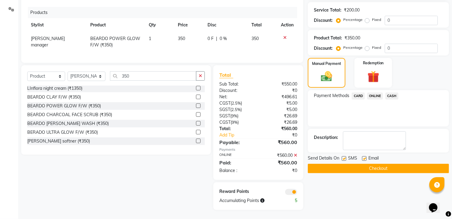
click at [380, 169] on div "Name: Hafeez Membership: No Active Membership Total Visits: Card on file: 0 Las…" at bounding box center [380, 59] width 146 height 302
click at [380, 163] on button "Checkout" at bounding box center [377, 167] width 141 height 9
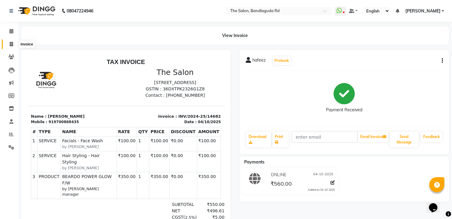
click at [15, 45] on span at bounding box center [11, 44] width 11 height 7
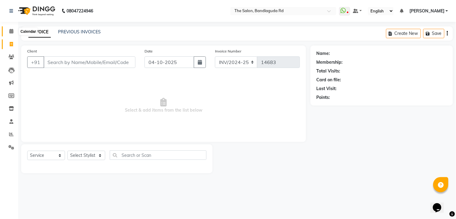
click at [14, 30] on span at bounding box center [11, 31] width 11 height 7
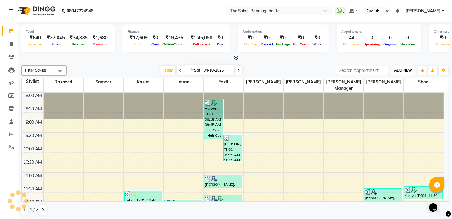
click at [396, 71] on span "ADD NEW" at bounding box center [403, 70] width 18 height 5
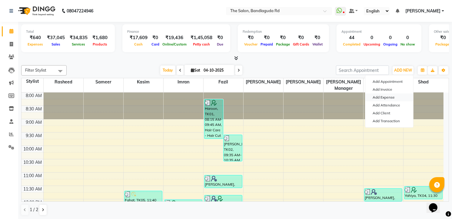
click at [381, 96] on link "Add Expense" at bounding box center [389, 97] width 48 height 8
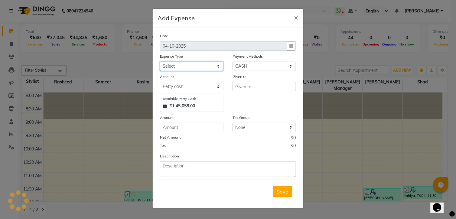
click at [184, 63] on select "Select Advance Salary [PERSON_NAME] bhai [PERSON_NAME] bhai chitti [DATE] Auto …" at bounding box center [192, 65] width 64 height 9
click at [160, 61] on select "Select Advance Salary [PERSON_NAME] bhai [PERSON_NAME] bhai chitti [DATE] Auto …" at bounding box center [192, 65] width 64 height 9
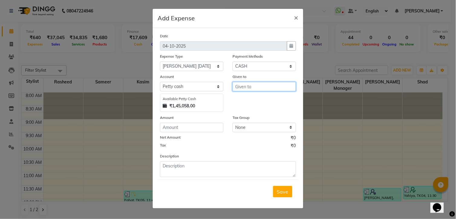
click at [251, 89] on input "text" at bounding box center [265, 86] width 64 height 9
click at [194, 125] on input "number" at bounding box center [192, 127] width 64 height 9
click at [283, 192] on span "Save" at bounding box center [283, 191] width 12 height 6
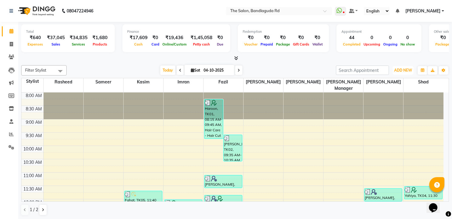
drag, startPoint x: 395, startPoint y: 70, endPoint x: 377, endPoint y: 70, distance: 17.9
click at [393, 67] on button "ADD NEW Toggle Dropdown" at bounding box center [402, 70] width 21 height 8
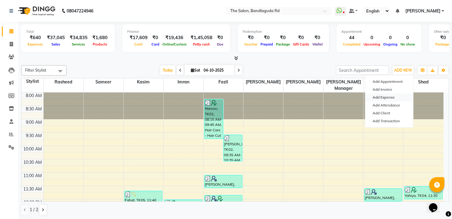
click at [389, 96] on link "Add Expense" at bounding box center [389, 97] width 48 height 8
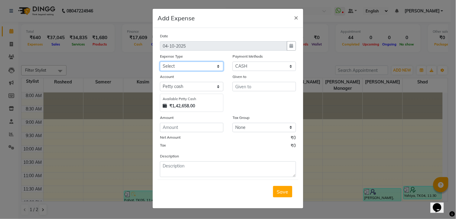
click at [182, 65] on select "Select Advance Salary [PERSON_NAME] bhai [PERSON_NAME] bhai chitti [DATE] Auto …" at bounding box center [192, 65] width 64 height 9
click at [160, 61] on select "Select Advance Salary [PERSON_NAME] bhai [PERSON_NAME] bhai chitti [DATE] Auto …" at bounding box center [192, 65] width 64 height 9
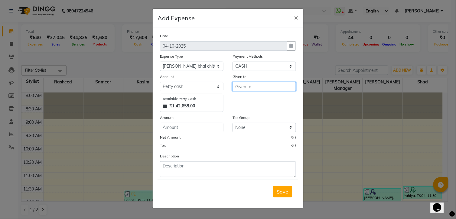
drag, startPoint x: 255, startPoint y: 86, endPoint x: 251, endPoint y: 86, distance: 3.6
click at [254, 86] on input "text" at bounding box center [265, 86] width 64 height 9
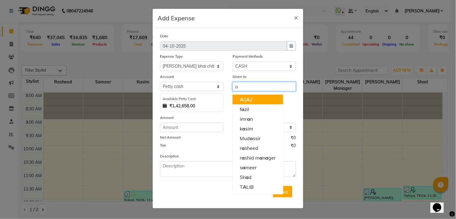
click at [248, 99] on span "A" at bounding box center [248, 99] width 4 height 6
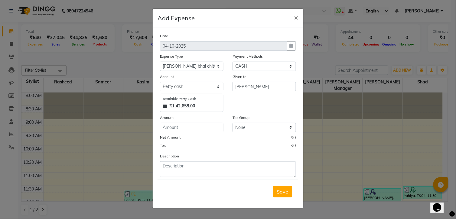
click at [200, 121] on div "Amount" at bounding box center [192, 118] width 64 height 8
click at [199, 126] on input "number" at bounding box center [192, 127] width 64 height 9
click at [289, 194] on button "Save" at bounding box center [282, 192] width 19 height 12
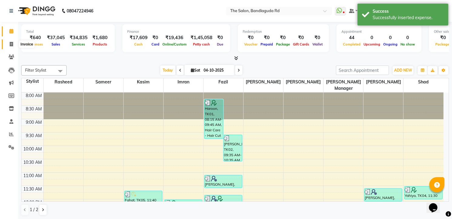
drag, startPoint x: 12, startPoint y: 44, endPoint x: 12, endPoint y: 48, distance: 3.3
click at [12, 44] on icon at bounding box center [11, 44] width 3 height 5
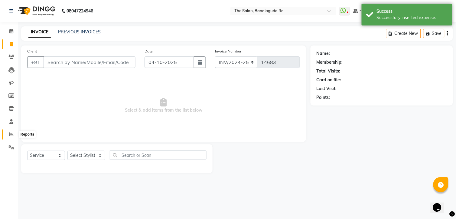
click at [12, 133] on icon at bounding box center [11, 134] width 5 height 5
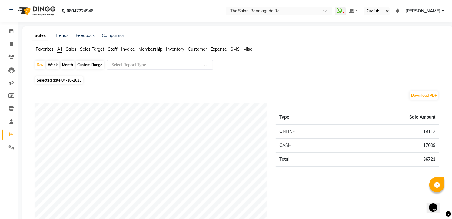
click at [172, 66] on input "text" at bounding box center [153, 65] width 87 height 6
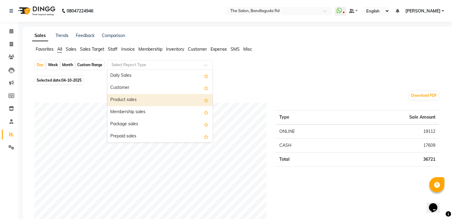
click at [150, 94] on div "Product sales" at bounding box center [159, 100] width 105 height 12
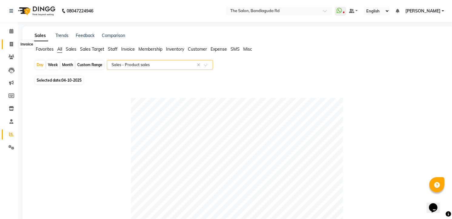
click at [10, 42] on icon at bounding box center [11, 44] width 3 height 5
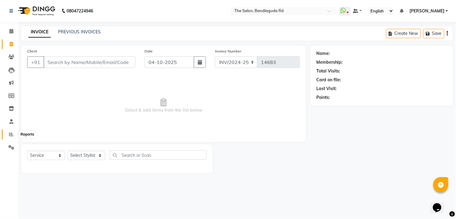
click at [8, 136] on span at bounding box center [11, 134] width 11 height 7
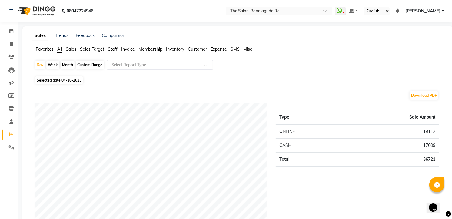
click at [150, 64] on input "text" at bounding box center [153, 65] width 87 height 6
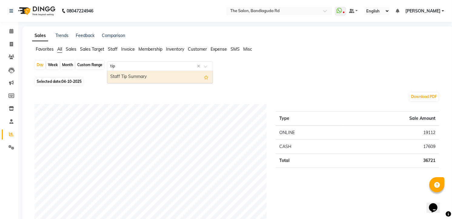
click at [153, 72] on div "Staff Tip Summary" at bounding box center [159, 77] width 105 height 12
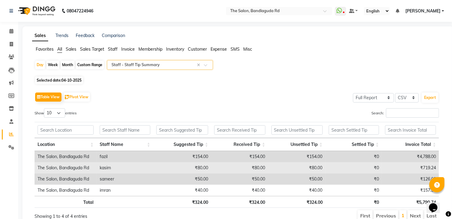
scroll to position [28, 0]
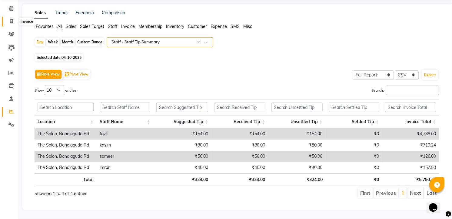
click at [8, 18] on span at bounding box center [11, 21] width 11 height 7
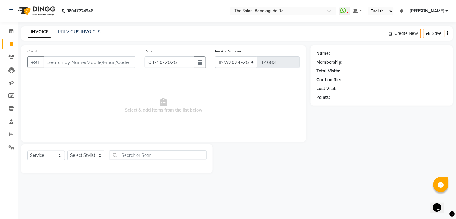
click at [326, 195] on div "08047224946 Select Location × The Salon, Bandlaguda Rd WhatsApp Status ✕ Status…" at bounding box center [228, 109] width 456 height 219
drag, startPoint x: 429, startPoint y: 31, endPoint x: 376, endPoint y: 151, distance: 131.0
click at [377, 152] on div "Name: Membership: Total Visits: Card on file: Last Visit: Points:" at bounding box center [384, 108] width 147 height 127
click at [88, 158] on select "Select Stylist [PERSON_NAME] [PERSON_NAME] [PERSON_NAME] [PERSON_NAME] manager …" at bounding box center [86, 154] width 38 height 9
click at [67, 151] on select "Select Stylist [PERSON_NAME] [PERSON_NAME] [PERSON_NAME] [PERSON_NAME] manager …" at bounding box center [86, 154] width 38 height 9
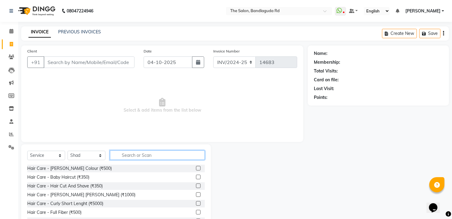
click at [128, 158] on input "text" at bounding box center [157, 154] width 95 height 9
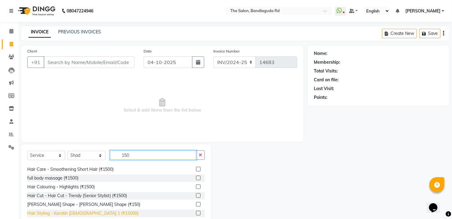
scroll to position [10, 0]
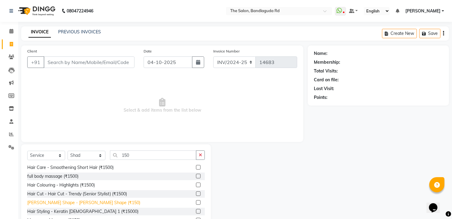
click at [76, 201] on div "[PERSON_NAME] Shape - [PERSON_NAME] Shape (₹150)" at bounding box center [83, 202] width 113 height 6
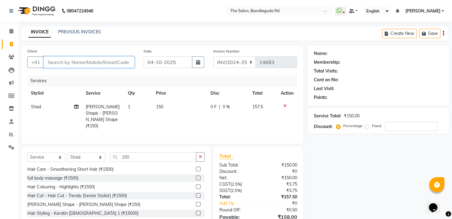
click at [74, 59] on input "Client" at bounding box center [89, 62] width 91 height 12
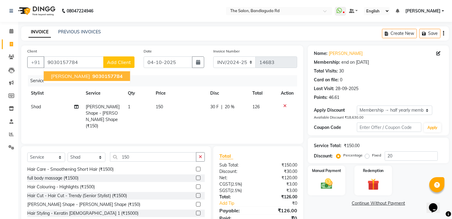
click at [80, 80] on button "Mohd mujahid ali 9030157784" at bounding box center [87, 76] width 86 height 10
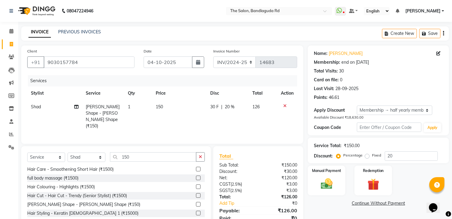
scroll to position [24, 0]
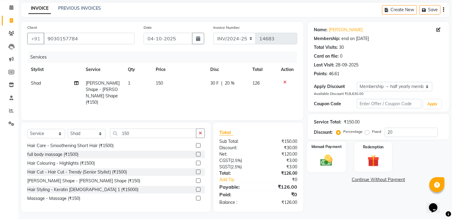
click at [334, 160] on img at bounding box center [327, 160] width 20 height 14
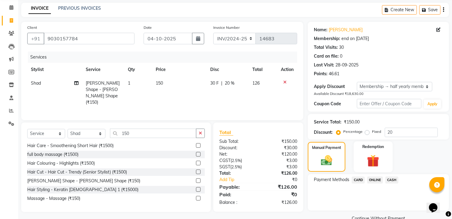
scroll to position [36, 0]
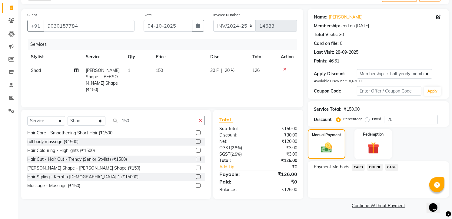
click at [377, 163] on span "ONLINE" at bounding box center [375, 166] width 16 height 7
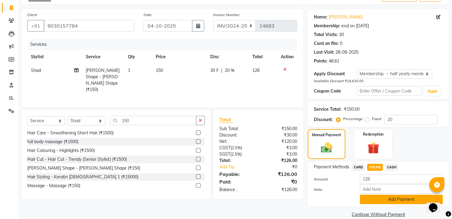
click at [387, 201] on button "Add Payment" at bounding box center [401, 198] width 83 height 9
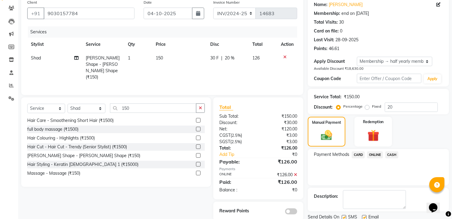
scroll to position [71, 0]
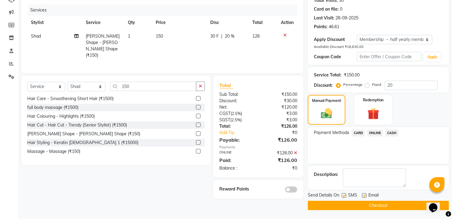
click at [387, 201] on button "Checkout" at bounding box center [377, 204] width 141 height 9
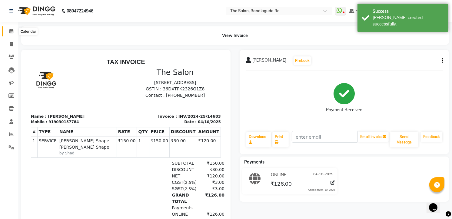
click at [10, 33] on icon at bounding box center [11, 31] width 4 height 5
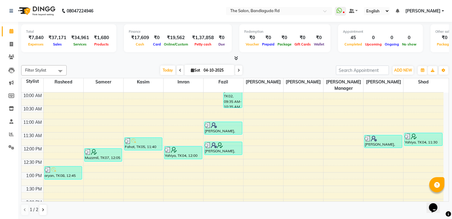
scroll to position [53, 0]
click at [10, 42] on icon at bounding box center [11, 44] width 3 height 5
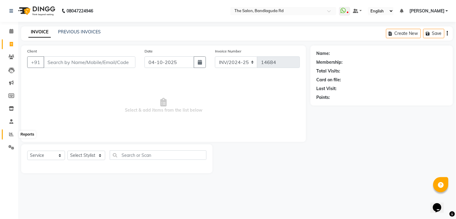
click at [15, 135] on span at bounding box center [11, 134] width 11 height 7
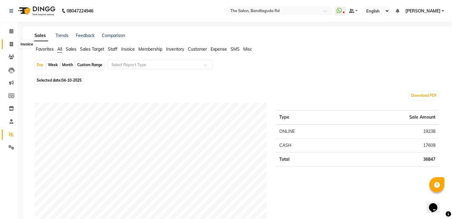
click at [10, 46] on icon at bounding box center [11, 44] width 3 height 5
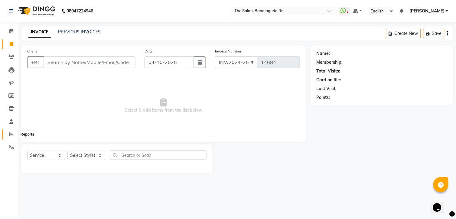
click at [10, 134] on icon at bounding box center [11, 134] width 5 height 5
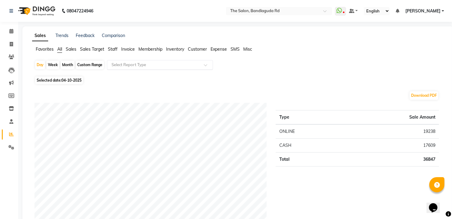
click at [158, 67] on input "text" at bounding box center [153, 65] width 87 height 6
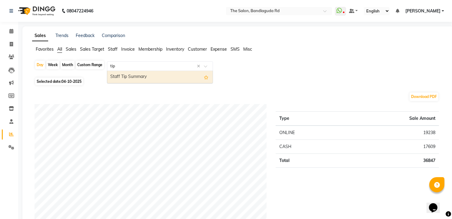
click at [158, 79] on div "Staff Tip Summary" at bounding box center [159, 77] width 105 height 12
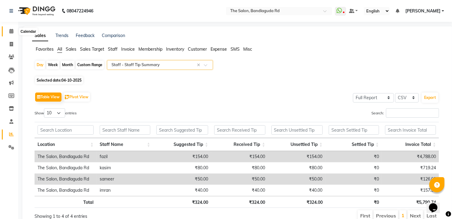
click at [13, 34] on span at bounding box center [11, 31] width 11 height 7
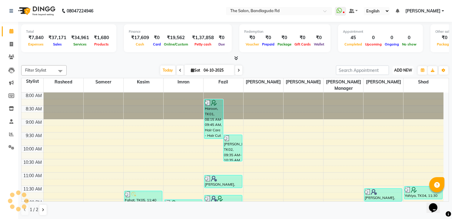
click at [401, 69] on span "ADD NEW" at bounding box center [403, 70] width 18 height 5
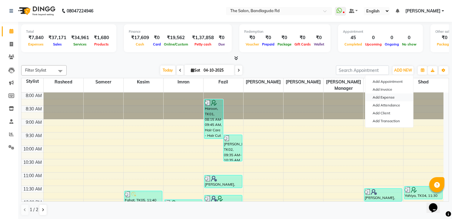
click at [385, 96] on link "Add Expense" at bounding box center [389, 97] width 48 height 8
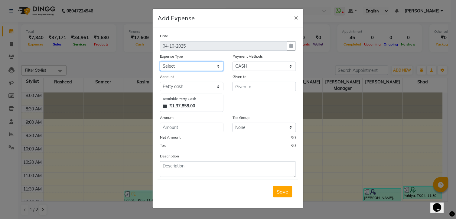
click at [162, 65] on select "Select Advance Salary [PERSON_NAME] bhai [PERSON_NAME] bhai chitti [DATE] Auto …" at bounding box center [192, 65] width 64 height 9
click at [160, 61] on select "Select Advance Salary [PERSON_NAME] bhai [PERSON_NAME] bhai chitti [DATE] Auto …" at bounding box center [192, 65] width 64 height 9
click at [262, 88] on input "text" at bounding box center [265, 86] width 64 height 9
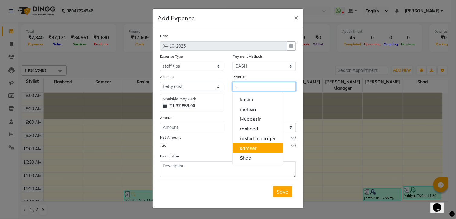
click at [253, 147] on ngb-highlight "s ameer" at bounding box center [248, 148] width 17 height 6
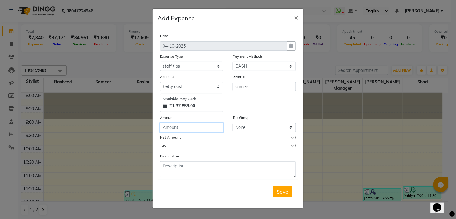
click at [192, 131] on input "number" at bounding box center [192, 127] width 64 height 9
click at [279, 191] on span "Save" at bounding box center [283, 191] width 12 height 6
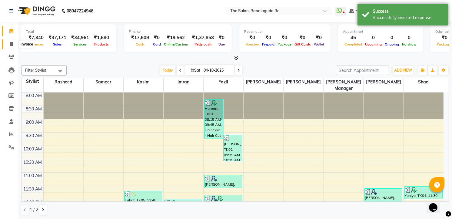
click at [10, 42] on icon at bounding box center [11, 44] width 3 height 5
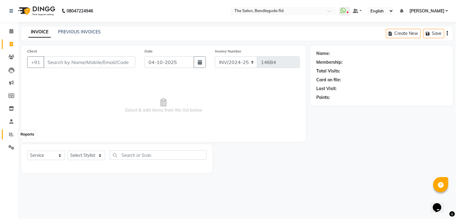
click at [12, 137] on span at bounding box center [11, 134] width 11 height 7
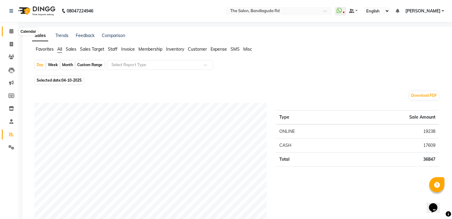
click at [8, 31] on span at bounding box center [11, 31] width 11 height 7
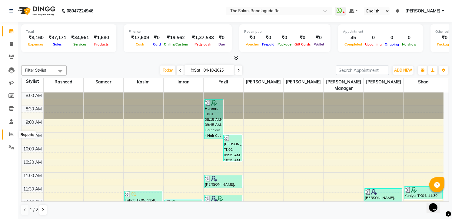
click at [10, 135] on icon at bounding box center [11, 134] width 5 height 5
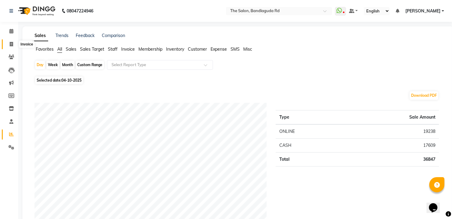
click at [10, 44] on icon at bounding box center [11, 44] width 3 height 5
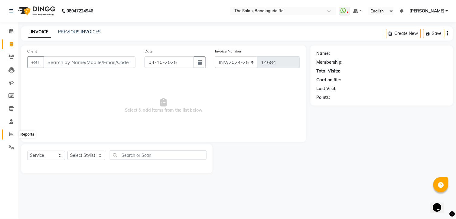
click at [12, 134] on icon at bounding box center [11, 134] width 5 height 5
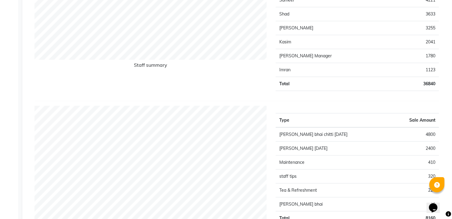
scroll to position [353, 0]
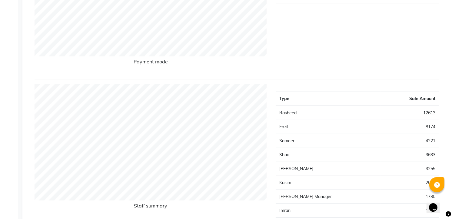
scroll to position [0, 0]
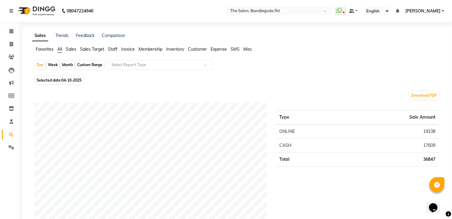
click at [396, 47] on ul "Favorites All Sales Sales Target Staff Invoice Membership Inventory Customer Ex…" at bounding box center [237, 49] width 411 height 7
click at [68, 63] on div "Month" at bounding box center [68, 65] width 14 height 8
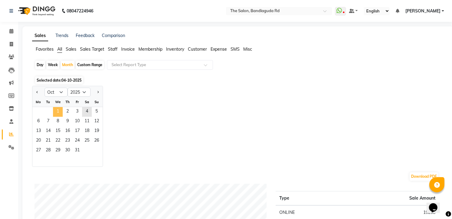
click at [58, 116] on span "1" at bounding box center [58, 112] width 10 height 10
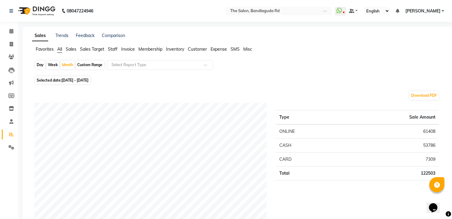
click at [282, 105] on div "Type Sale Amount ONLINE 61408 CASH 53786 CARD 7309 Total 122503" at bounding box center [357, 170] width 172 height 134
click at [10, 27] on link "Calendar" at bounding box center [9, 31] width 15 height 10
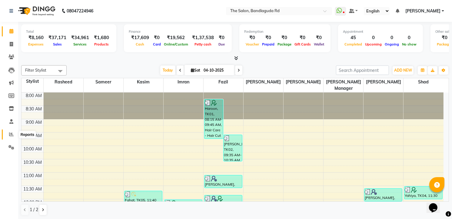
click at [11, 136] on icon at bounding box center [11, 134] width 5 height 5
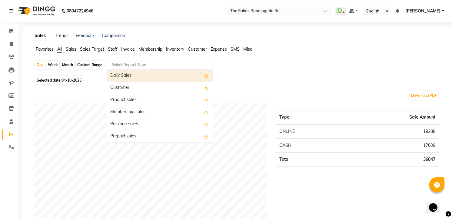
click at [135, 63] on input "text" at bounding box center [153, 65] width 87 height 6
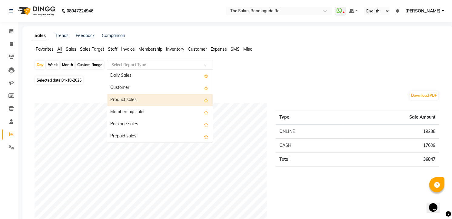
click at [133, 103] on div "Product sales" at bounding box center [159, 100] width 105 height 12
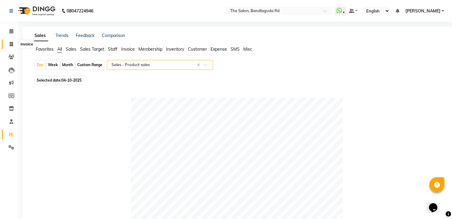
click at [9, 41] on span at bounding box center [11, 44] width 11 height 7
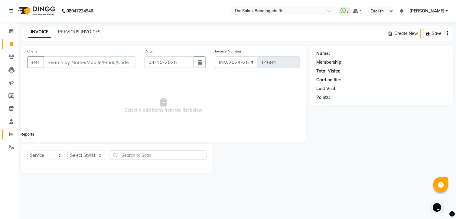
click at [10, 132] on span at bounding box center [11, 134] width 11 height 7
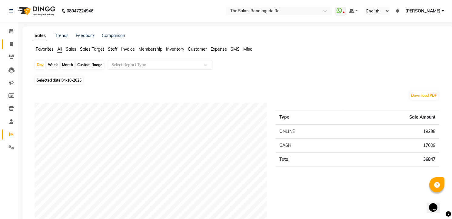
drag, startPoint x: 11, startPoint y: 39, endPoint x: 15, endPoint y: 48, distance: 10.0
click at [11, 39] on link "Invoice" at bounding box center [9, 44] width 15 height 10
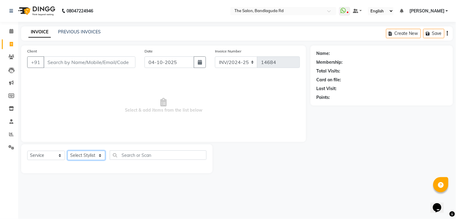
click at [83, 154] on select "Select Stylist [PERSON_NAME] [PERSON_NAME] [PERSON_NAME] [PERSON_NAME] manager …" at bounding box center [86, 154] width 38 height 9
click at [67, 151] on select "Select Stylist [PERSON_NAME] [PERSON_NAME] [PERSON_NAME] [PERSON_NAME] manager …" at bounding box center [86, 154] width 38 height 9
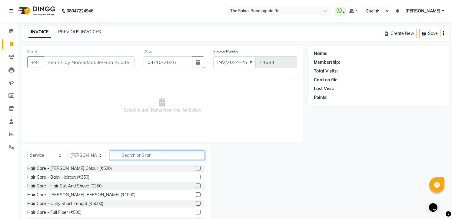
click at [136, 155] on input "text" at bounding box center [157, 154] width 95 height 9
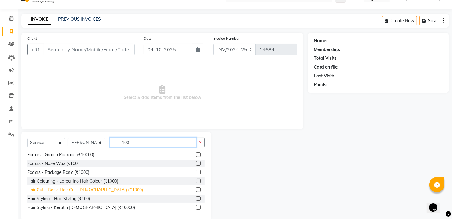
scroll to position [24, 0]
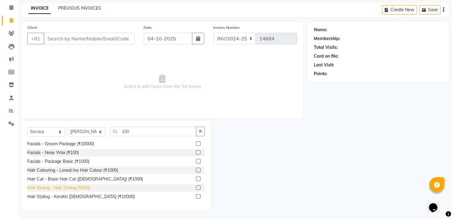
click at [56, 185] on div "Hair Styling - Hair Styling (₹100)" at bounding box center [58, 187] width 63 height 6
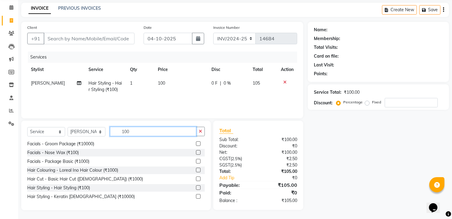
click at [152, 133] on input "100" at bounding box center [153, 131] width 86 height 9
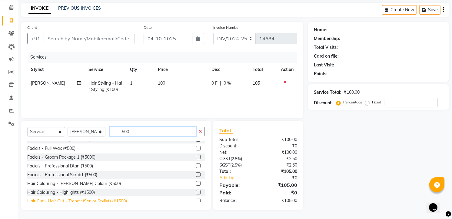
scroll to position [81, 0]
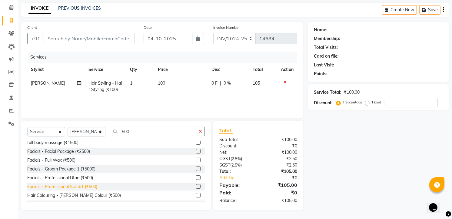
click at [79, 186] on div "Facials - Professional Scrub1 (₹500)" at bounding box center [62, 186] width 70 height 6
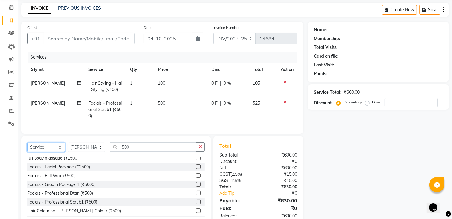
click at [52, 152] on select "Select Service Product Membership Package Voucher Prepaid Gift Card" at bounding box center [46, 146] width 38 height 9
click at [27, 147] on select "Select Service Product Membership Package Voucher Prepaid Gift Card" at bounding box center [46, 146] width 38 height 9
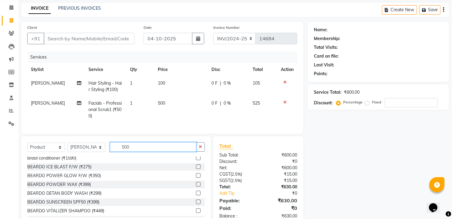
click at [140, 151] on input "500" at bounding box center [153, 146] width 86 height 9
click at [81, 149] on select "Select Stylist [PERSON_NAME] [PERSON_NAME] [PERSON_NAME] [PERSON_NAME] manager …" at bounding box center [86, 146] width 38 height 9
click at [67, 147] on select "Select Stylist [PERSON_NAME] [PERSON_NAME] [PERSON_NAME] [PERSON_NAME] manager …" at bounding box center [86, 146] width 38 height 9
click at [131, 151] on input "500" at bounding box center [153, 146] width 86 height 9
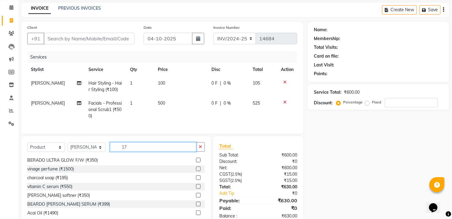
scroll to position [0, 0]
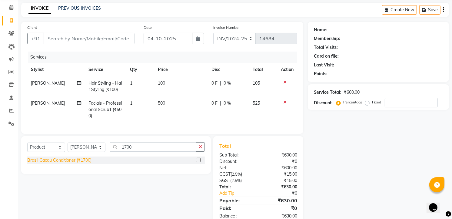
click at [91, 163] on div "Brasil Cacau Conditioner (₹1700)" at bounding box center [59, 160] width 64 height 6
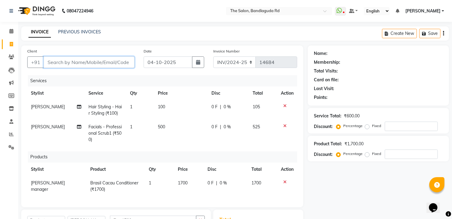
click at [71, 64] on input "Client" at bounding box center [89, 62] width 91 height 12
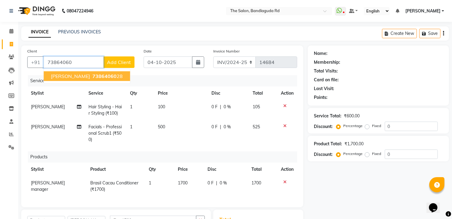
click at [89, 72] on button "Shaikh hashair 73864060 28" at bounding box center [87, 76] width 86 height 10
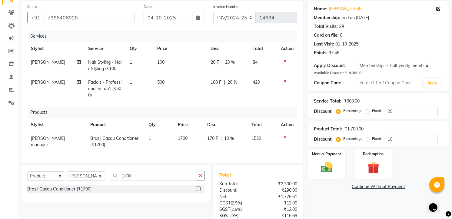
scroll to position [106, 0]
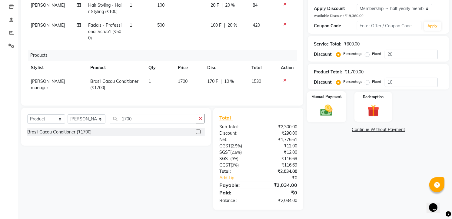
click at [340, 108] on div "Manual Payment" at bounding box center [326, 106] width 39 height 31
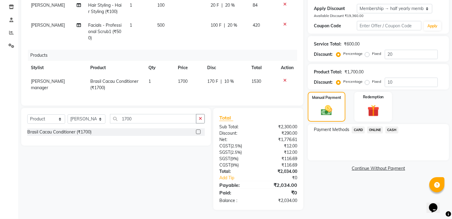
click at [391, 126] on span "CASH" at bounding box center [391, 129] width 13 height 7
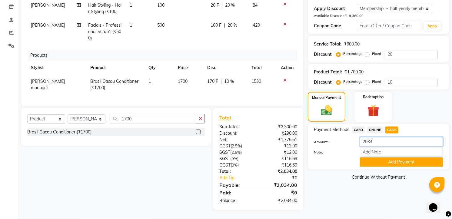
click at [388, 137] on input "2034" at bounding box center [401, 141] width 83 height 9
click at [403, 159] on button "Add Payment" at bounding box center [401, 161] width 83 height 9
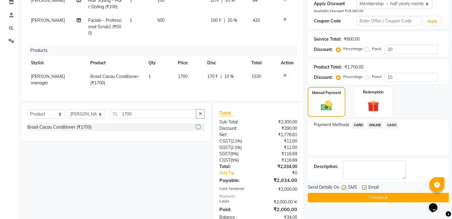
click at [377, 120] on div "Payment Methods CARD ONLINE CASH" at bounding box center [377, 137] width 141 height 36
click at [375, 124] on span "ONLINE" at bounding box center [375, 124] width 16 height 7
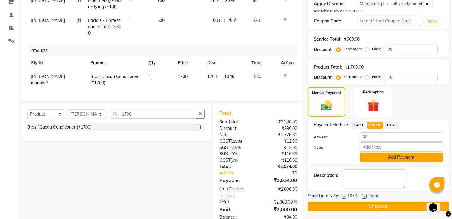
click at [387, 155] on button "Add Payment" at bounding box center [401, 156] width 83 height 9
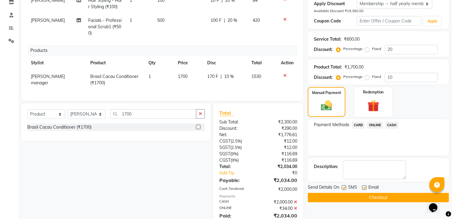
click at [380, 194] on button "Checkout" at bounding box center [377, 196] width 141 height 9
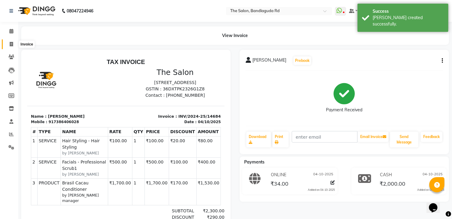
click at [13, 44] on span at bounding box center [11, 44] width 11 height 7
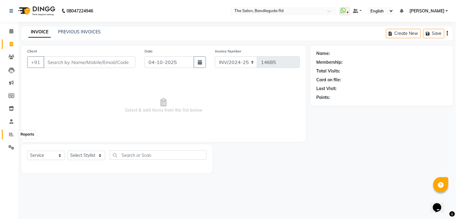
click at [13, 134] on span at bounding box center [11, 134] width 11 height 7
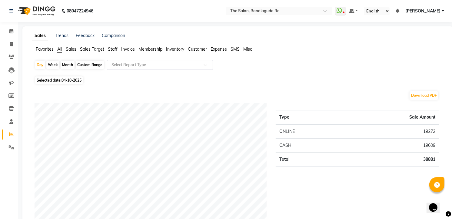
click at [130, 62] on input "text" at bounding box center [153, 65] width 87 height 6
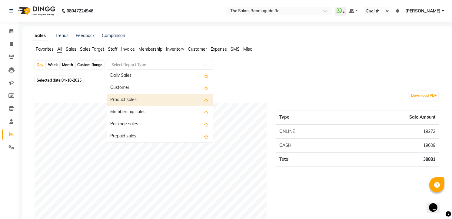
click at [141, 94] on div "Product sales" at bounding box center [159, 100] width 105 height 12
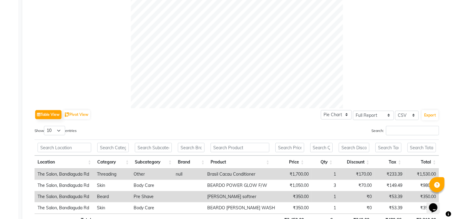
scroll to position [247, 0]
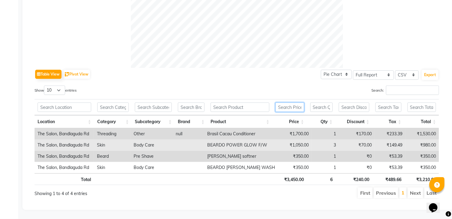
drag, startPoint x: 143, startPoint y: 97, endPoint x: 222, endPoint y: 135, distance: 87.7
click at [222, 135] on div "Location Category Subcategory Brand Product Price Qty Discount Tax Total Locati…" at bounding box center [237, 141] width 404 height 89
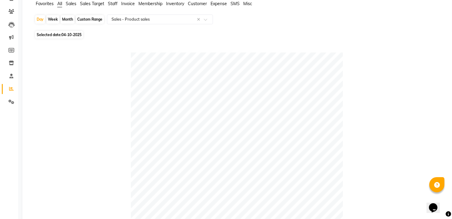
scroll to position [0, 0]
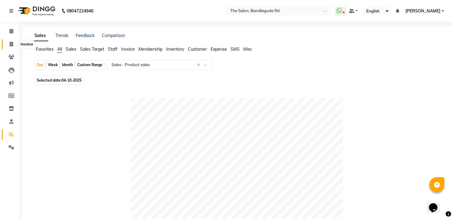
click at [13, 44] on span at bounding box center [11, 44] width 11 height 7
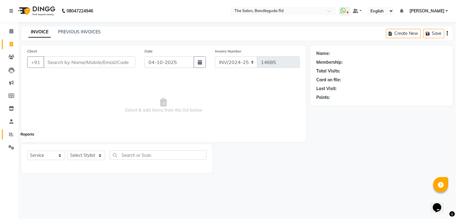
click at [9, 136] on icon at bounding box center [11, 134] width 5 height 5
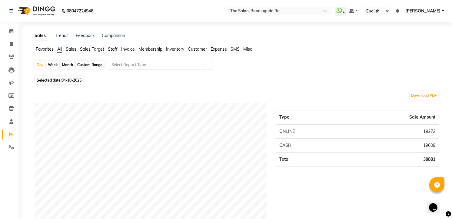
click at [141, 65] on input "text" at bounding box center [153, 65] width 87 height 6
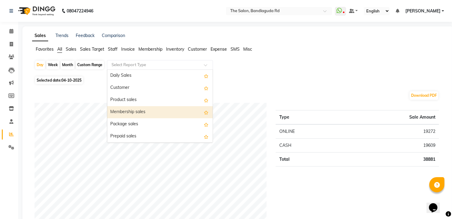
click at [151, 107] on div "Membership sales" at bounding box center [159, 112] width 105 height 12
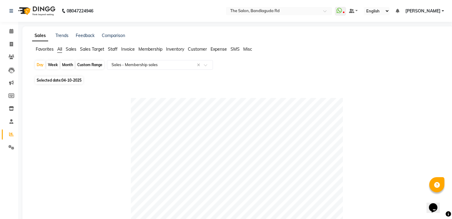
click at [58, 48] on span "All" at bounding box center [59, 48] width 5 height 5
